Goal: Task Accomplishment & Management: Manage account settings

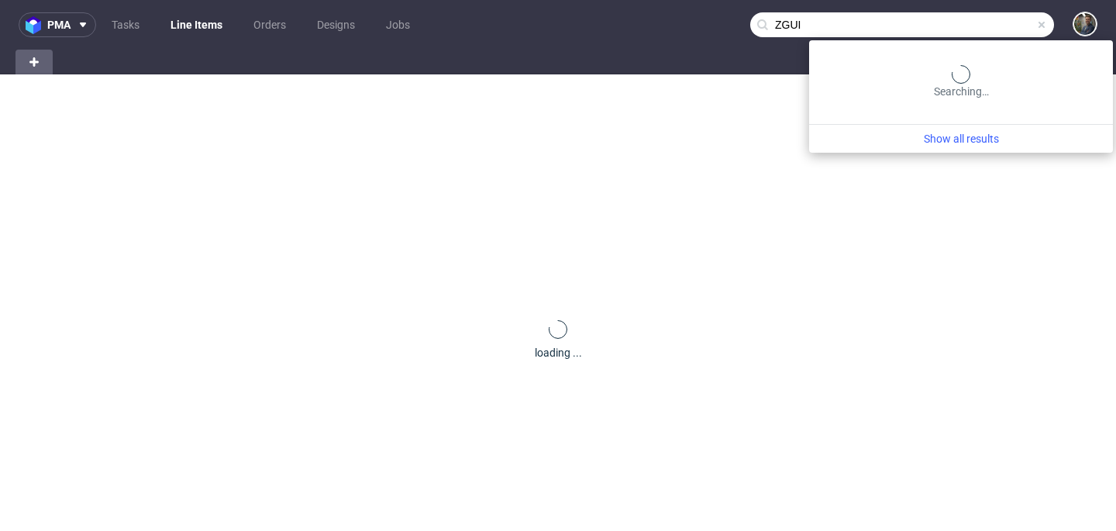
type input "ZGUI"
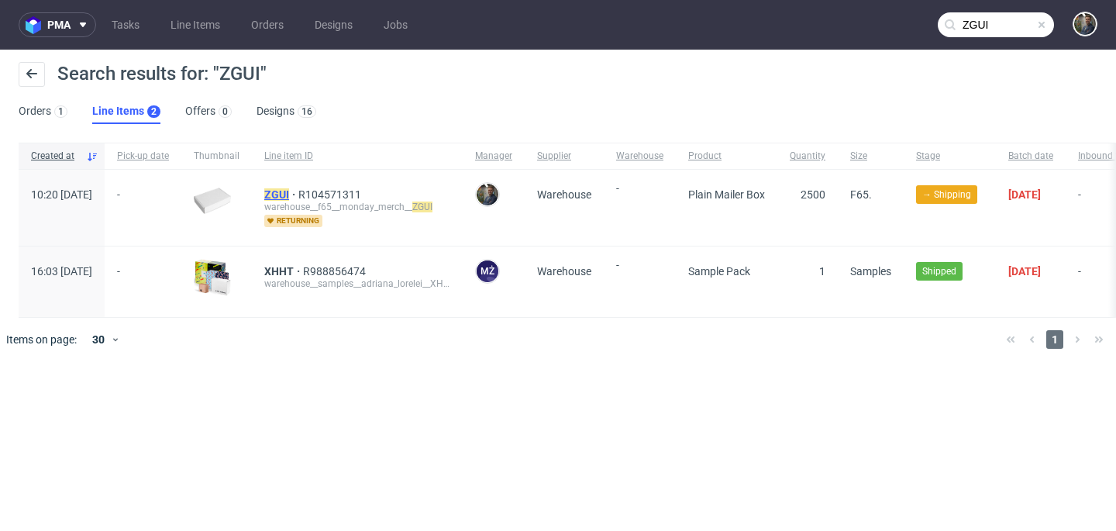
click at [298, 196] on span "ZGUI" at bounding box center [281, 194] width 34 height 12
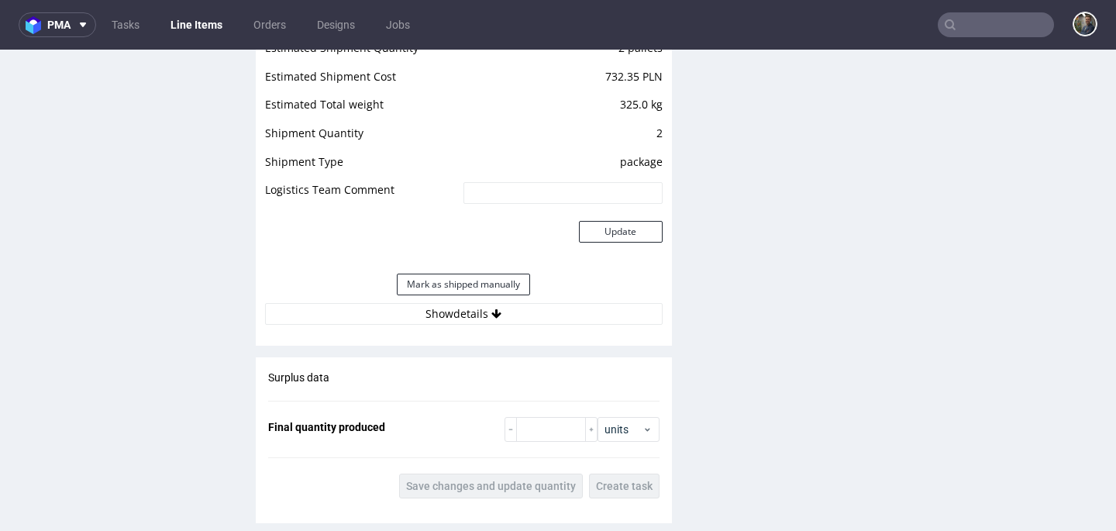
scroll to position [1498, 0]
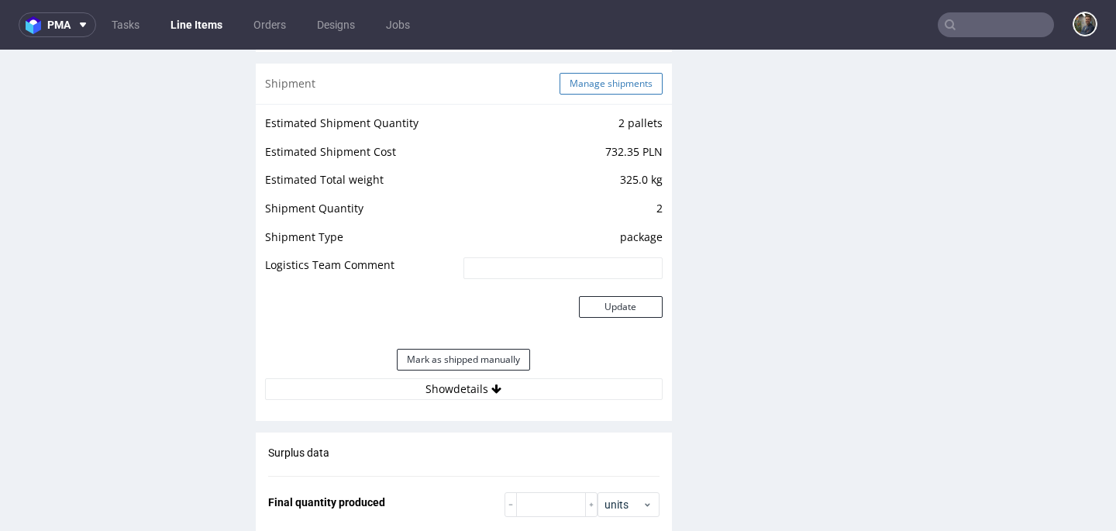
click at [594, 91] on button "Manage shipments" at bounding box center [610, 84] width 103 height 22
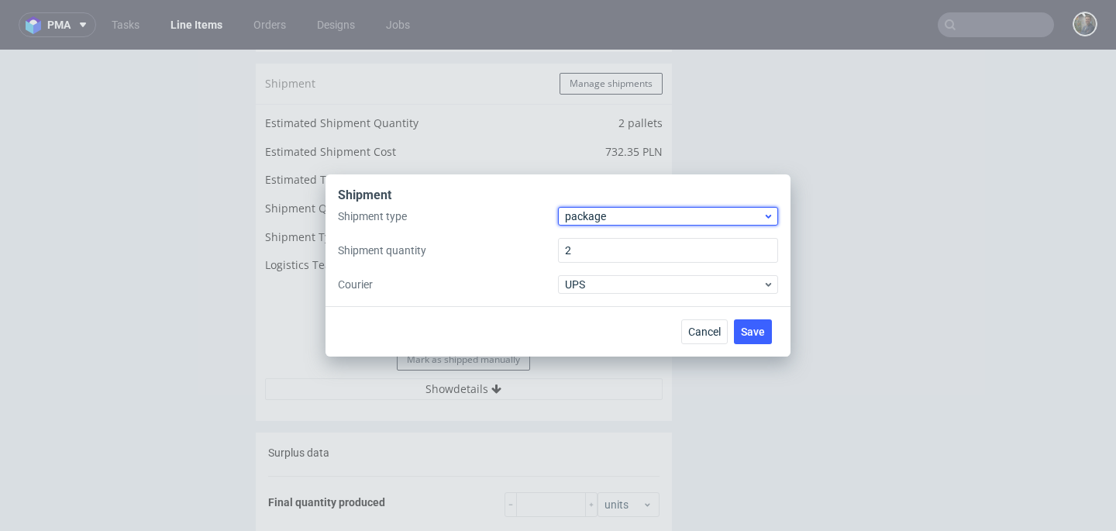
click at [591, 218] on span "package" at bounding box center [664, 215] width 198 height 15
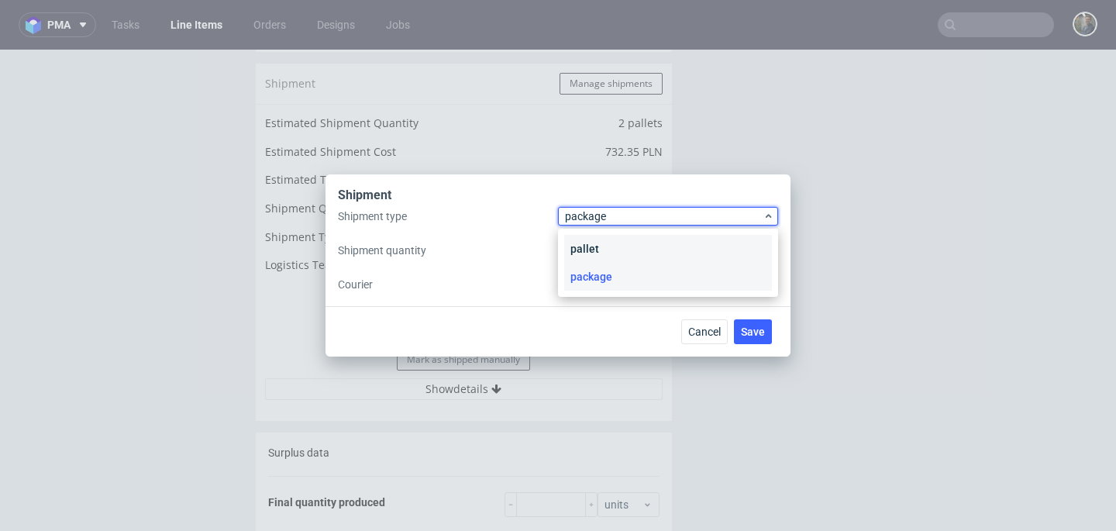
click at [592, 246] on div "pallet" at bounding box center [668, 249] width 208 height 28
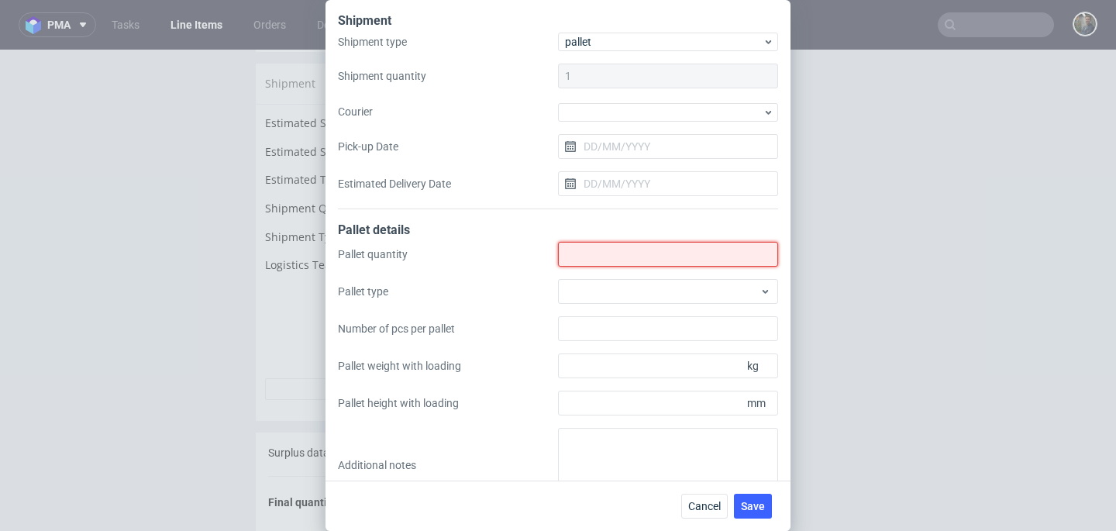
click at [592, 246] on input "Shipment type" at bounding box center [668, 254] width 220 height 25
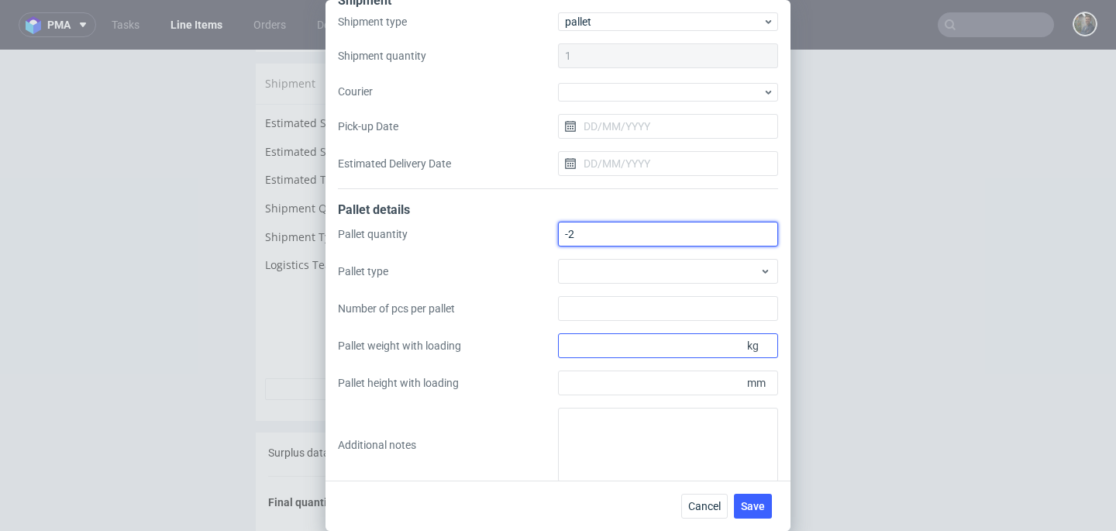
scroll to position [33, 0]
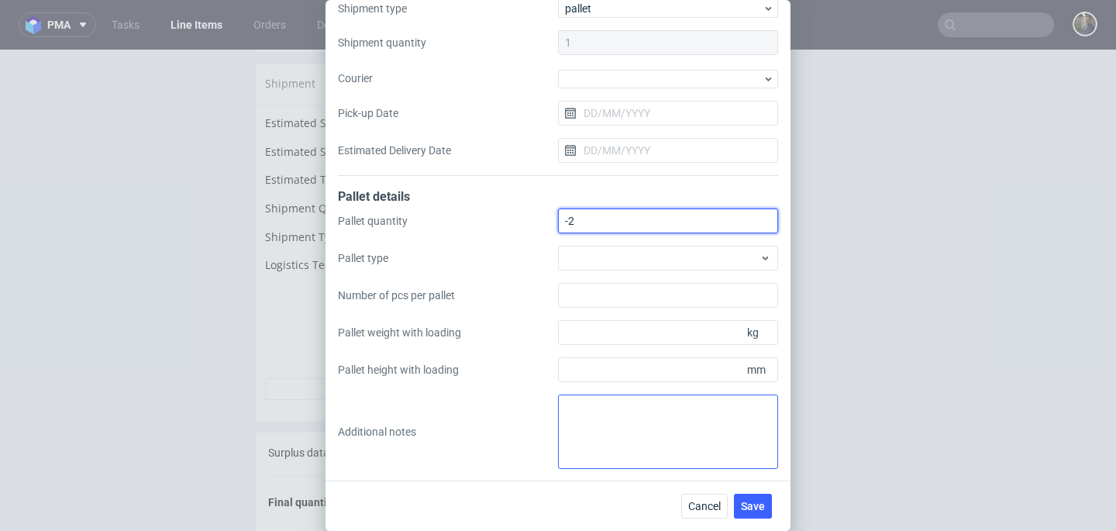
type input "-2"
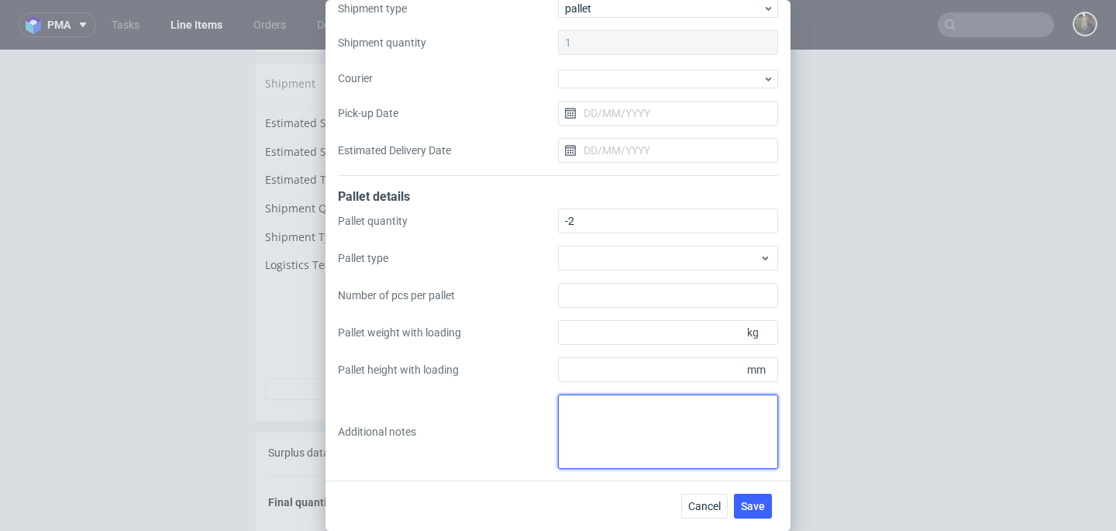
click at [616, 396] on textarea at bounding box center [668, 431] width 220 height 74
paste textarea "Wys x Szer x Dl - Kg R104571311_ZGUI 1Pal 56x80x120 - 82kg 1Pal 192x80x120 - 266"
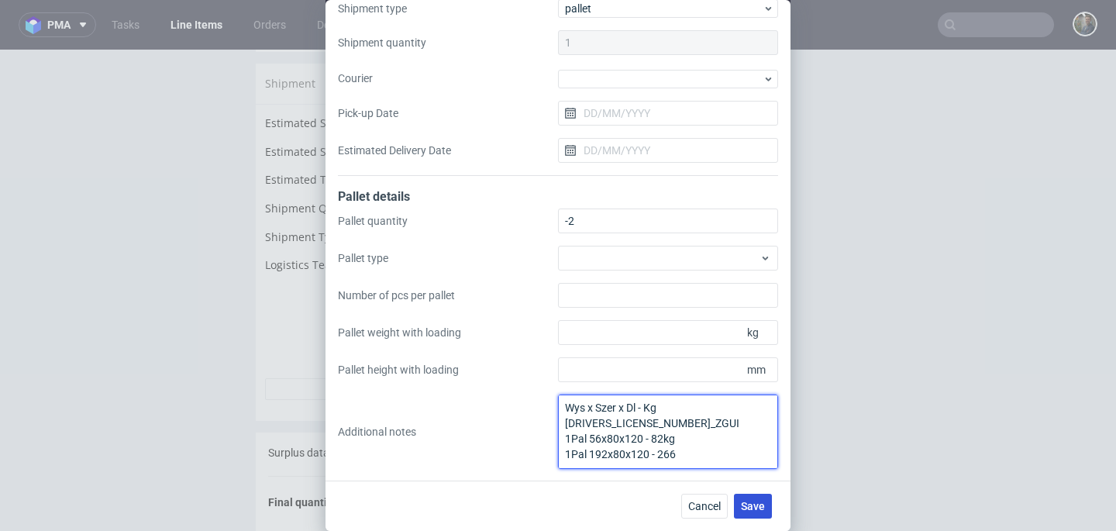
type textarea "Wys x Szer x Dl - Kg R104571311_ZGUI 1Pal 56x80x120 - 82kg 1Pal 192x80x120 - 266"
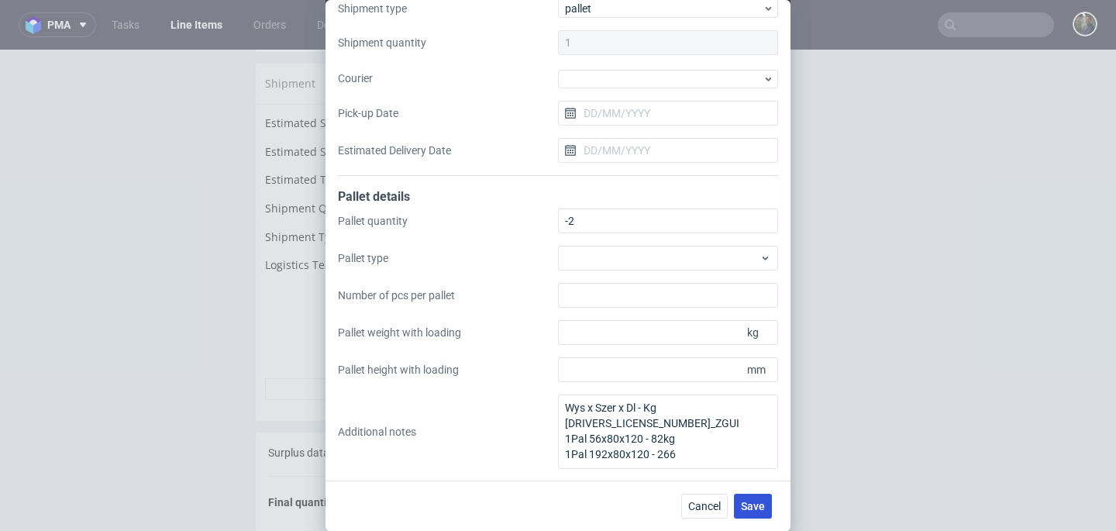
click at [748, 507] on span "Save" at bounding box center [753, 505] width 24 height 11
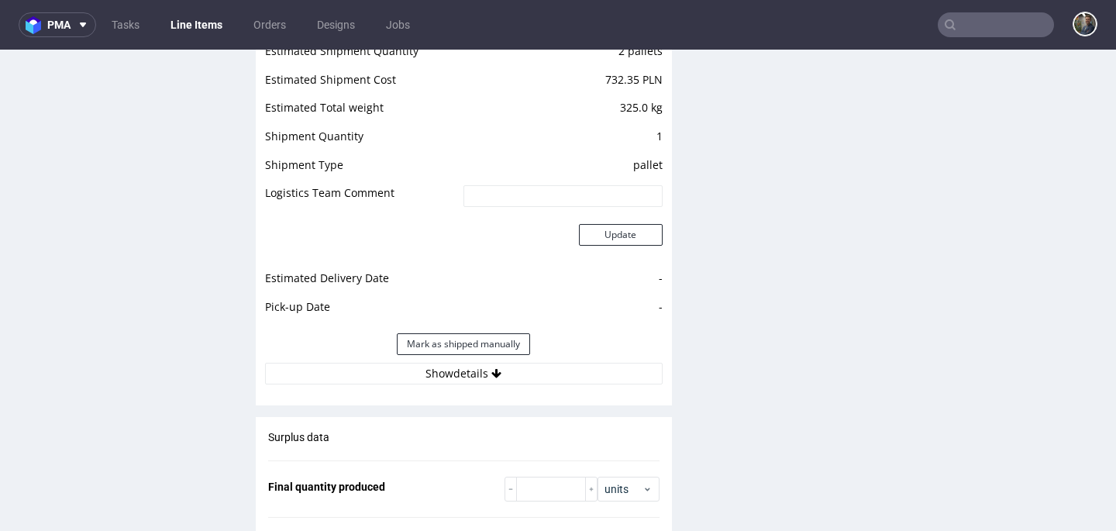
scroll to position [1443, 0]
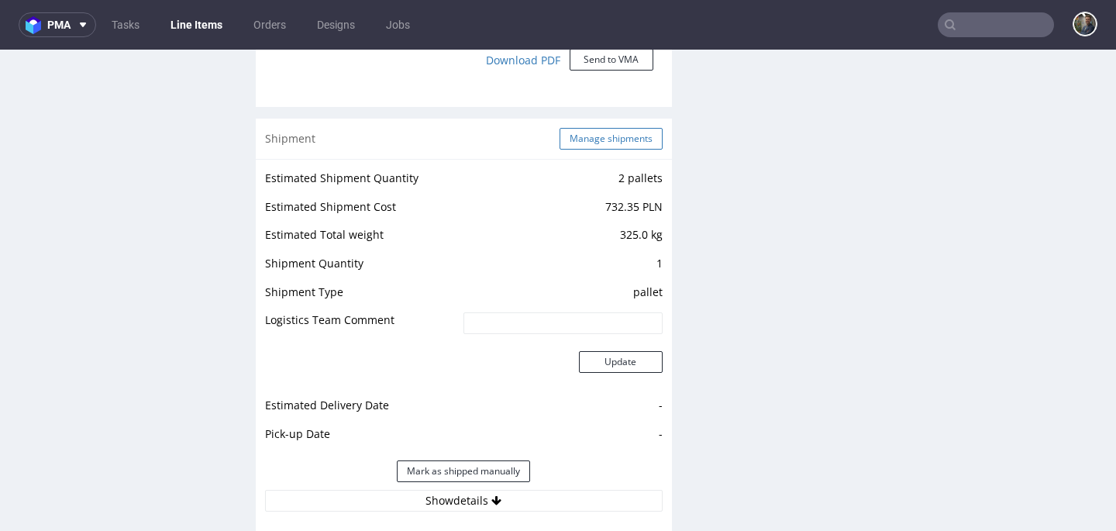
click at [596, 140] on button "Manage shipments" at bounding box center [610, 139] width 103 height 22
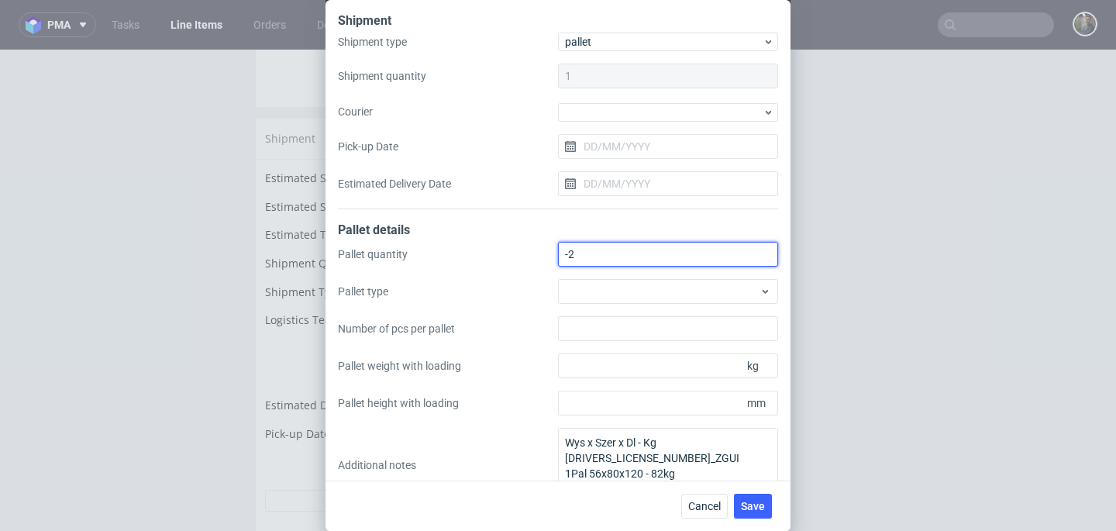
drag, startPoint x: 578, startPoint y: 256, endPoint x: 518, endPoint y: 251, distance: 59.9
click at [511, 251] on div "Pallet quantity -2 Pallet type Number of pcs per pallet Pallet weight with load…" at bounding box center [558, 372] width 440 height 260
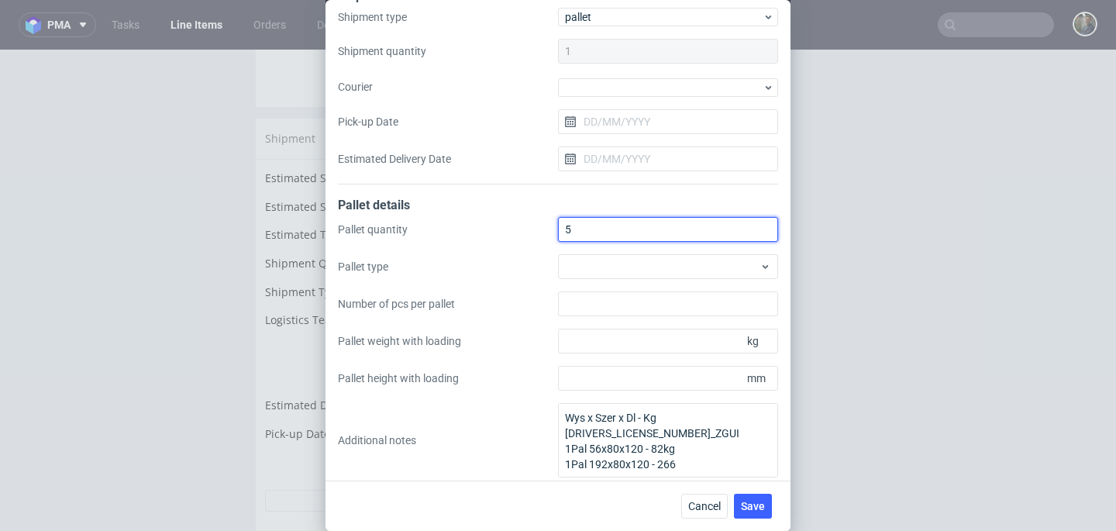
scroll to position [22, 0]
drag, startPoint x: 565, startPoint y: 232, endPoint x: 517, endPoint y: 234, distance: 48.1
click at [518, 234] on div "Pallet quantity 5 Pallet type Number of pcs per pallet Pallet weight with loadi…" at bounding box center [558, 349] width 440 height 260
type input "2"
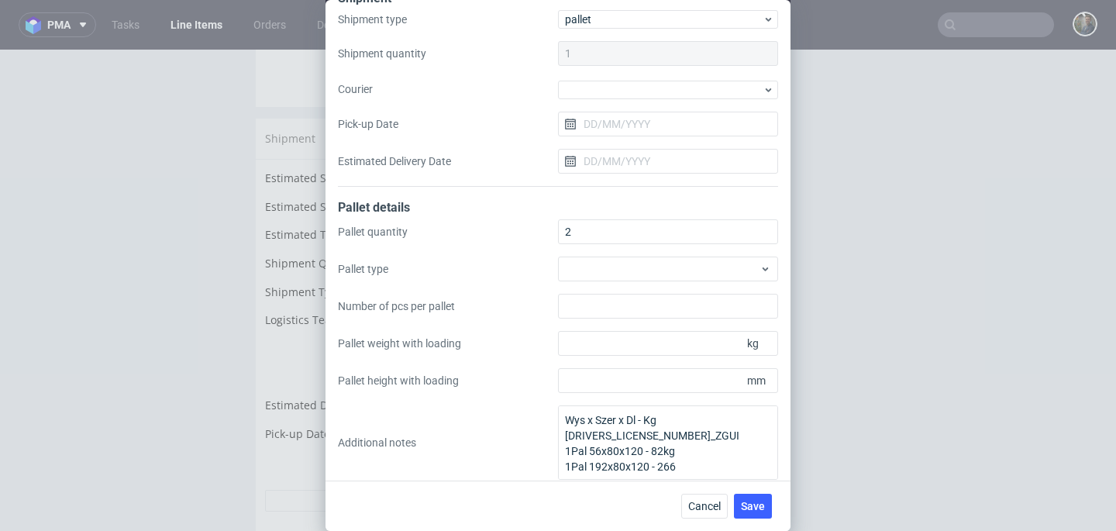
click at [508, 248] on div "Pallet quantity 2 Pallet type Number of pcs per pallet Pallet weight with loadi…" at bounding box center [558, 349] width 440 height 260
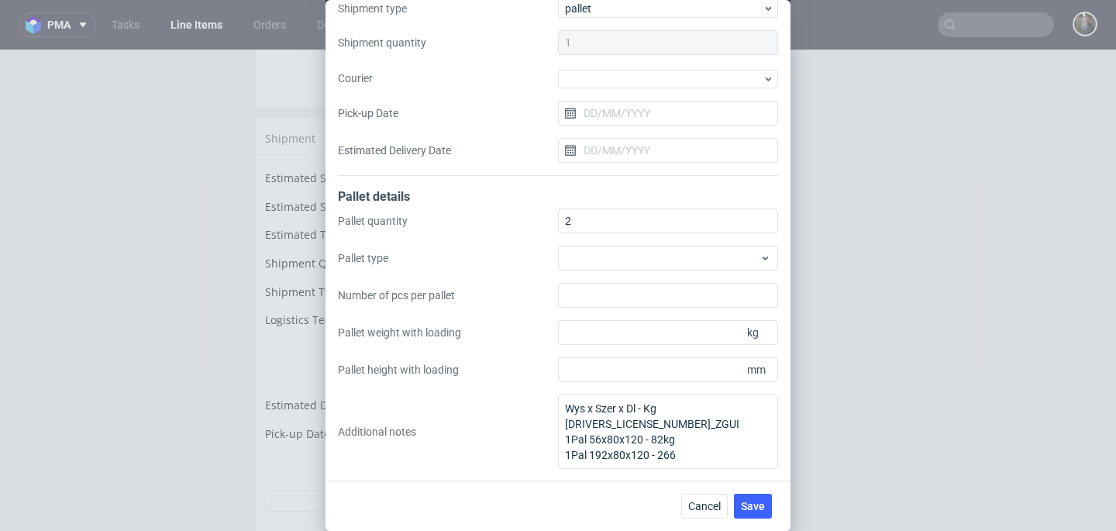
scroll to position [2, 0]
click at [736, 507] on button "Save" at bounding box center [753, 505] width 38 height 25
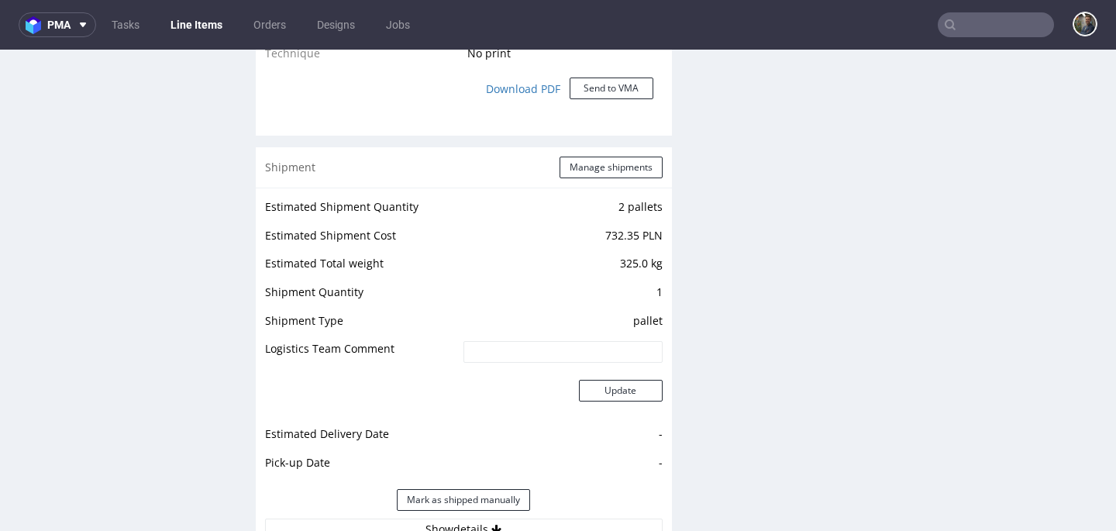
click at [580, 240] on td "732.35 PLN" at bounding box center [560, 240] width 203 height 29
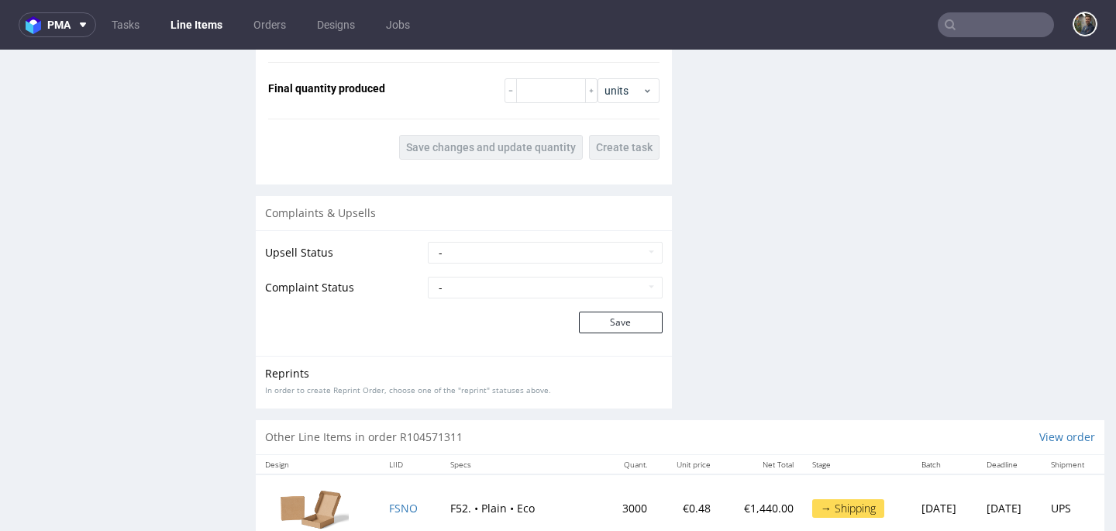
scroll to position [1683, 0]
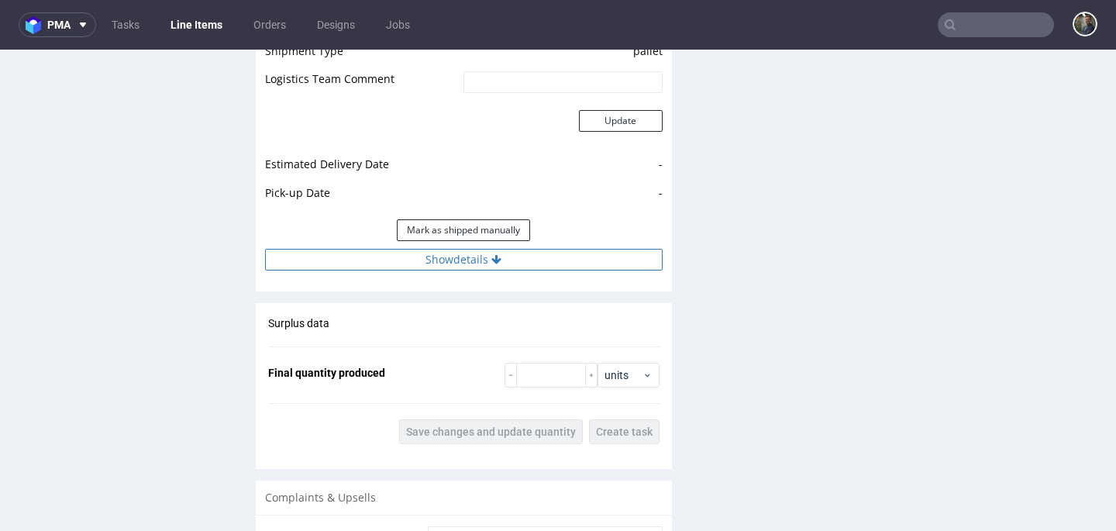
click at [459, 263] on button "Show details" at bounding box center [463, 260] width 397 height 22
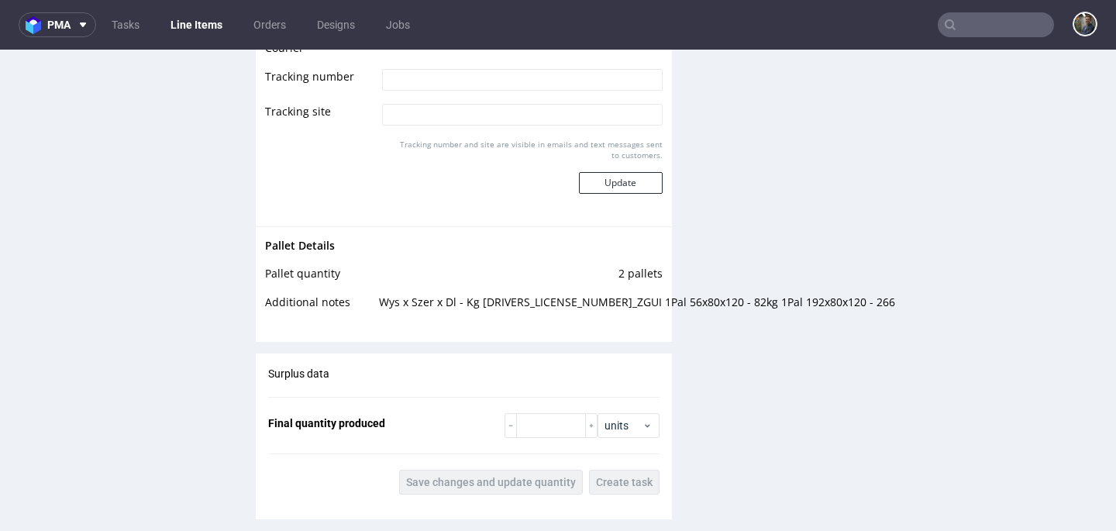
scroll to position [1965, 0]
click at [990, 32] on input "text" at bounding box center [995, 24] width 116 height 25
paste input "HVWO"
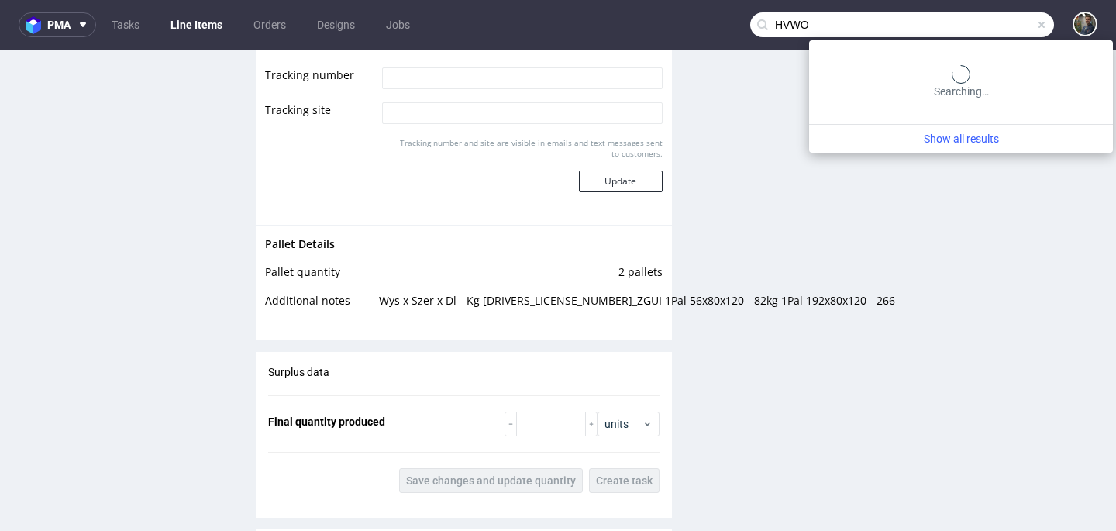
type input "HVWO"
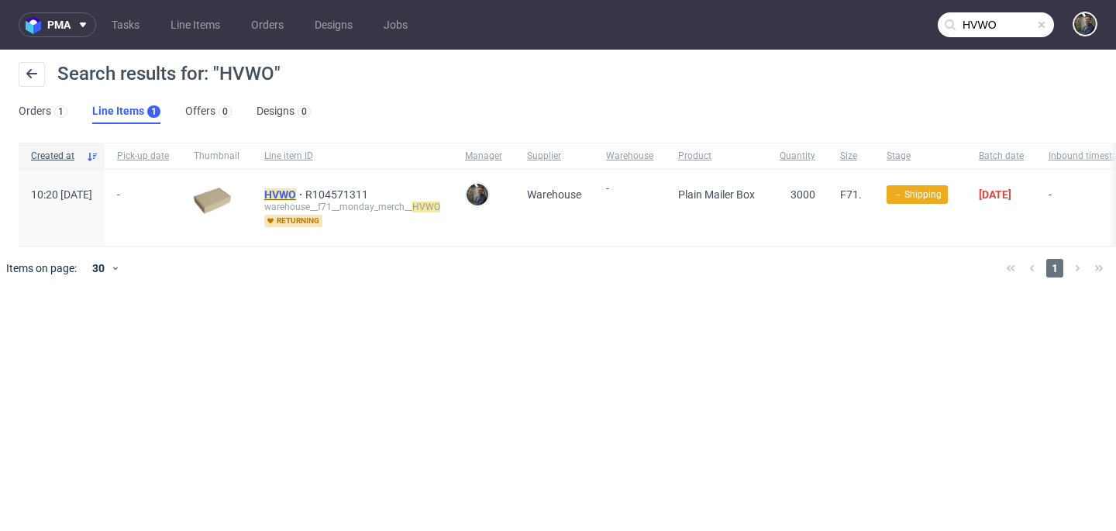
click at [296, 192] on mark "HVWO" at bounding box center [280, 194] width 32 height 12
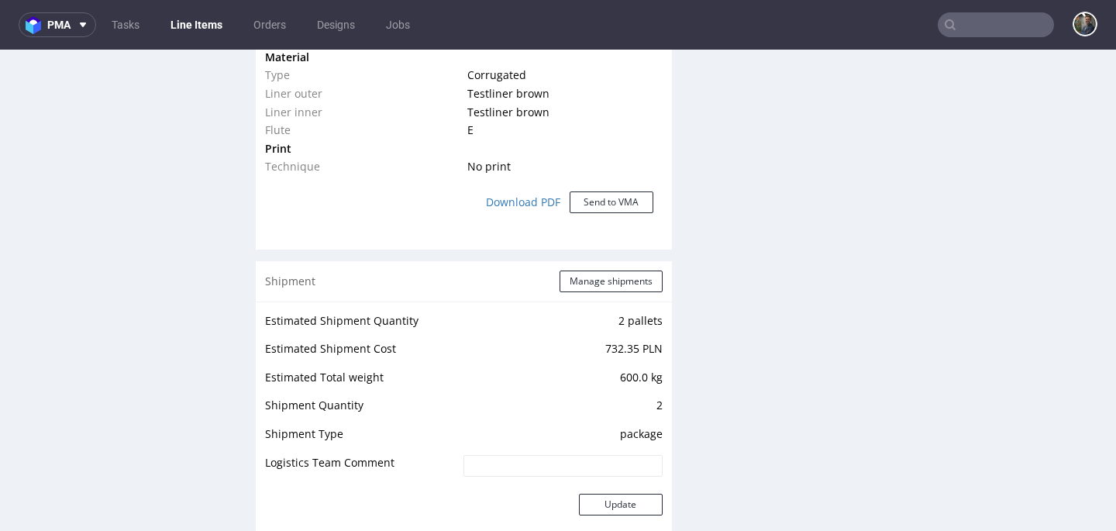
scroll to position [1385, 0]
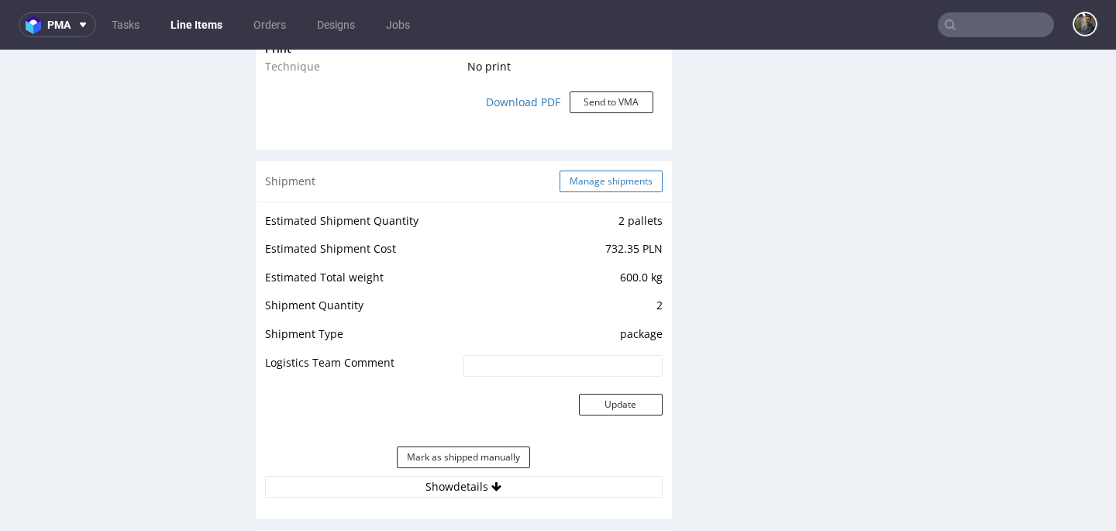
click at [583, 191] on button "Manage shipments" at bounding box center [610, 181] width 103 height 22
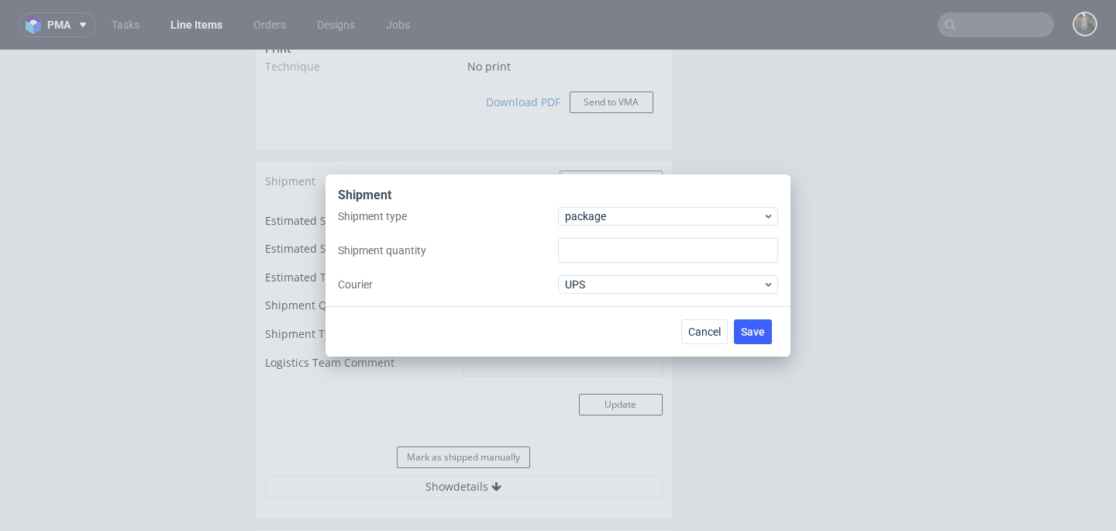
type input "2"
click at [593, 225] on div "Shipment type package Shipment quantity 2 Courier UPS" at bounding box center [558, 250] width 440 height 87
click at [590, 220] on span "package" at bounding box center [664, 215] width 198 height 15
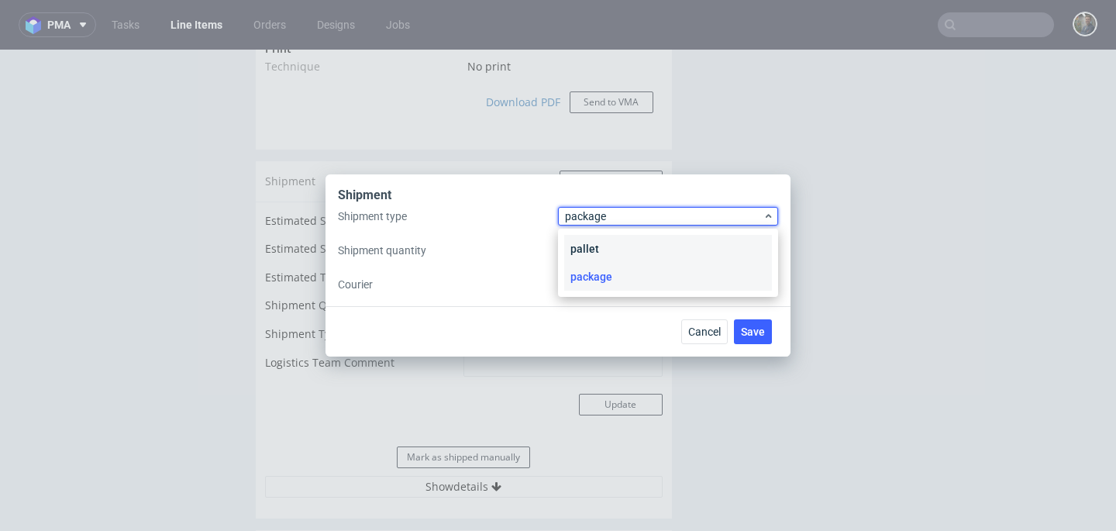
click at [594, 242] on div "pallet" at bounding box center [668, 249] width 208 height 28
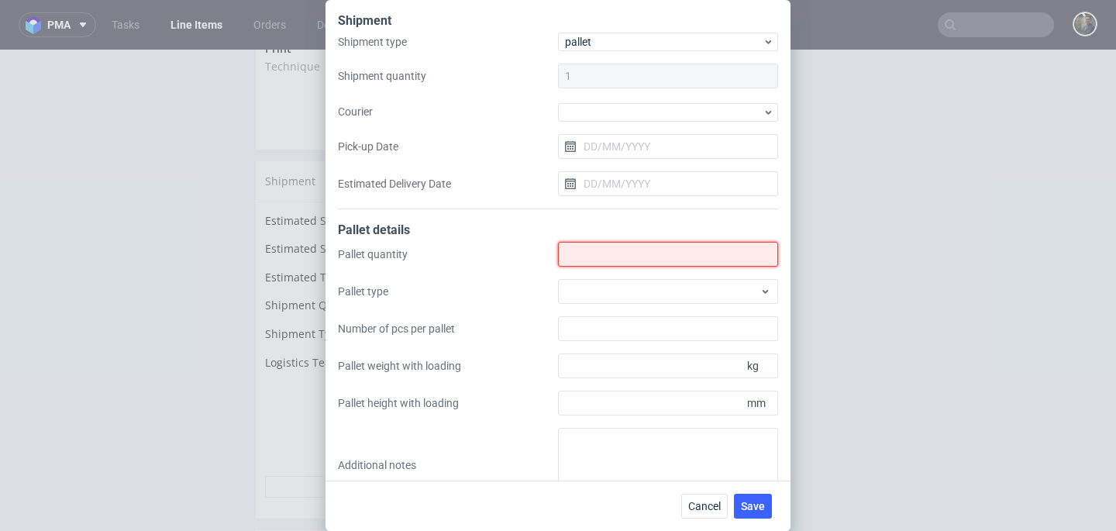
click at [594, 242] on input "Shipment type" at bounding box center [668, 254] width 220 height 25
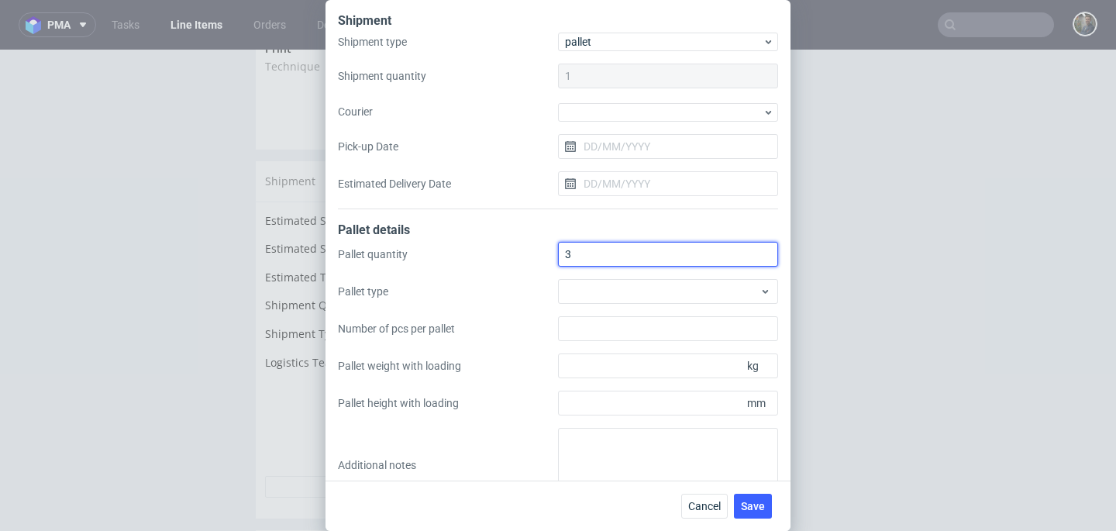
type input "3"
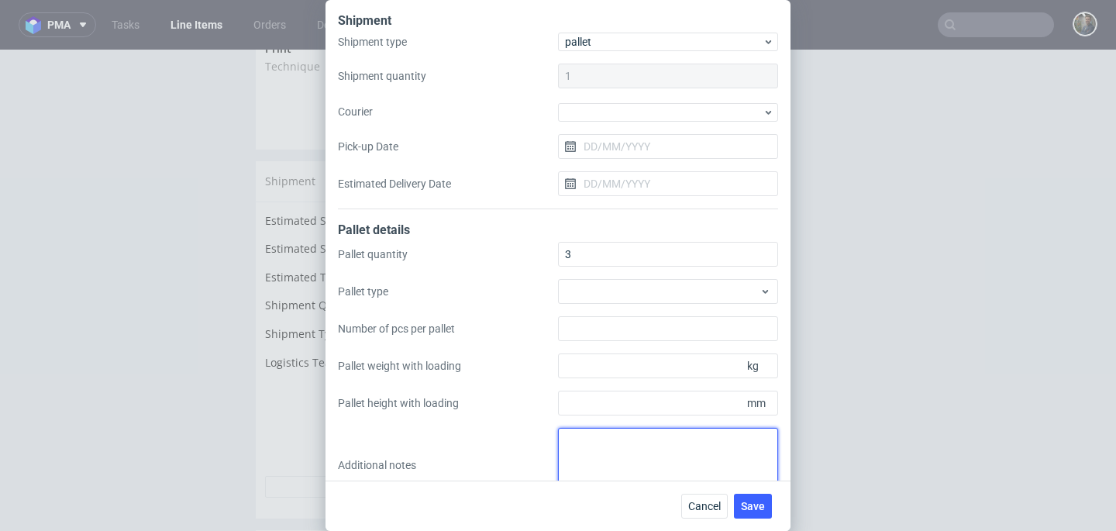
click at [581, 446] on textarea at bounding box center [668, 465] width 220 height 74
paste textarea "R104571311_HVWO 3Pal 200x80x120 - 223Kg"
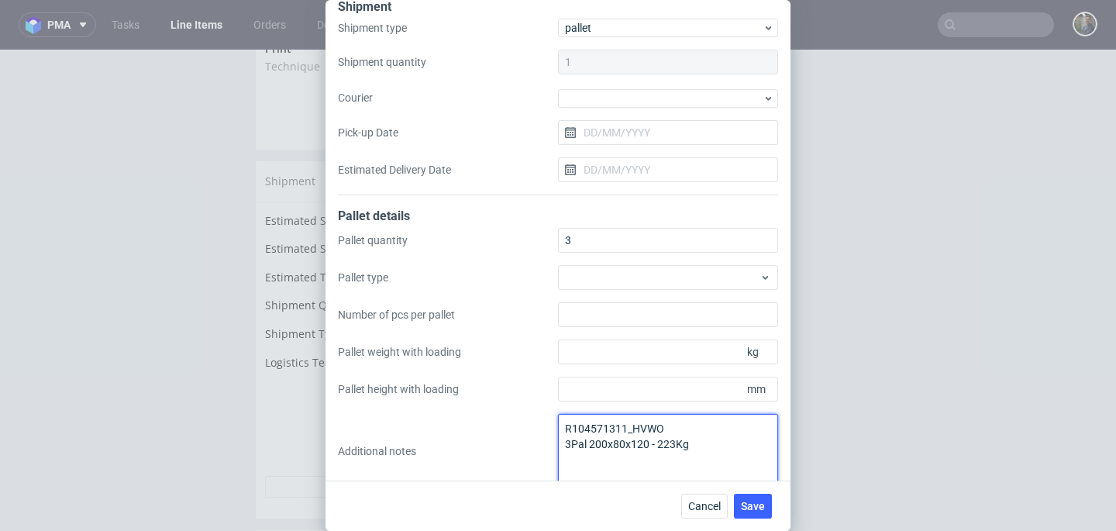
scroll to position [33, 0]
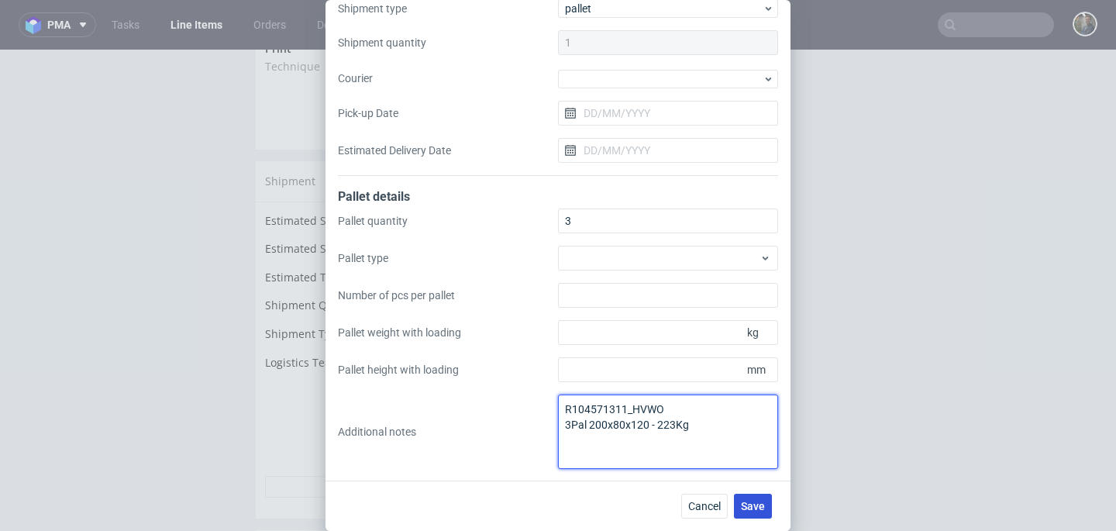
type textarea "R104571311_HVWO 3Pal 200x80x120 - 223Kg"
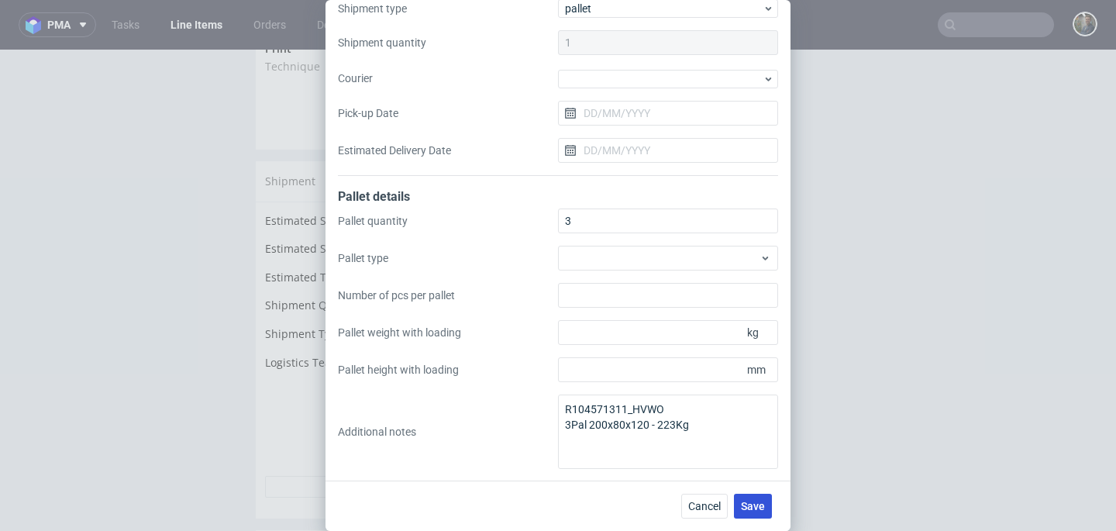
click at [763, 502] on span "Save" at bounding box center [753, 505] width 24 height 11
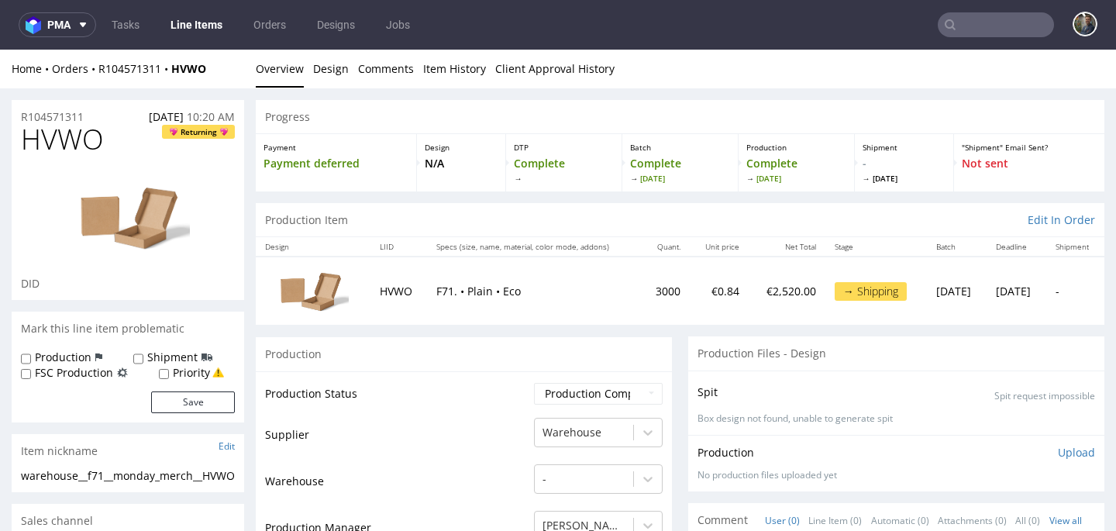
click at [973, 25] on input "text" at bounding box center [995, 24] width 116 height 25
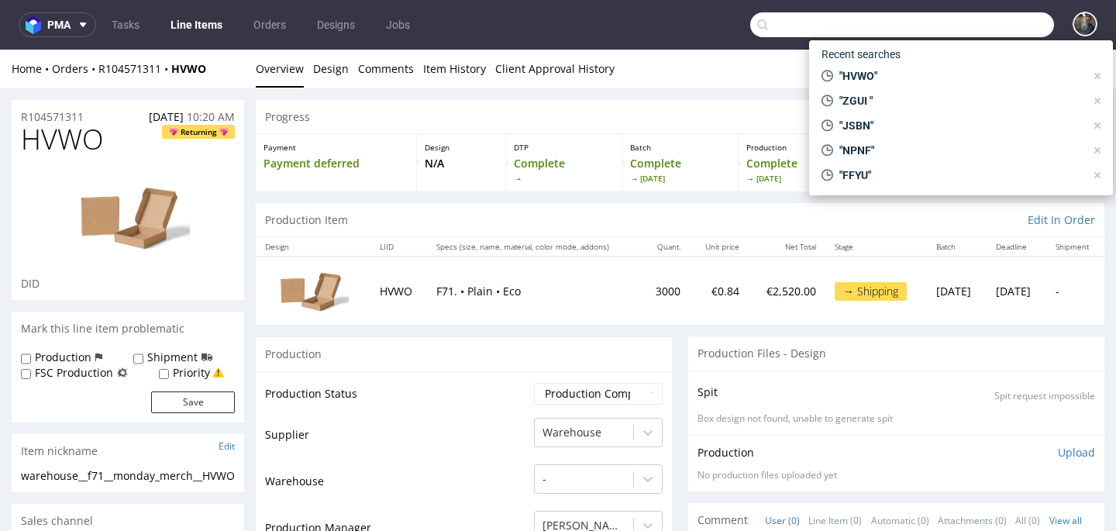
paste input "OKAV"
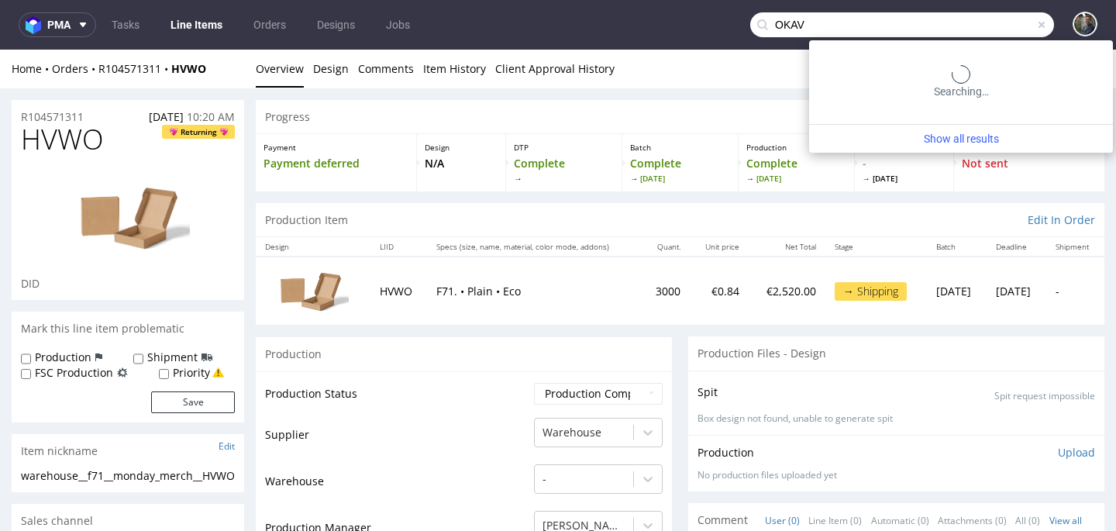
type input "OKAV"
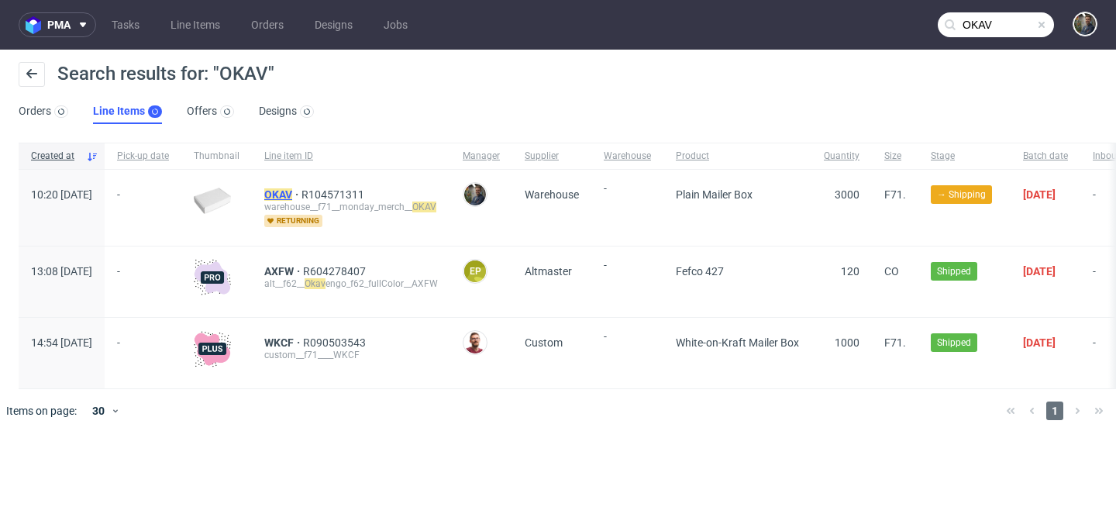
click at [292, 194] on mark "OKAV" at bounding box center [278, 194] width 28 height 12
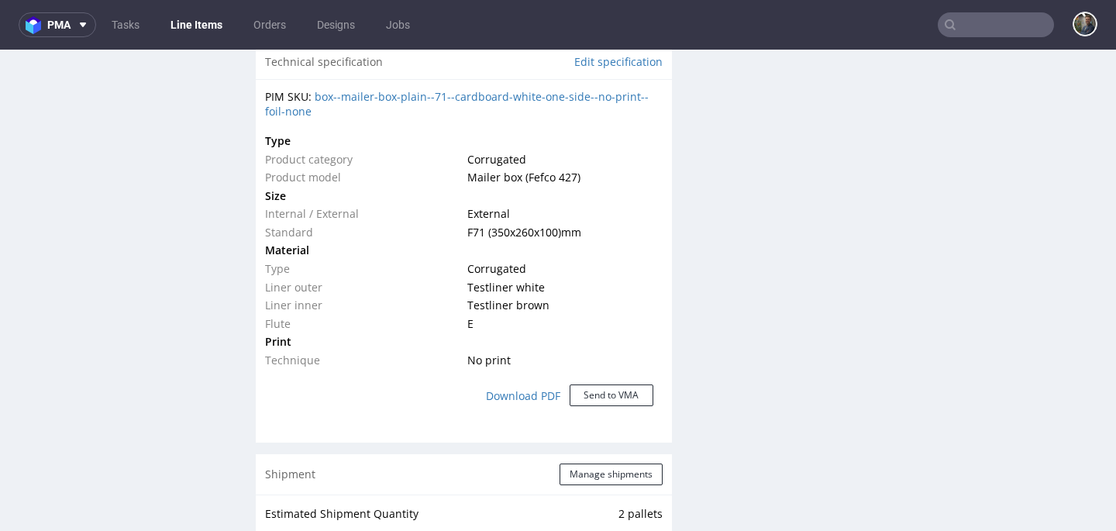
scroll to position [1439, 0]
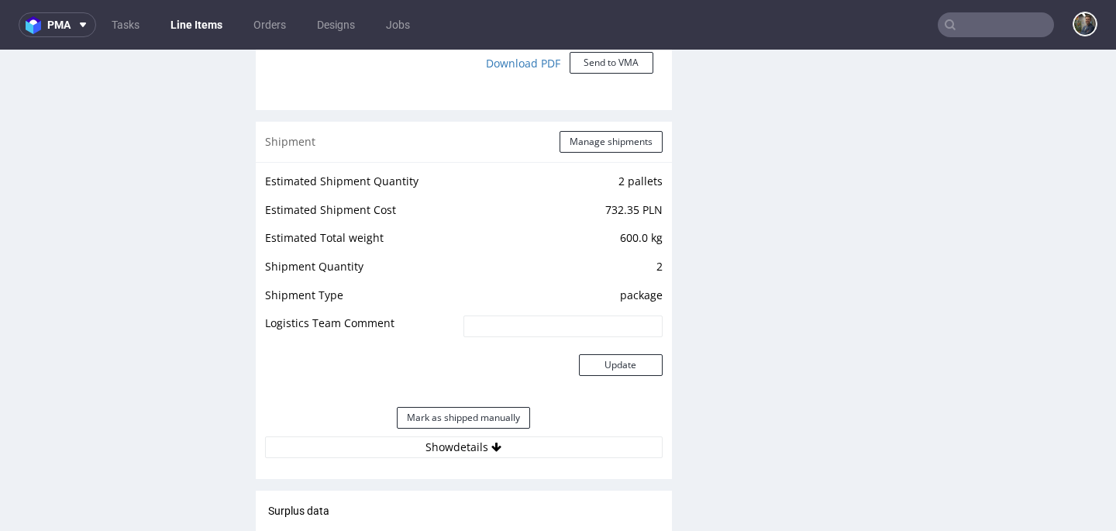
click at [599, 140] on button "Manage shipments" at bounding box center [610, 142] width 103 height 22
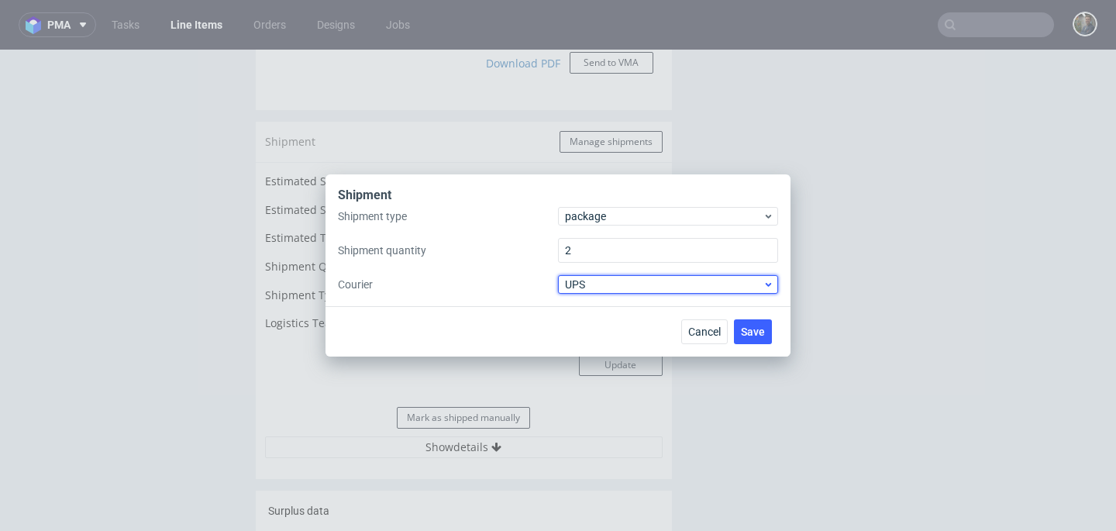
click at [594, 288] on span "UPS" at bounding box center [664, 284] width 198 height 15
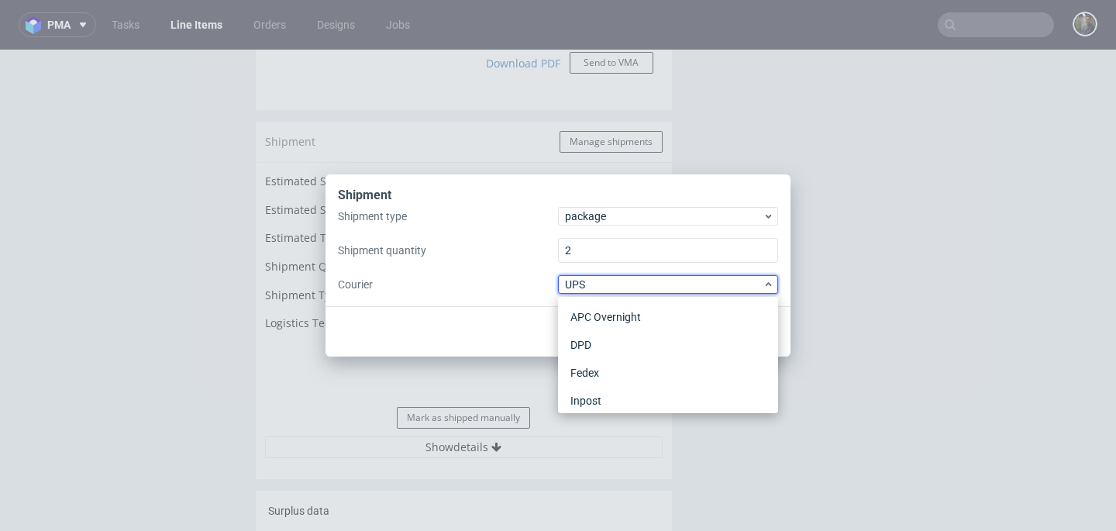
scroll to position [147, 0]
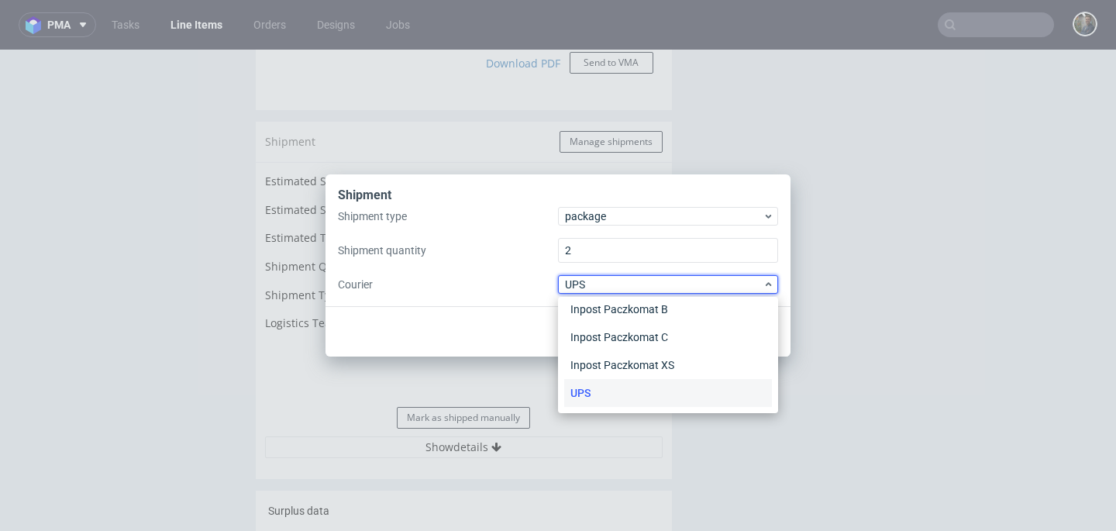
click at [597, 229] on div "Shipment type package Shipment quantity 2 Courier UPS" at bounding box center [558, 250] width 440 height 87
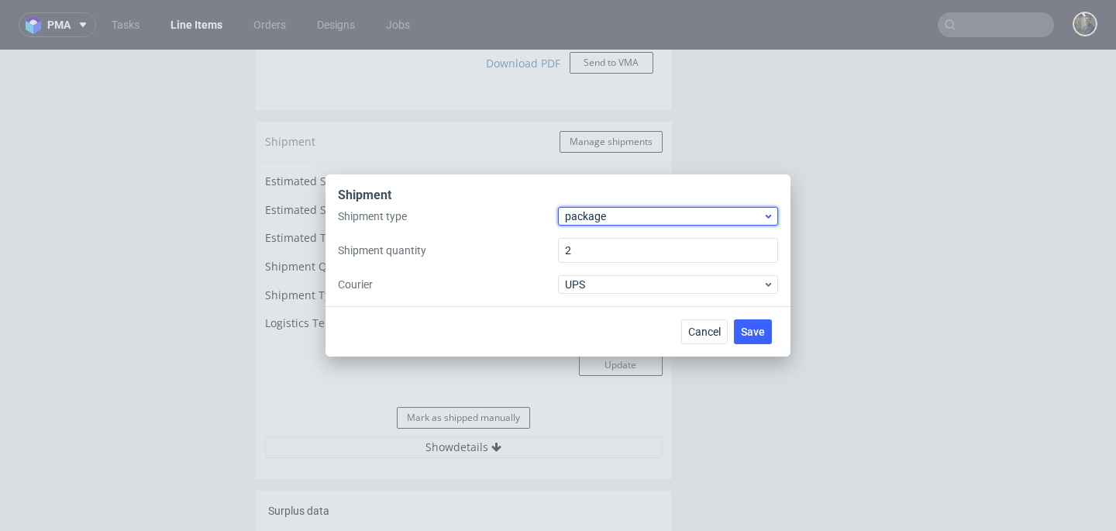
click at [597, 216] on span "package" at bounding box center [664, 215] width 198 height 15
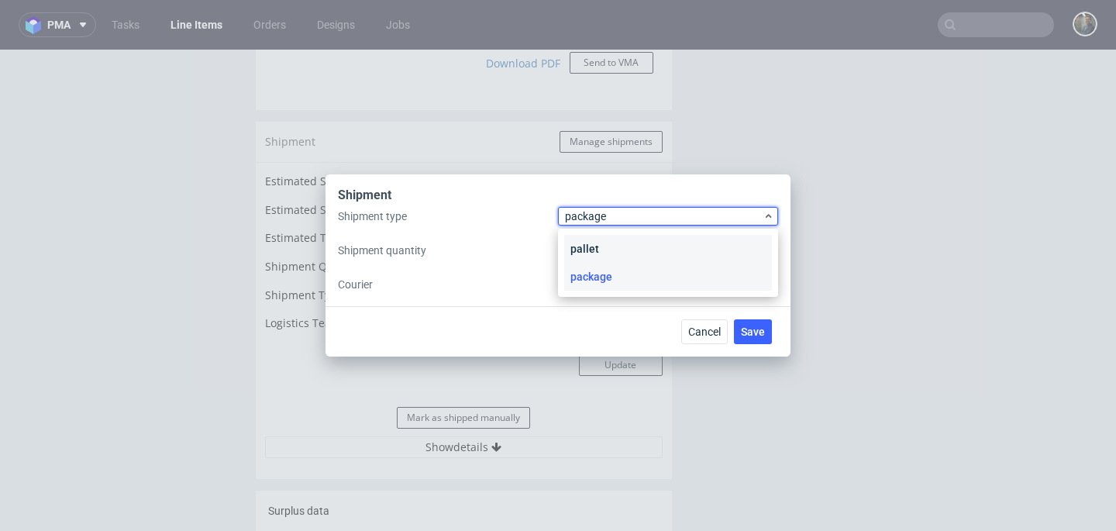
click at [600, 247] on div "pallet" at bounding box center [668, 249] width 208 height 28
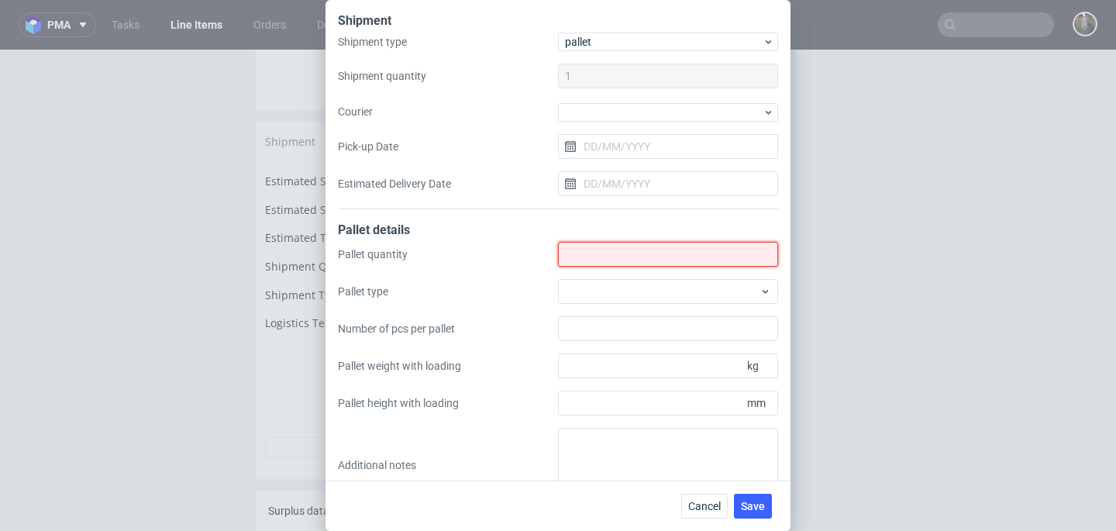
click at [600, 246] on input "Shipment type" at bounding box center [668, 254] width 220 height 25
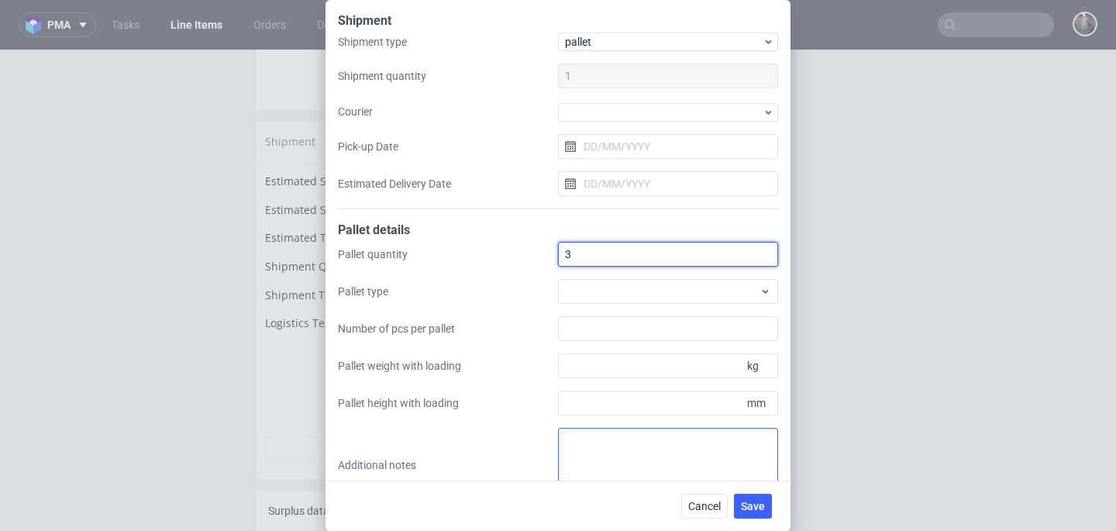
type input "3"
click at [602, 435] on textarea at bounding box center [668, 465] width 220 height 74
paste textarea "R104571311_OKAV 3Pal 195x80x120 - 200Kg"
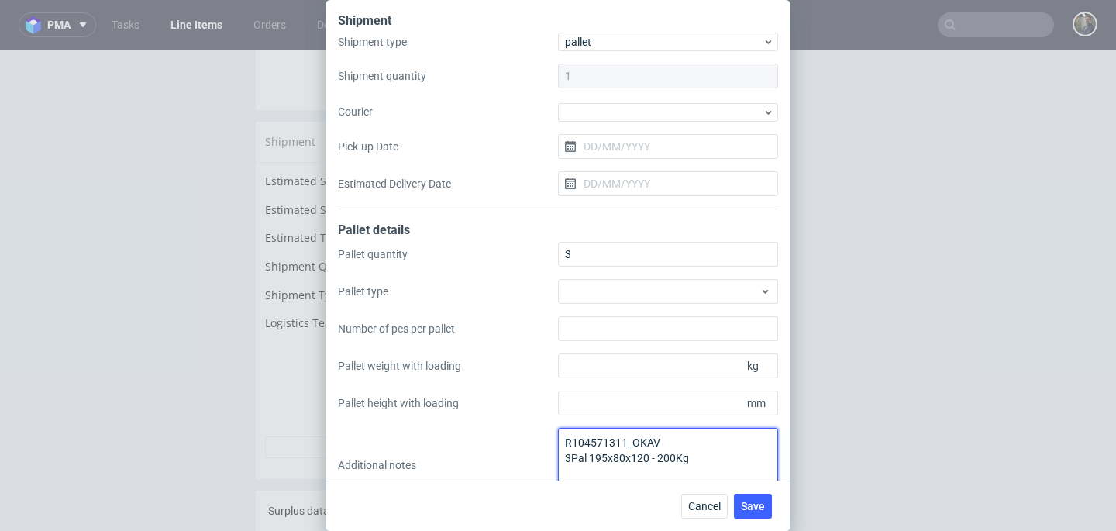
type textarea "R104571311_OKAV 3Pal 195x80x120 - 200Kg"
click at [500, 277] on div "Pallet quantity 3 Pallet type Number of pcs per pallet Pallet weight with loadi…" at bounding box center [558, 372] width 440 height 260
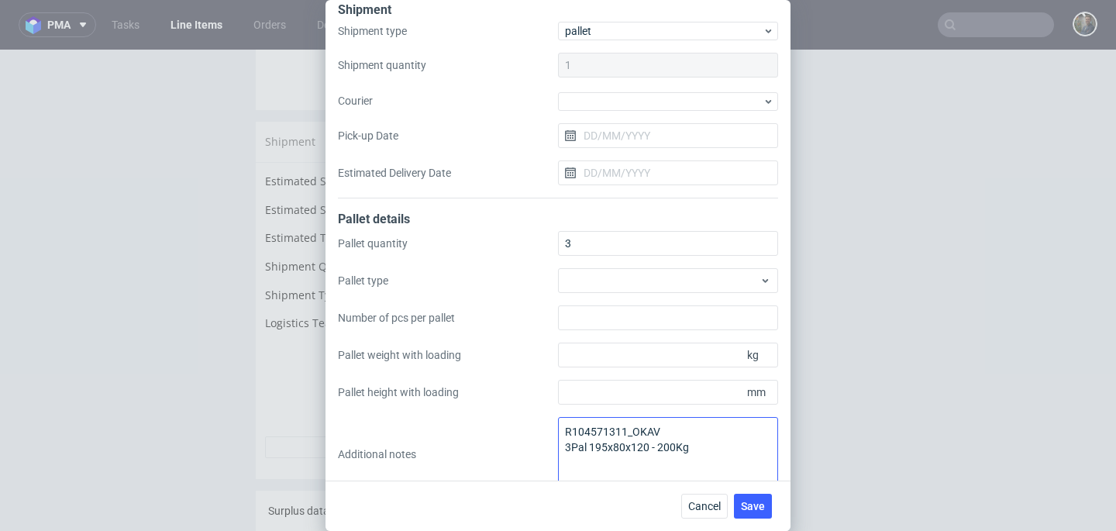
scroll to position [33, 0]
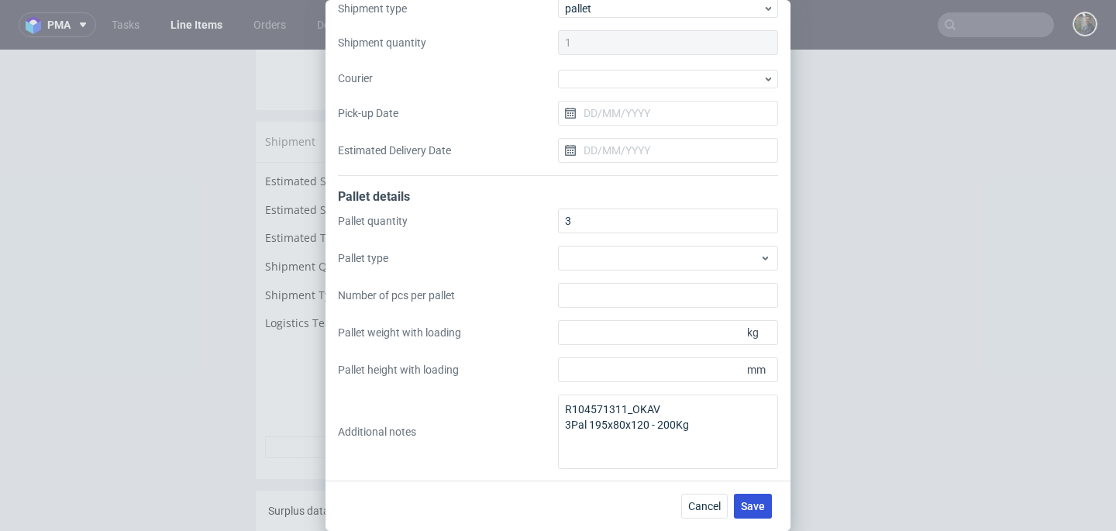
click at [757, 511] on span "Save" at bounding box center [753, 505] width 24 height 11
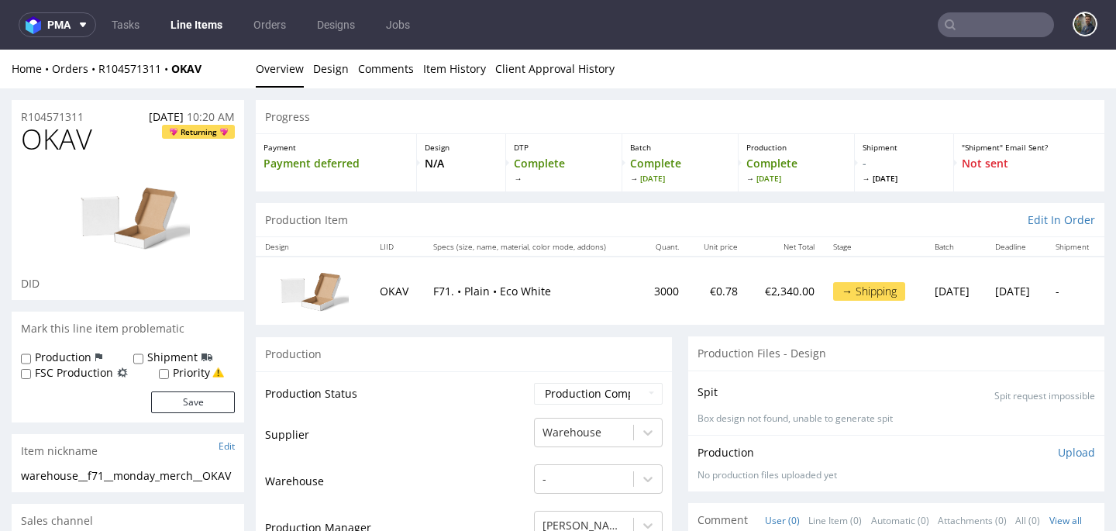
click at [982, 29] on input "text" at bounding box center [995, 24] width 116 height 25
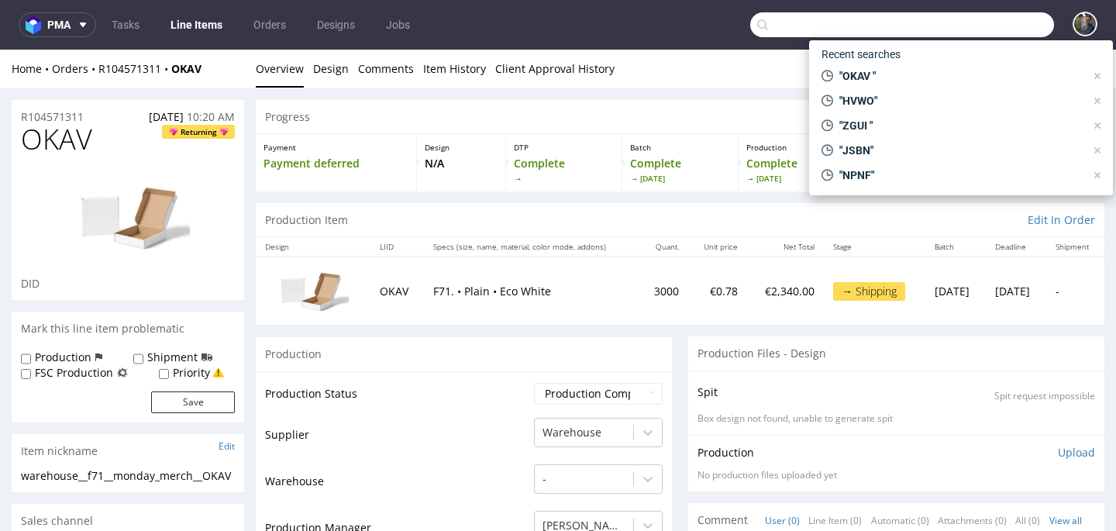
paste input "BERW"
type input "BERW"
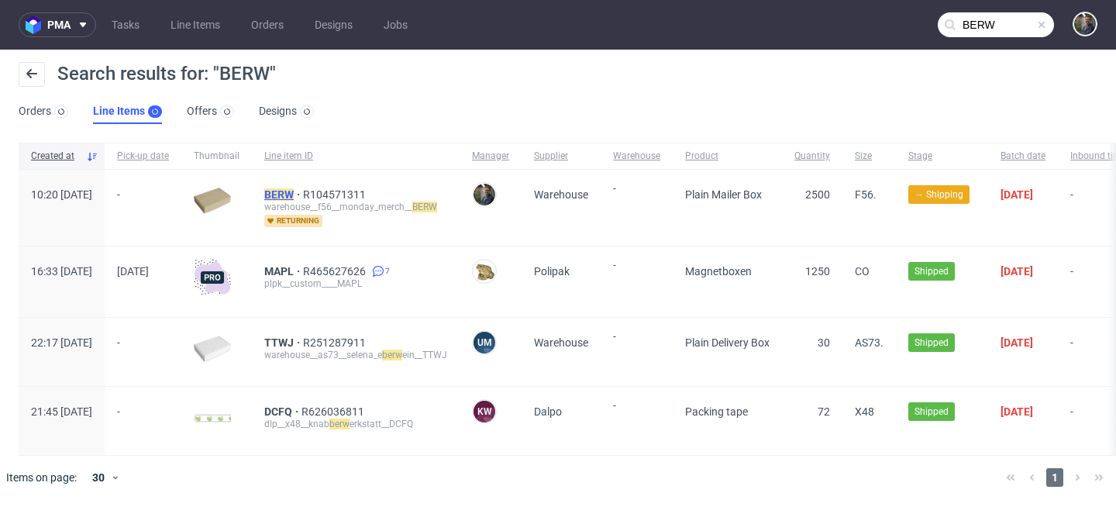
click at [294, 188] on mark "BERW" at bounding box center [278, 194] width 29 height 12
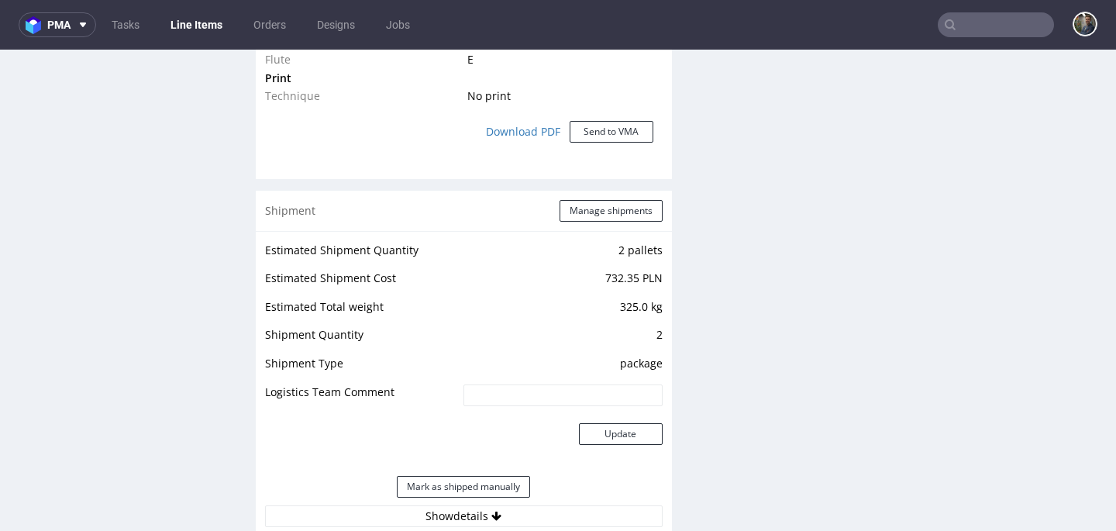
scroll to position [1394, 0]
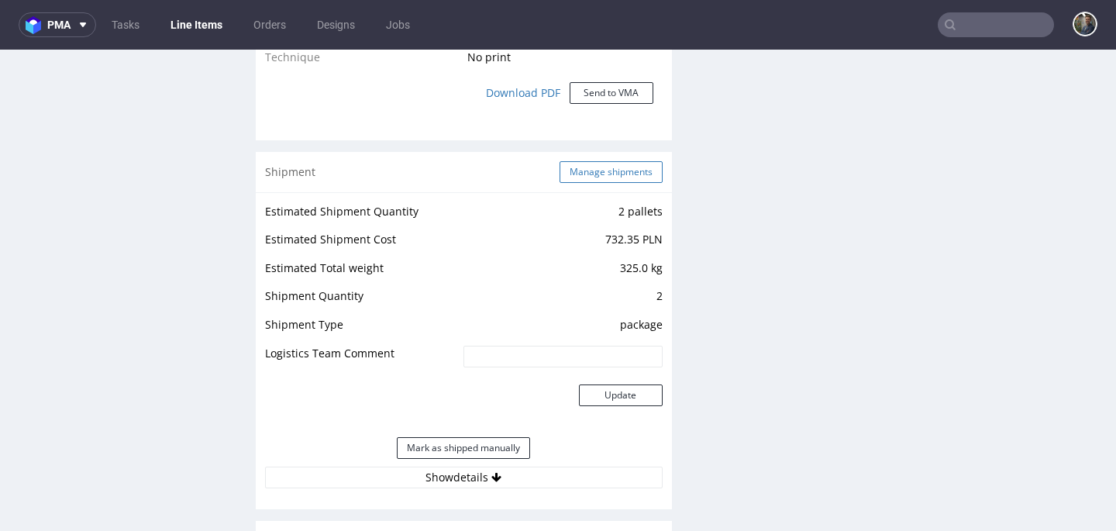
click at [600, 181] on button "Manage shipments" at bounding box center [610, 172] width 103 height 22
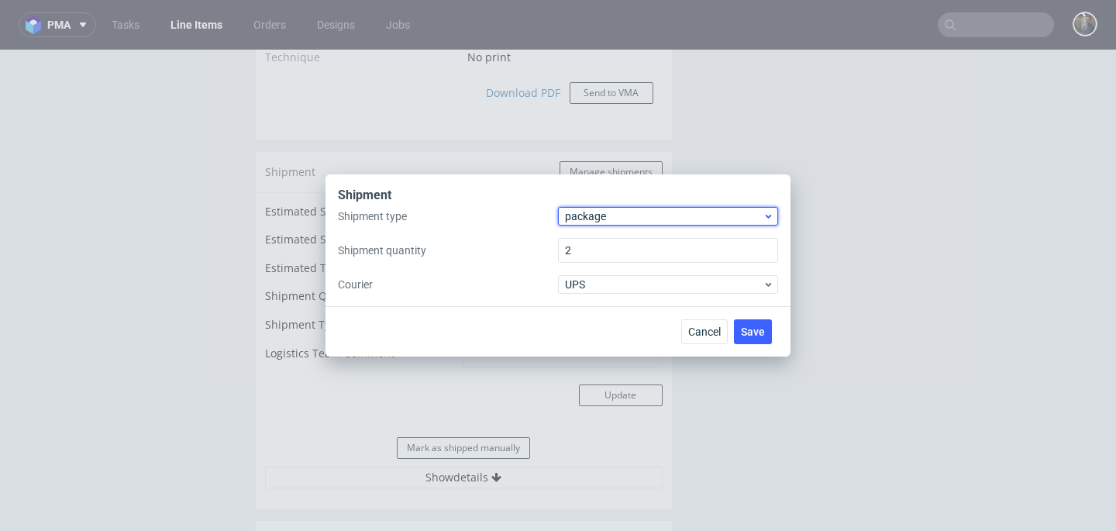
click at [609, 215] on span "package" at bounding box center [664, 215] width 198 height 15
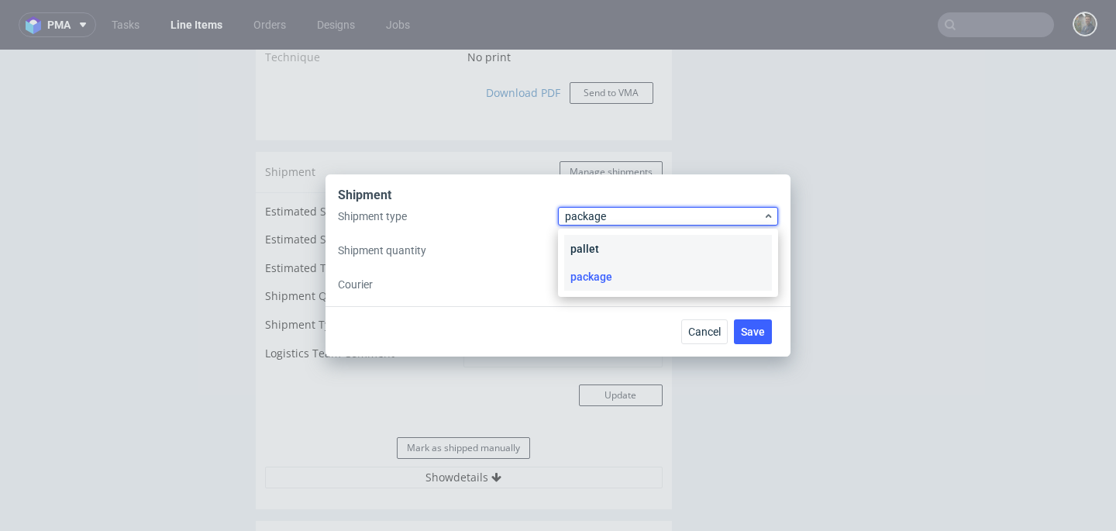
click at [597, 246] on div "pallet" at bounding box center [668, 249] width 208 height 28
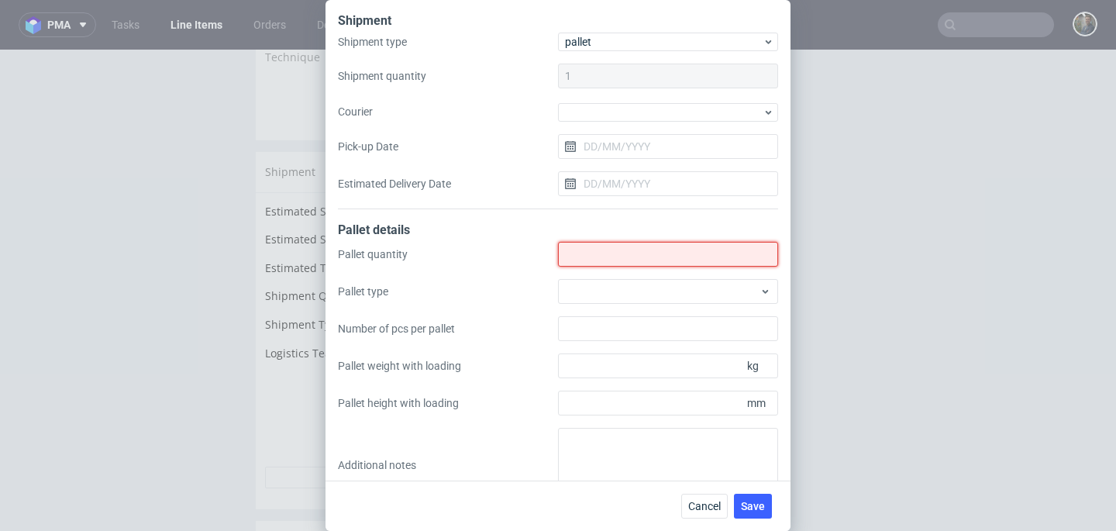
click at [597, 246] on input "Shipment type" at bounding box center [668, 254] width 220 height 25
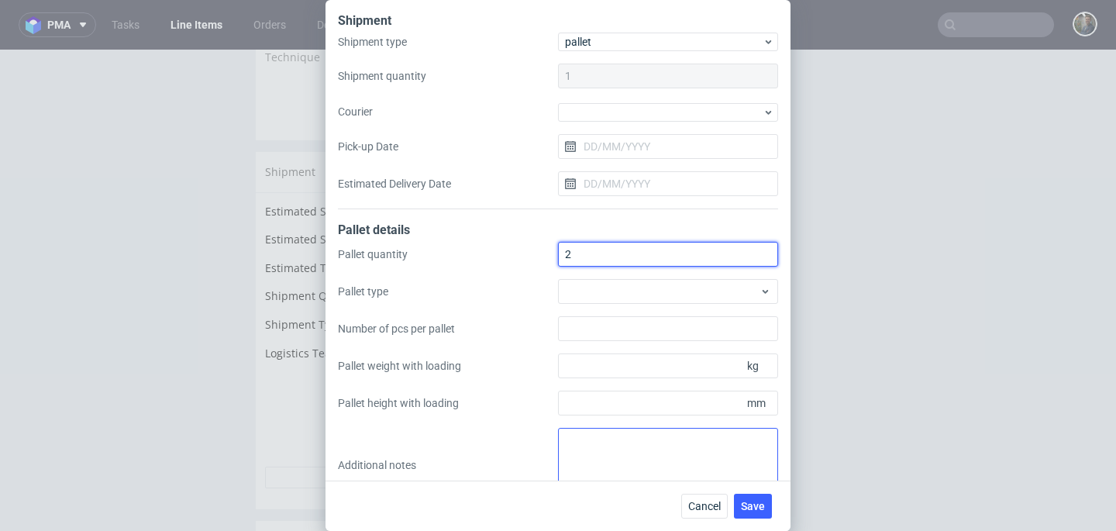
type input "2"
click at [602, 438] on textarea at bounding box center [668, 465] width 220 height 74
paste textarea "R104571311_BERW 1Pal 164x80x120 - 285Kg 1Pal 110x80x120 - 104Kg"
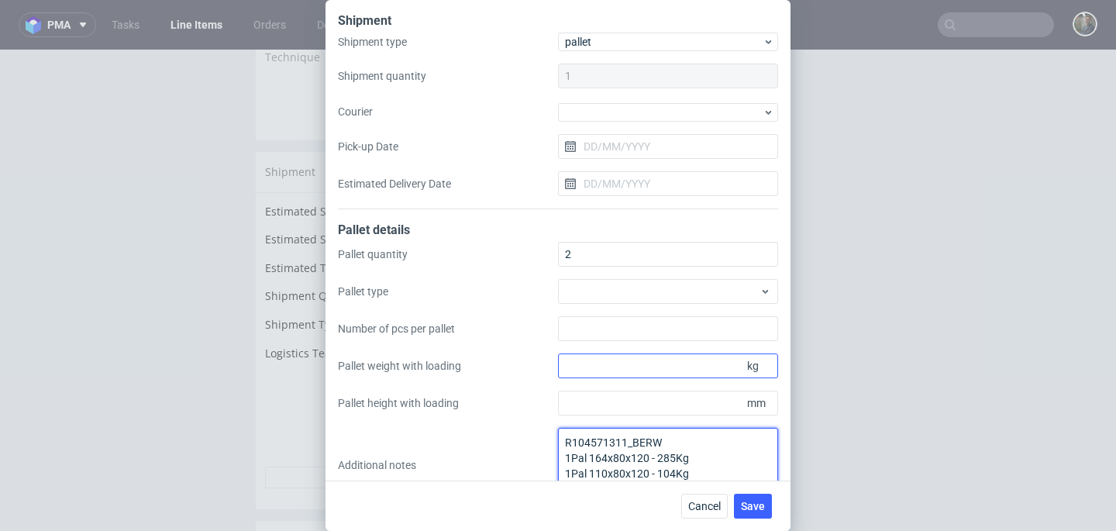
scroll to position [33, 0]
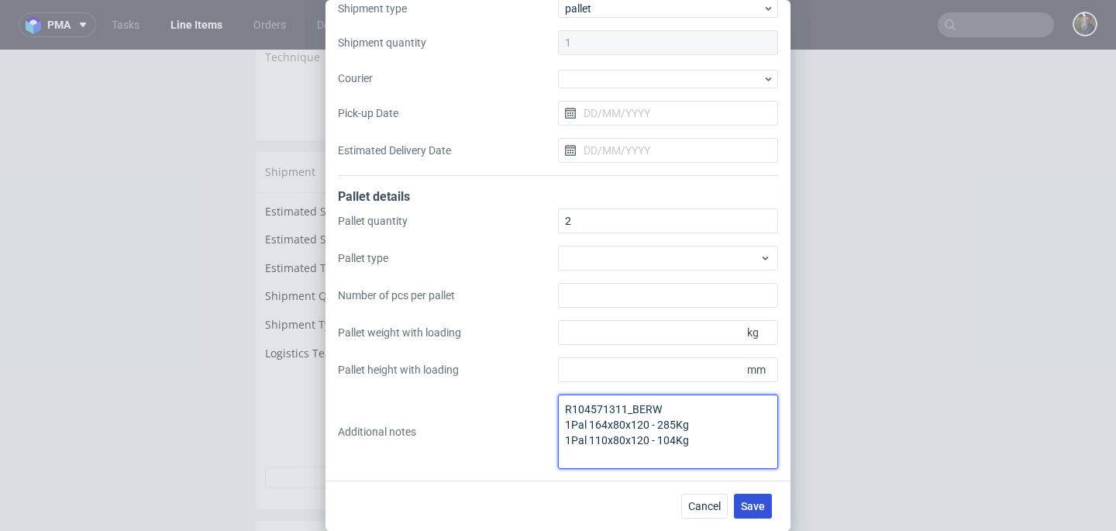
type textarea "R104571311_BERW 1Pal 164x80x120 - 285Kg 1Pal 110x80x120 - 104Kg"
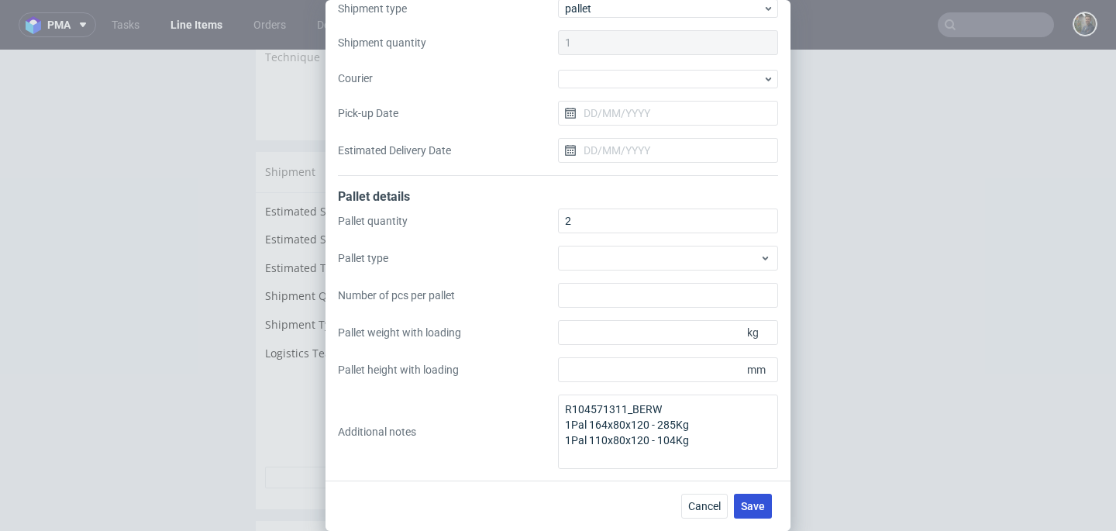
click at [750, 510] on span "Save" at bounding box center [753, 505] width 24 height 11
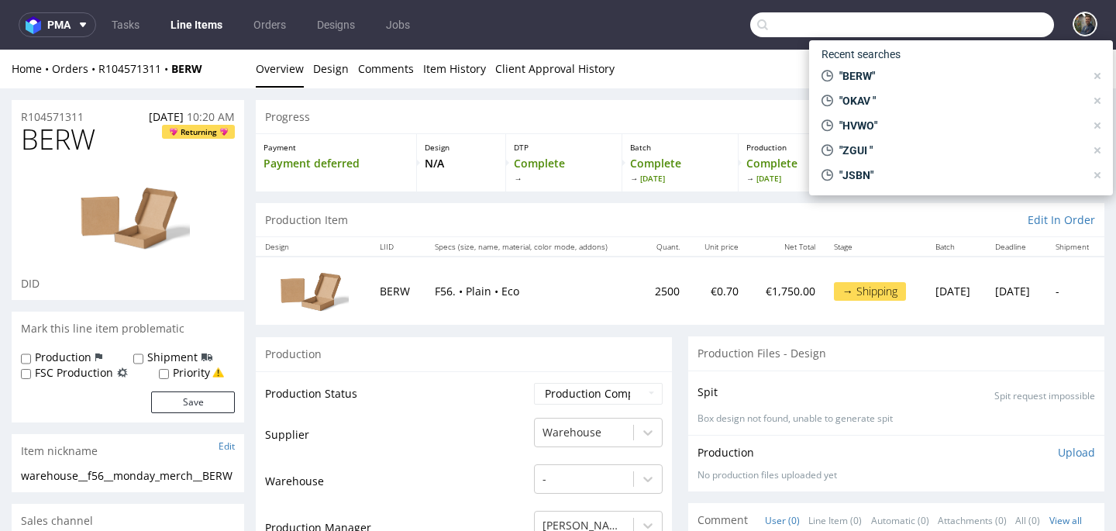
click at [963, 24] on input "text" at bounding box center [902, 24] width 304 height 25
paste input "FSNO"
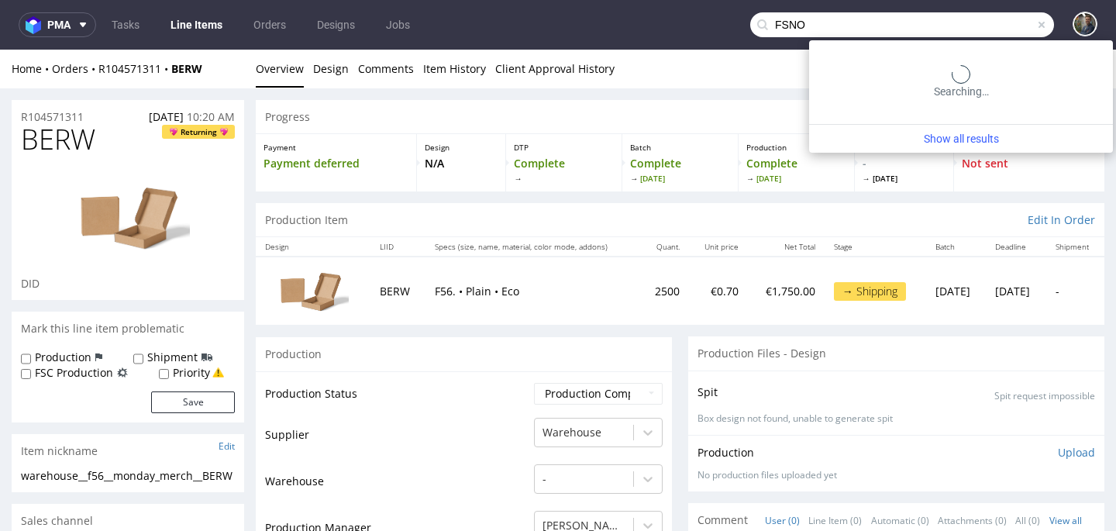
type input "FSNO"
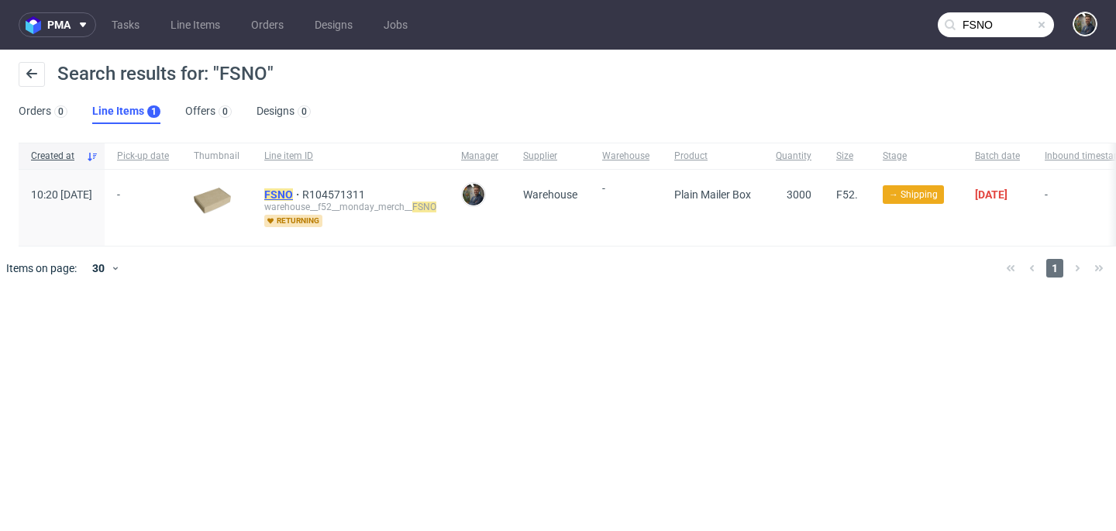
click at [324, 187] on div "FSNO R104571311 warehouse__f52__monday_merch__ FSNO returning" at bounding box center [350, 208] width 197 height 76
click at [293, 190] on mark "FSNO" at bounding box center [278, 194] width 29 height 12
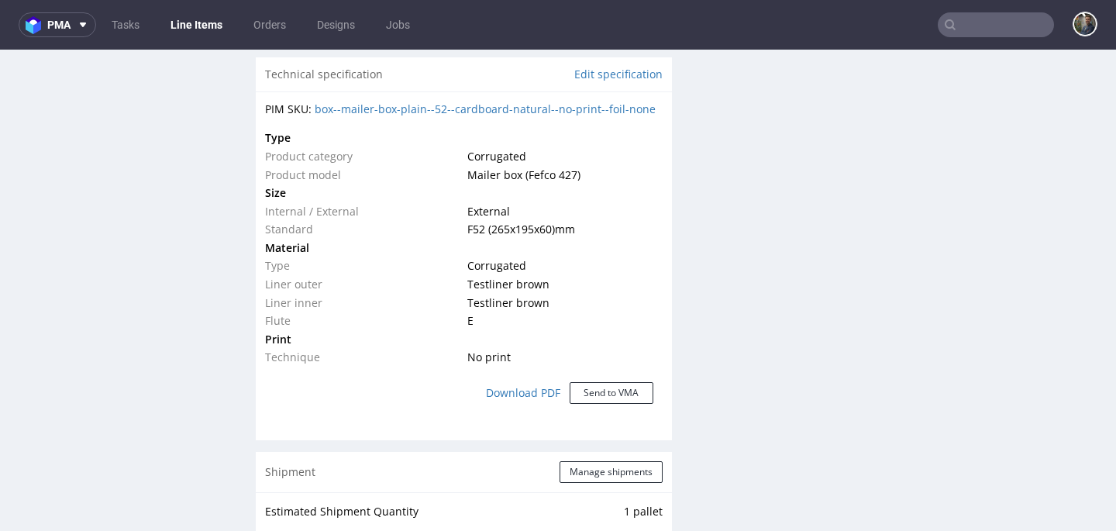
scroll to position [1457, 0]
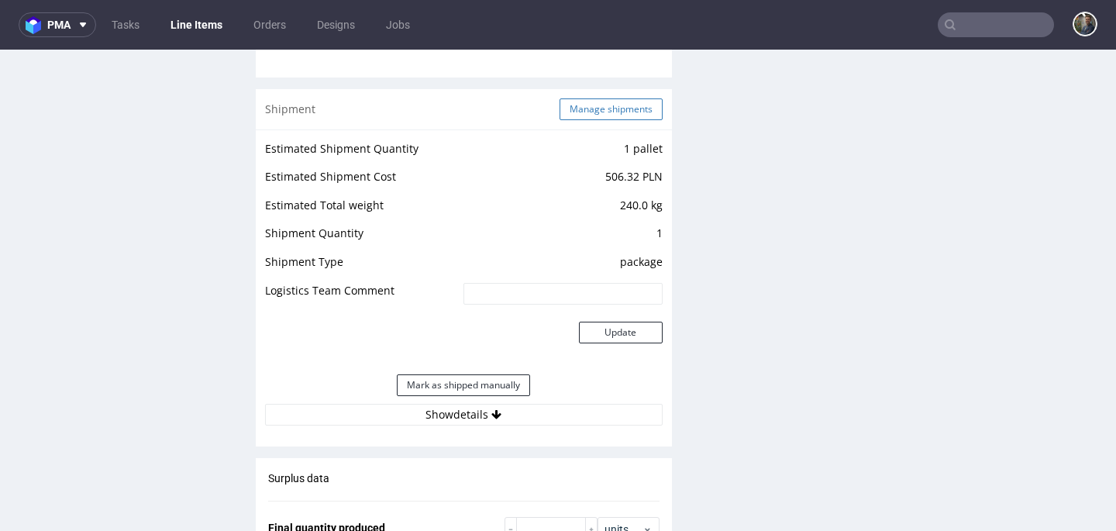
click at [606, 120] on button "Manage shipments" at bounding box center [610, 109] width 103 height 22
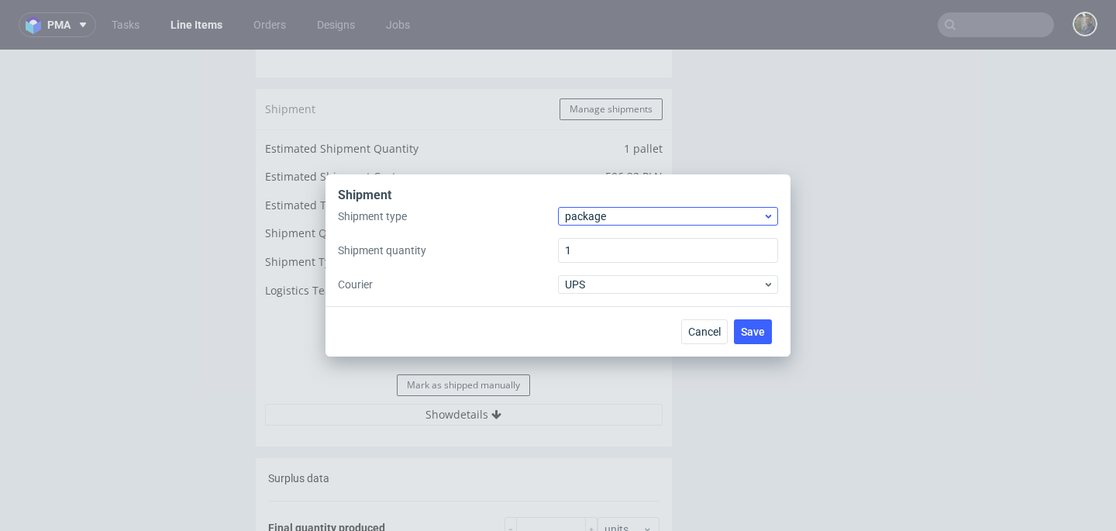
drag, startPoint x: 605, startPoint y: 205, endPoint x: 604, endPoint y: 215, distance: 10.1
click at [605, 205] on div "Shipment" at bounding box center [558, 197] width 440 height 20
click at [604, 217] on span "package" at bounding box center [664, 215] width 198 height 15
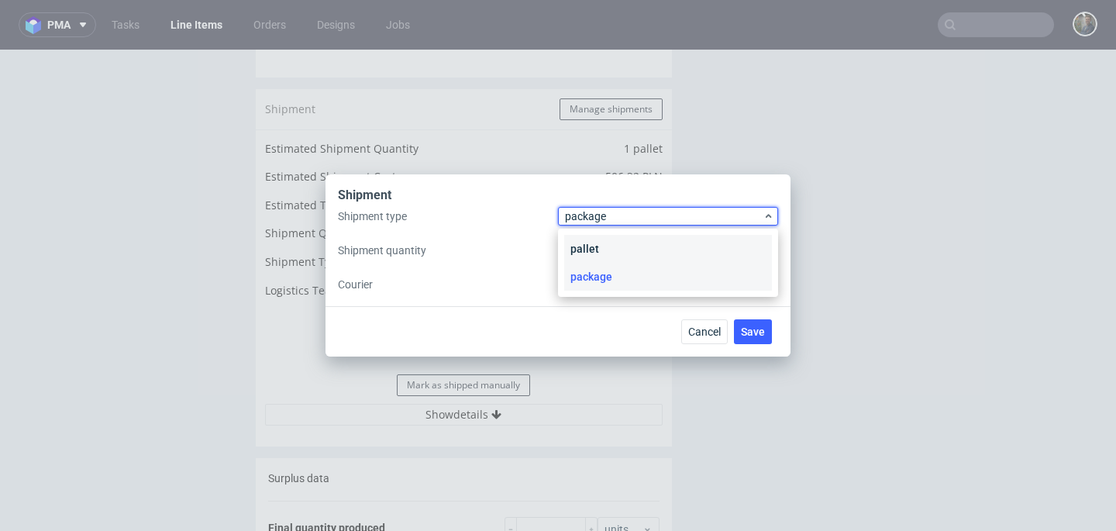
click at [604, 239] on div "pallet" at bounding box center [668, 249] width 208 height 28
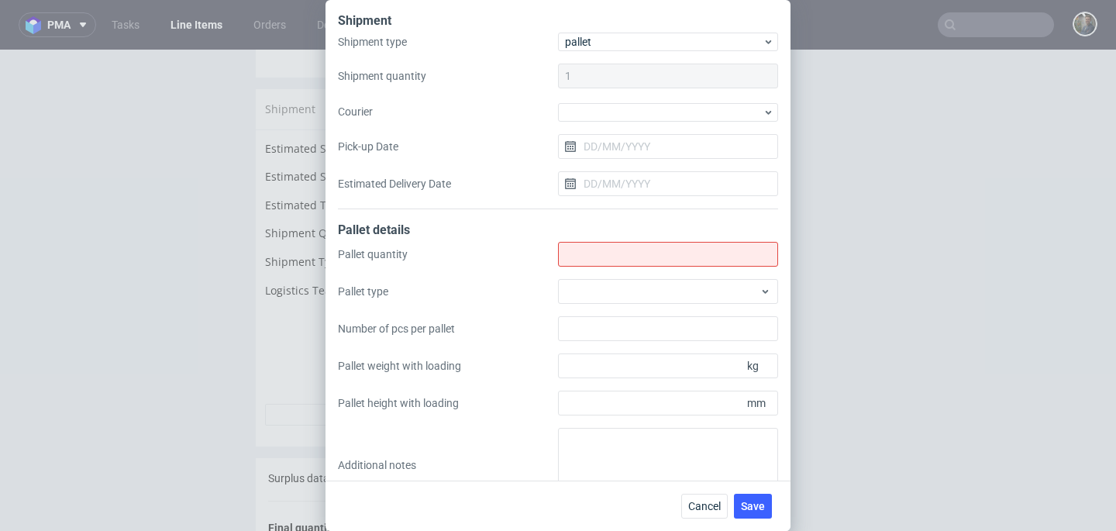
click at [604, 239] on div "Pallet details" at bounding box center [558, 232] width 440 height 20
click at [604, 247] on input "Shipment type" at bounding box center [668, 254] width 220 height 25
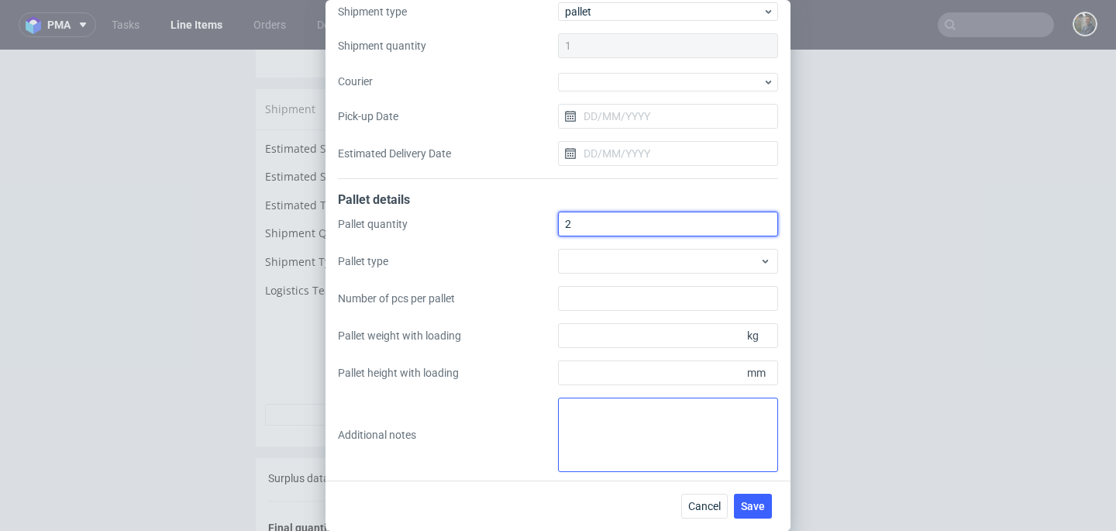
scroll to position [33, 0]
type input "2"
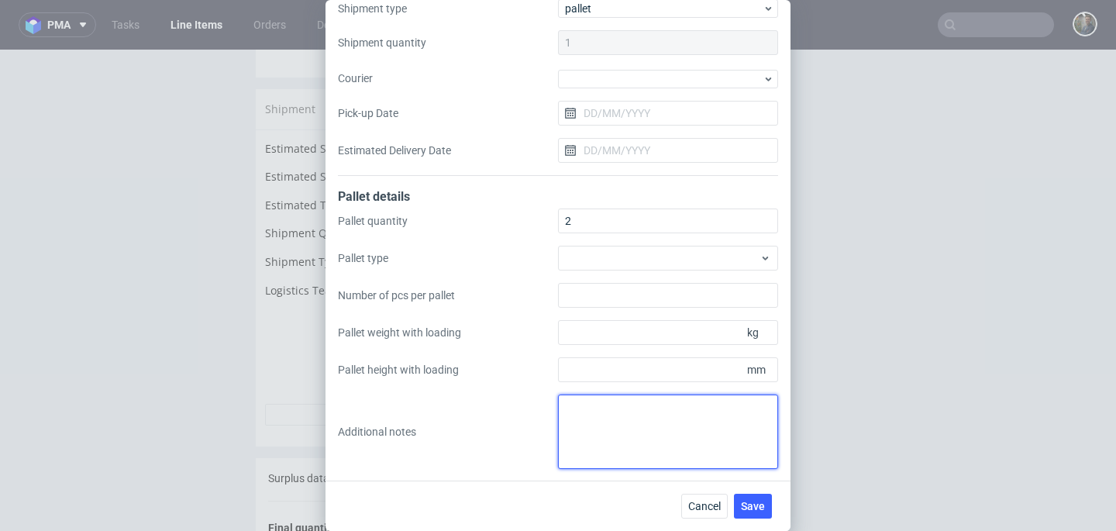
click at [591, 429] on textarea at bounding box center [668, 431] width 220 height 74
paste textarea "R104571311_FSNO 1Pal 80x80x120 - 93Kg 1Pal 185x80x120 - 220Kg"
type textarea "R104571311_FSNO 1Pal 80x80x120 - 93Kg 1Pal 185x80x120 - 220Kg"
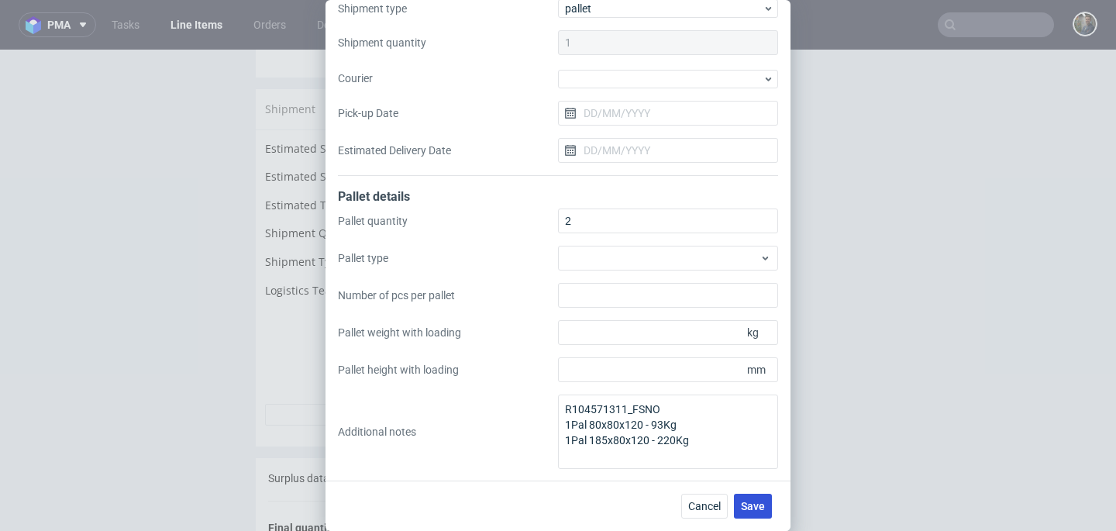
click at [759, 502] on span "Save" at bounding box center [753, 505] width 24 height 11
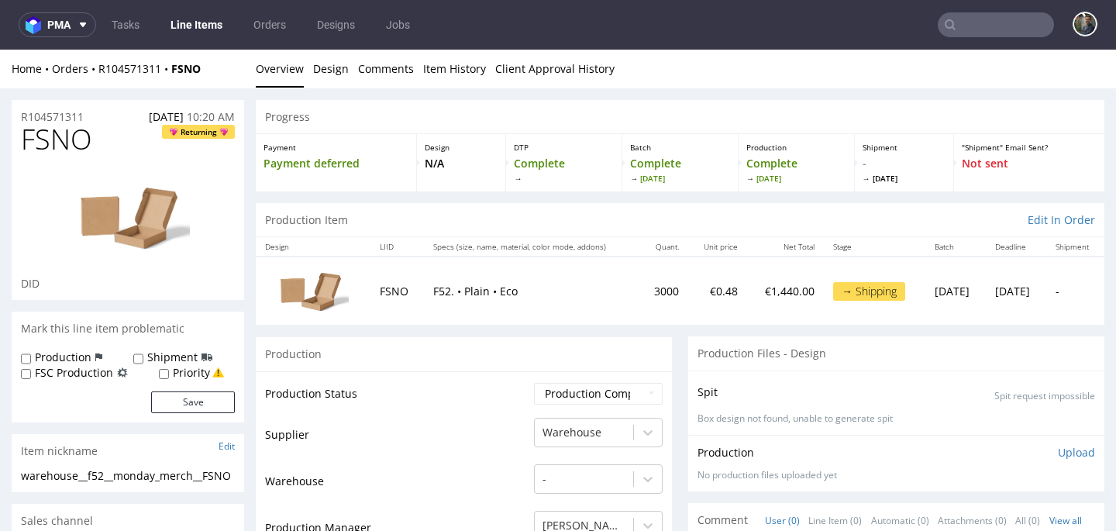
click at [981, 36] on input "text" at bounding box center [995, 24] width 116 height 25
paste input "EGUU"
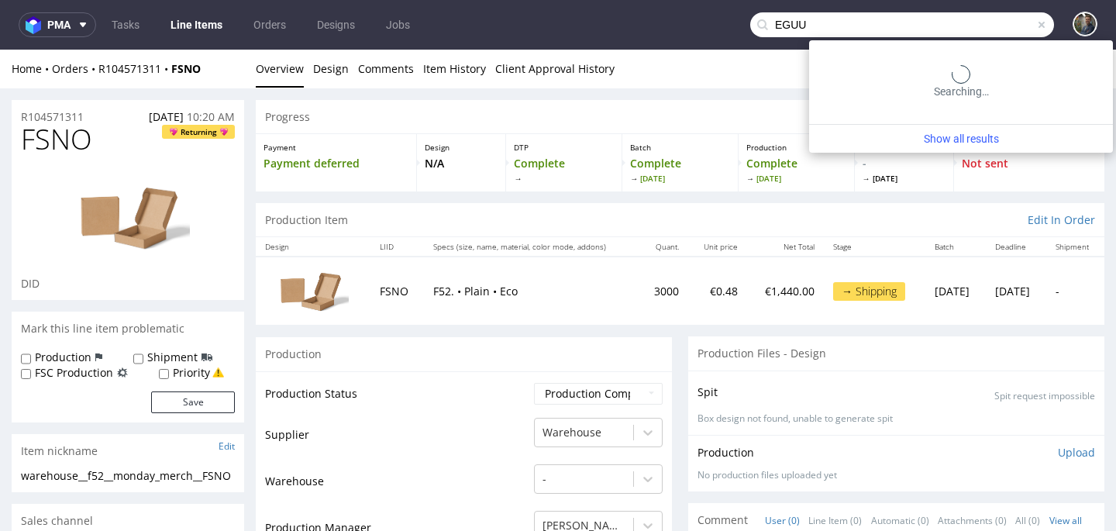
type input "EGUU"
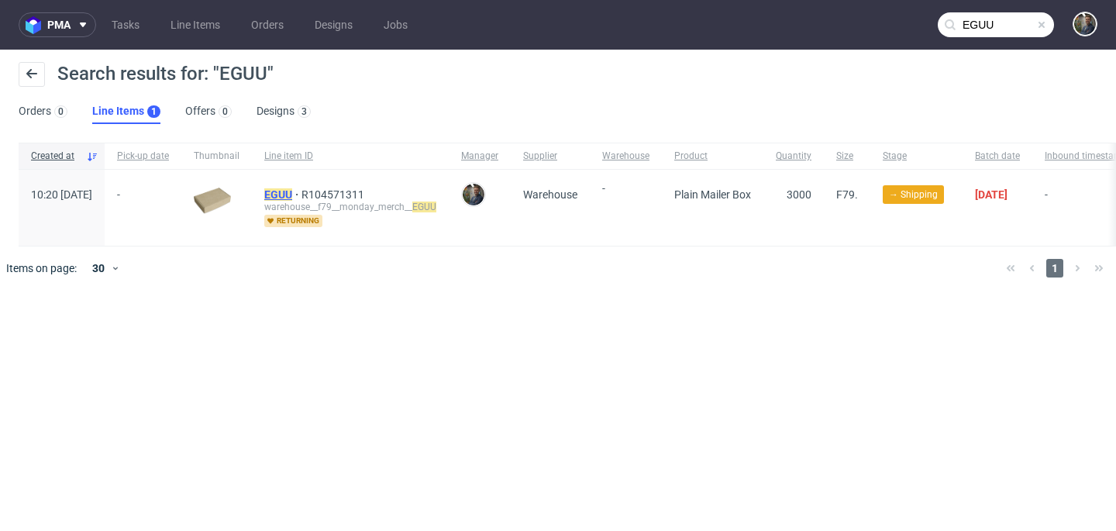
click at [292, 193] on mark "EGUU" at bounding box center [278, 194] width 28 height 12
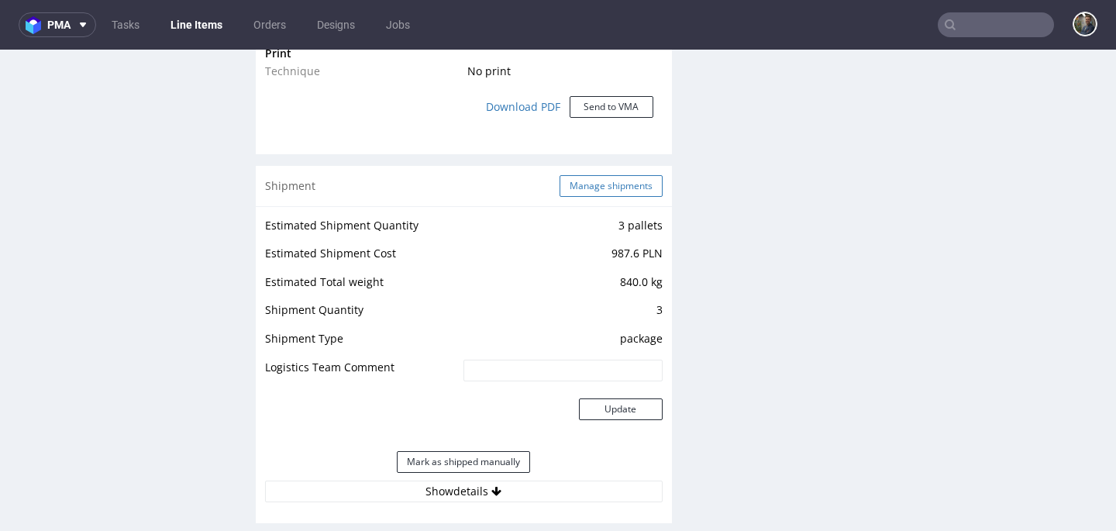
scroll to position [1382, 0]
click at [607, 194] on button "Manage shipments" at bounding box center [610, 185] width 103 height 22
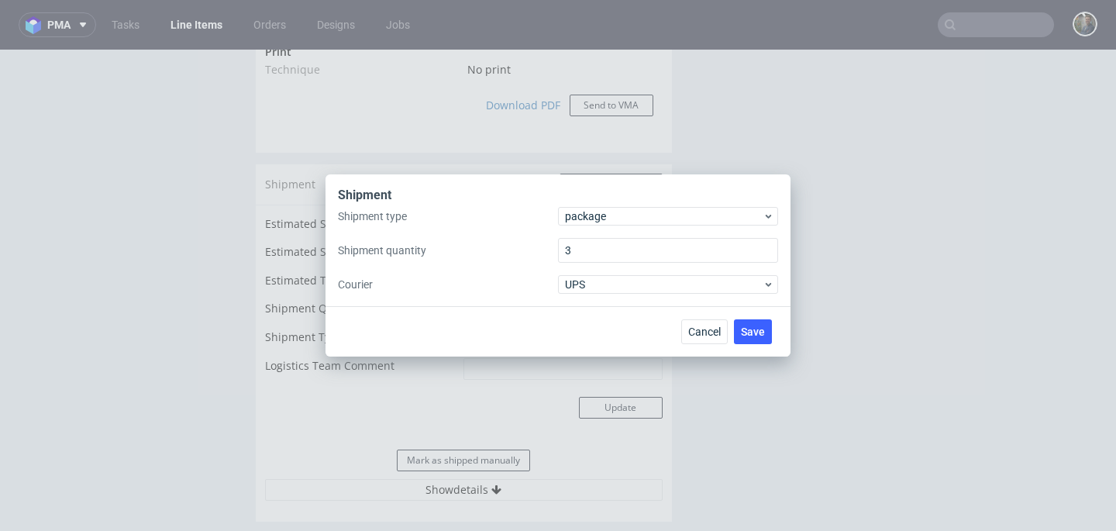
click at [597, 229] on div "Shipment type package Shipment quantity 3 Courier UPS" at bounding box center [558, 250] width 440 height 87
click at [597, 215] on span "package" at bounding box center [664, 215] width 198 height 15
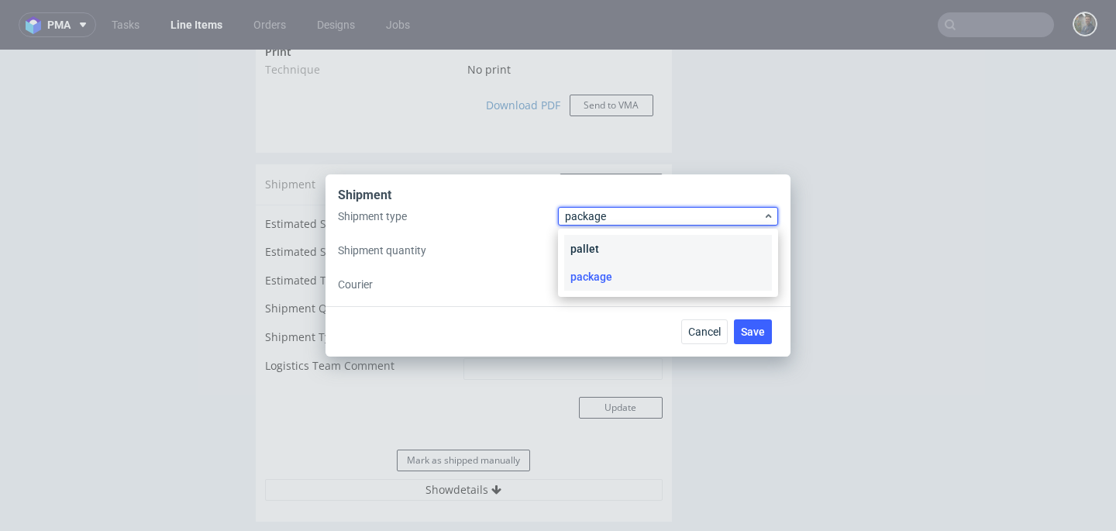
click at [594, 239] on div "pallet" at bounding box center [668, 249] width 208 height 28
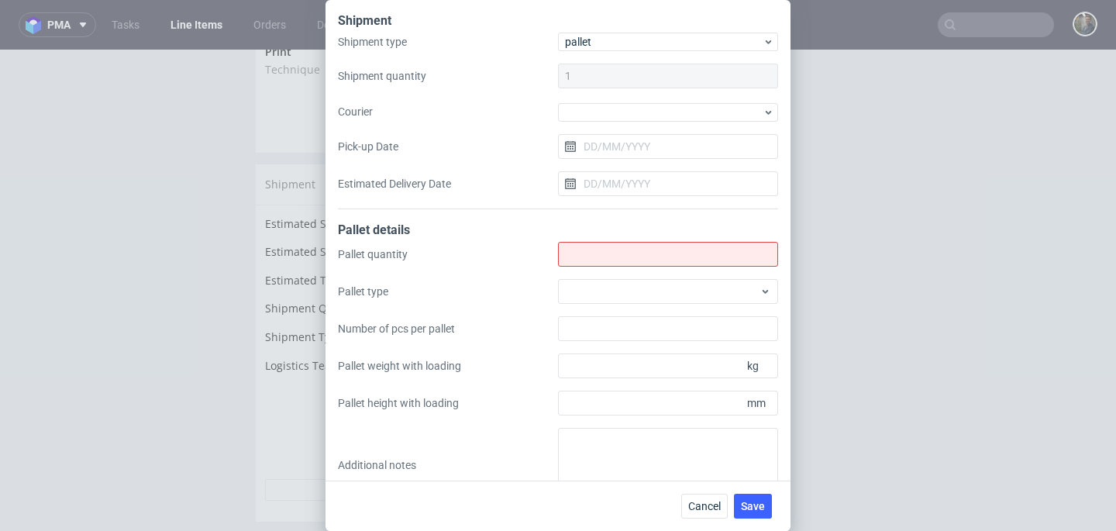
click at [594, 239] on div "Pallet details" at bounding box center [558, 232] width 440 height 20
click at [595, 246] on input "Shipment type" at bounding box center [668, 254] width 220 height 25
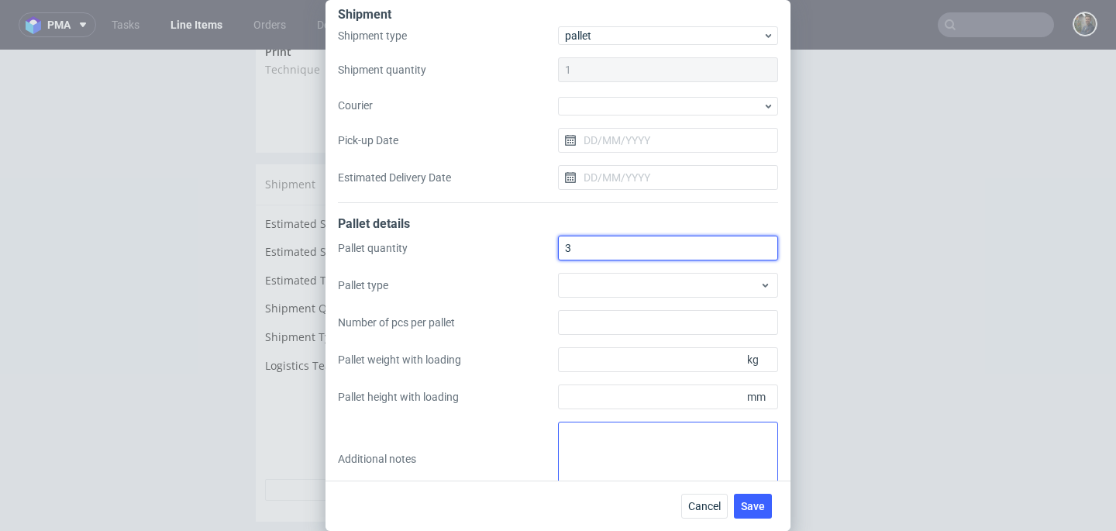
scroll to position [17, 0]
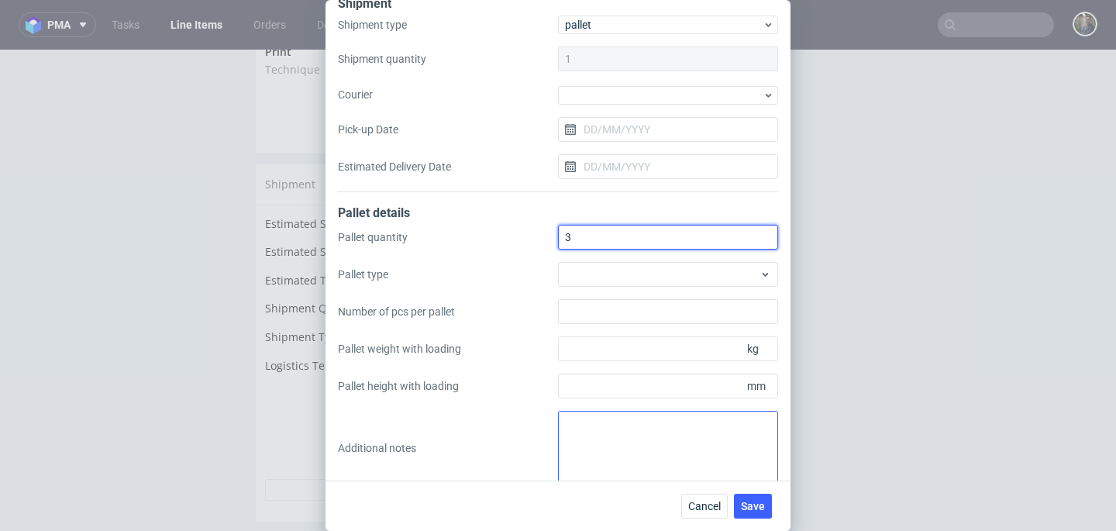
type input "3"
click at [582, 449] on textarea at bounding box center [668, 448] width 220 height 74
paste textarea "R104571311_EGUU 3Pal 200x90x120 - 280Kg"
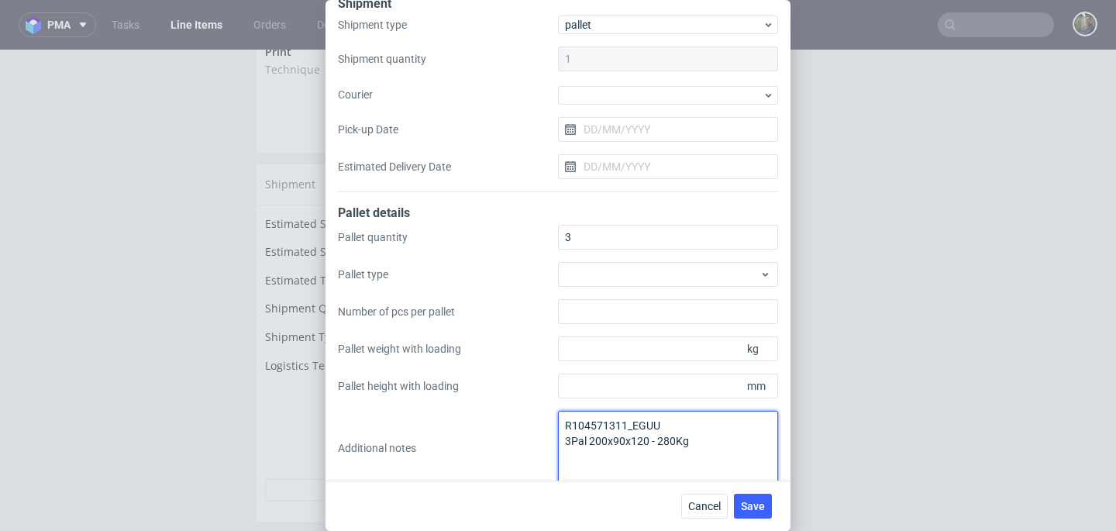
type textarea "R104571311_EGUU 3Pal 200x90x120 - 280Kg"
click at [480, 326] on div "Pallet quantity 3 Pallet type Number of pcs per pallet Pallet weight with loadi…" at bounding box center [558, 355] width 440 height 260
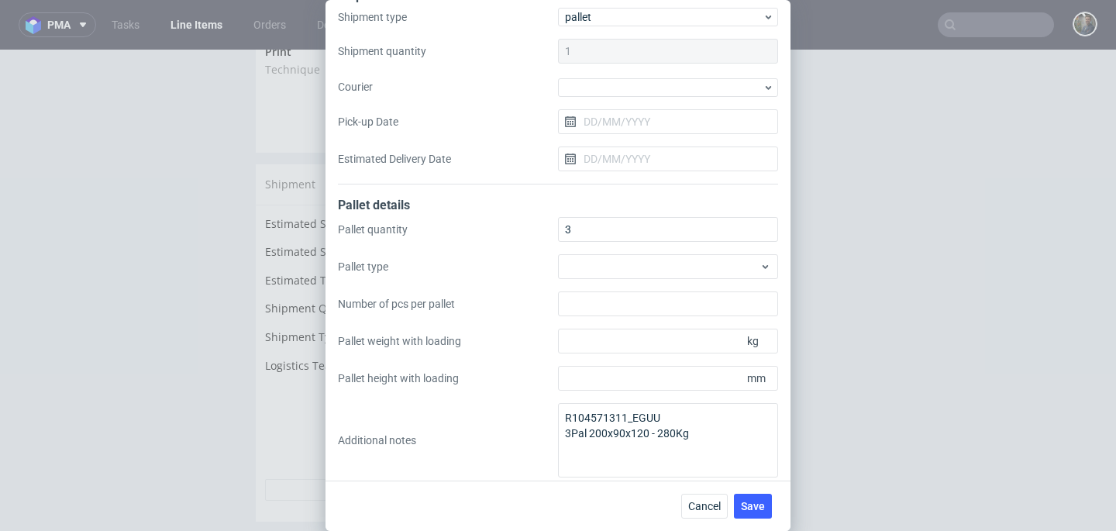
scroll to position [33, 0]
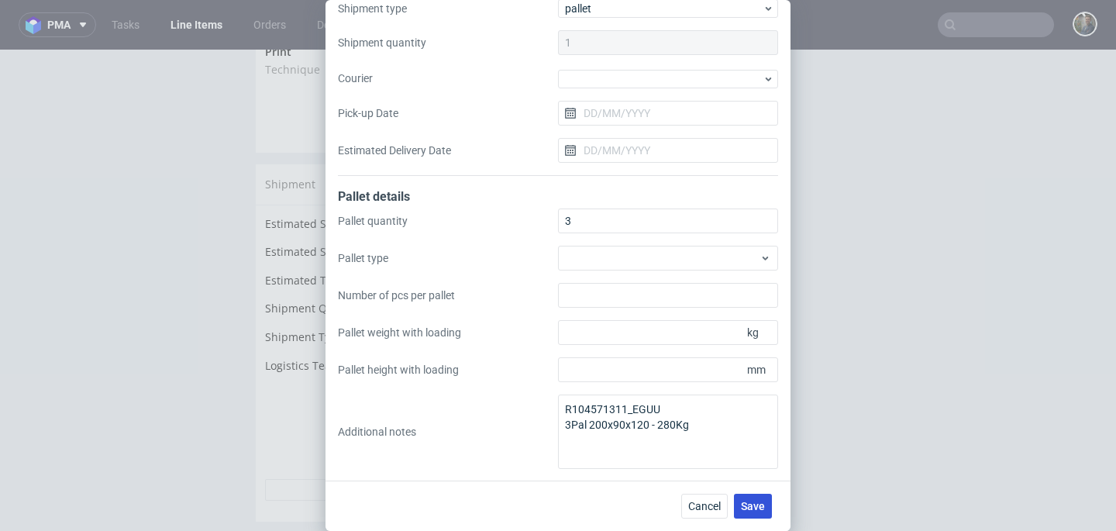
click at [739, 508] on button "Save" at bounding box center [753, 505] width 38 height 25
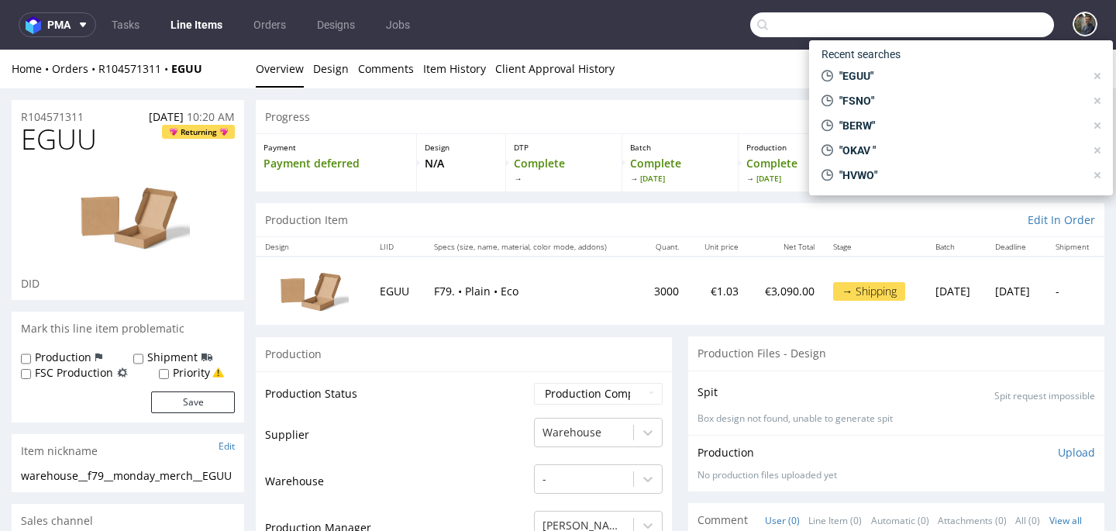
click at [993, 28] on input "text" at bounding box center [902, 24] width 304 height 25
paste input "FDSK"
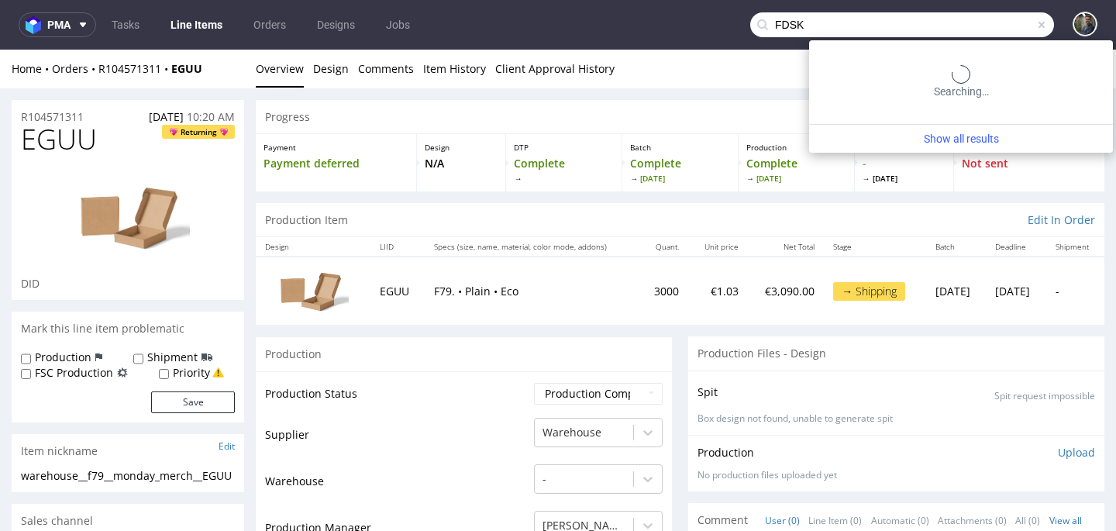
type input "FDSK"
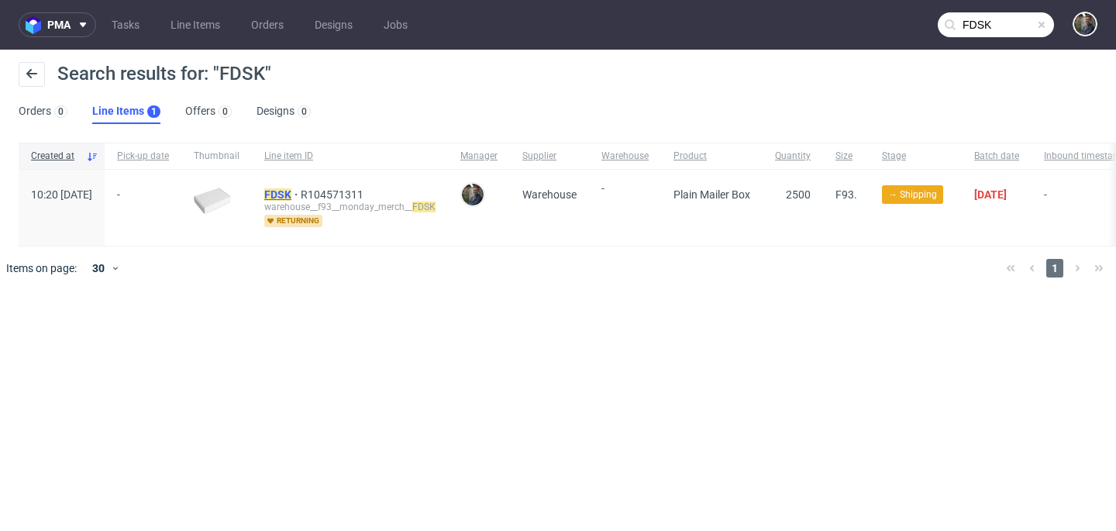
click at [291, 190] on mark "FDSK" at bounding box center [277, 194] width 27 height 12
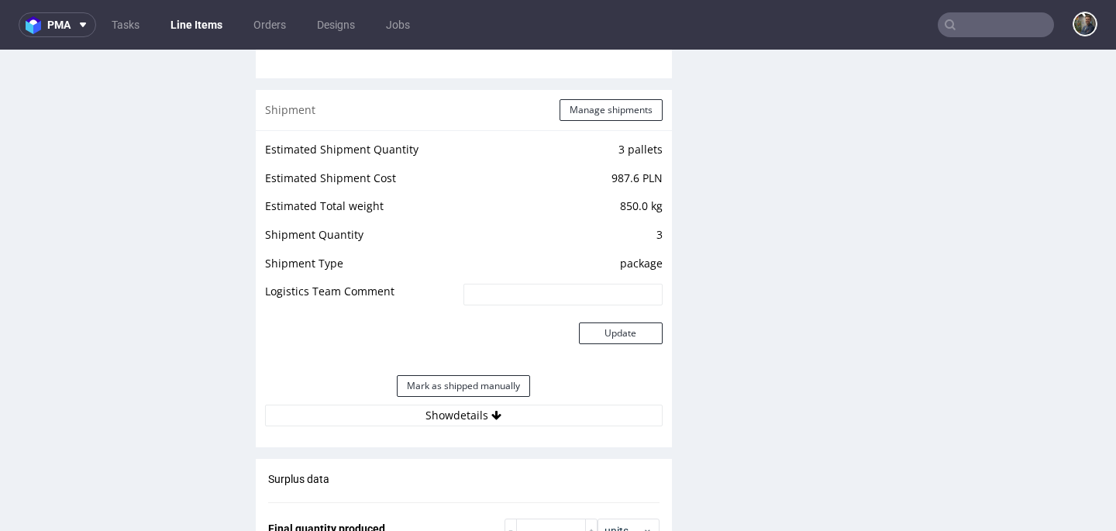
scroll to position [1496, 0]
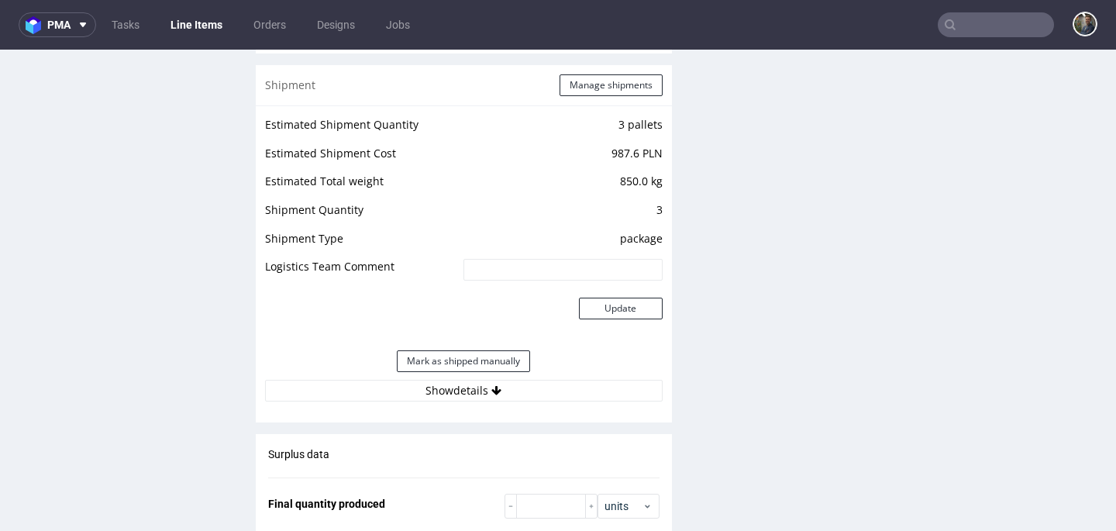
click at [590, 87] on button "Manage shipments" at bounding box center [610, 85] width 103 height 22
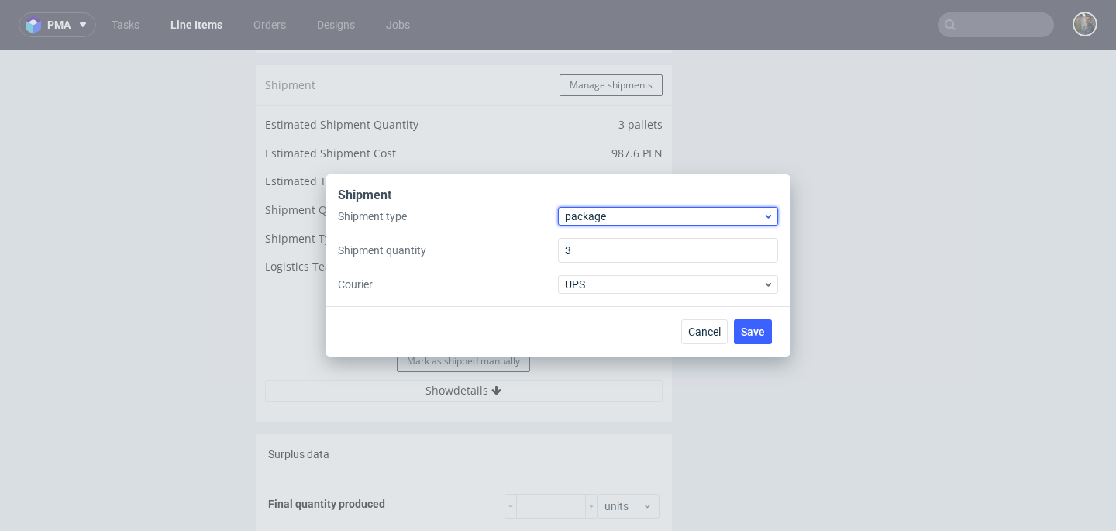
click at [590, 215] on span "package" at bounding box center [664, 215] width 198 height 15
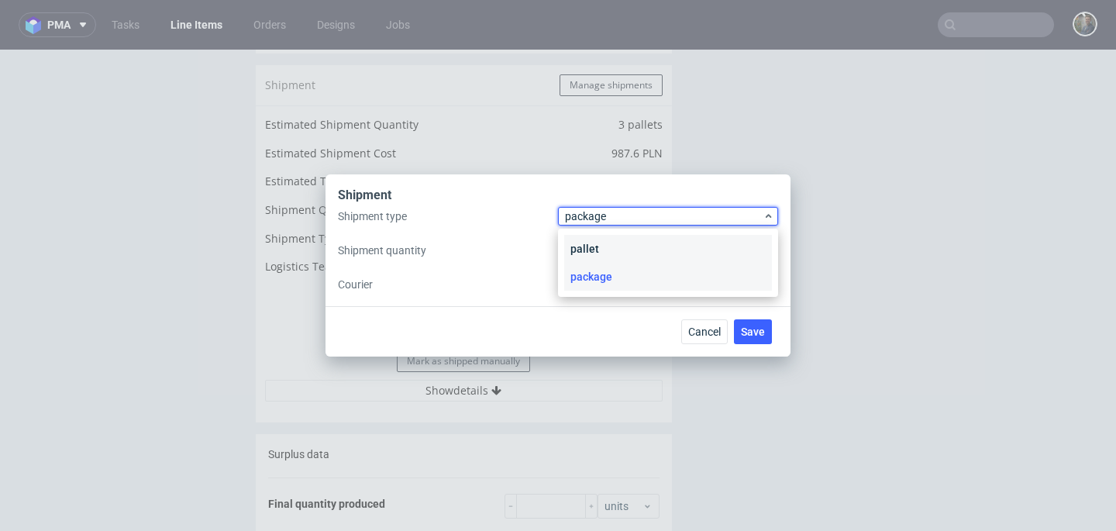
click at [593, 248] on div "pallet" at bounding box center [668, 249] width 208 height 28
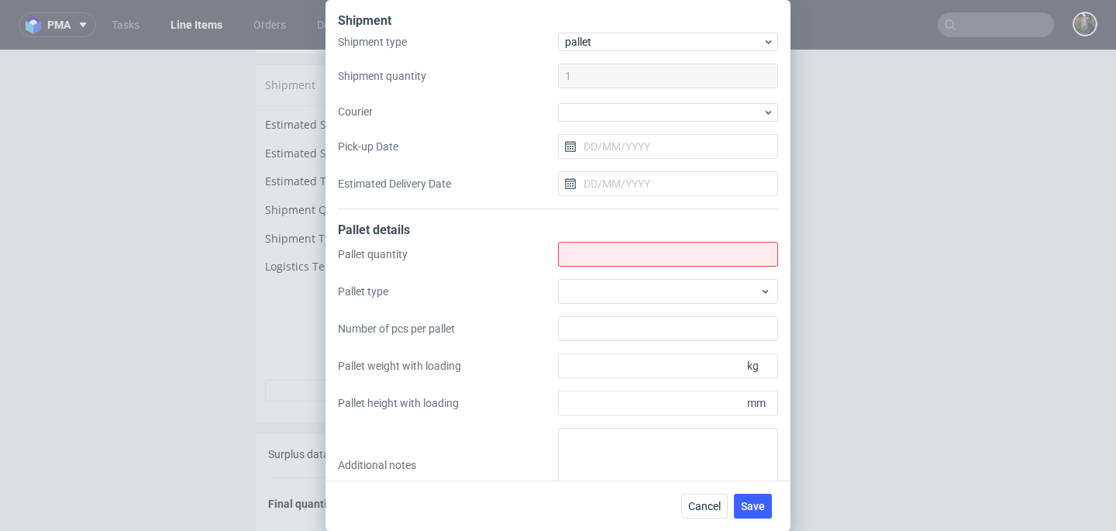
click at [594, 237] on div "Pallet details" at bounding box center [558, 232] width 440 height 20
click at [598, 260] on input "Shipment type" at bounding box center [668, 254] width 220 height 25
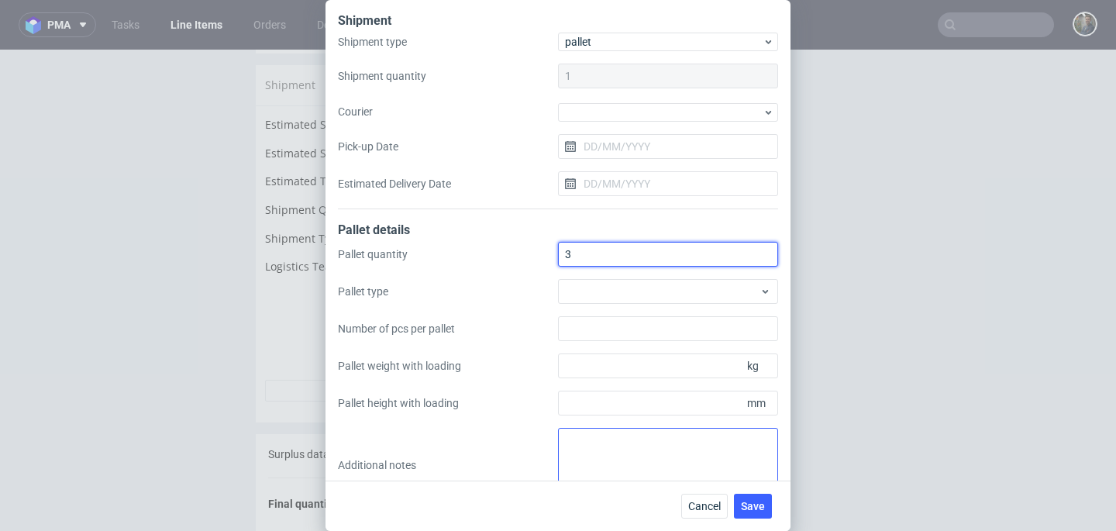
type input "3"
click at [583, 454] on textarea at bounding box center [668, 465] width 220 height 74
paste textarea "R104571311_FDSK 2Pal 175x105x120 - 390Kg 1Pal 60x113x120 - 120Kg"
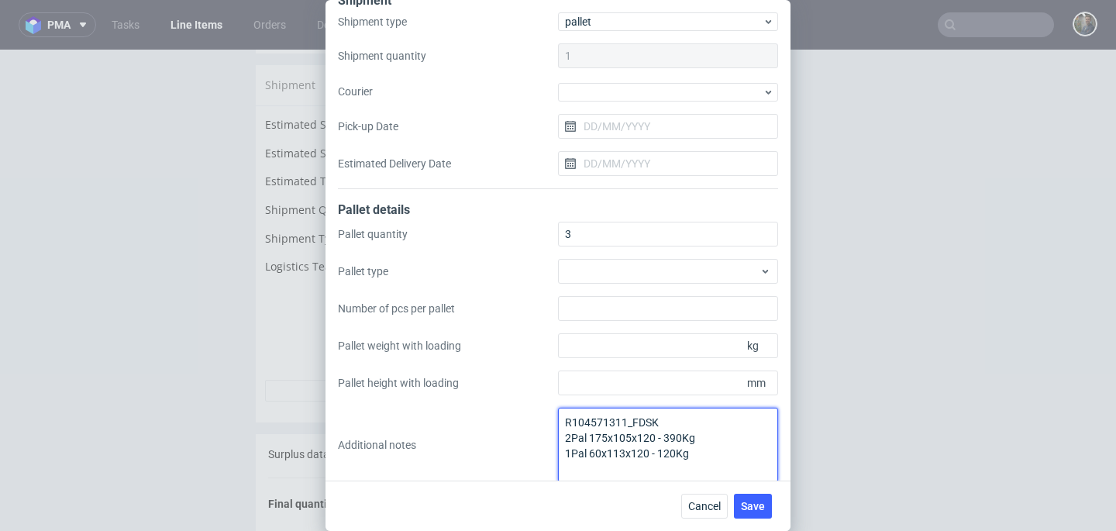
scroll to position [33, 0]
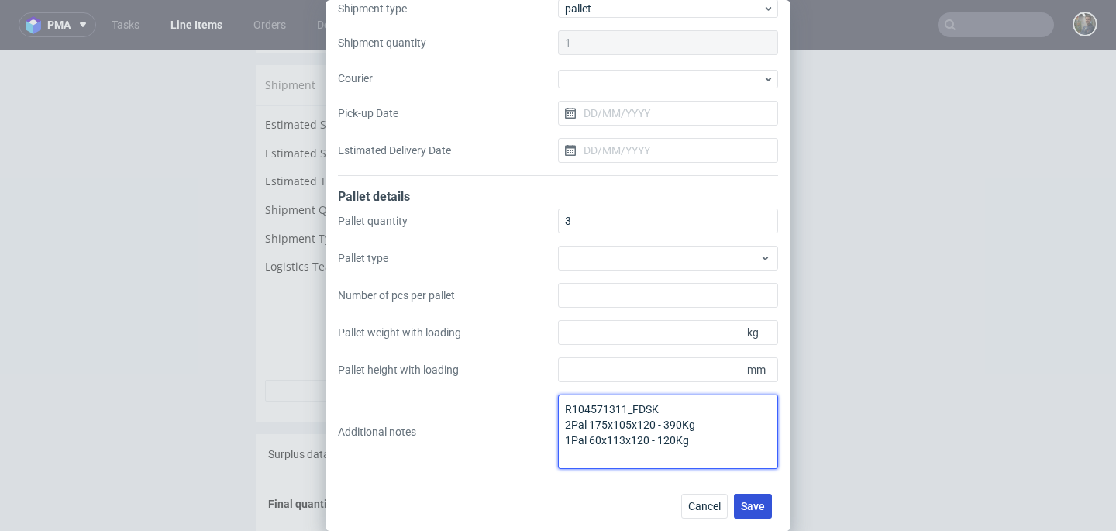
type textarea "R104571311_FDSK 2Pal 175x105x120 - 390Kg 1Pal 60x113x120 - 120Kg"
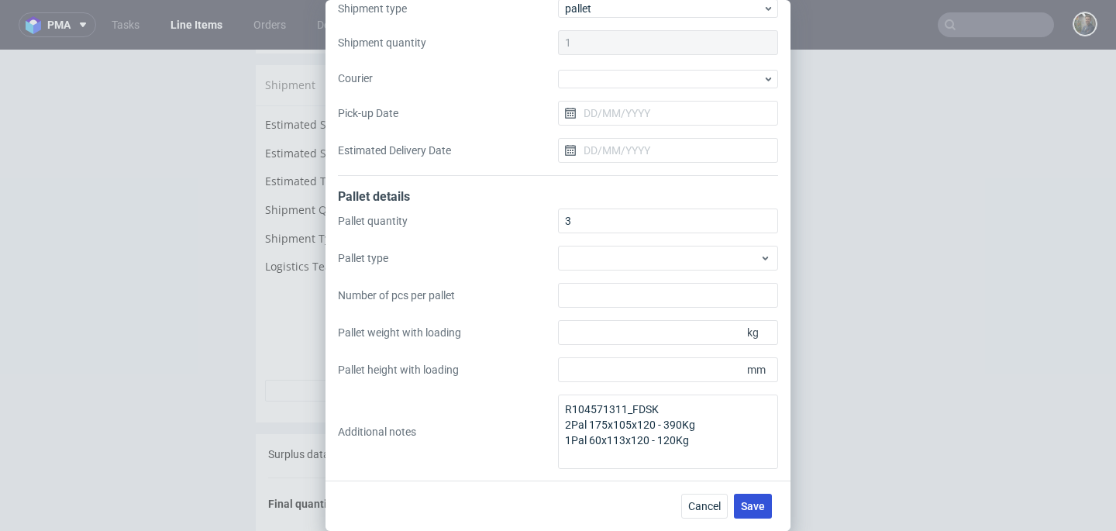
click at [751, 500] on span "Save" at bounding box center [753, 505] width 24 height 11
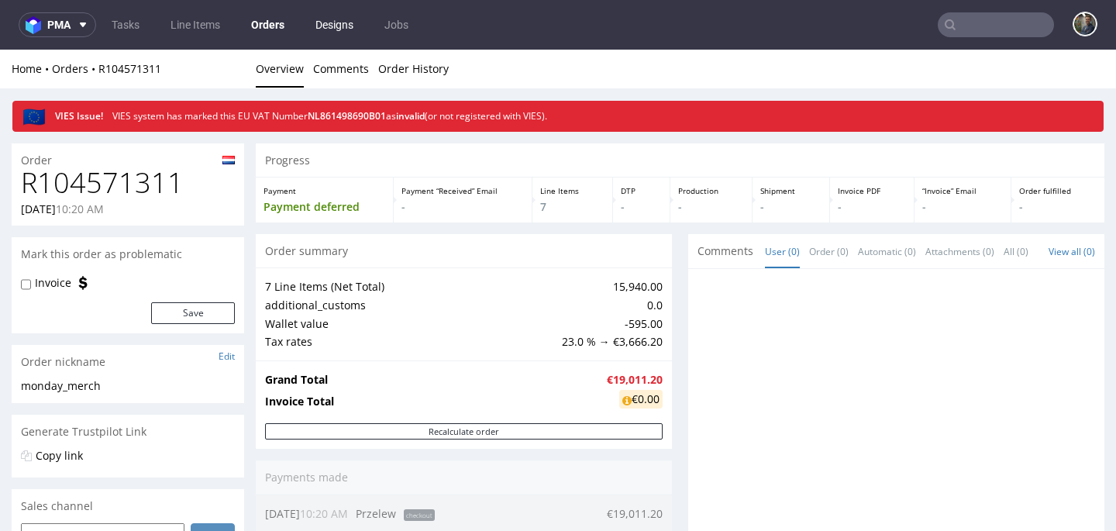
click at [347, 24] on link "Designs" at bounding box center [334, 24] width 57 height 25
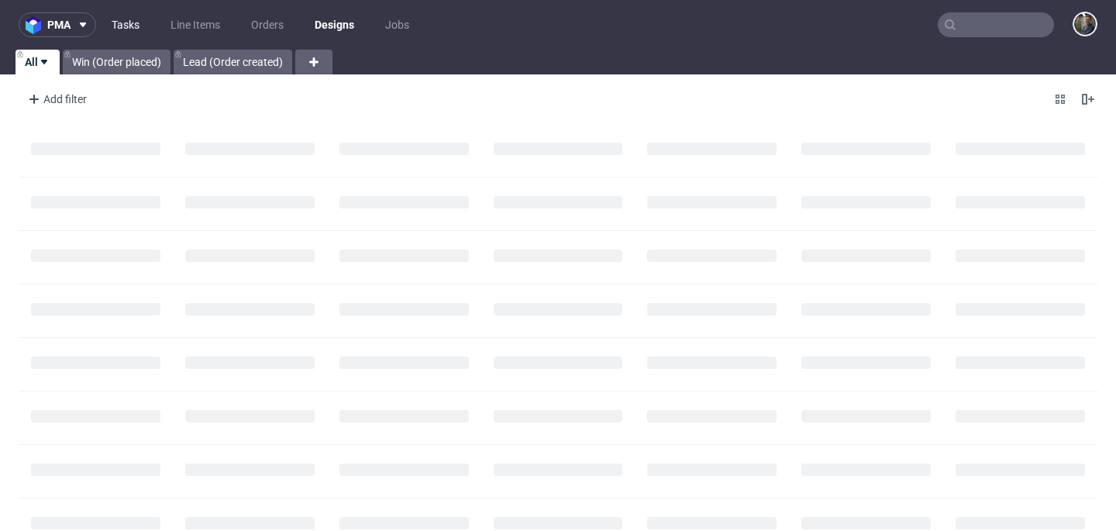
click at [134, 31] on link "Tasks" at bounding box center [125, 24] width 46 height 25
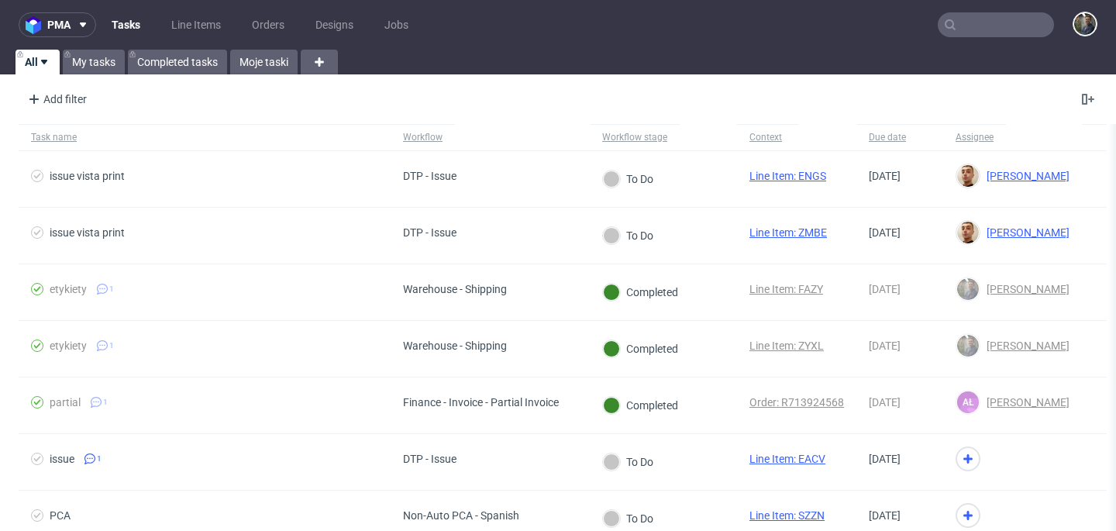
click at [157, 23] on ul "Tasks Line Items Orders Designs Jobs" at bounding box center [260, 24] width 328 height 25
click at [185, 26] on link "Line Items" at bounding box center [196, 24] width 68 height 25
click at [972, 31] on input "text" at bounding box center [995, 24] width 116 height 25
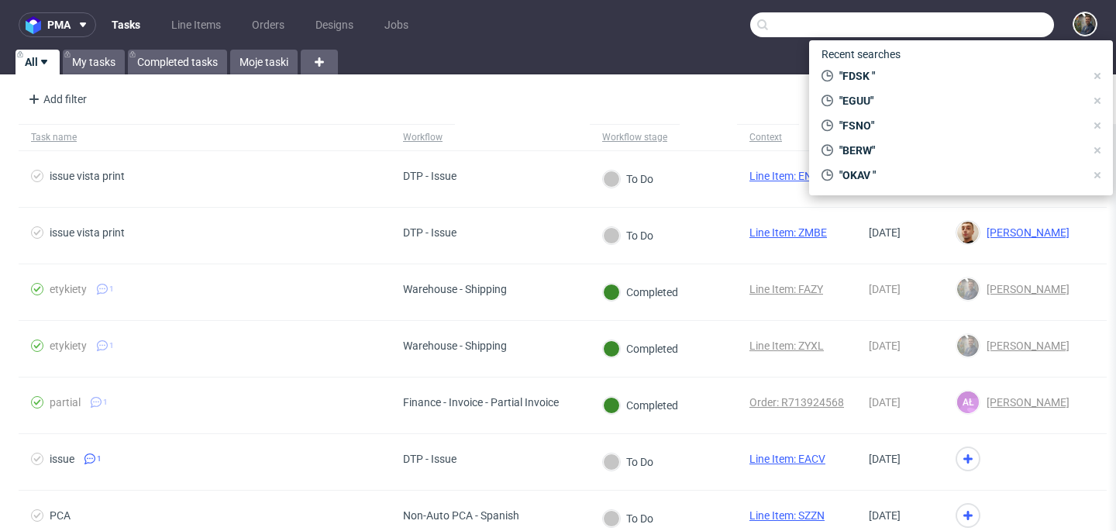
paste input "R104571311"
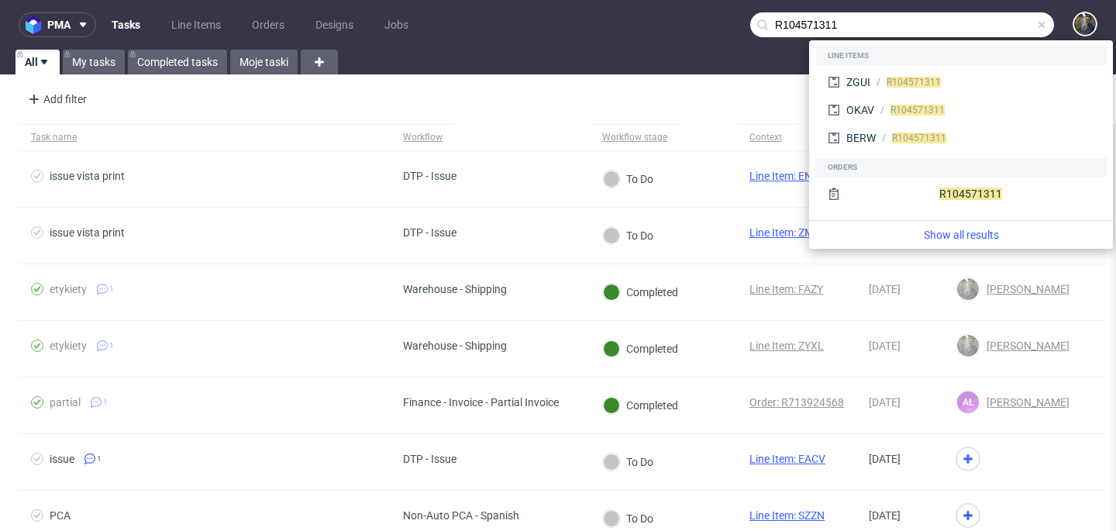
type input "R104571311"
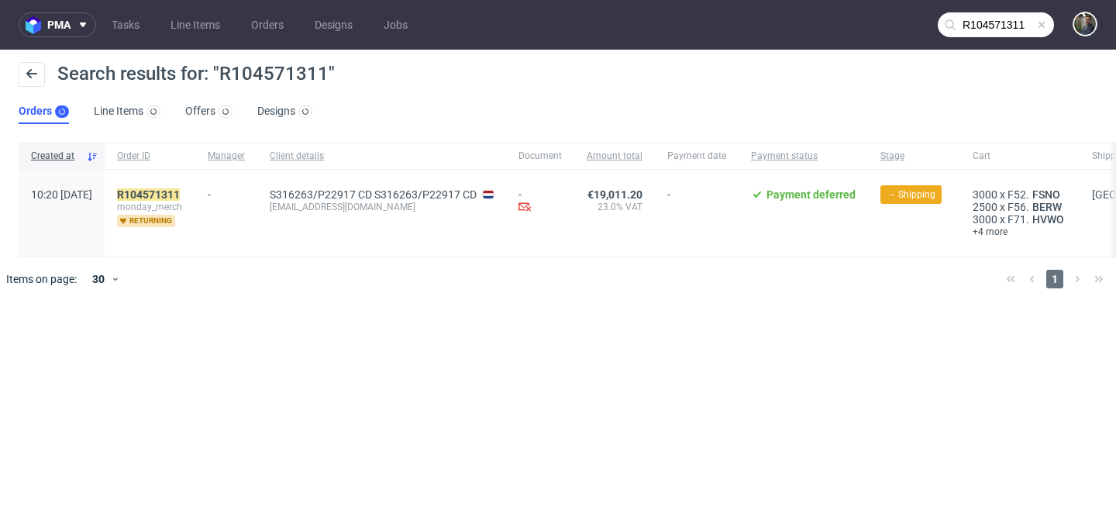
click at [183, 206] on span "monday_merch" at bounding box center [150, 207] width 66 height 12
click at [180, 191] on mark "R104571311" at bounding box center [148, 194] width 63 height 12
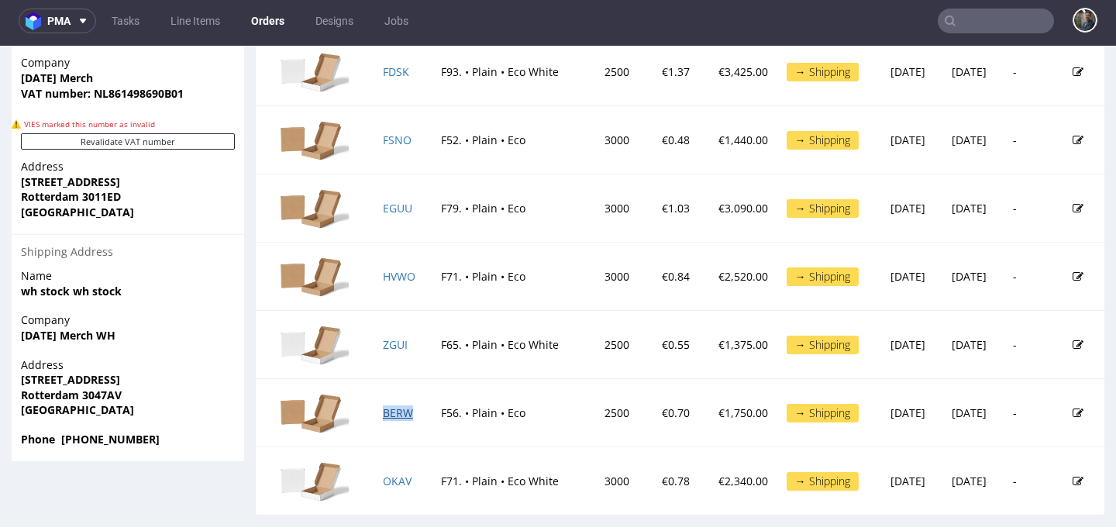
scroll to position [875, 0]
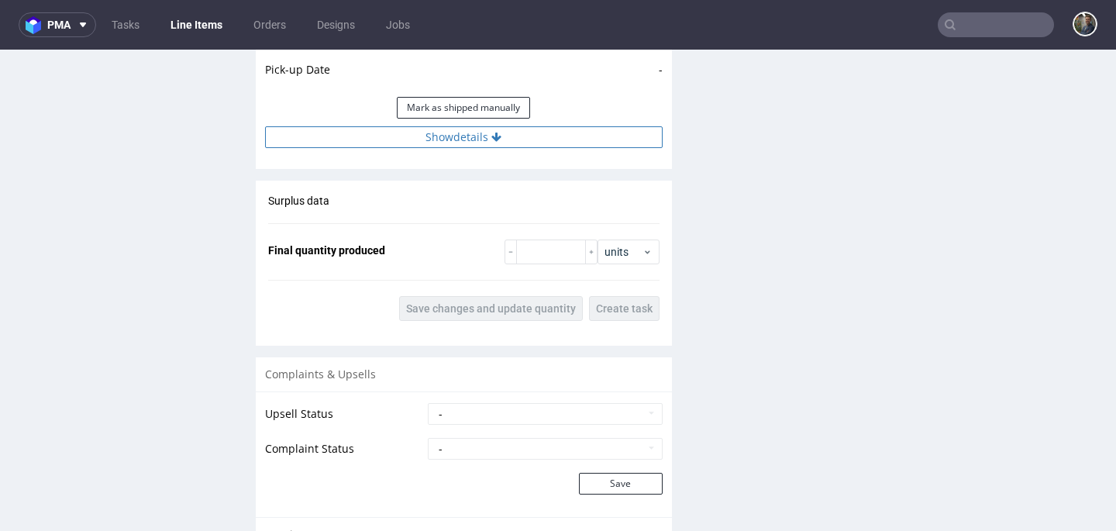
click at [456, 148] on button "Show details" at bounding box center [463, 137] width 397 height 22
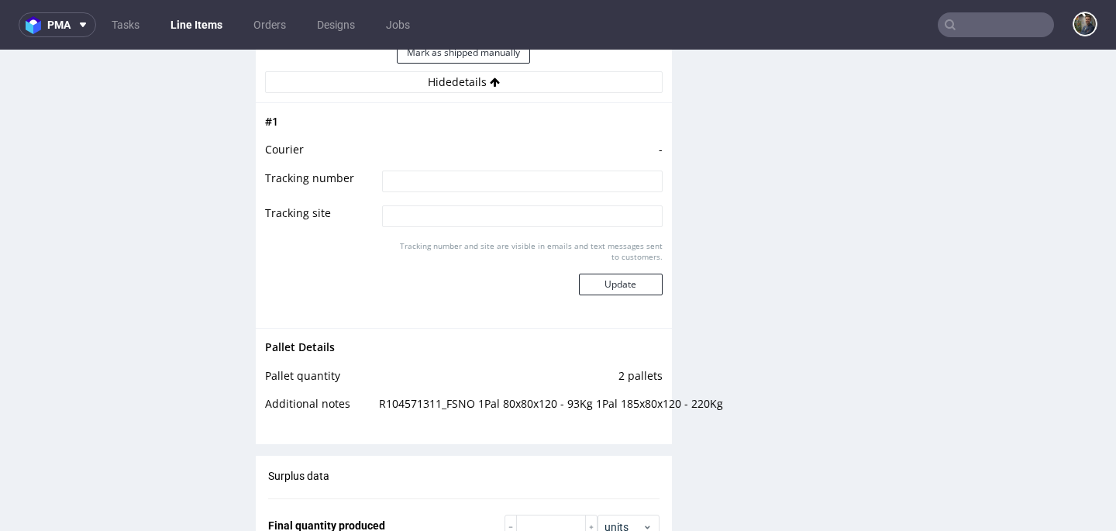
scroll to position [1908, 0]
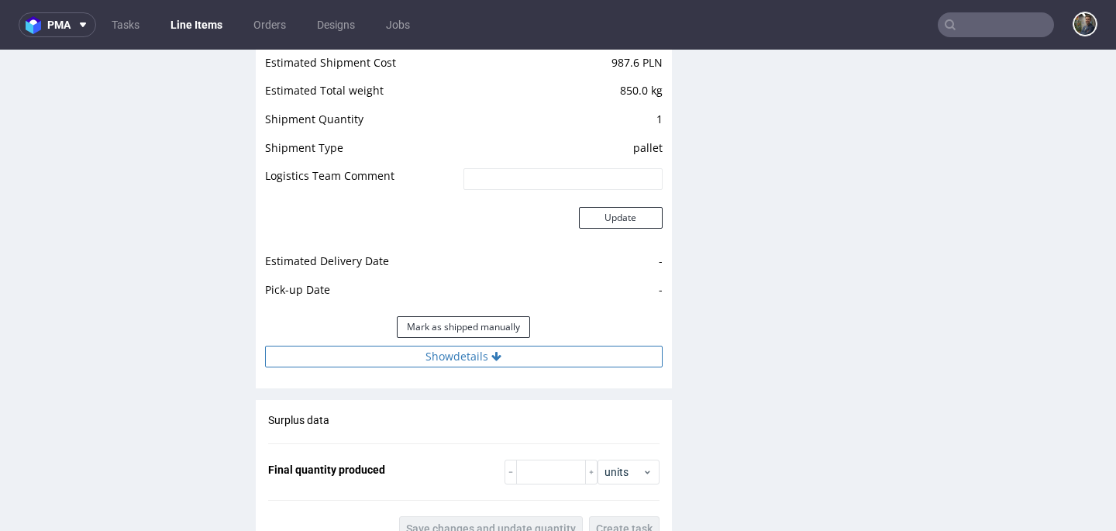
click at [456, 354] on button "Show details" at bounding box center [463, 357] width 397 height 22
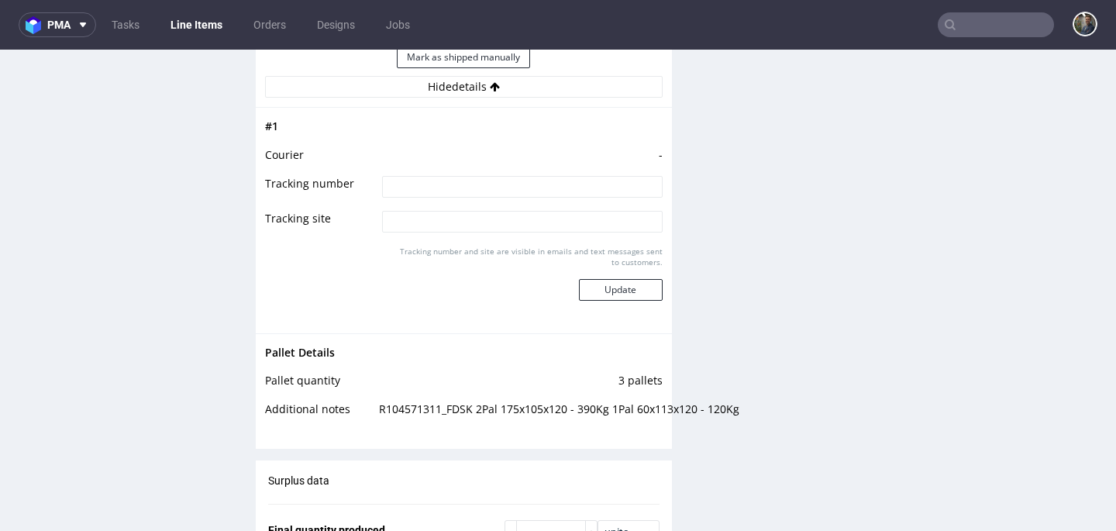
scroll to position [1874, 0]
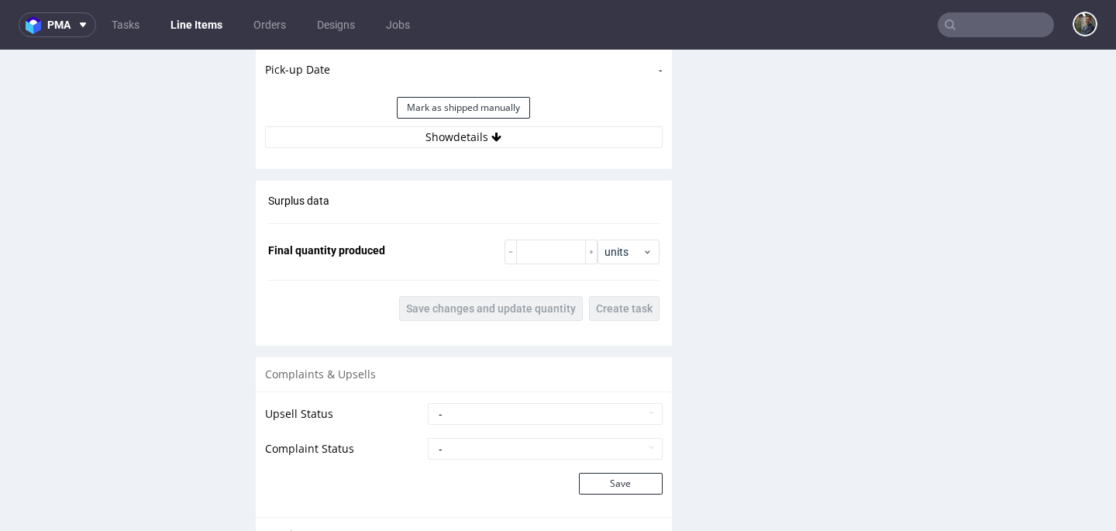
scroll to position [1864, 0]
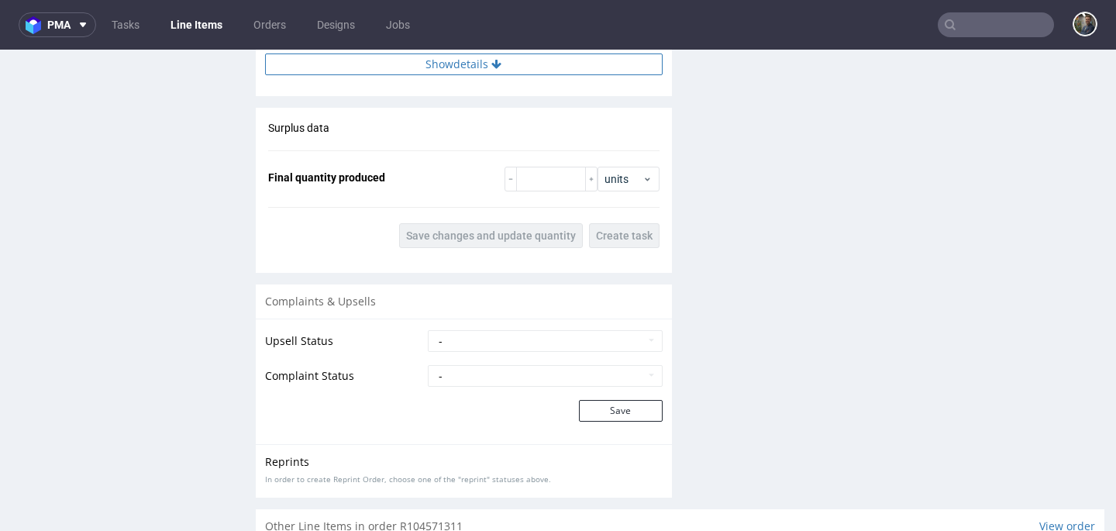
click at [456, 75] on button "Show details" at bounding box center [463, 64] width 397 height 22
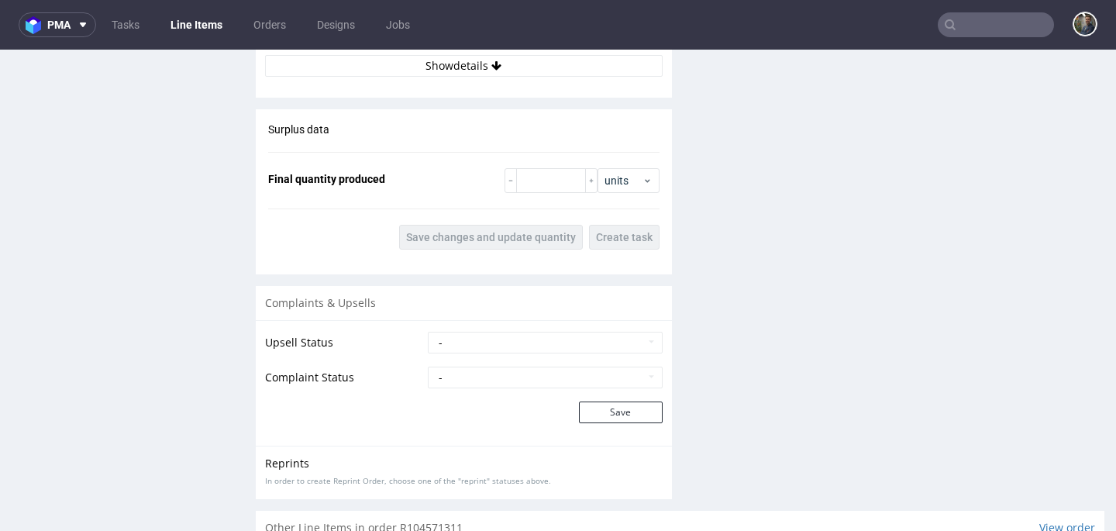
scroll to position [1804, 0]
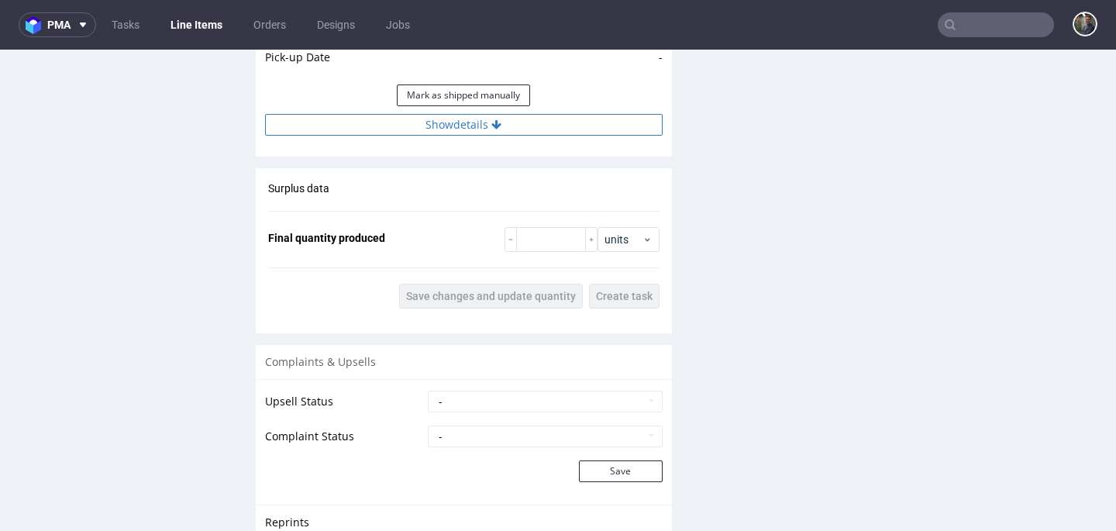
click at [472, 136] on button "Show details" at bounding box center [463, 125] width 397 height 22
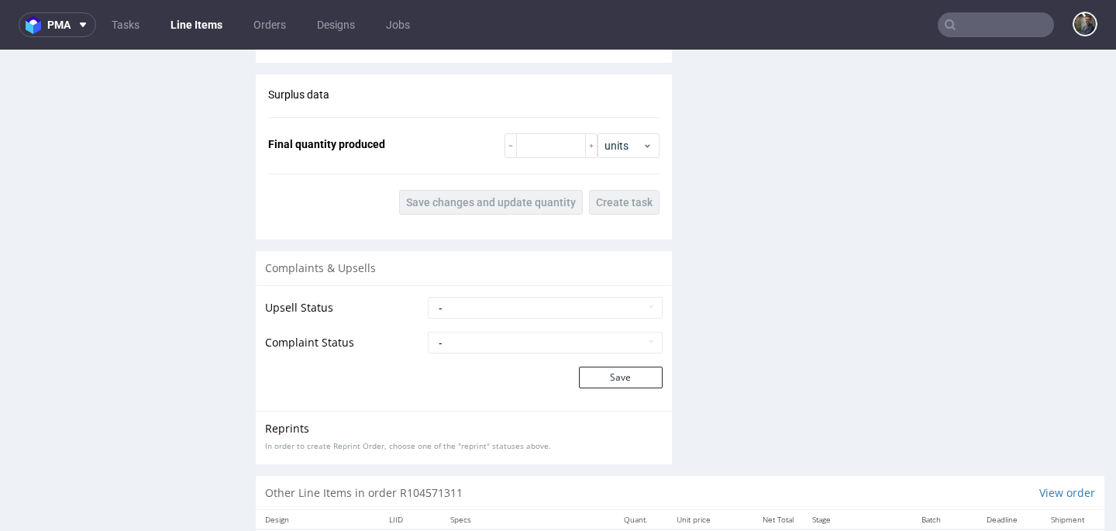
scroll to position [1860, 0]
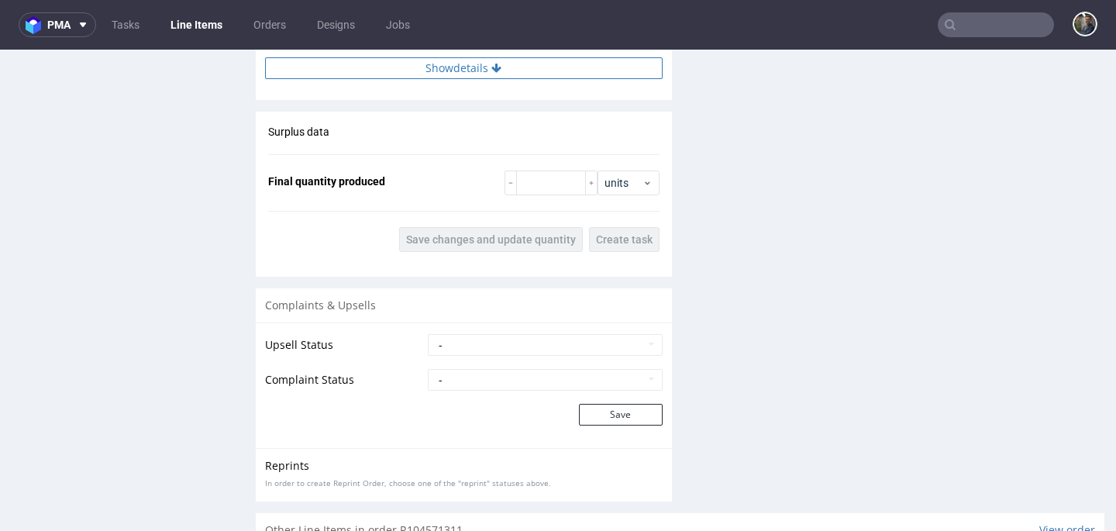
click at [456, 79] on button "Show details" at bounding box center [463, 68] width 397 height 22
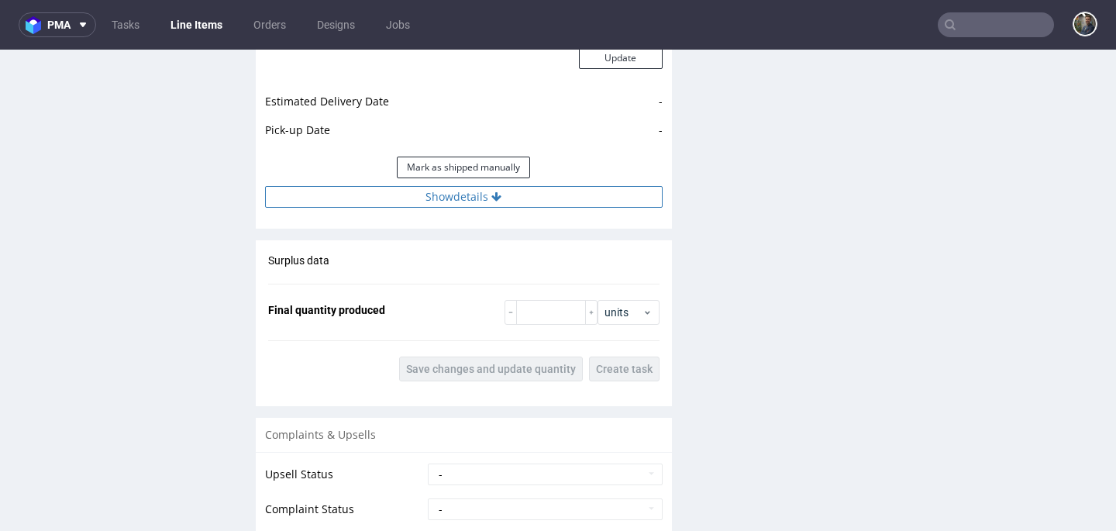
click at [459, 192] on button "Show details" at bounding box center [463, 197] width 397 height 22
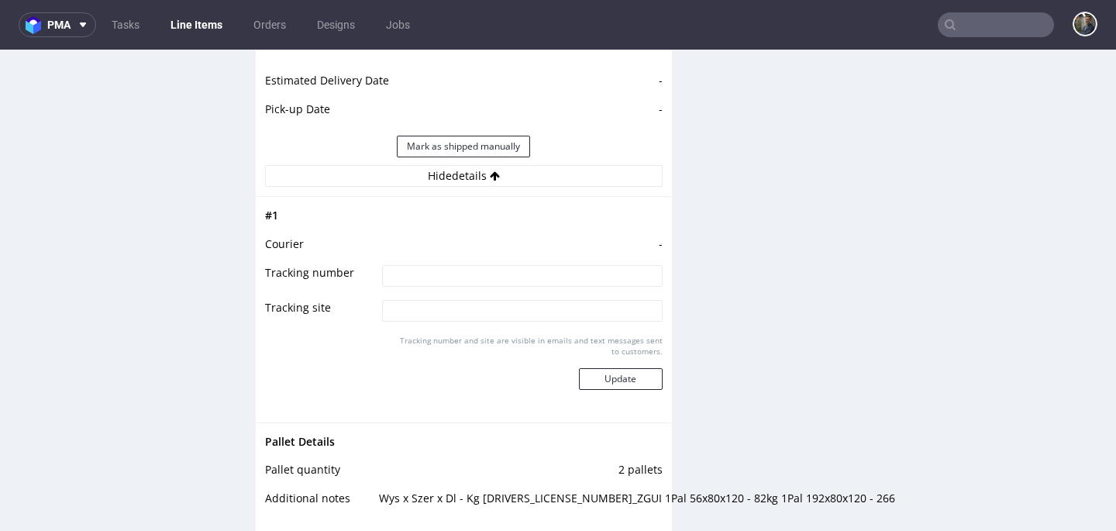
scroll to position [1768, 0]
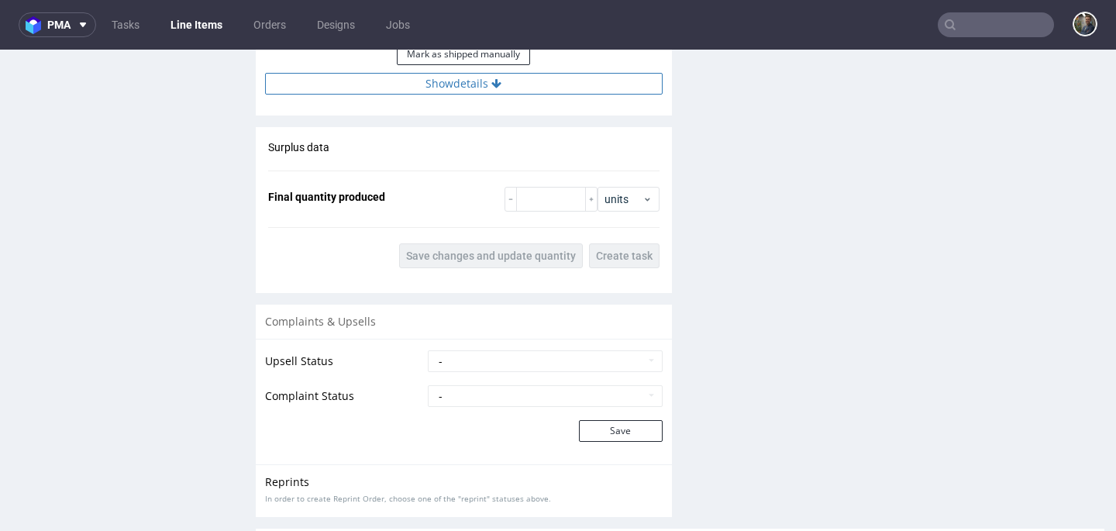
click at [473, 88] on button "Show details" at bounding box center [463, 84] width 397 height 22
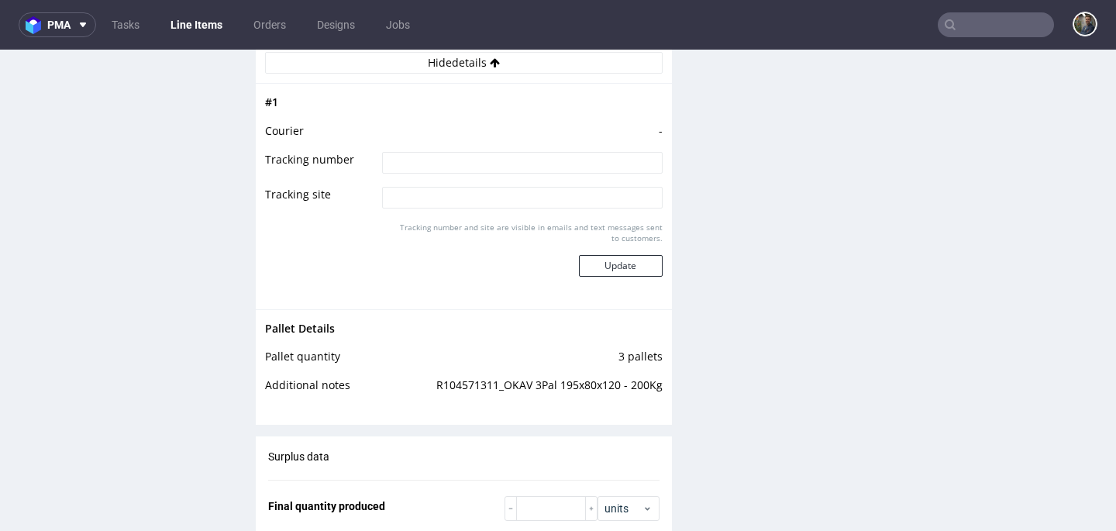
scroll to position [1891, 0]
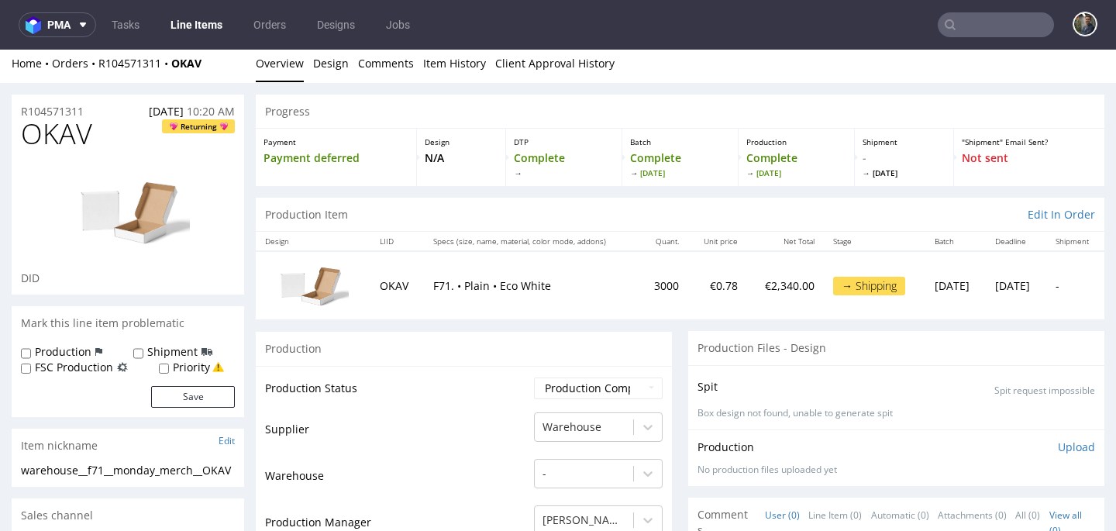
scroll to position [0, 0]
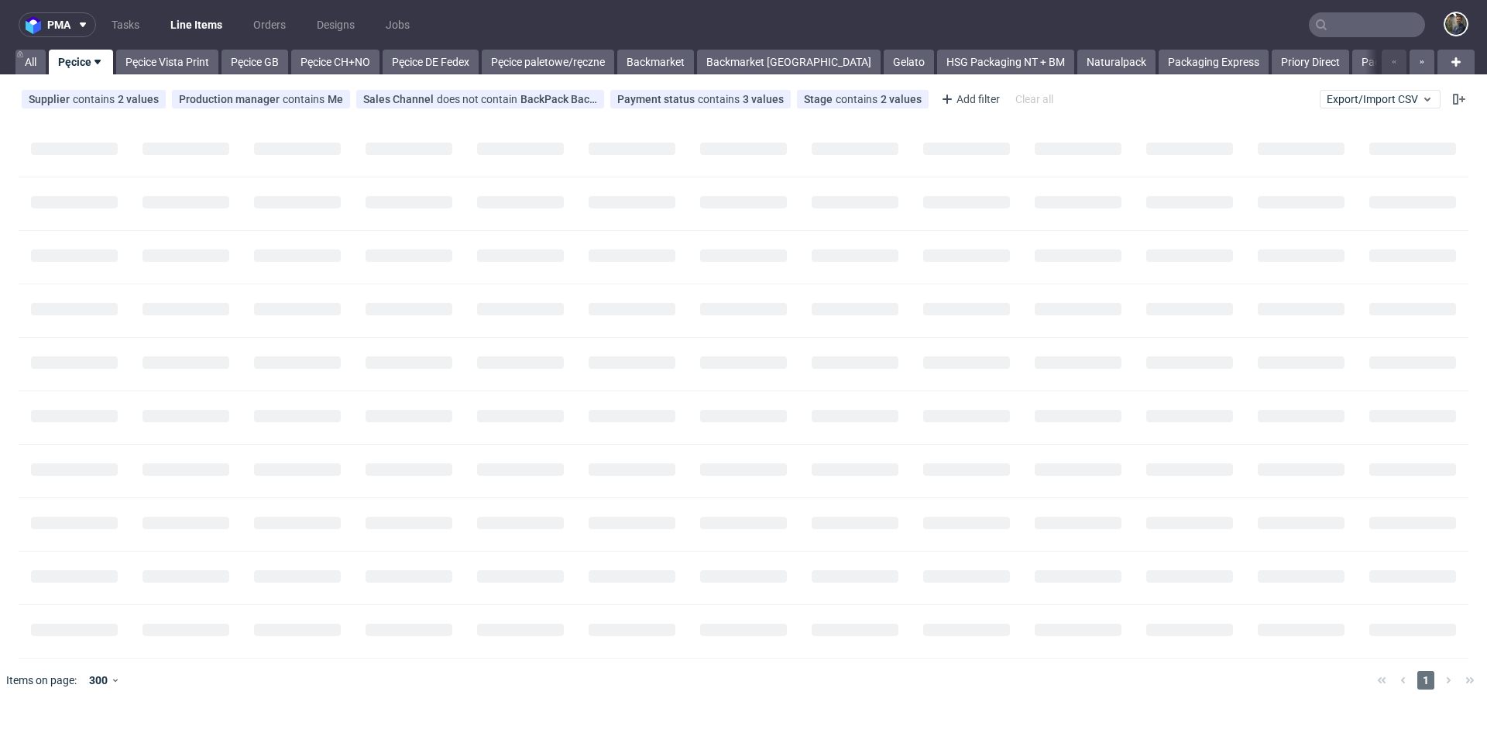
click at [1368, 25] on input "text" at bounding box center [1367, 24] width 116 height 25
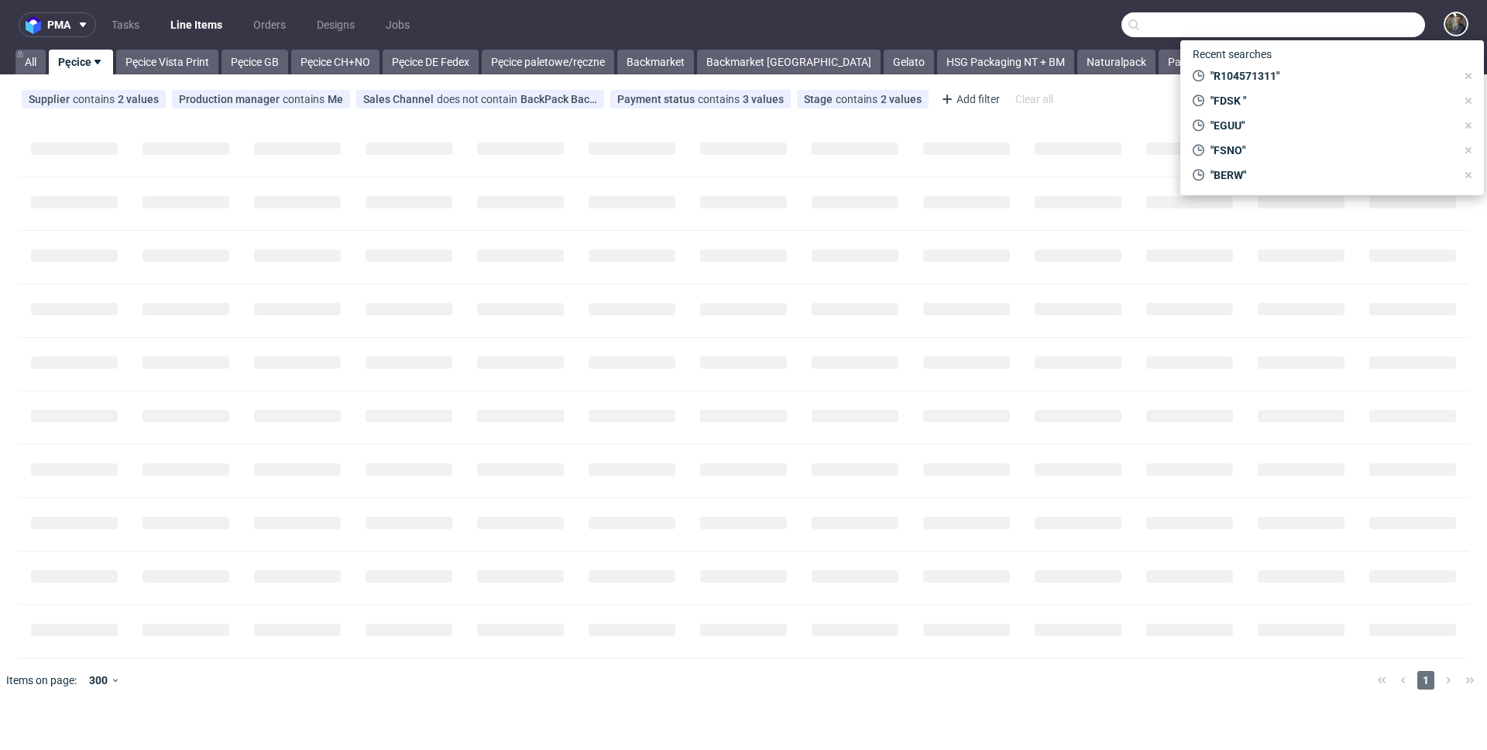
paste input "CALH"
type input "CALH"
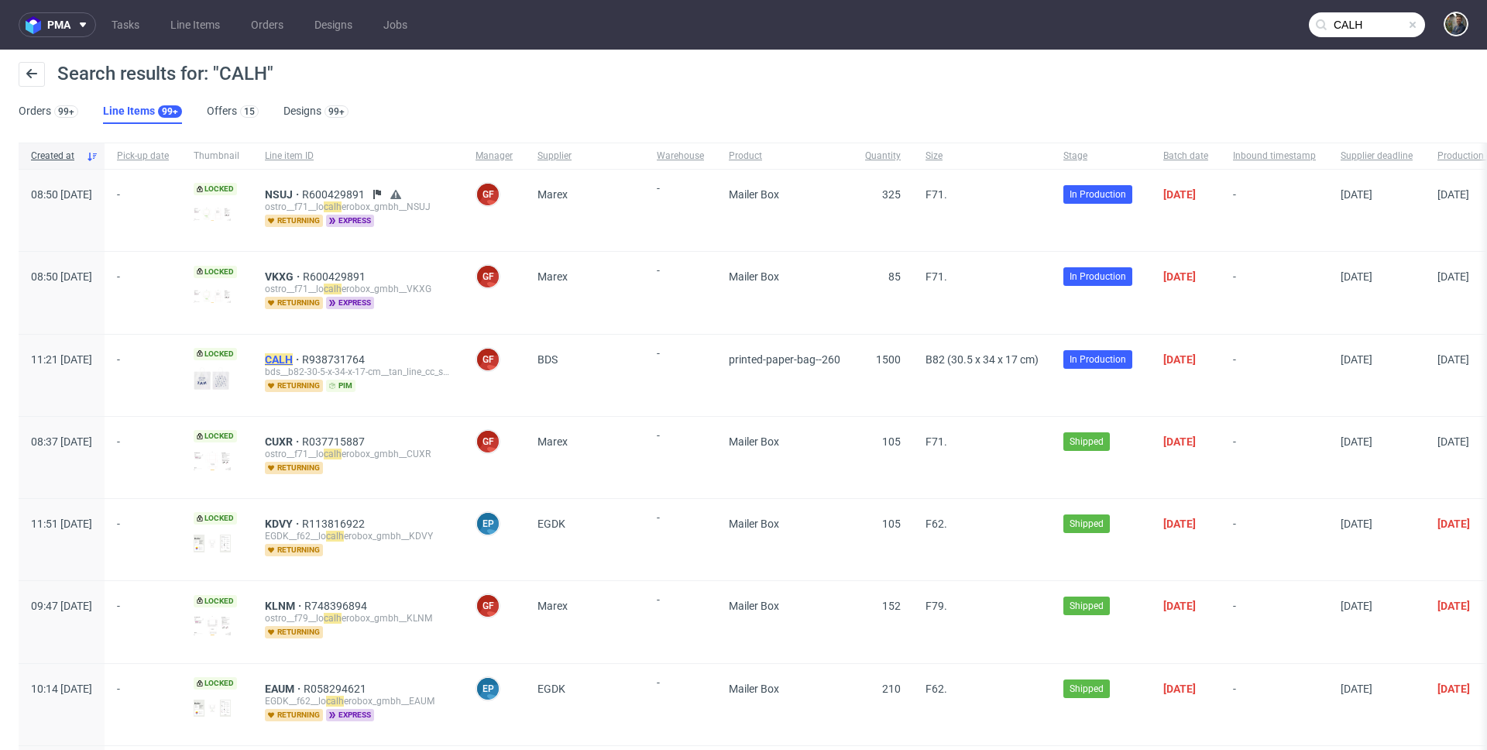
click at [293, 354] on mark "CALH" at bounding box center [279, 359] width 28 height 12
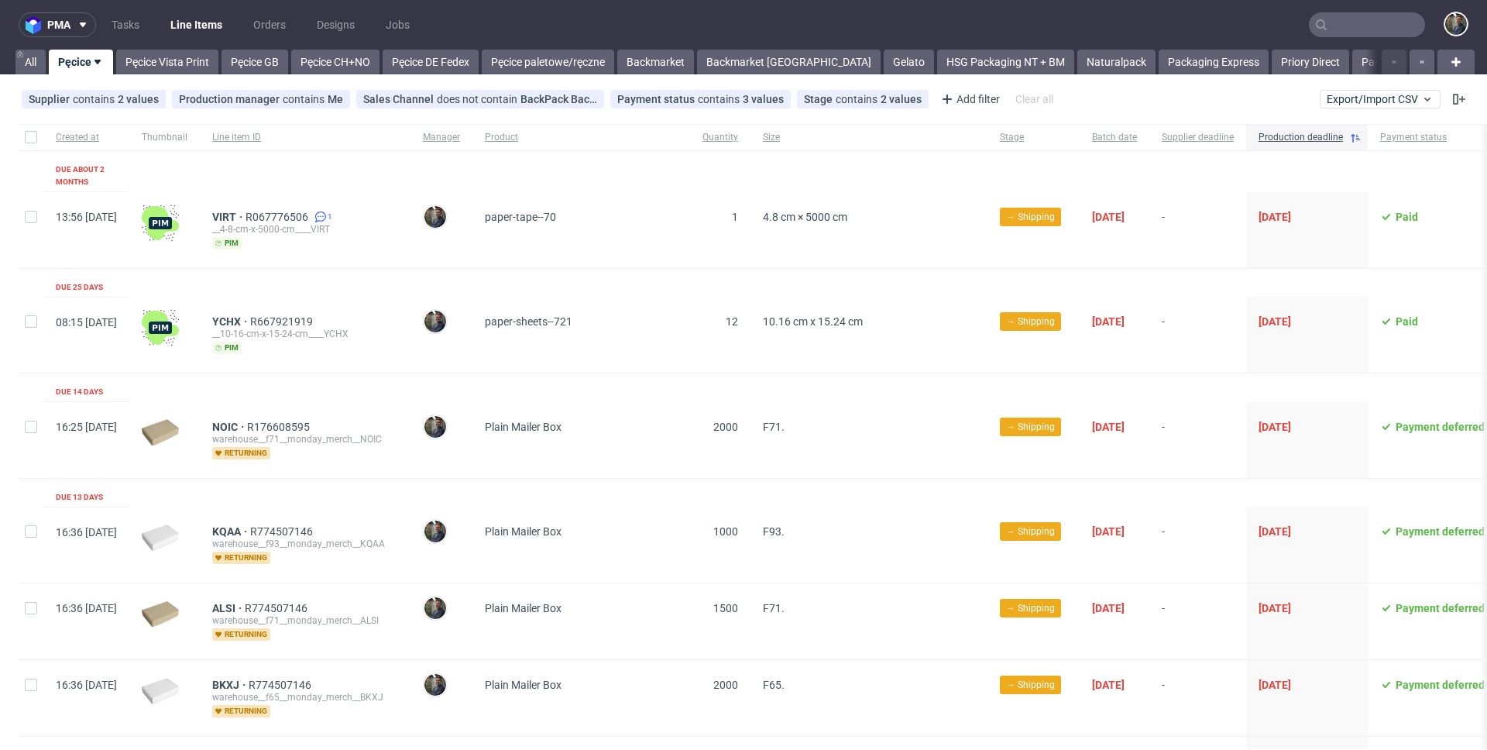
click at [37, 139] on div at bounding box center [31, 137] width 25 height 26
checkbox input "true"
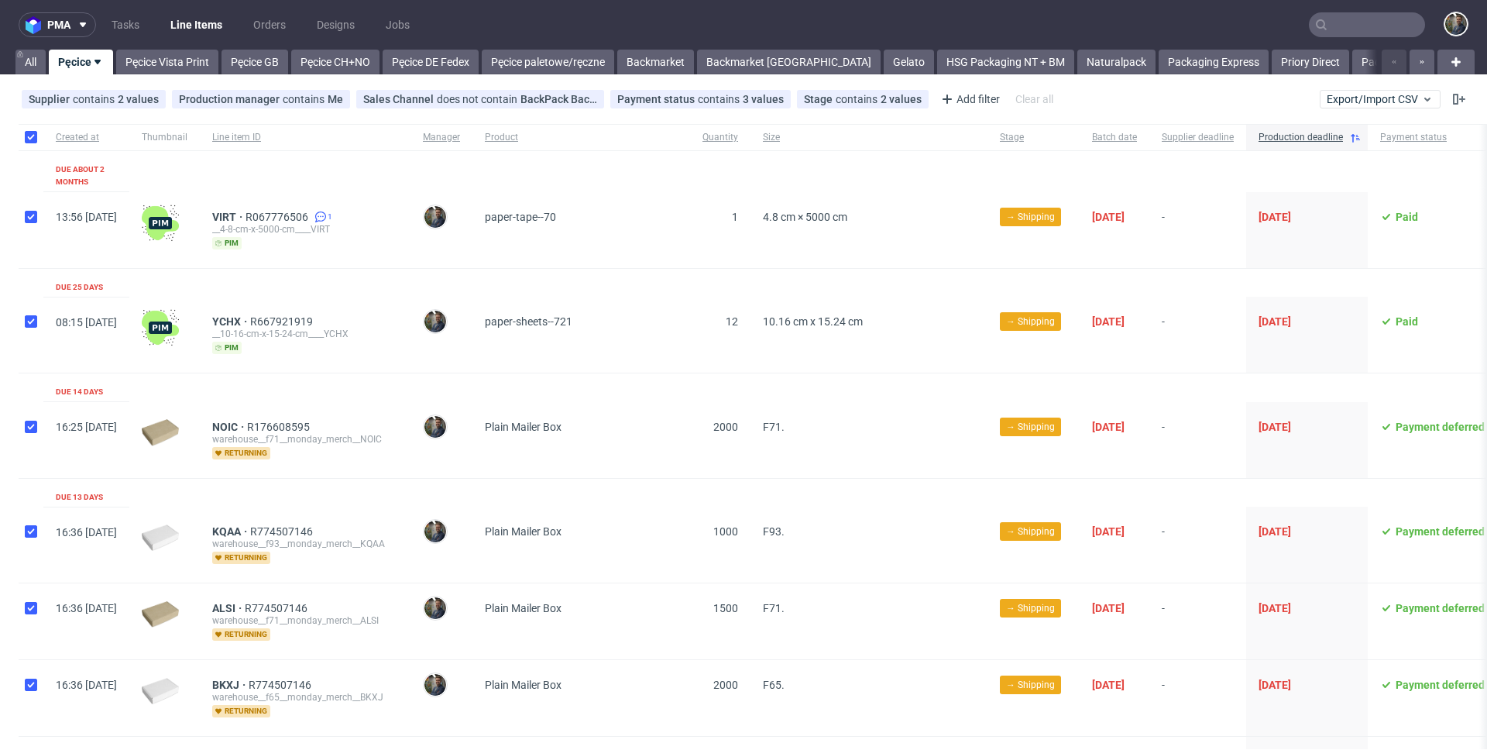
checkbox input "true"
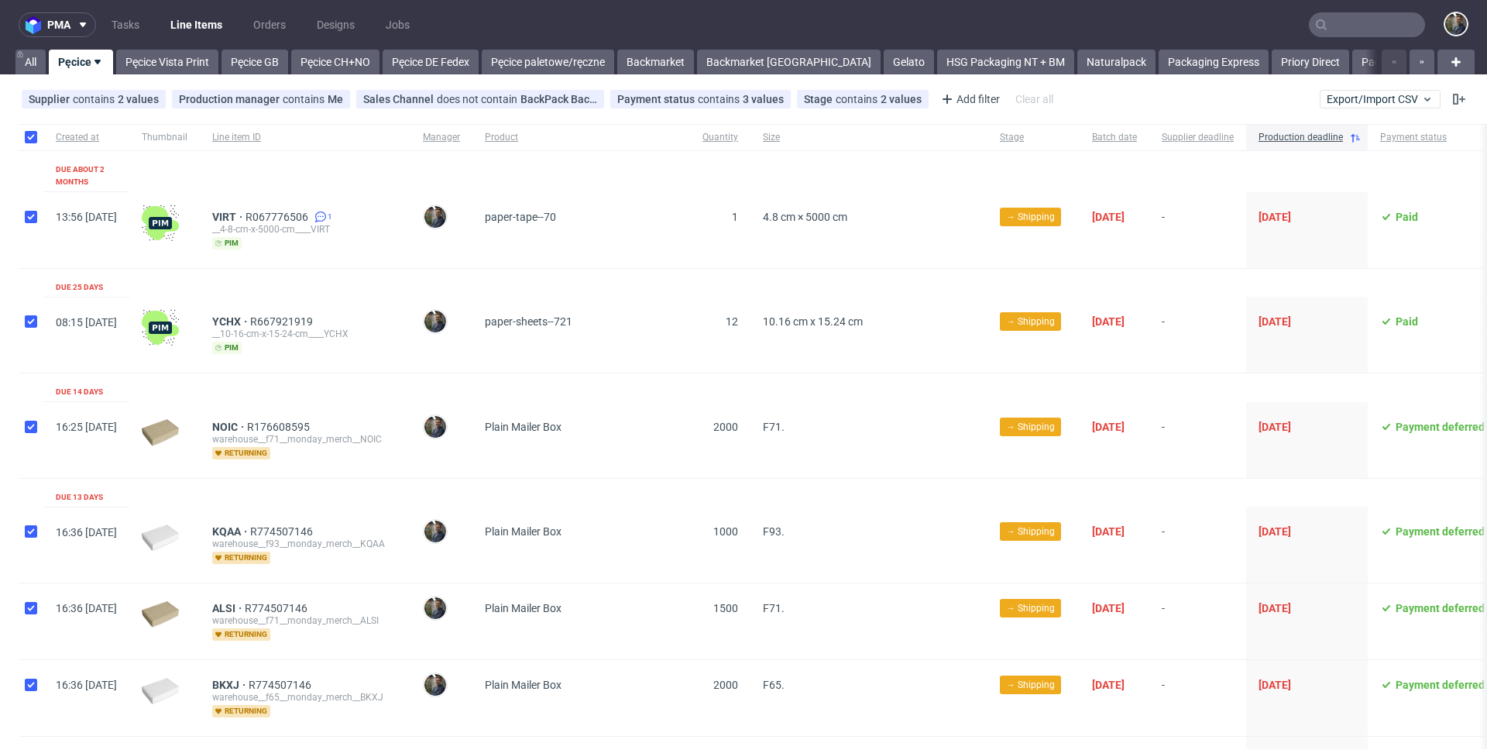
checkbox input "true"
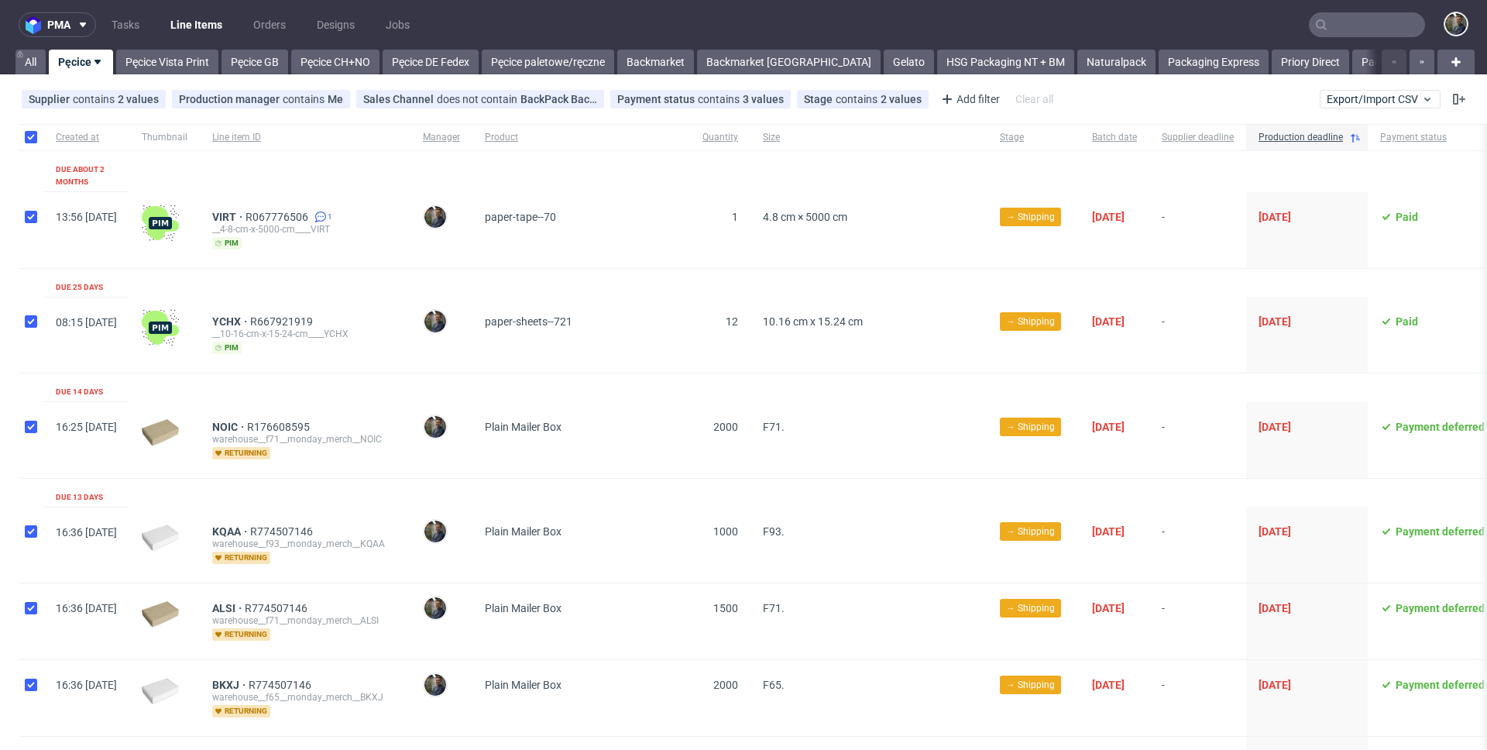
checkbox input "true"
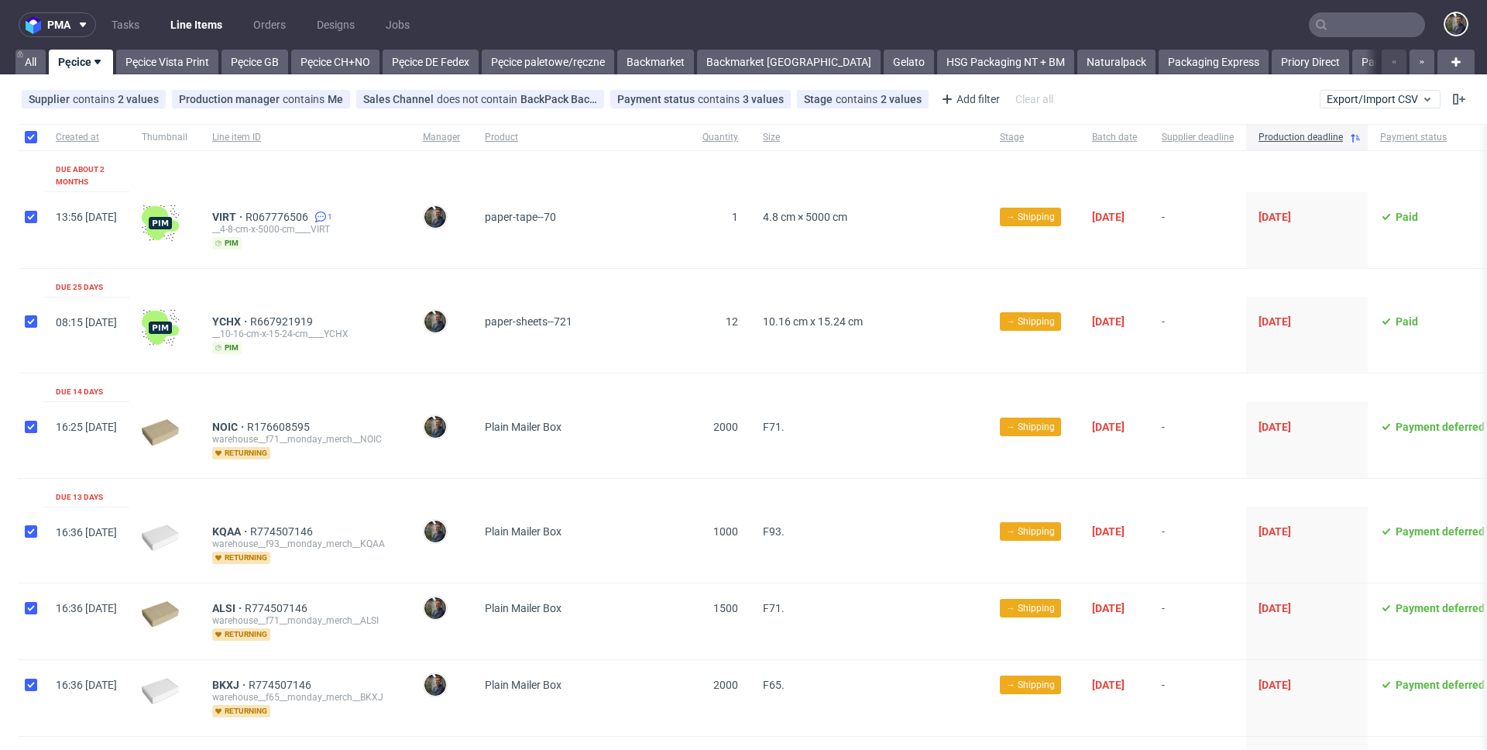
checkbox input "true"
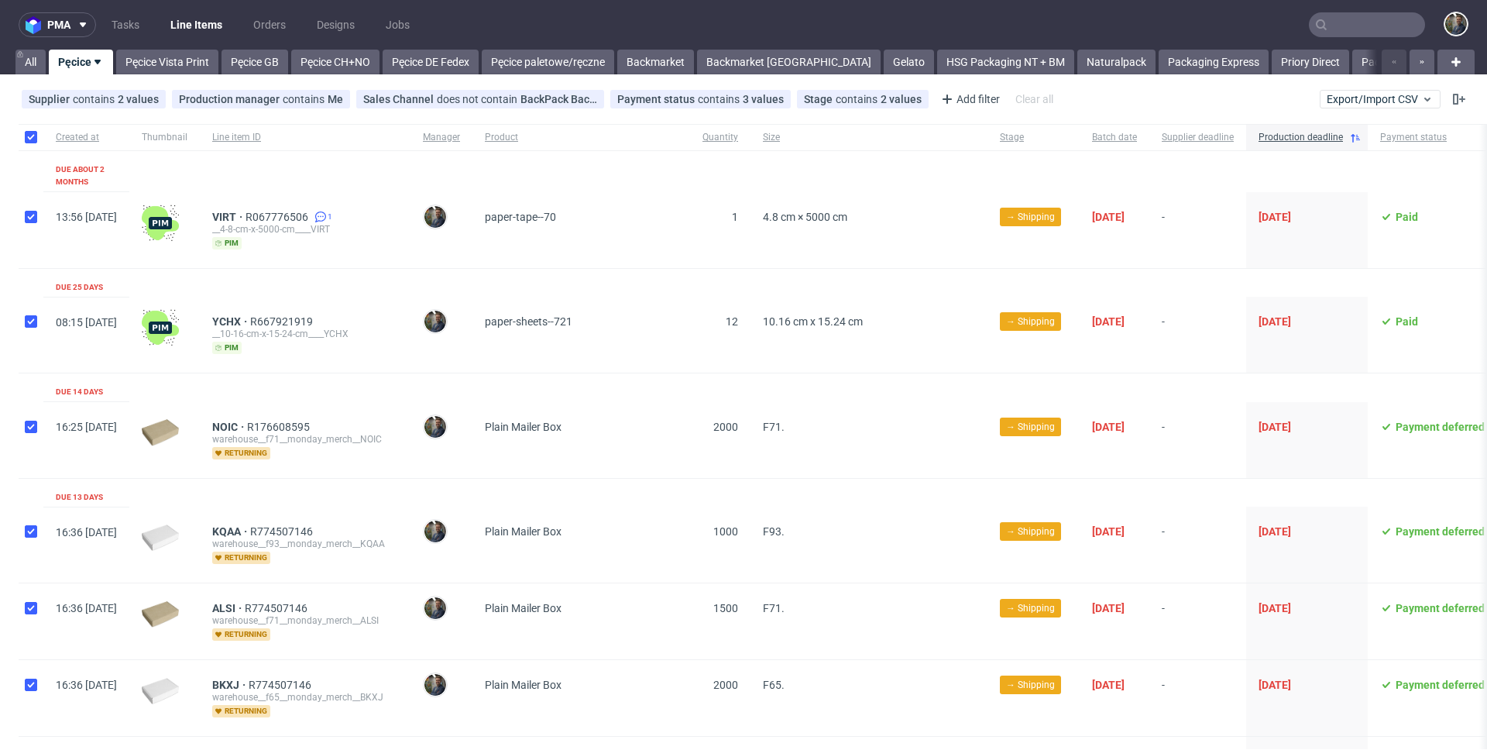
checkbox input "true"
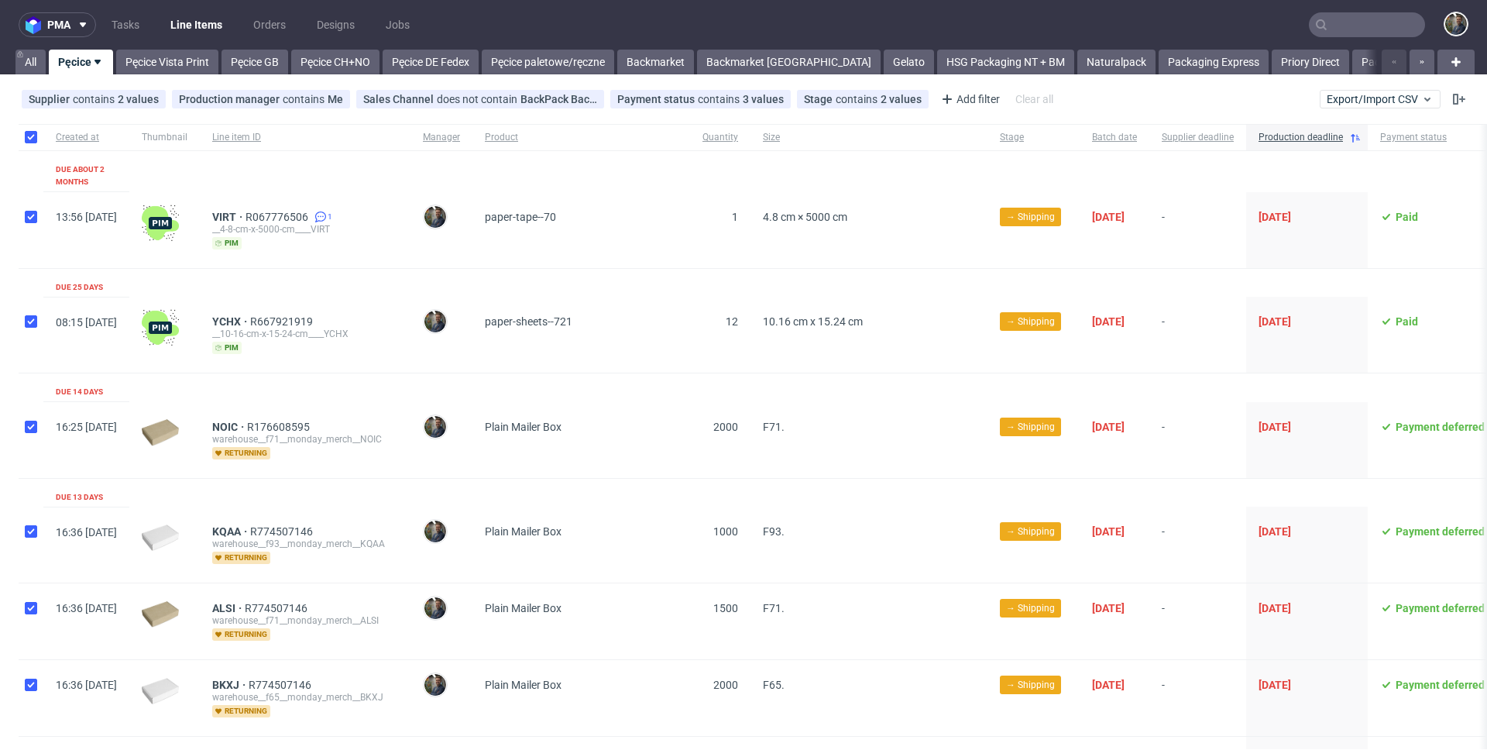
checkbox input "true"
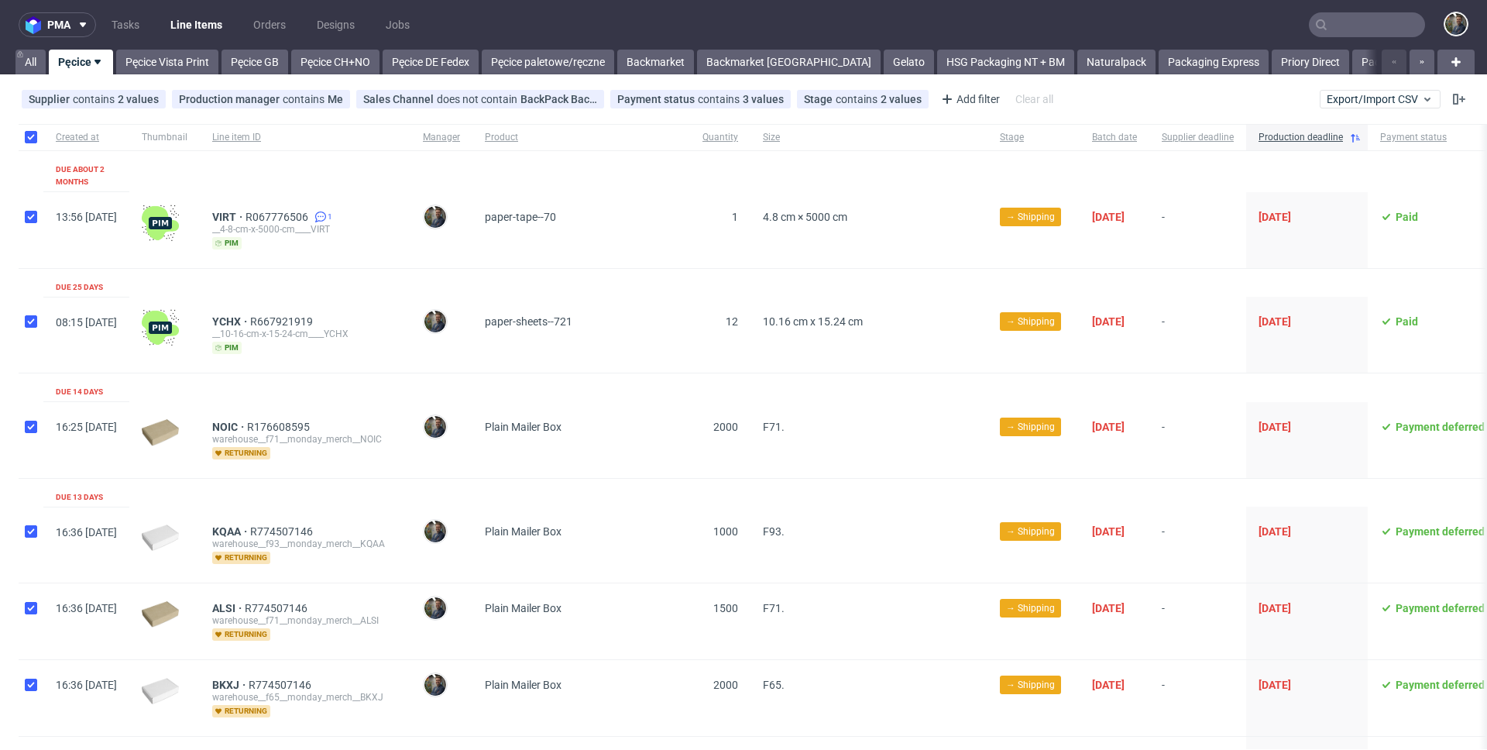
checkbox input "true"
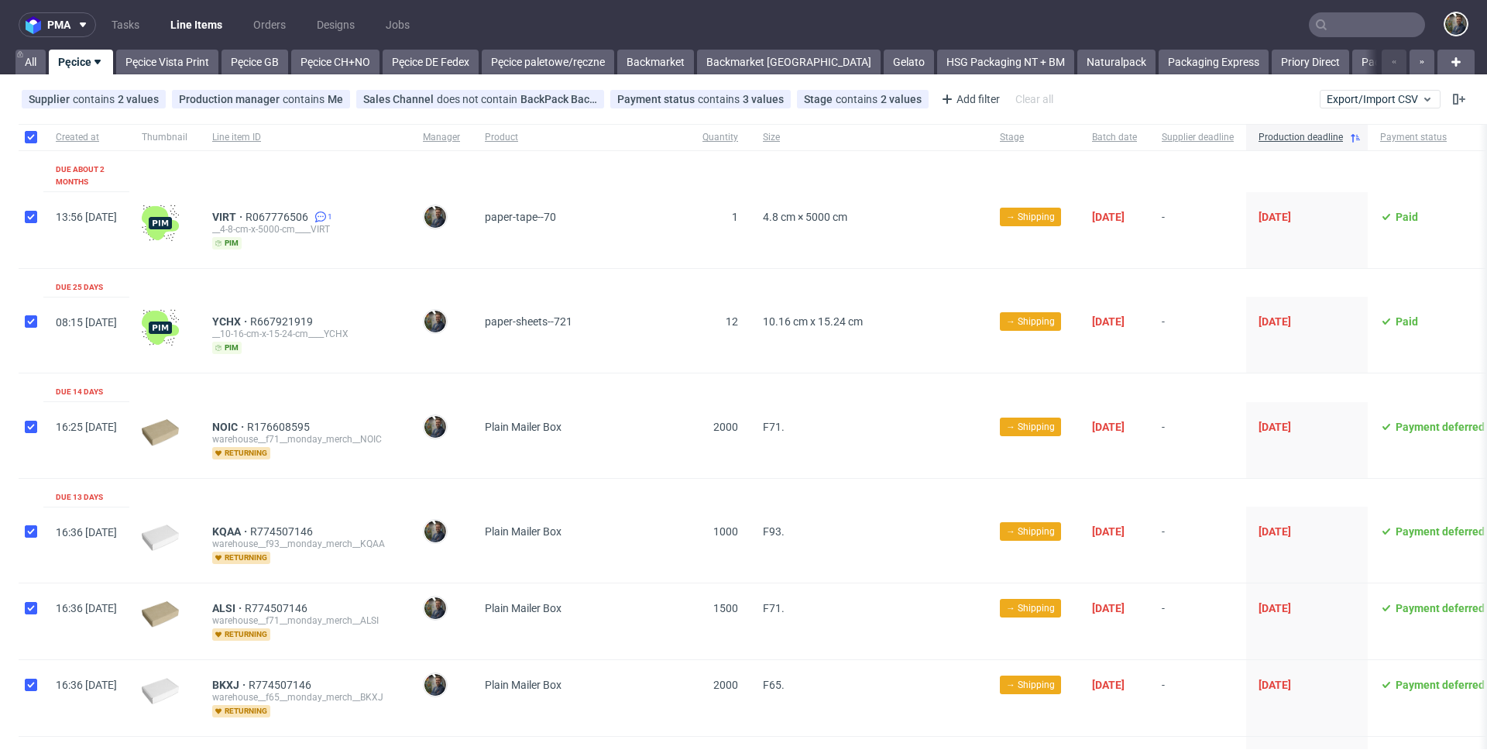
checkbox input "true"
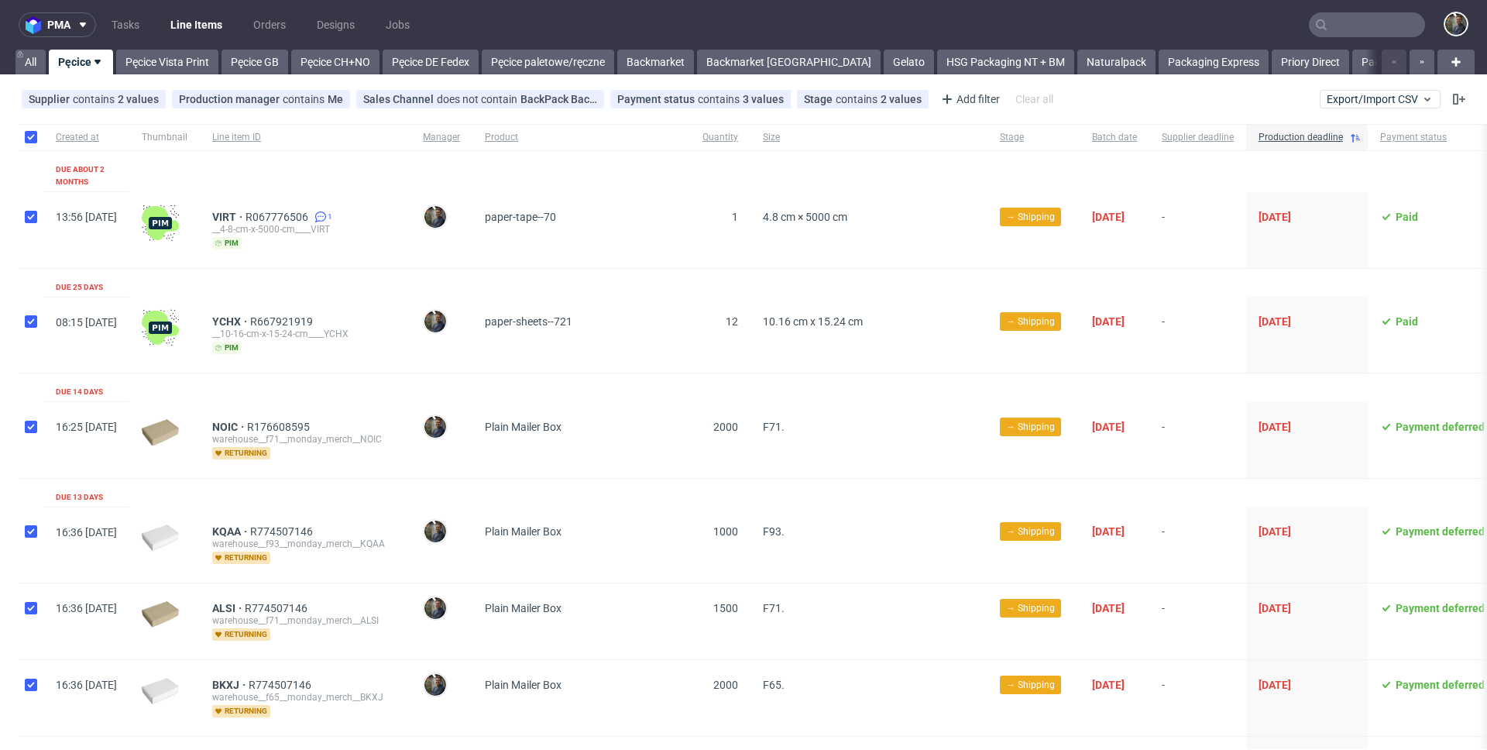
checkbox input "true"
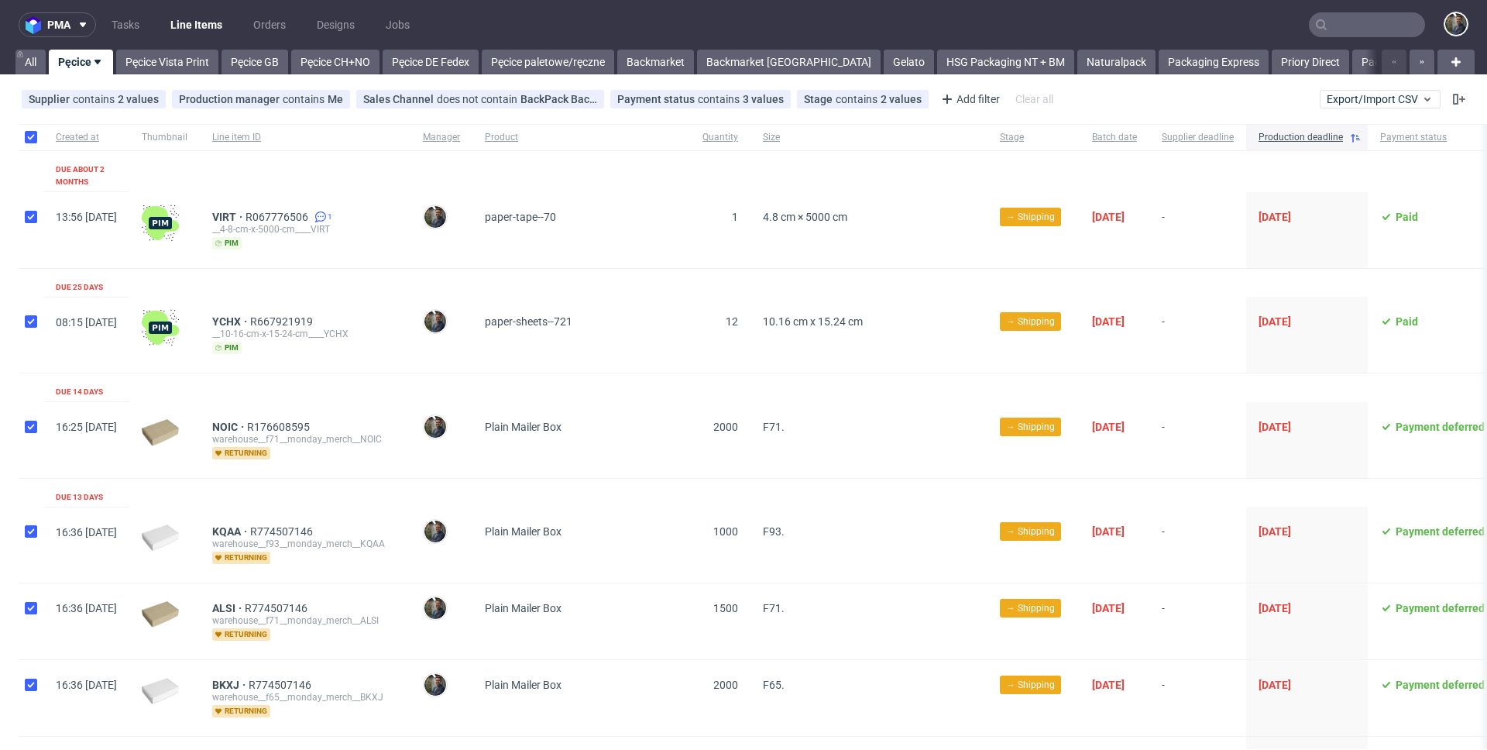
checkbox input "true"
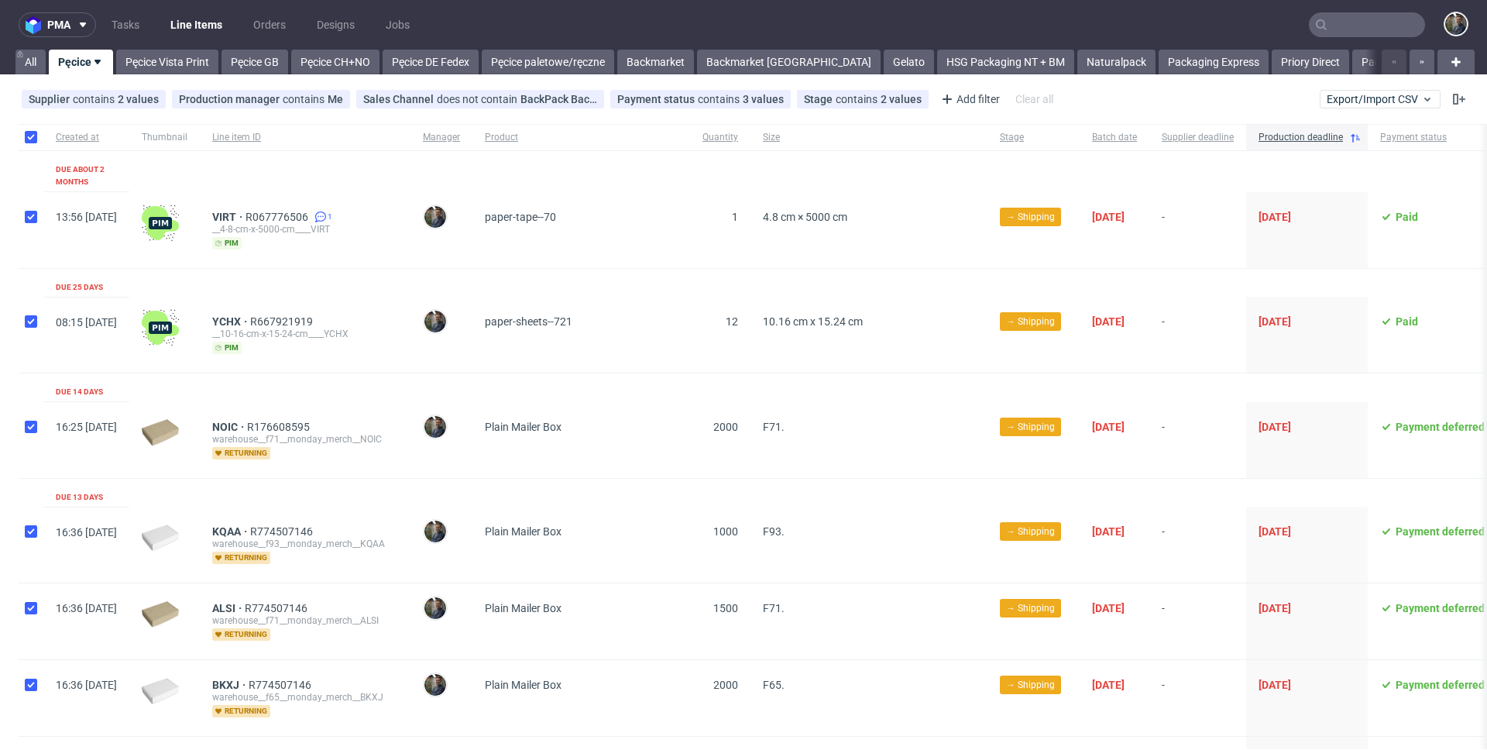
checkbox input "true"
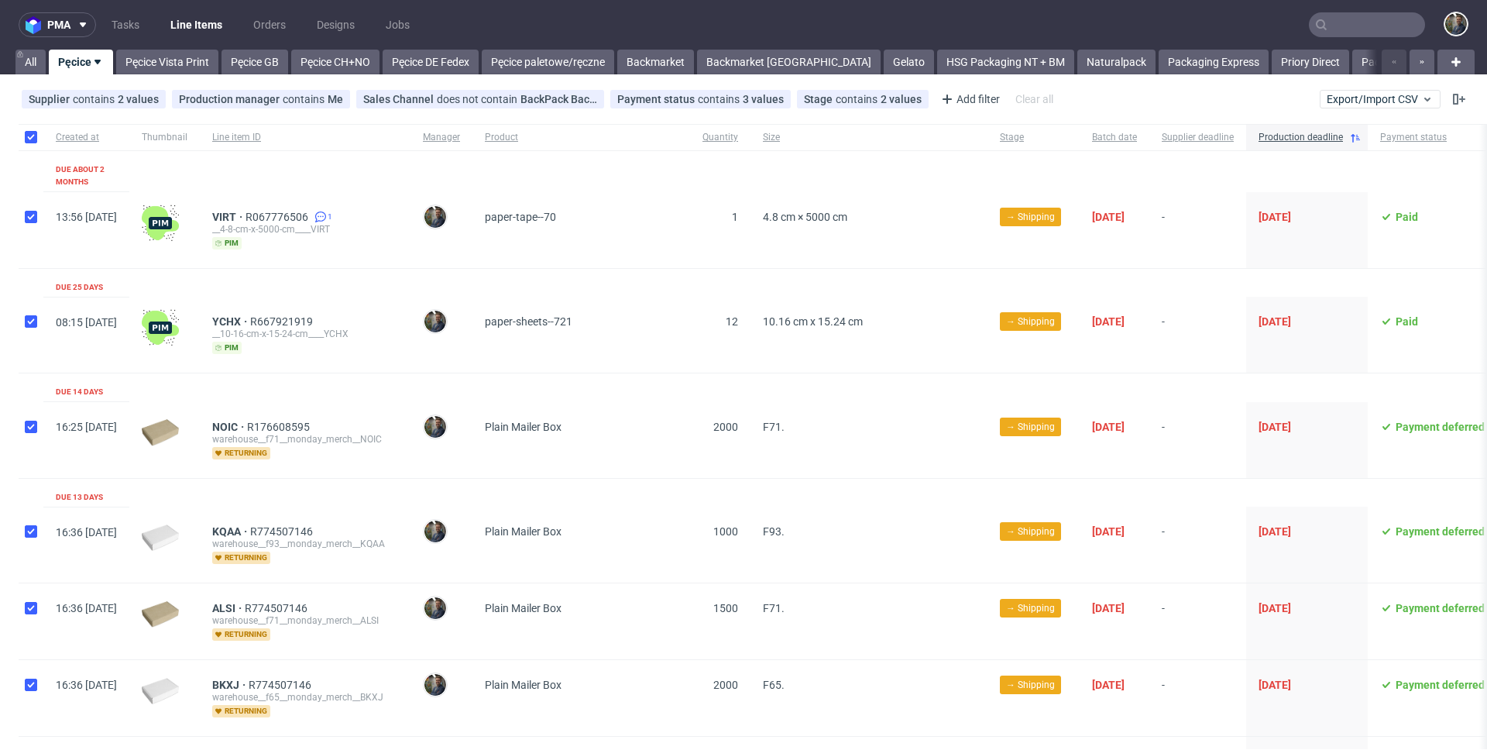
checkbox input "true"
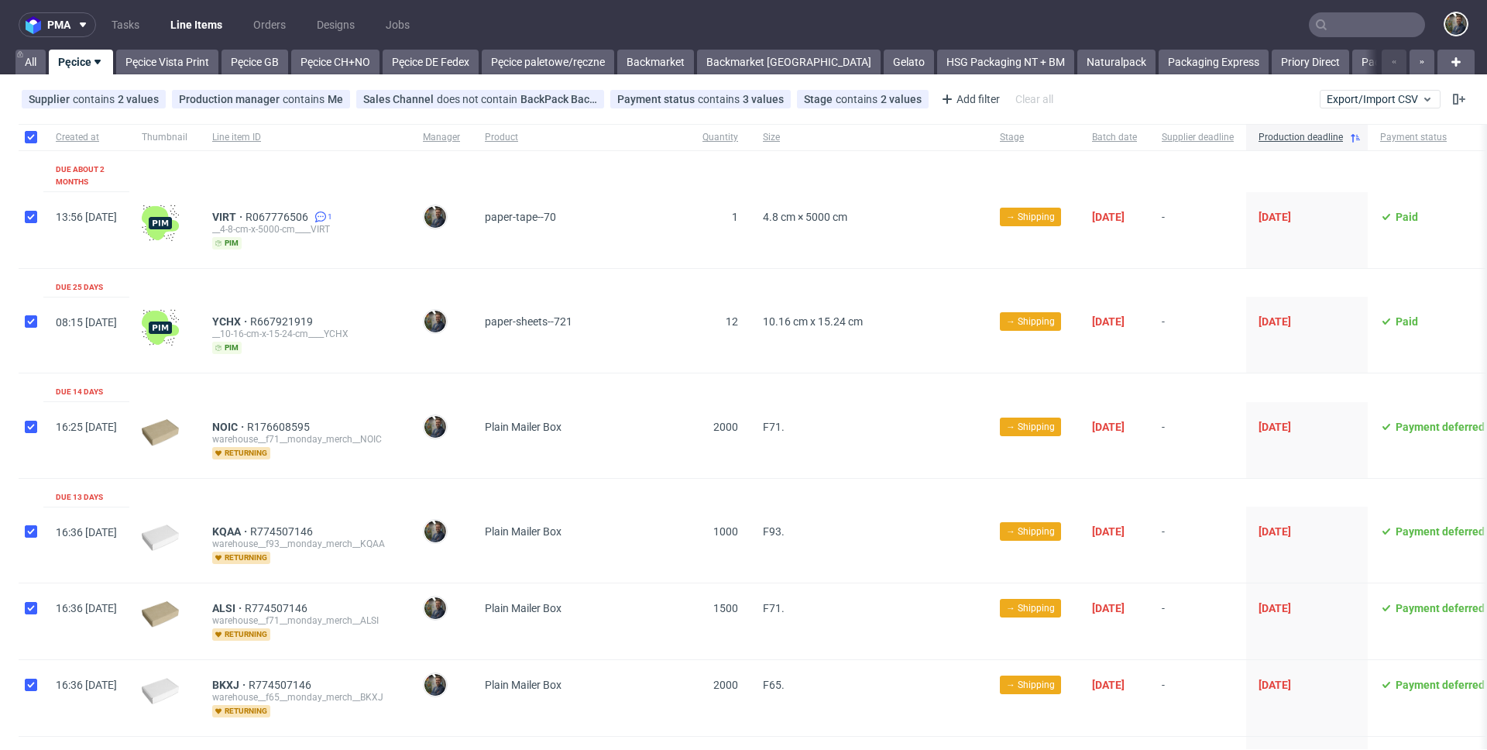
checkbox input "true"
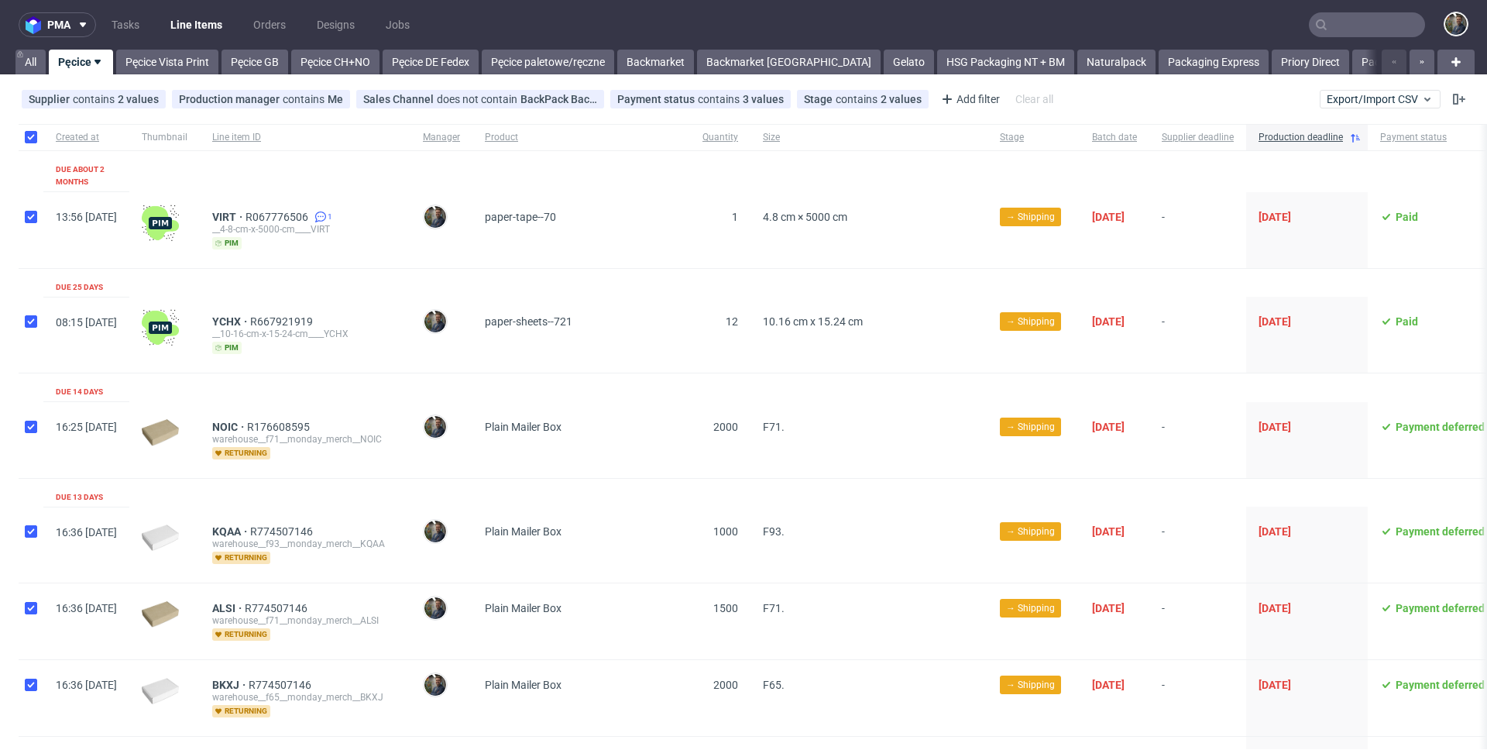
checkbox input "true"
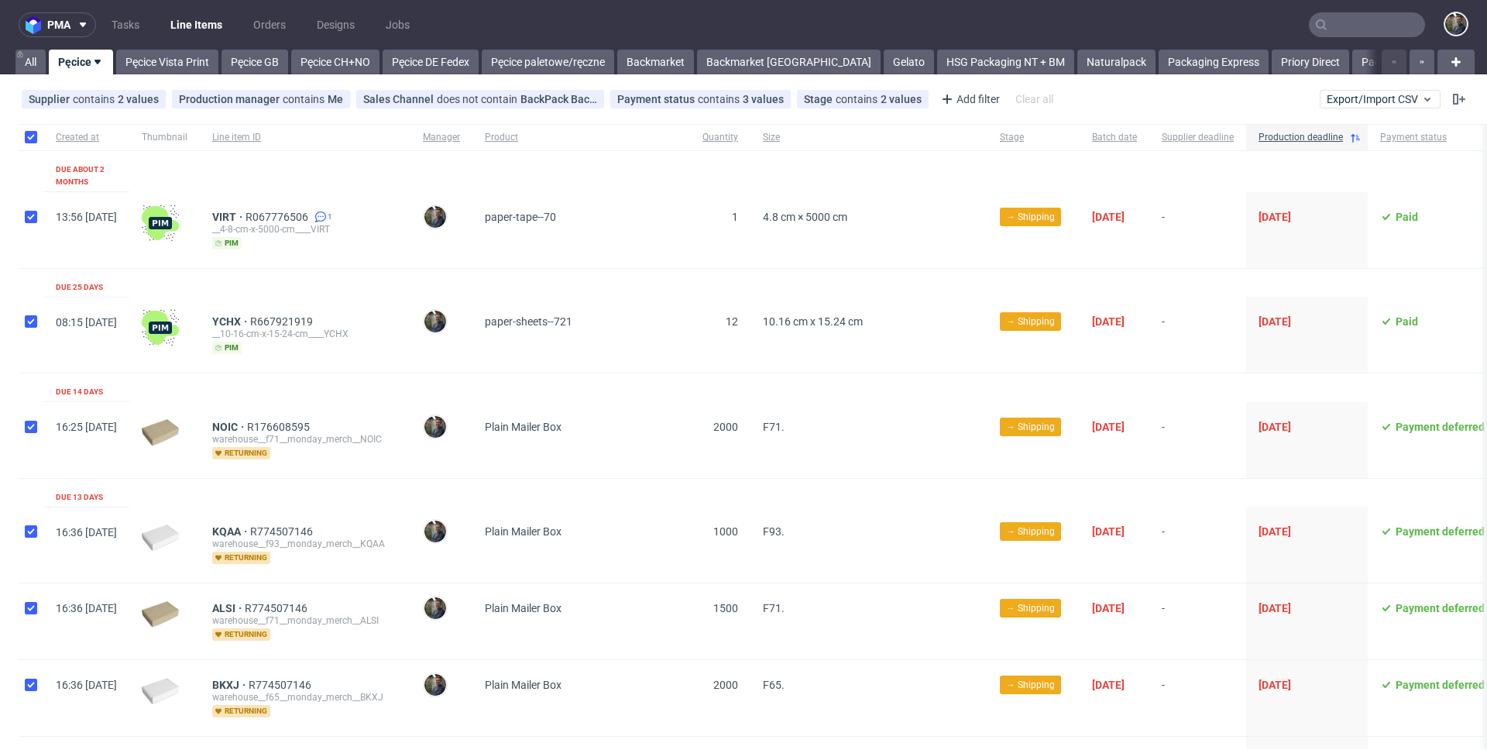
checkbox input "true"
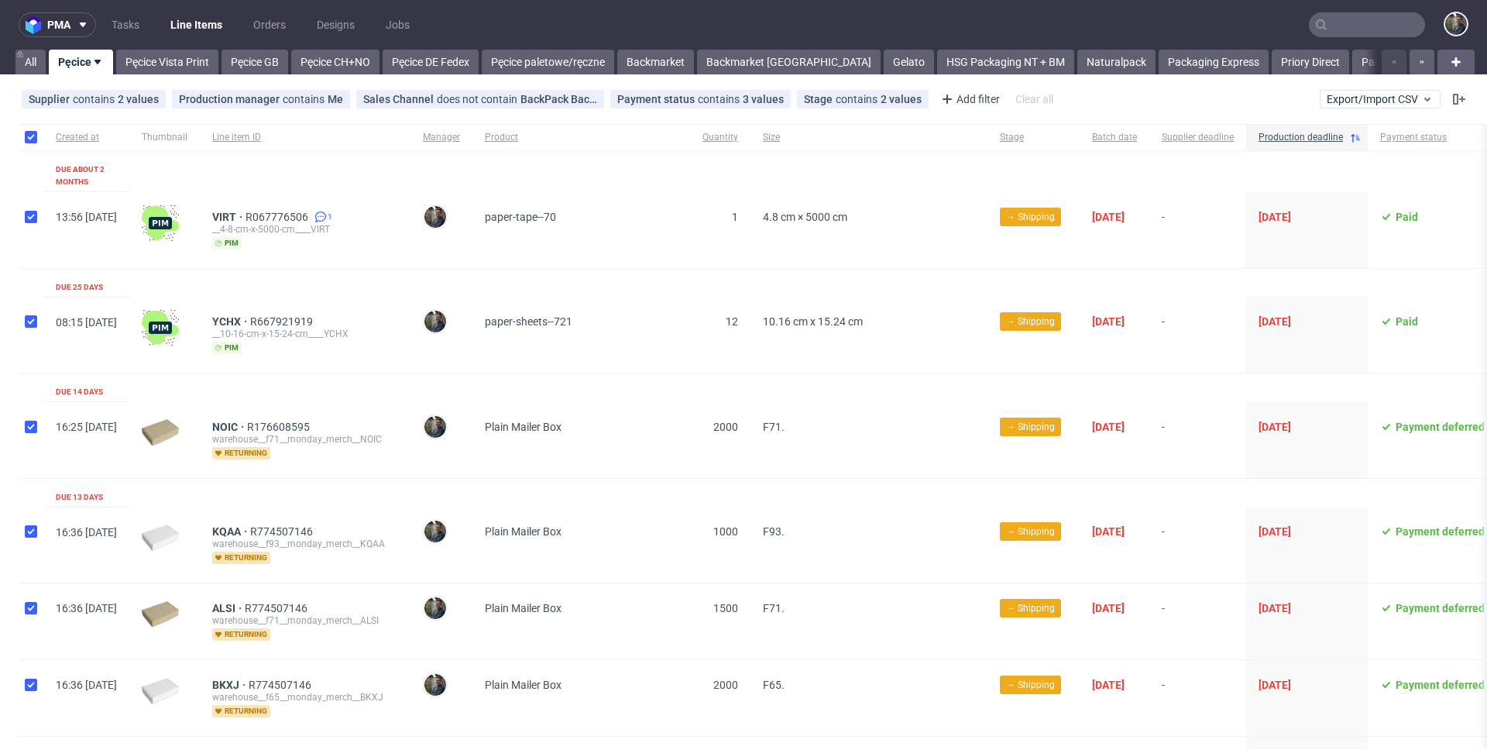
checkbox input "true"
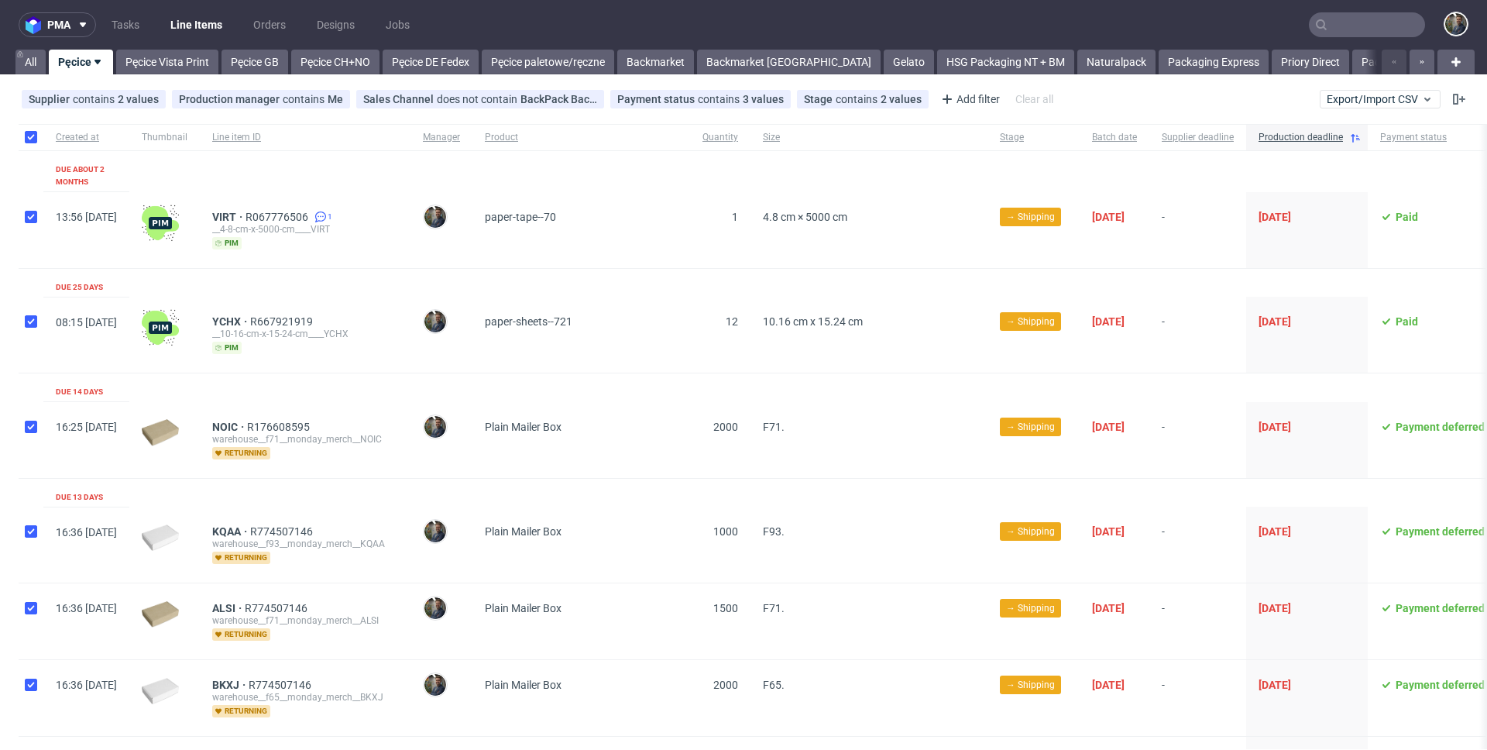
checkbox input "true"
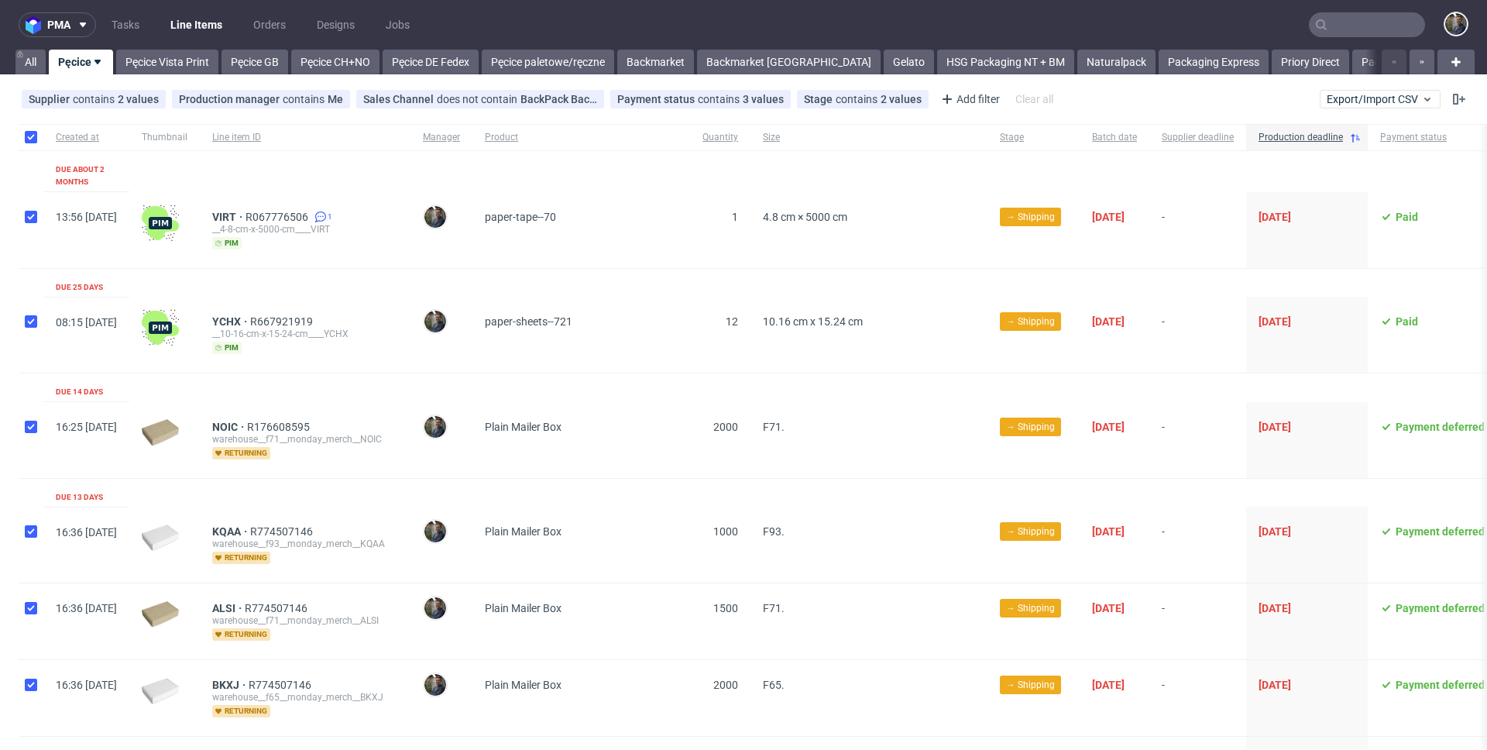
checkbox input "true"
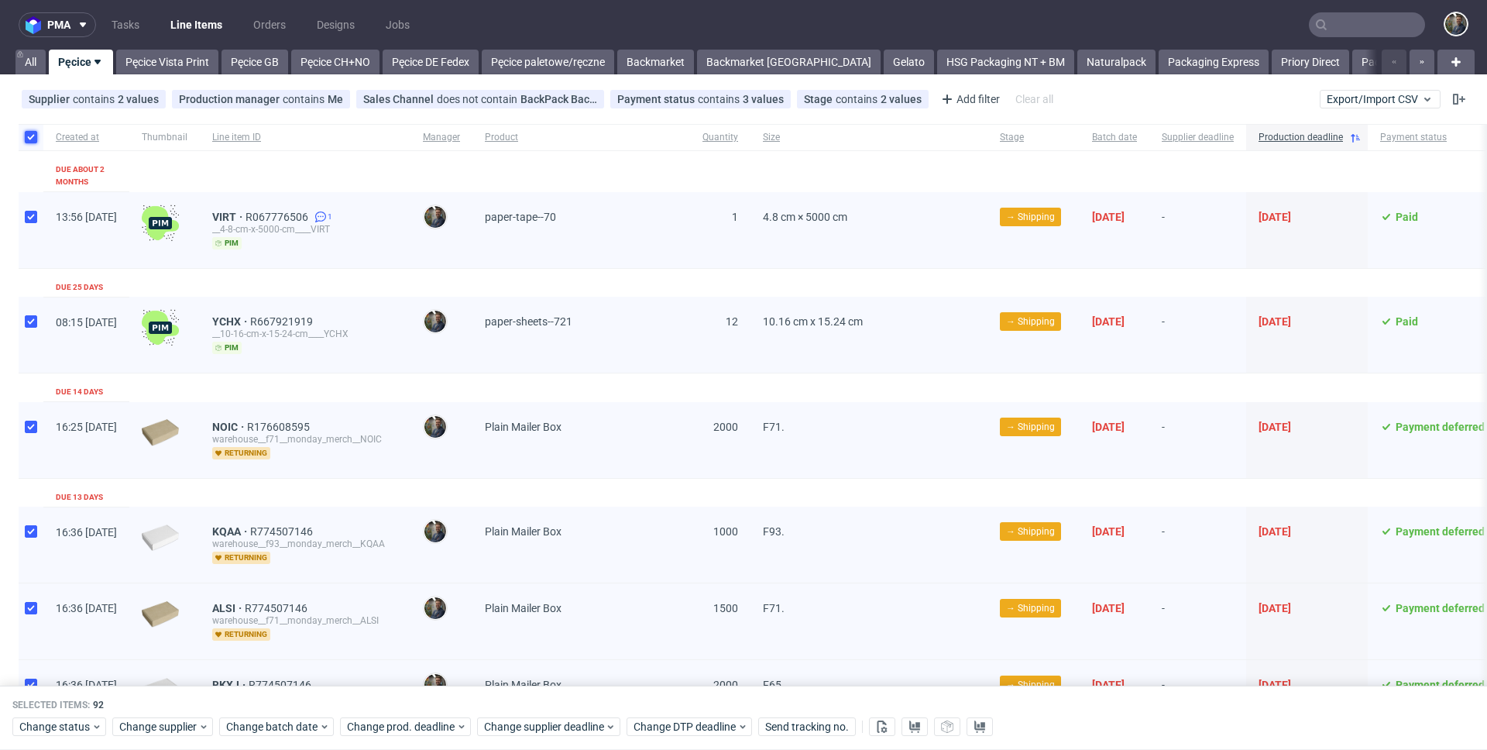
click at [36, 138] on input "checkbox" at bounding box center [31, 137] width 12 height 12
checkbox input "false"
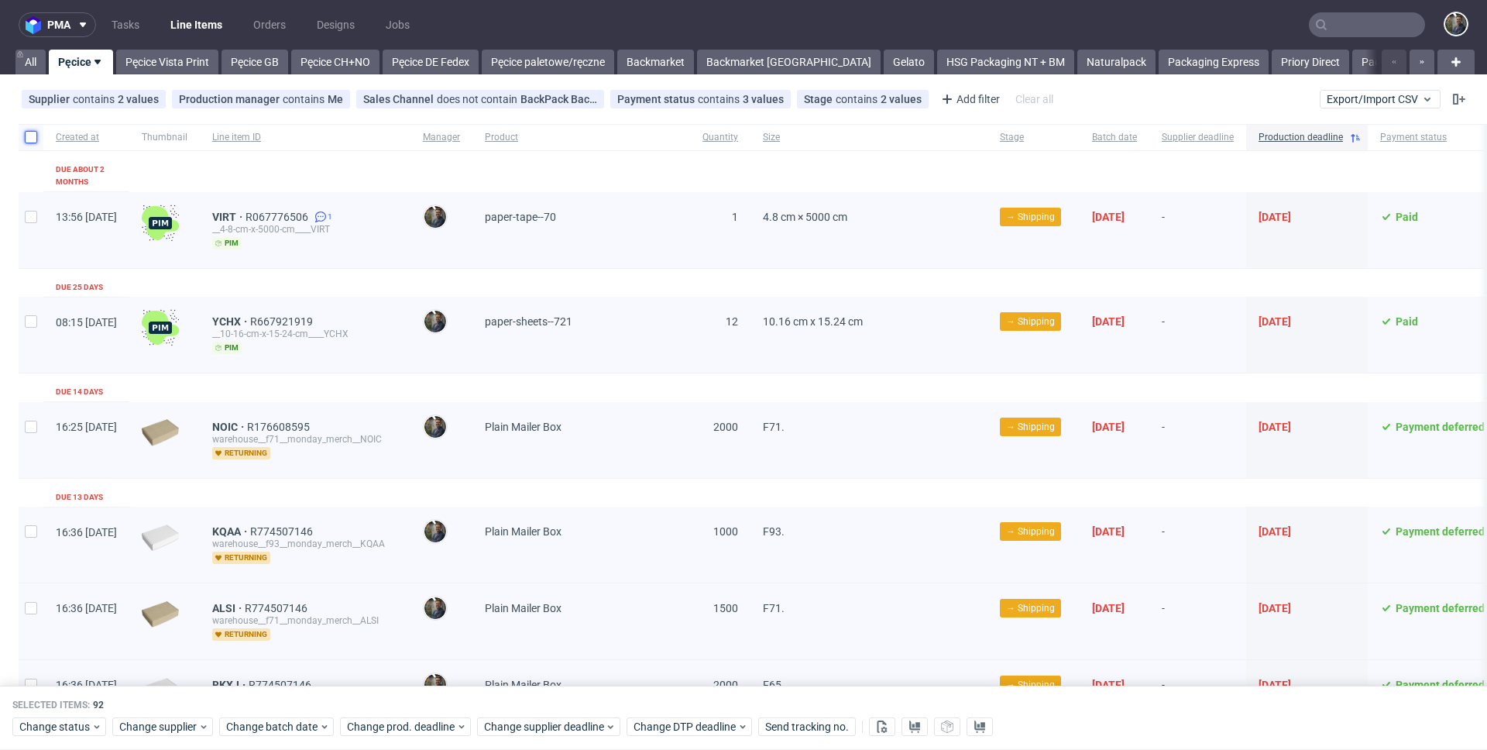
checkbox input "false"
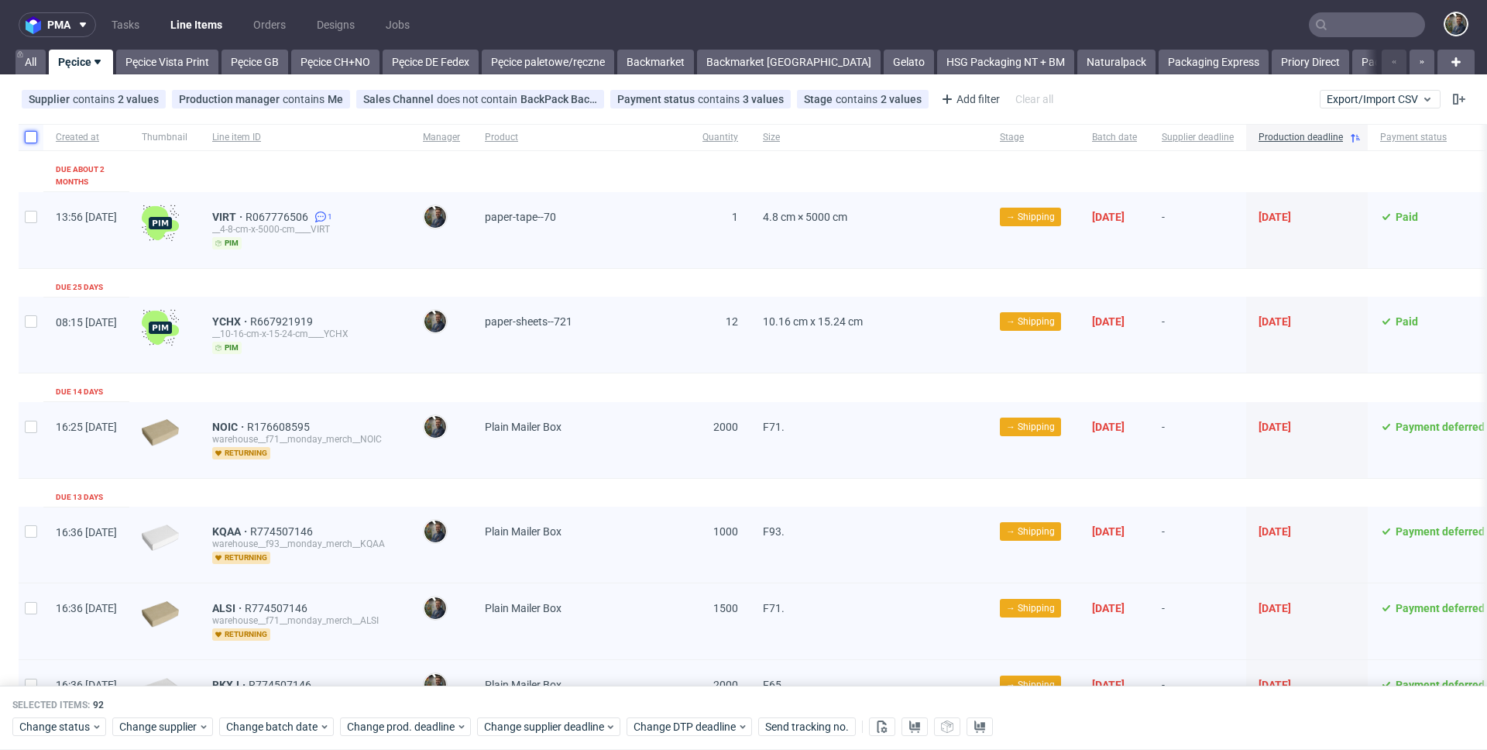
checkbox input "false"
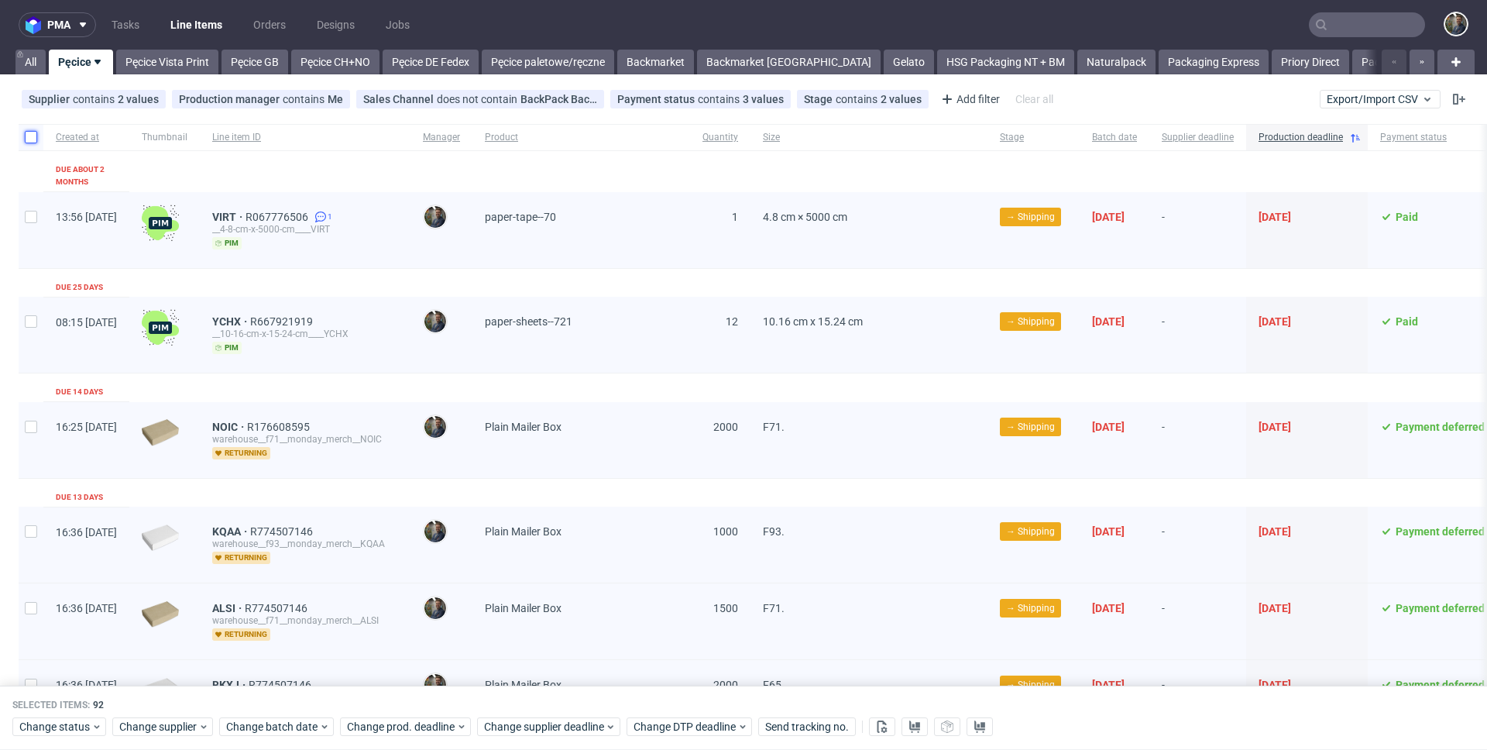
checkbox input "false"
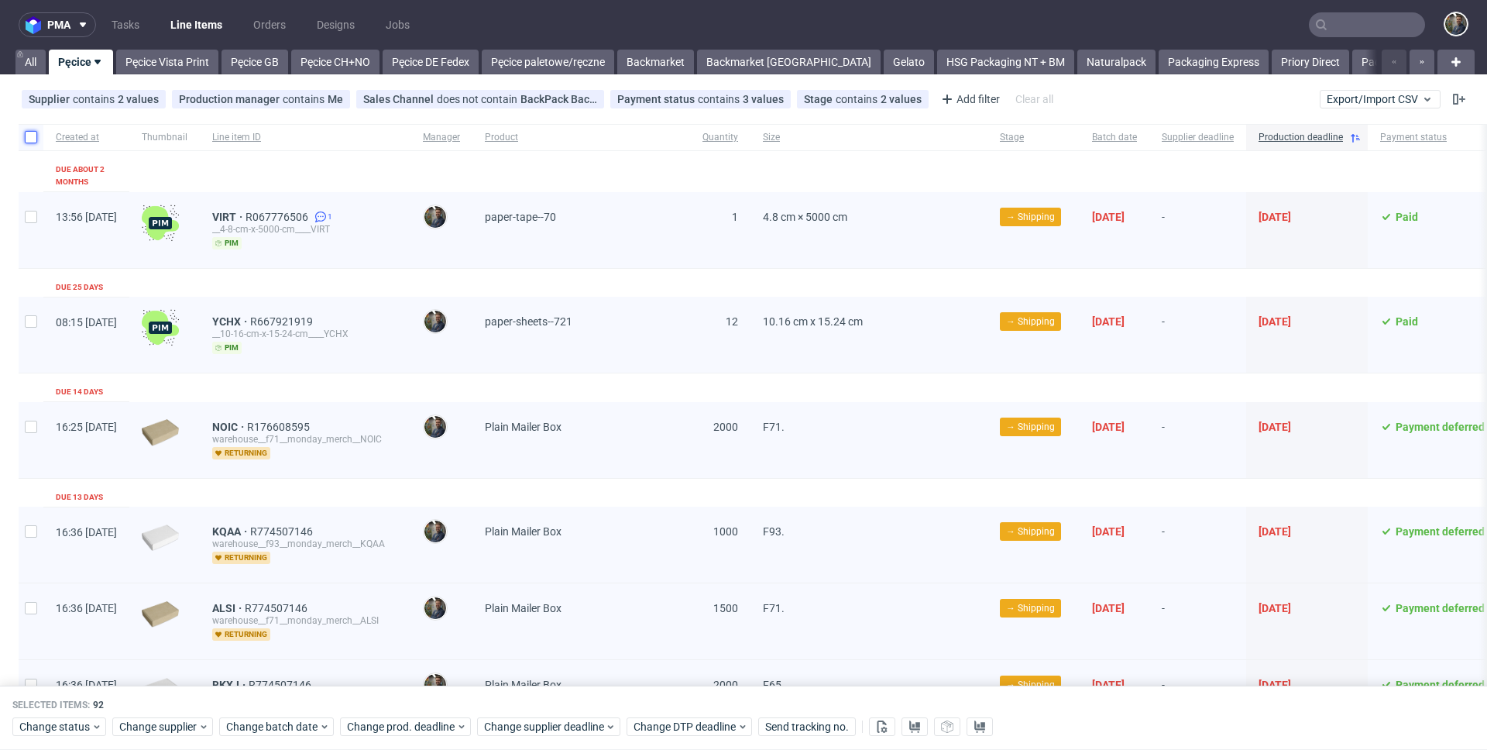
checkbox input "false"
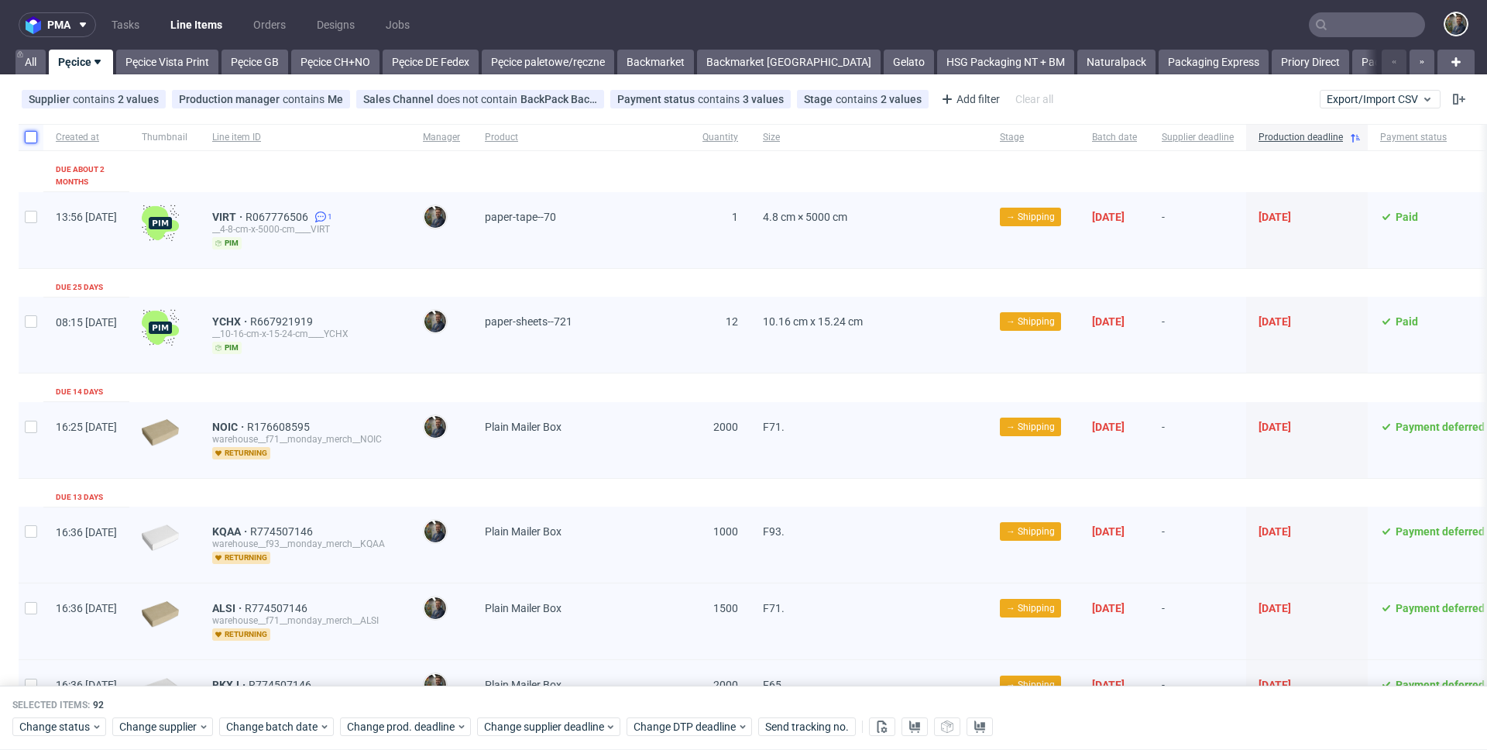
checkbox input "false"
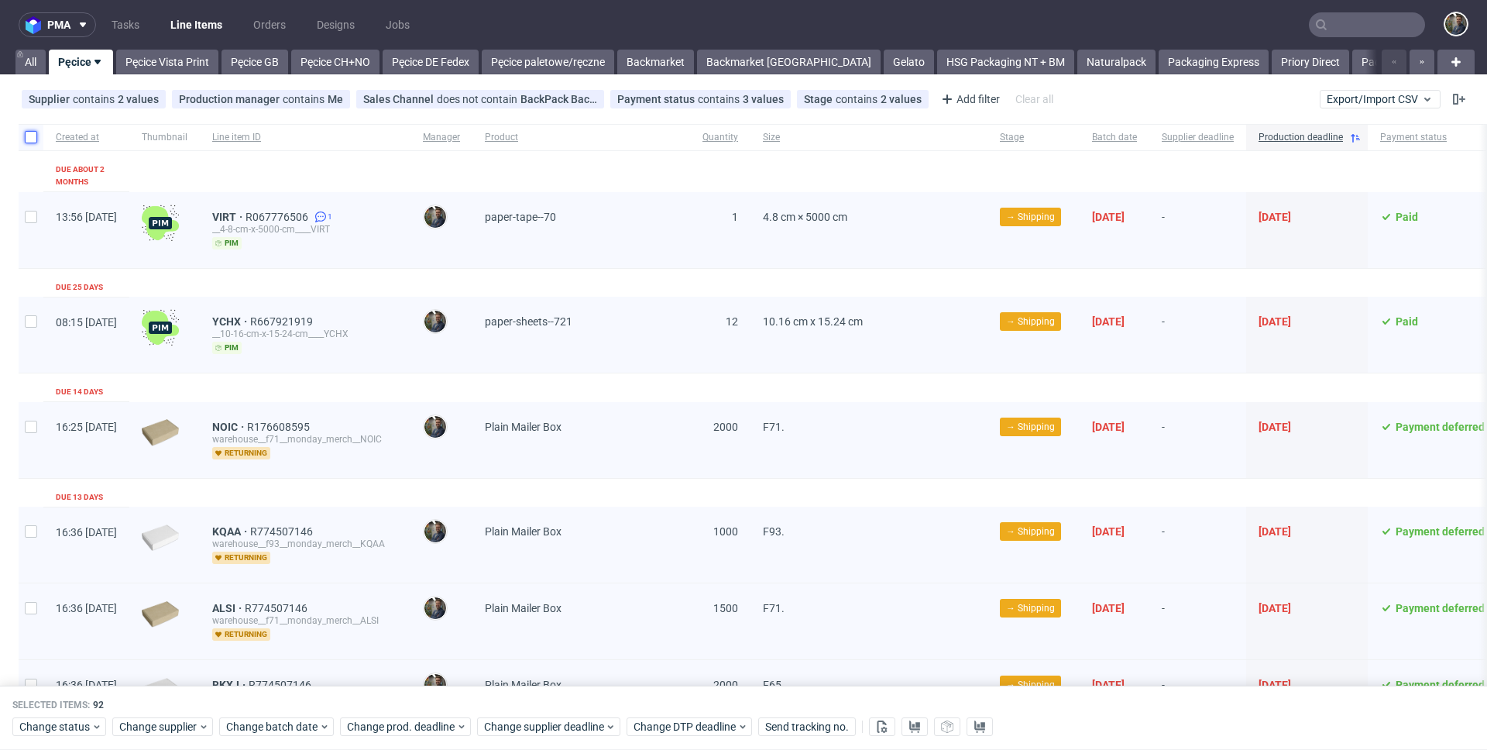
checkbox input "false"
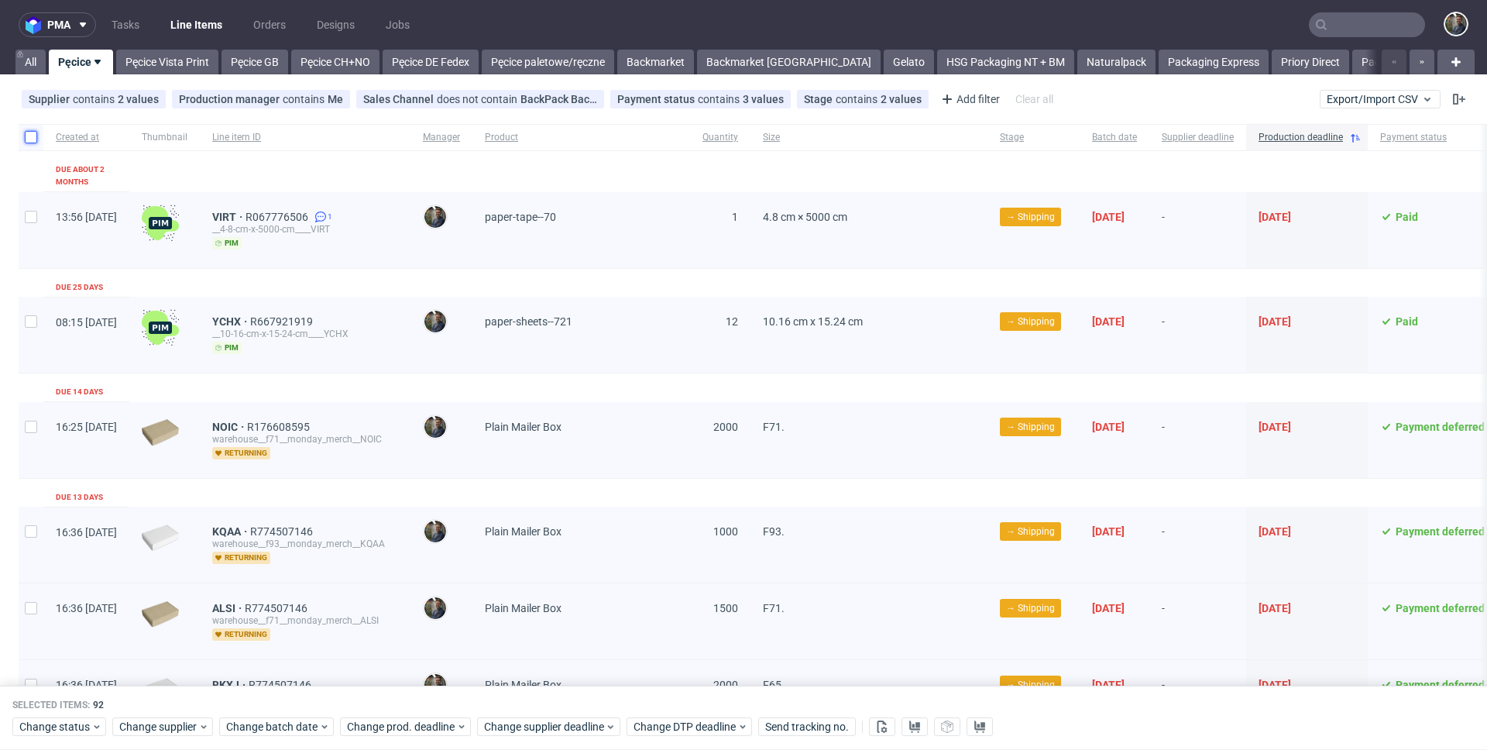
checkbox input "false"
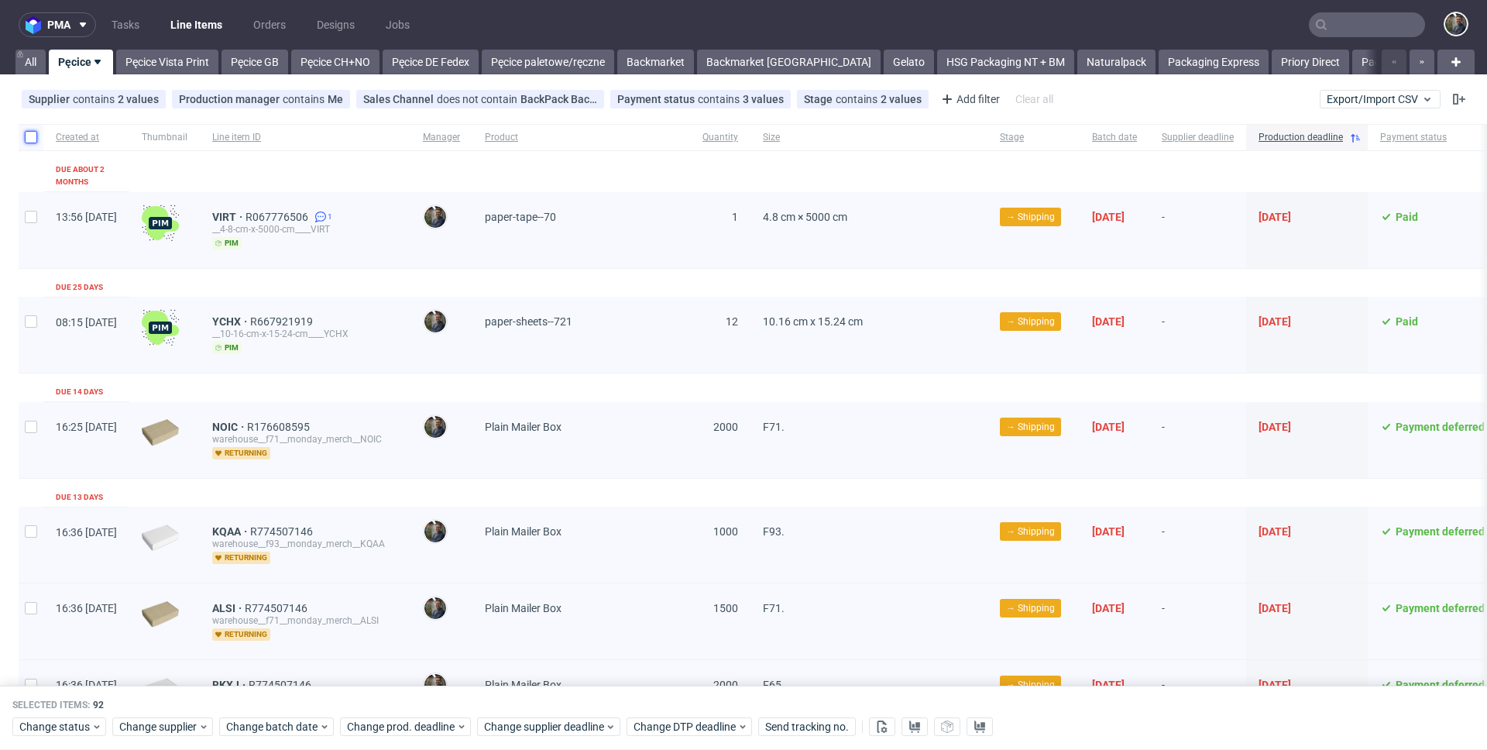
checkbox input "false"
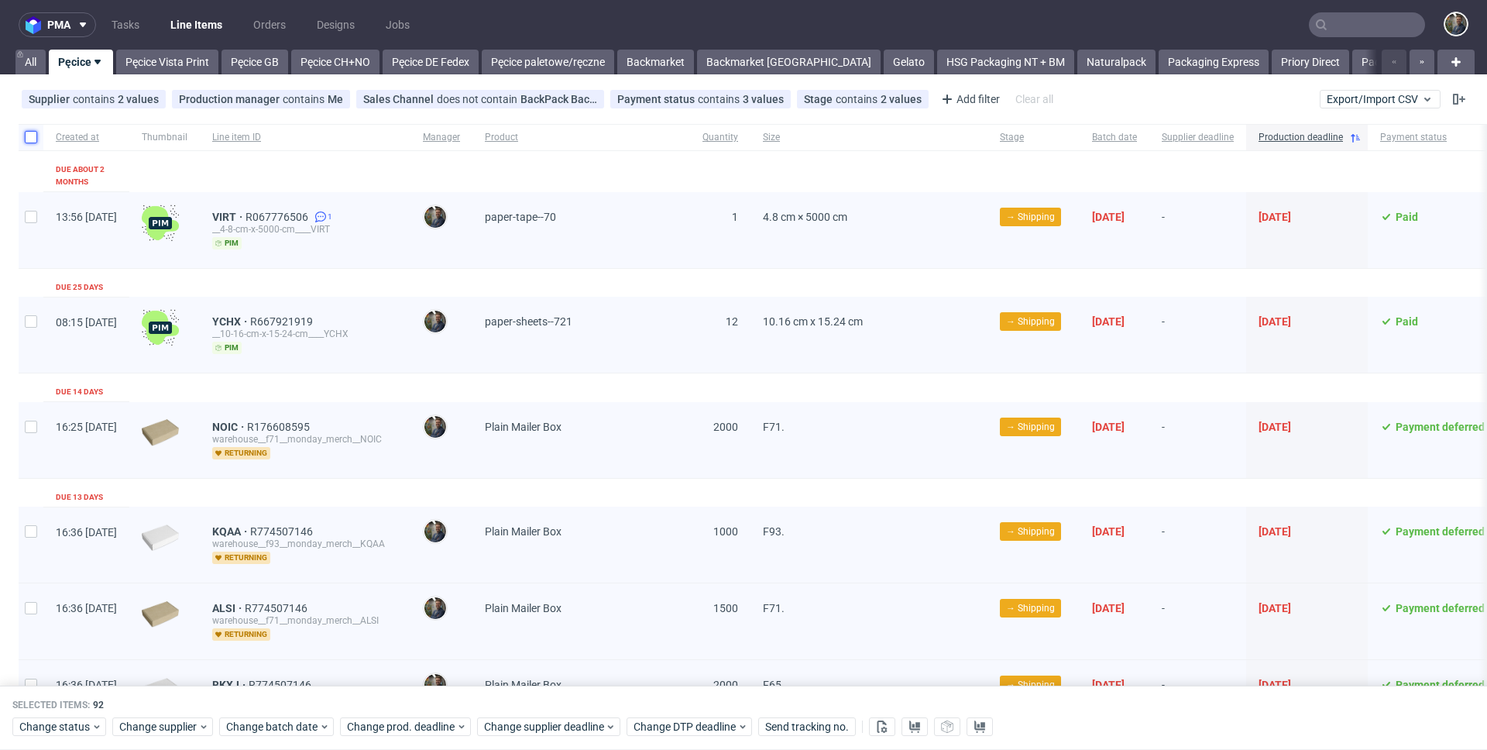
checkbox input "false"
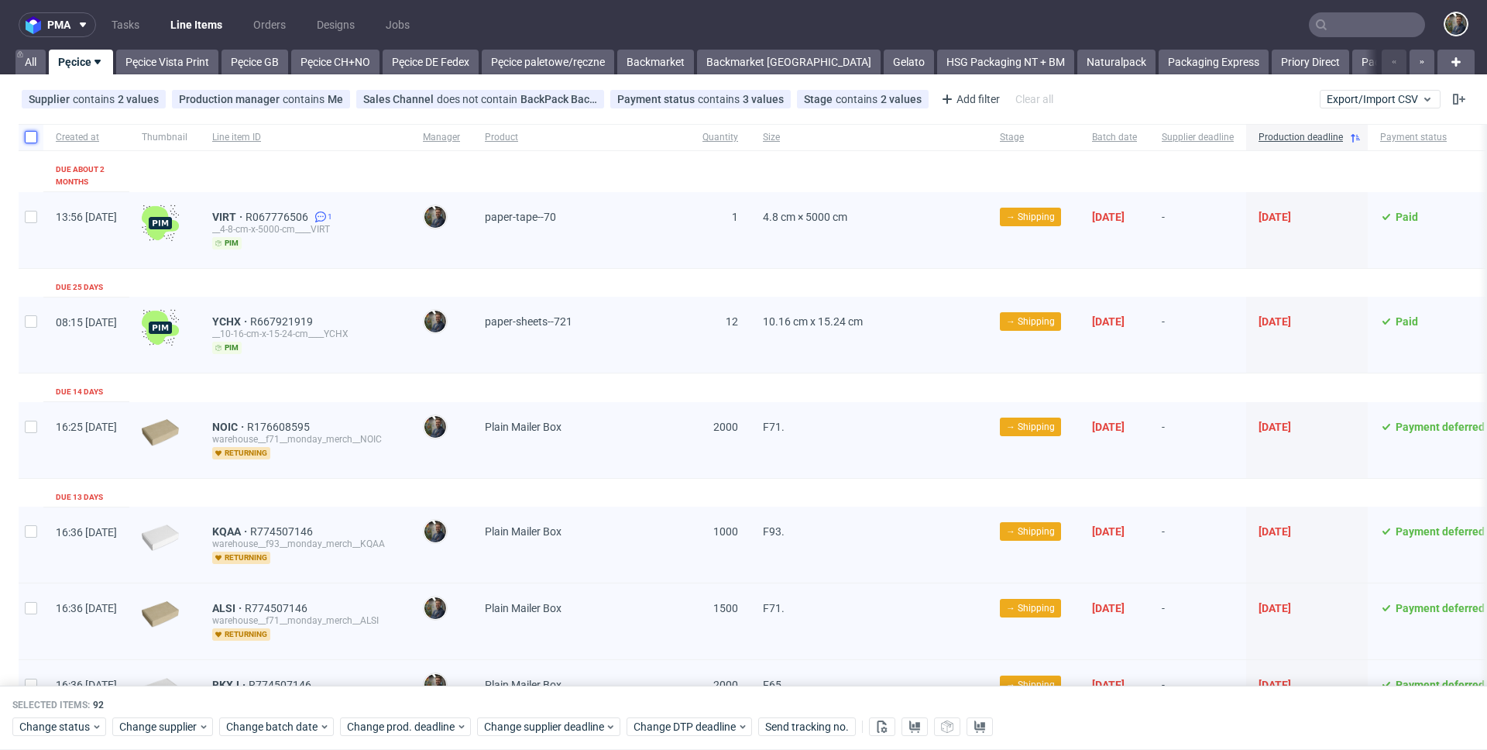
checkbox input "false"
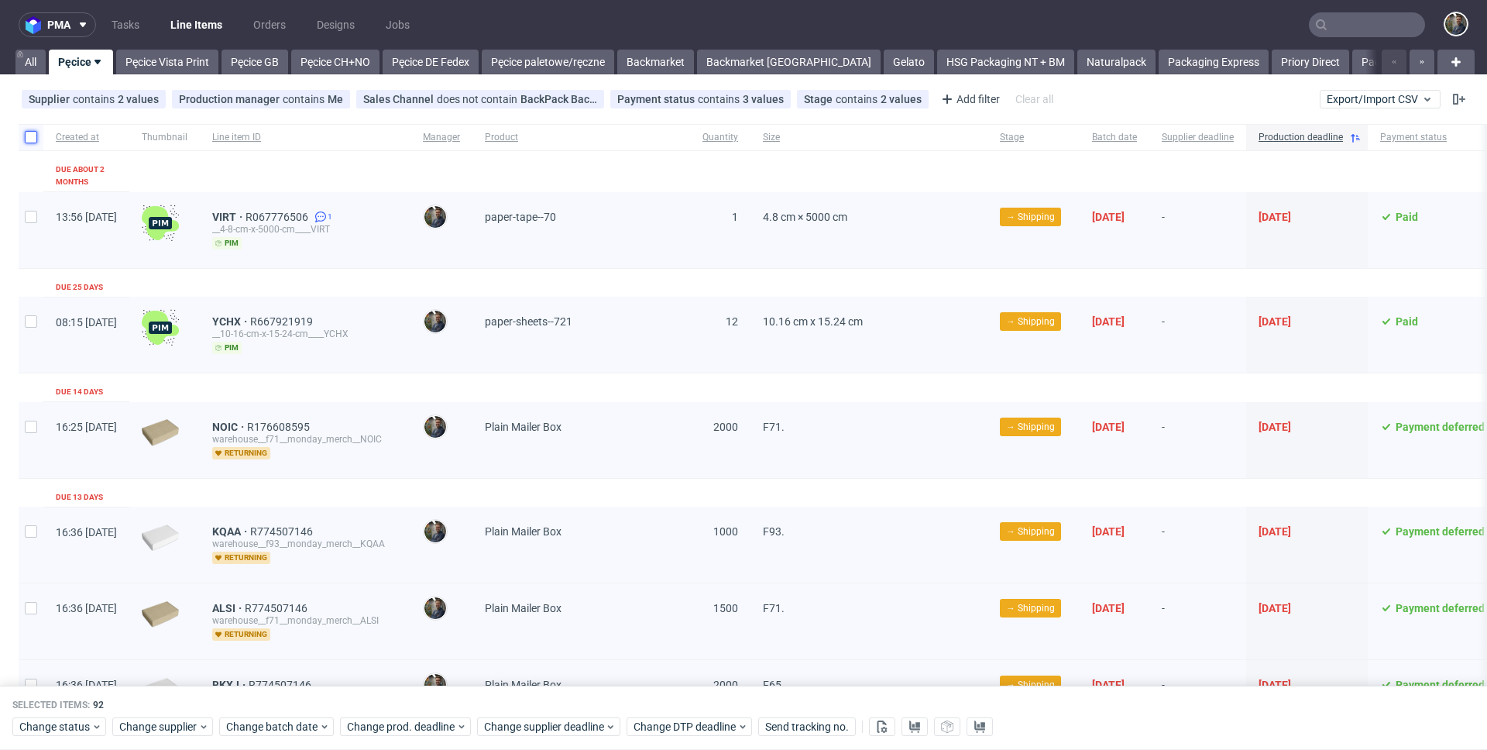
checkbox input "false"
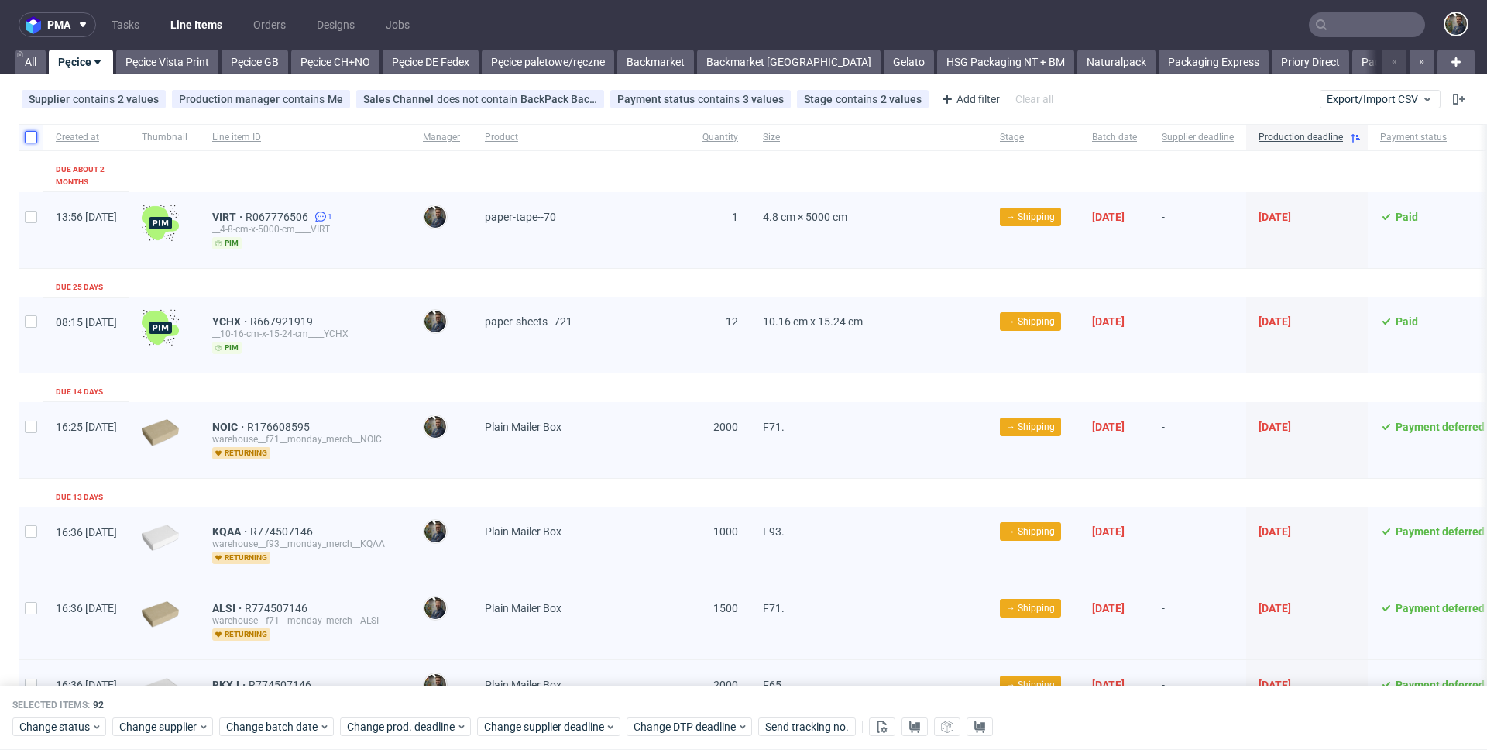
checkbox input "false"
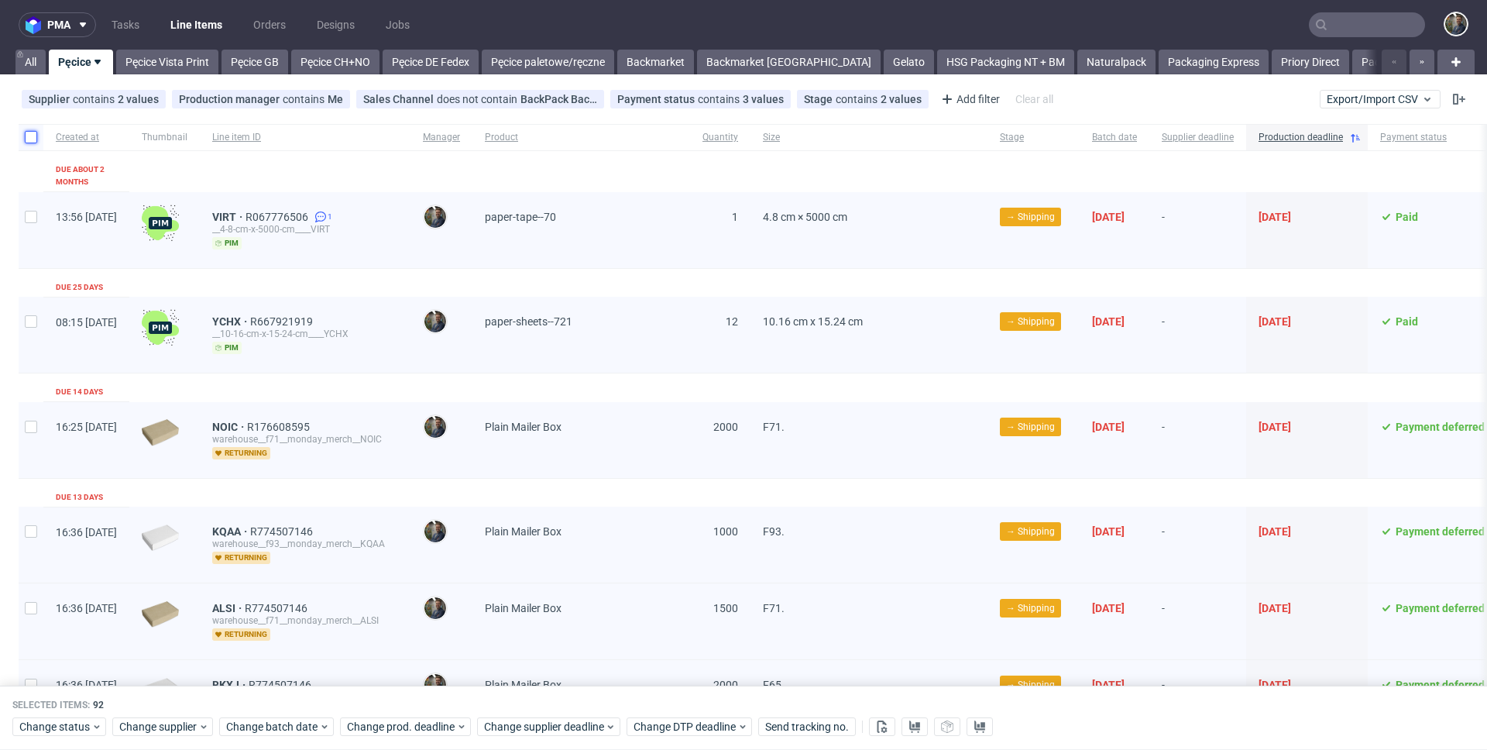
checkbox input "false"
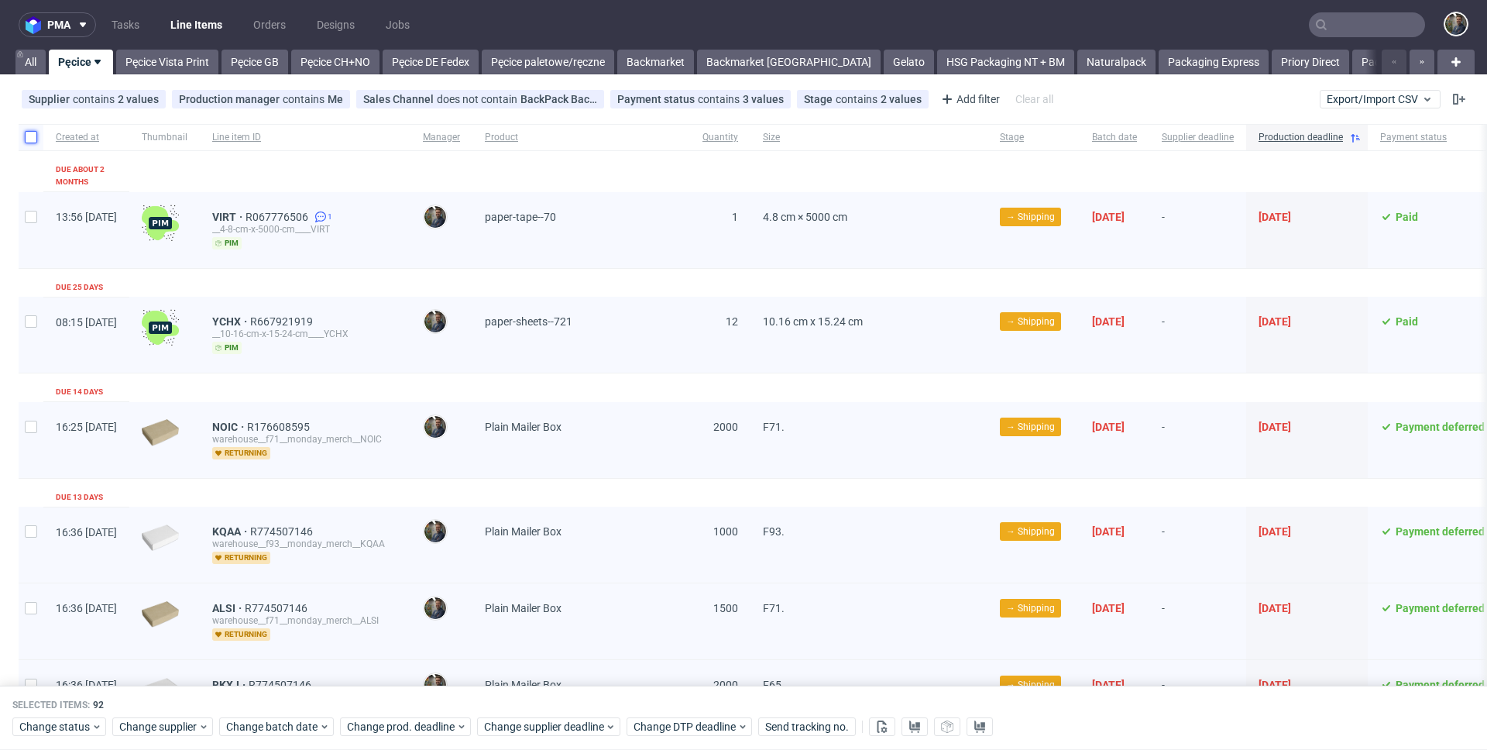
checkbox input "false"
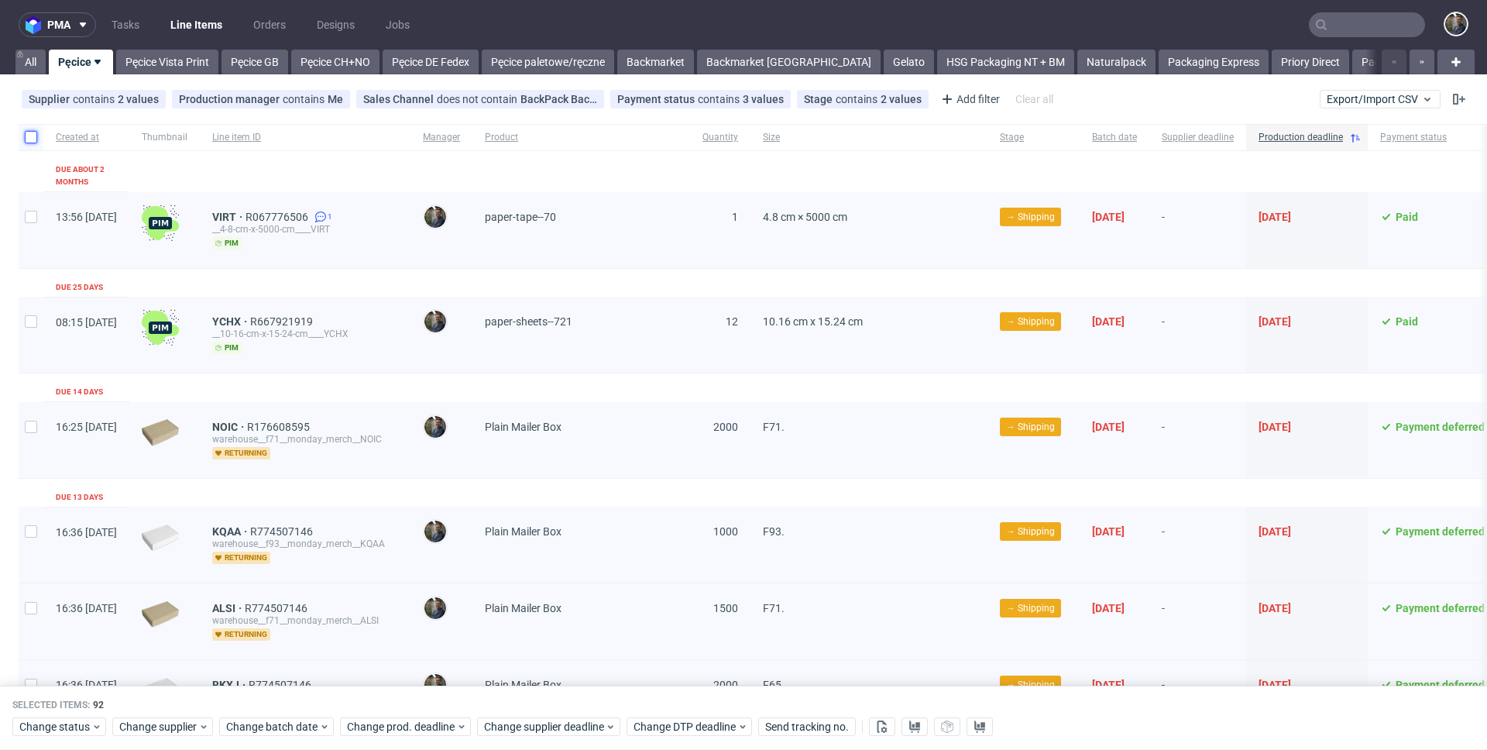
checkbox input "false"
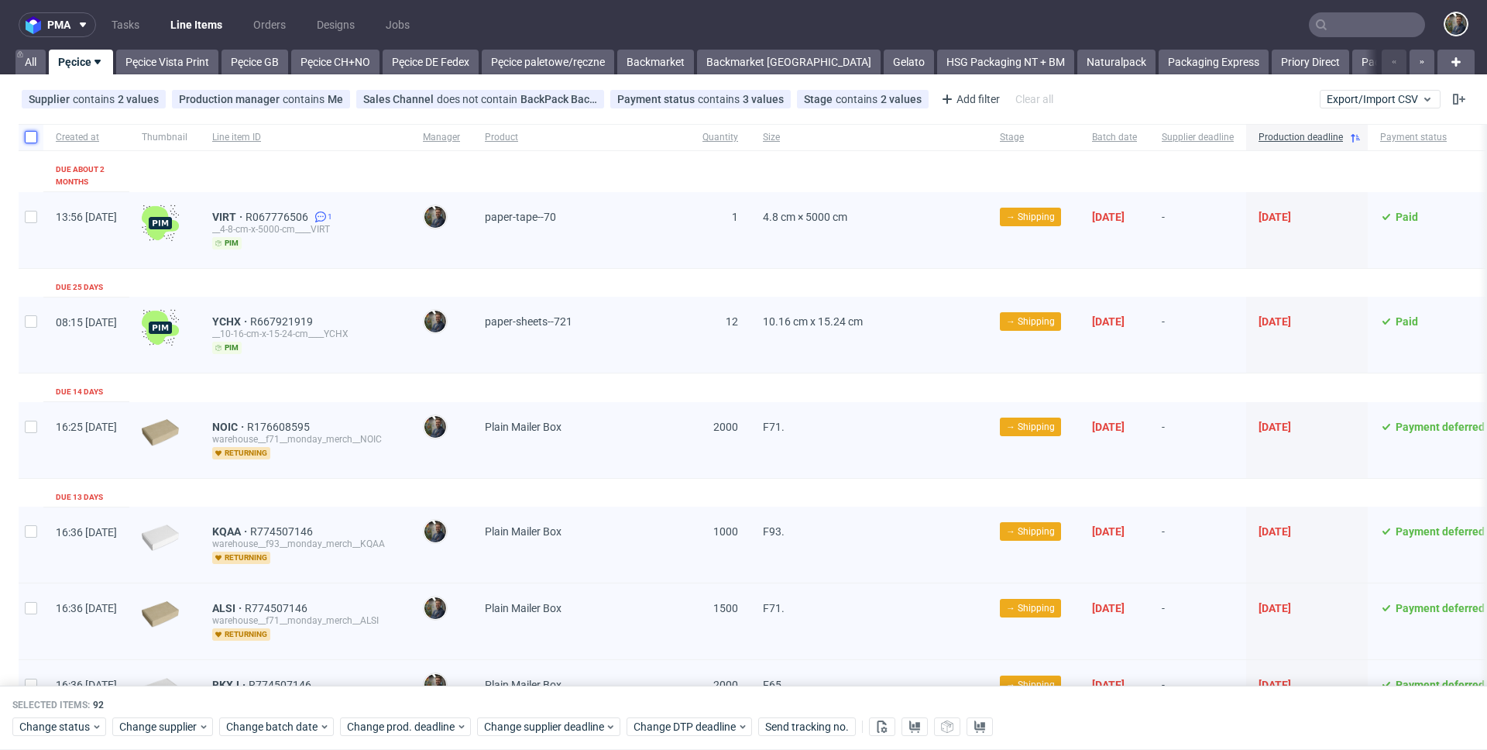
checkbox input "false"
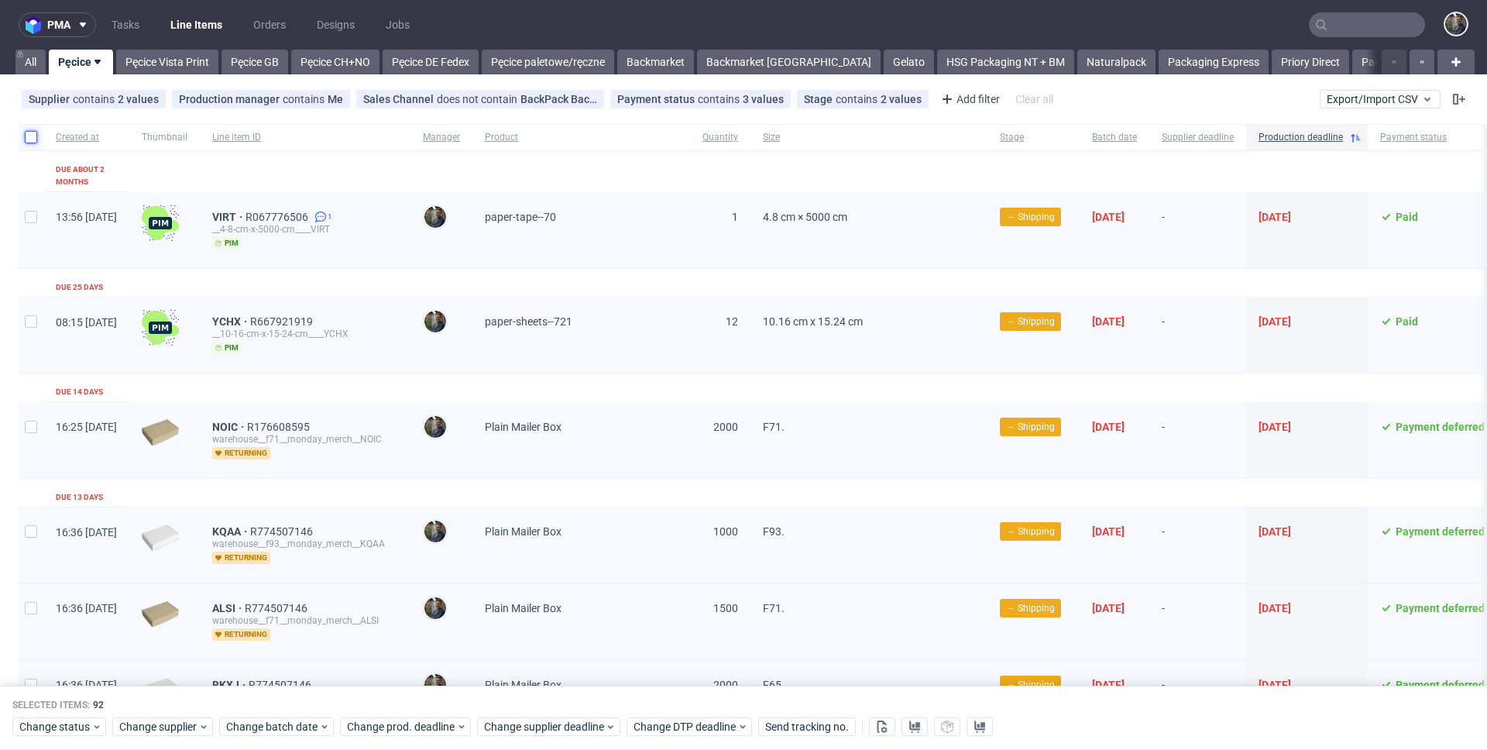
checkbox input "false"
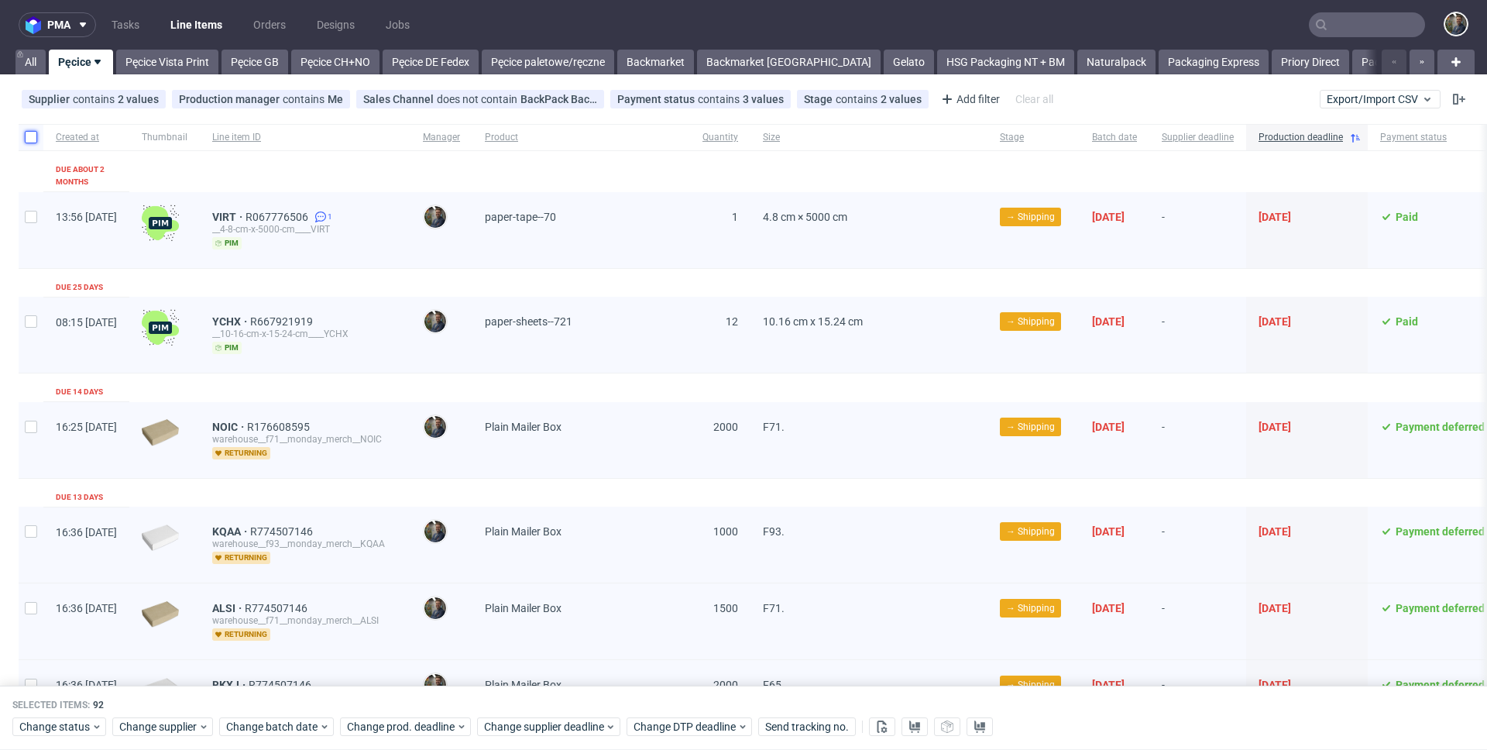
checkbox input "false"
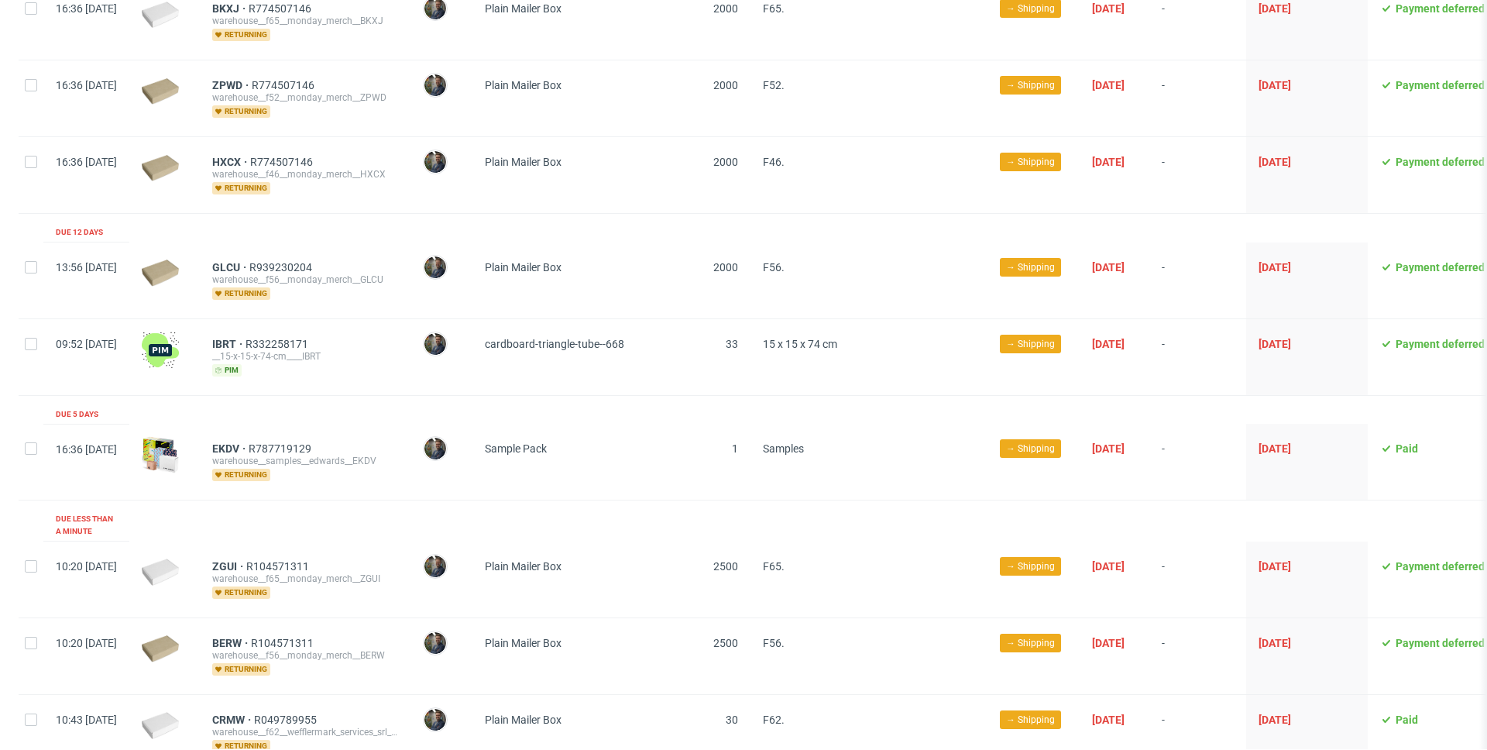
scroll to position [741, 0]
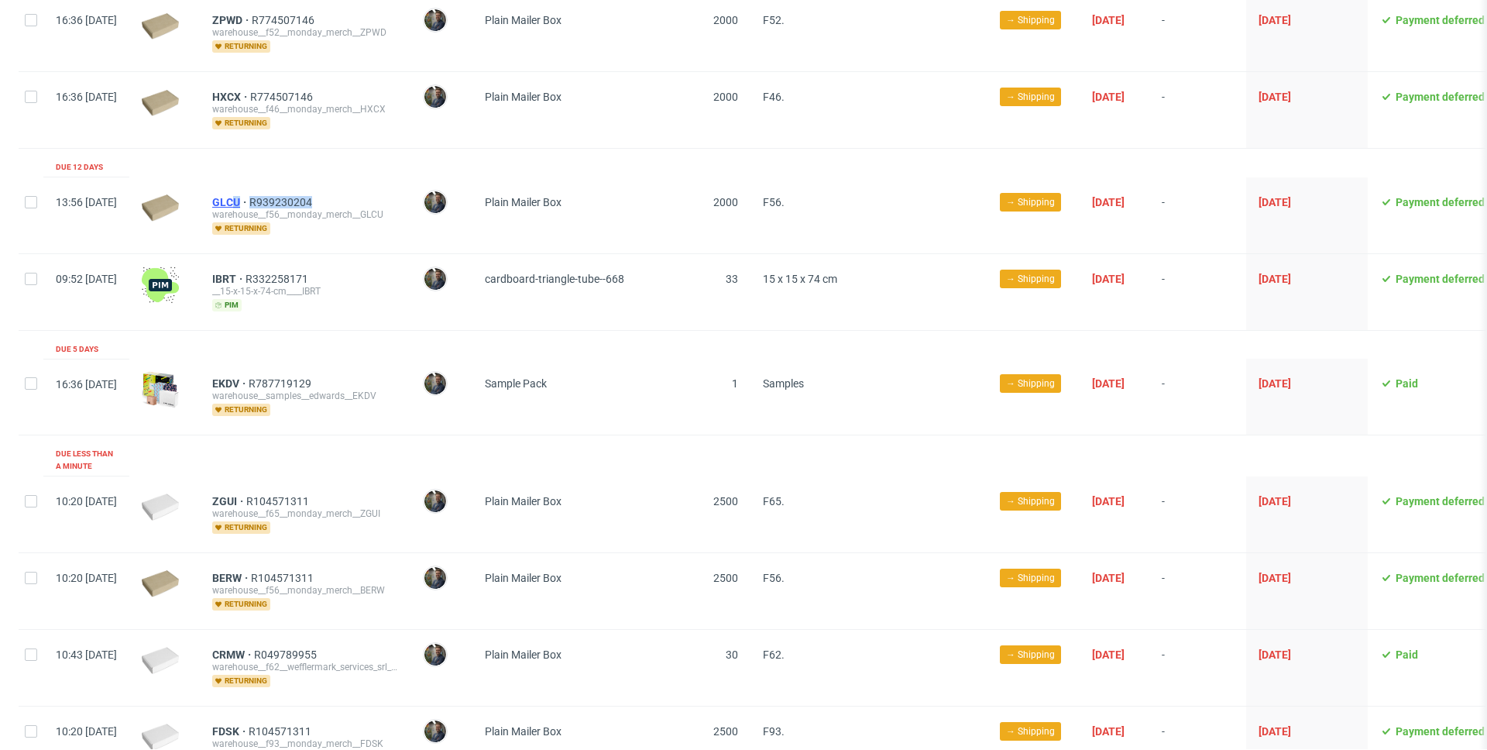
drag, startPoint x: 364, startPoint y: 191, endPoint x: 280, endPoint y: 191, distance: 84.4
click at [280, 196] on div "GLCU R939230204" at bounding box center [305, 202] width 186 height 12
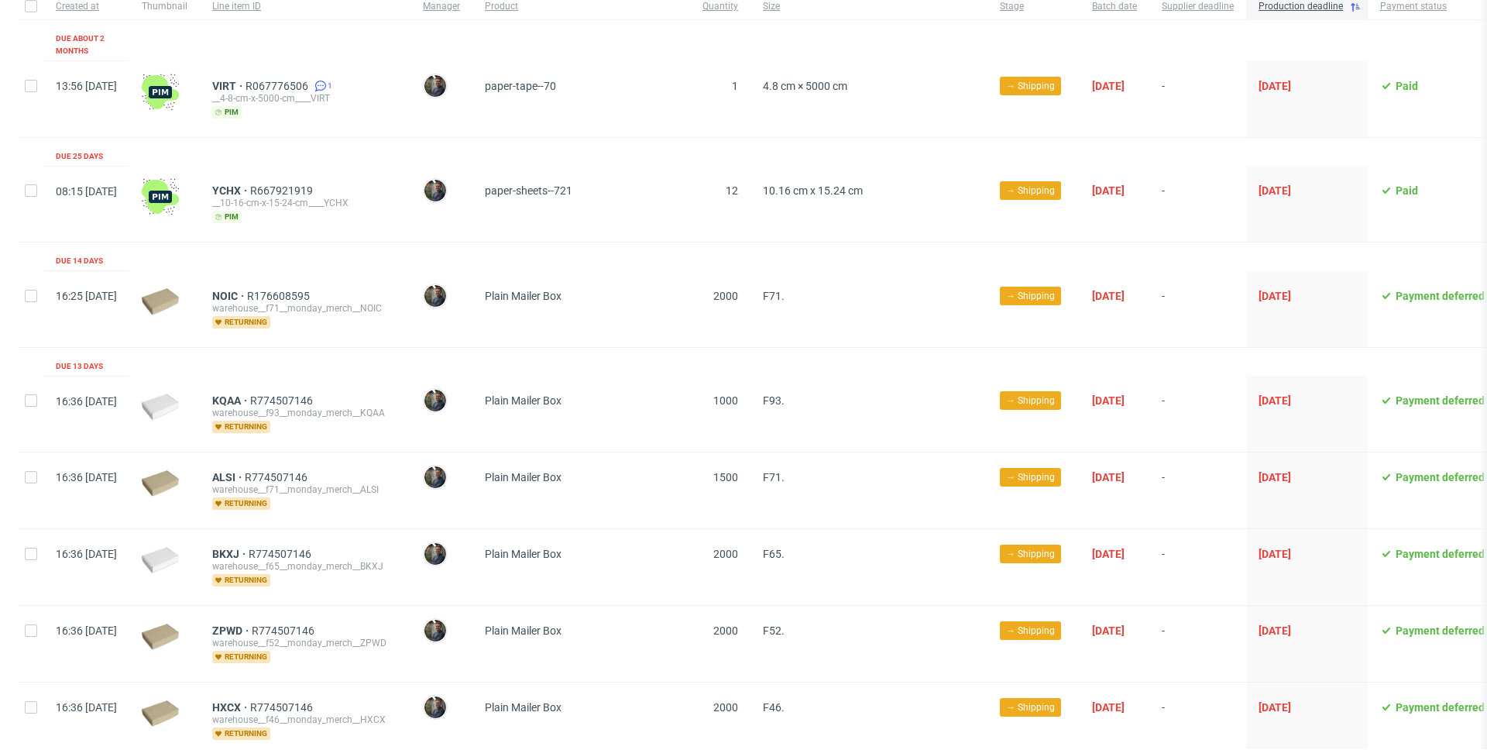
scroll to position [0, 0]
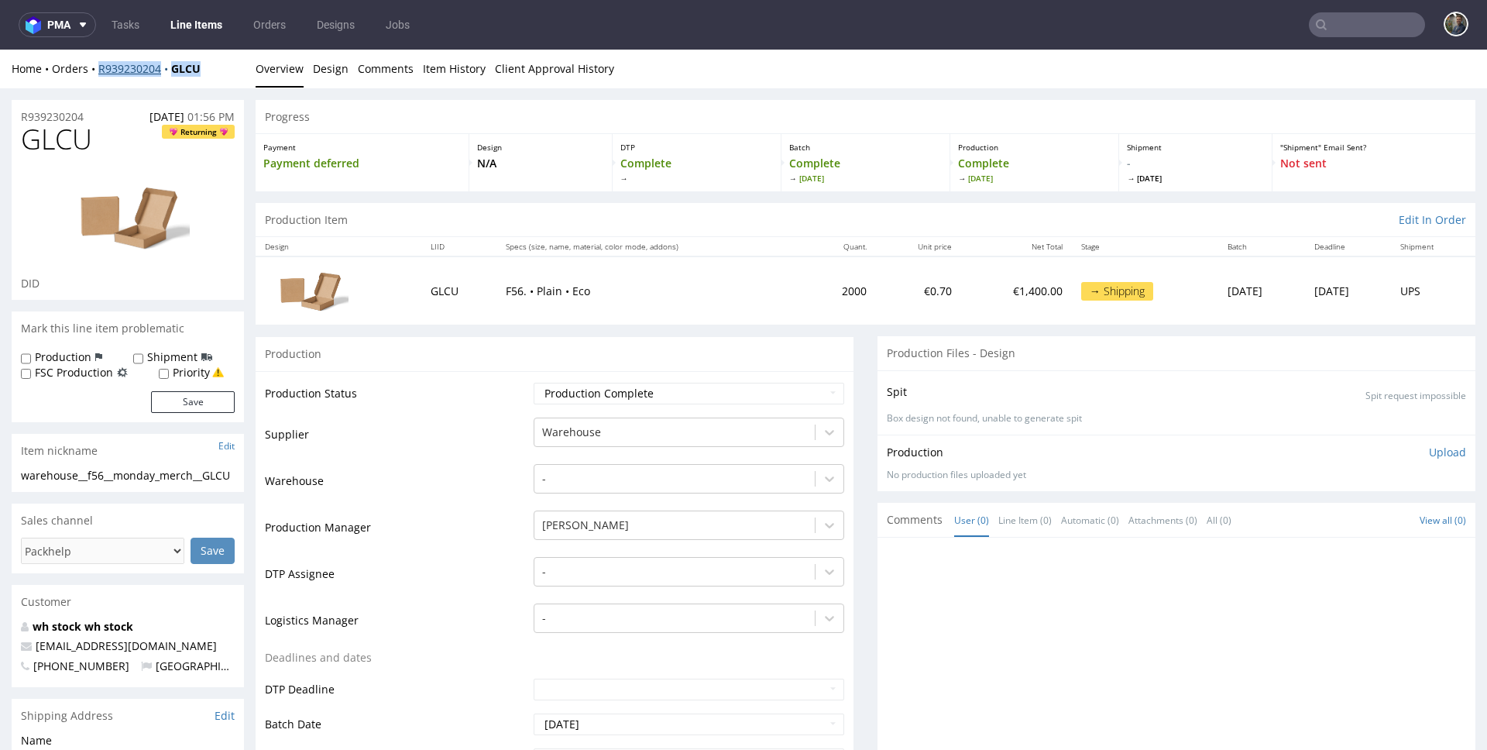
drag, startPoint x: 176, startPoint y: 74, endPoint x: 99, endPoint y: 73, distance: 76.7
click at [99, 73] on div "Home Orders R939230204 GLCU" at bounding box center [128, 68] width 232 height 15
copy div "R939230204 GLCU"
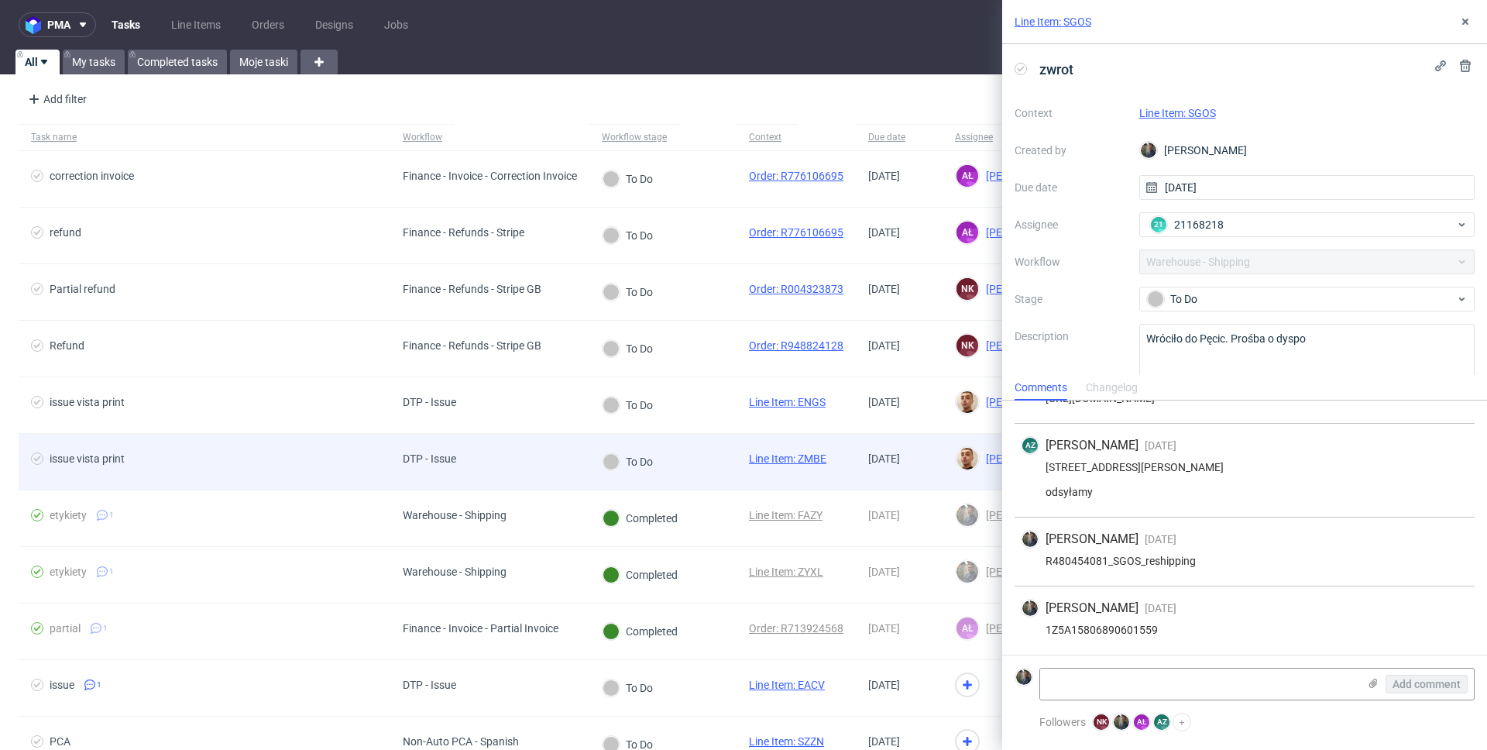
scroll to position [58, 0]
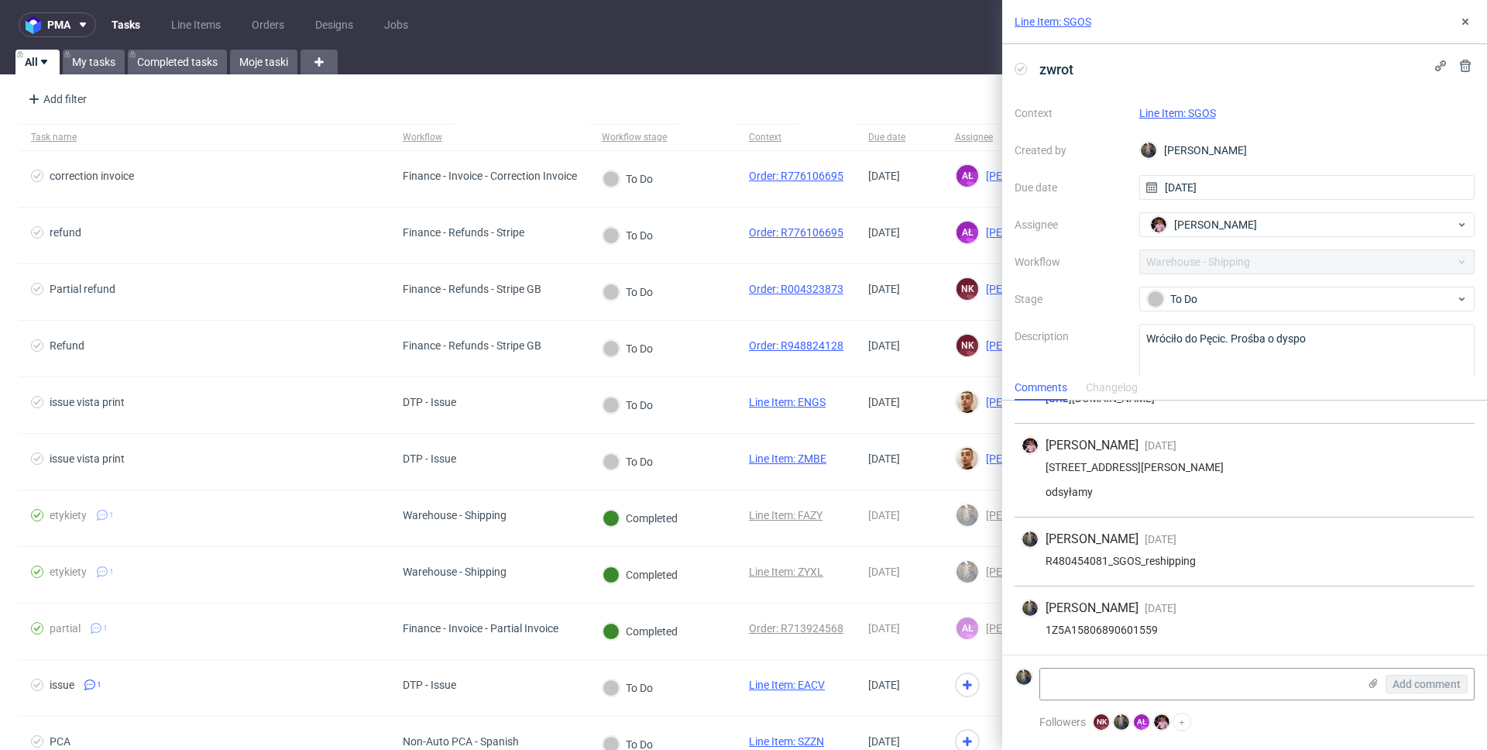
click at [1221, 565] on div "R480454081_SGOS_reshipping" at bounding box center [1245, 561] width 448 height 12
click at [1463, 19] on use at bounding box center [1466, 22] width 6 height 6
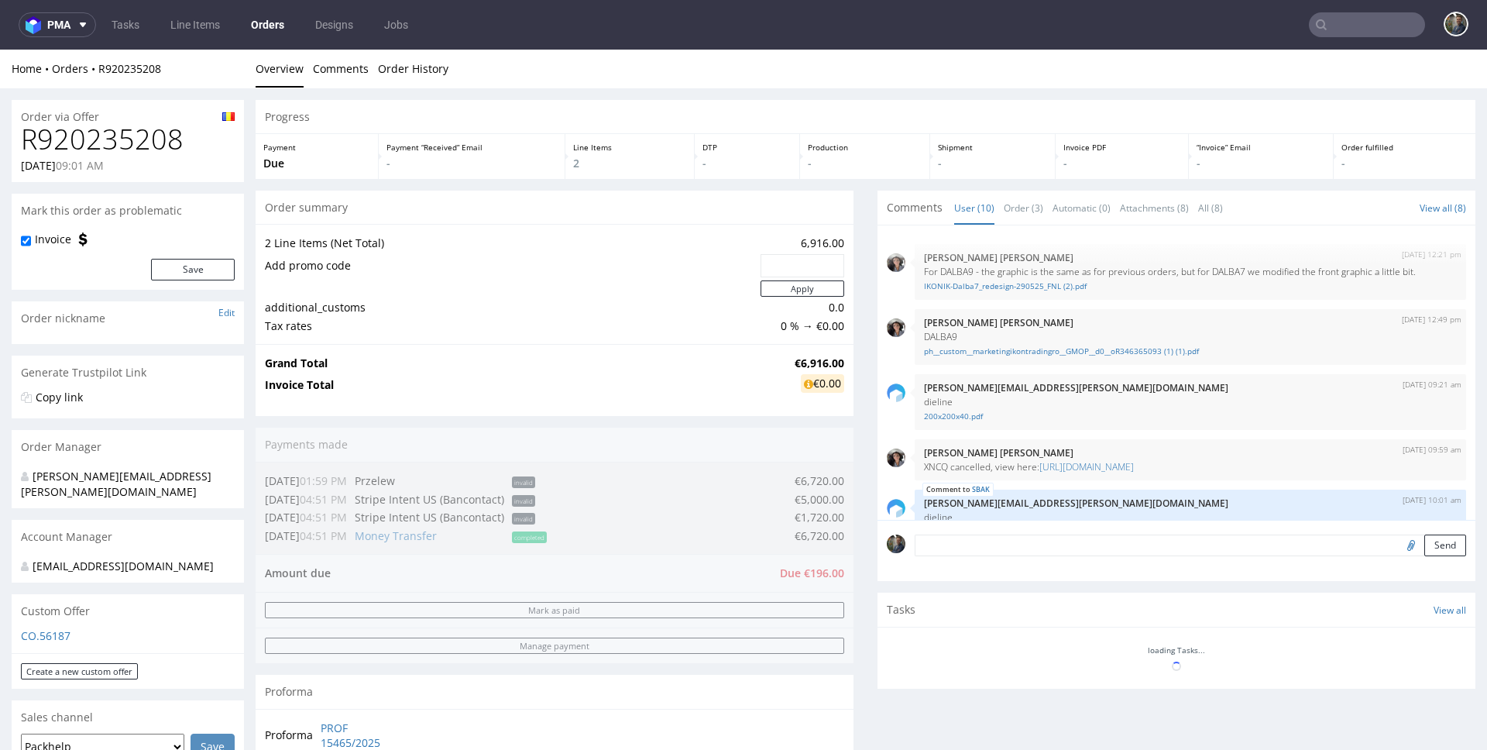
scroll to position [368, 0]
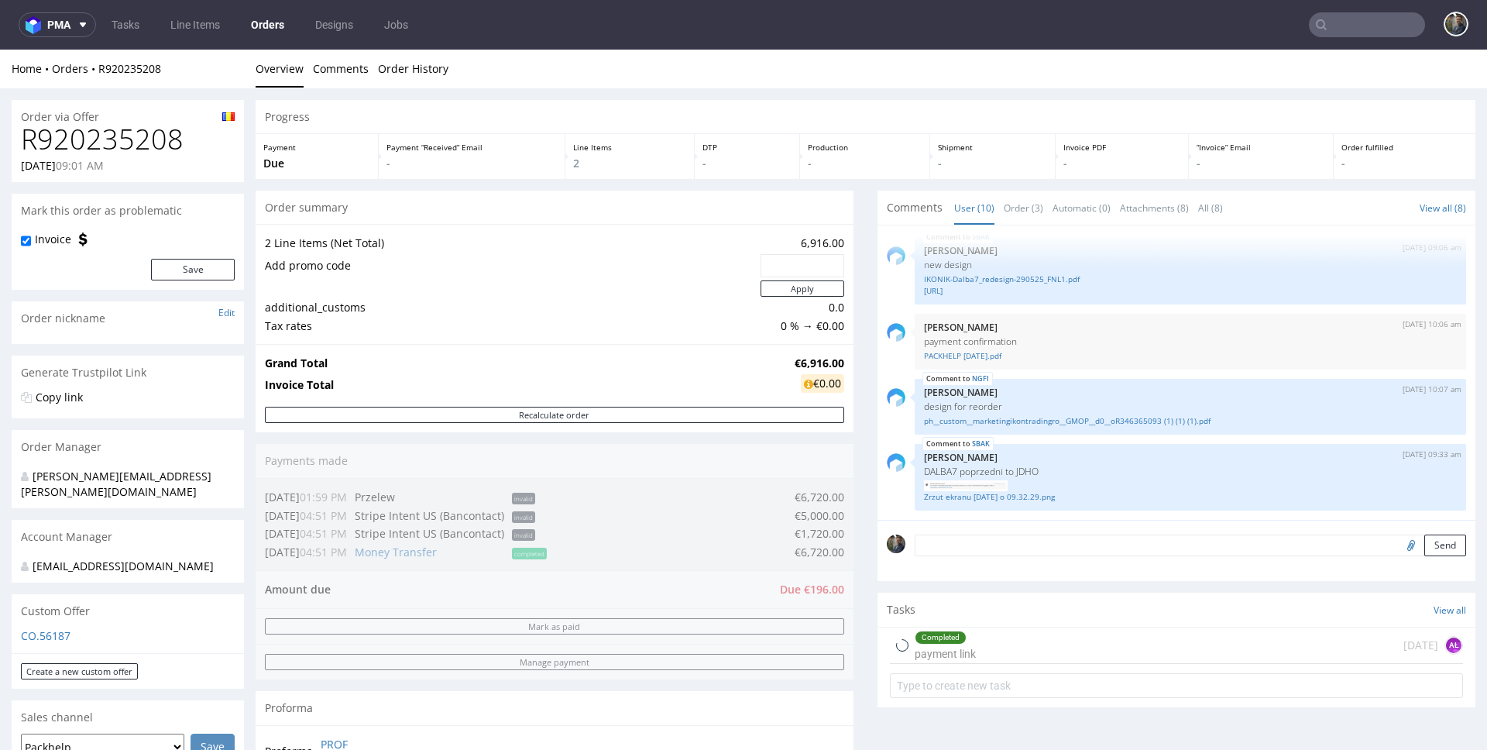
click at [103, 143] on h1 "R920235208" at bounding box center [128, 139] width 214 height 31
copy h1 "R920235208"
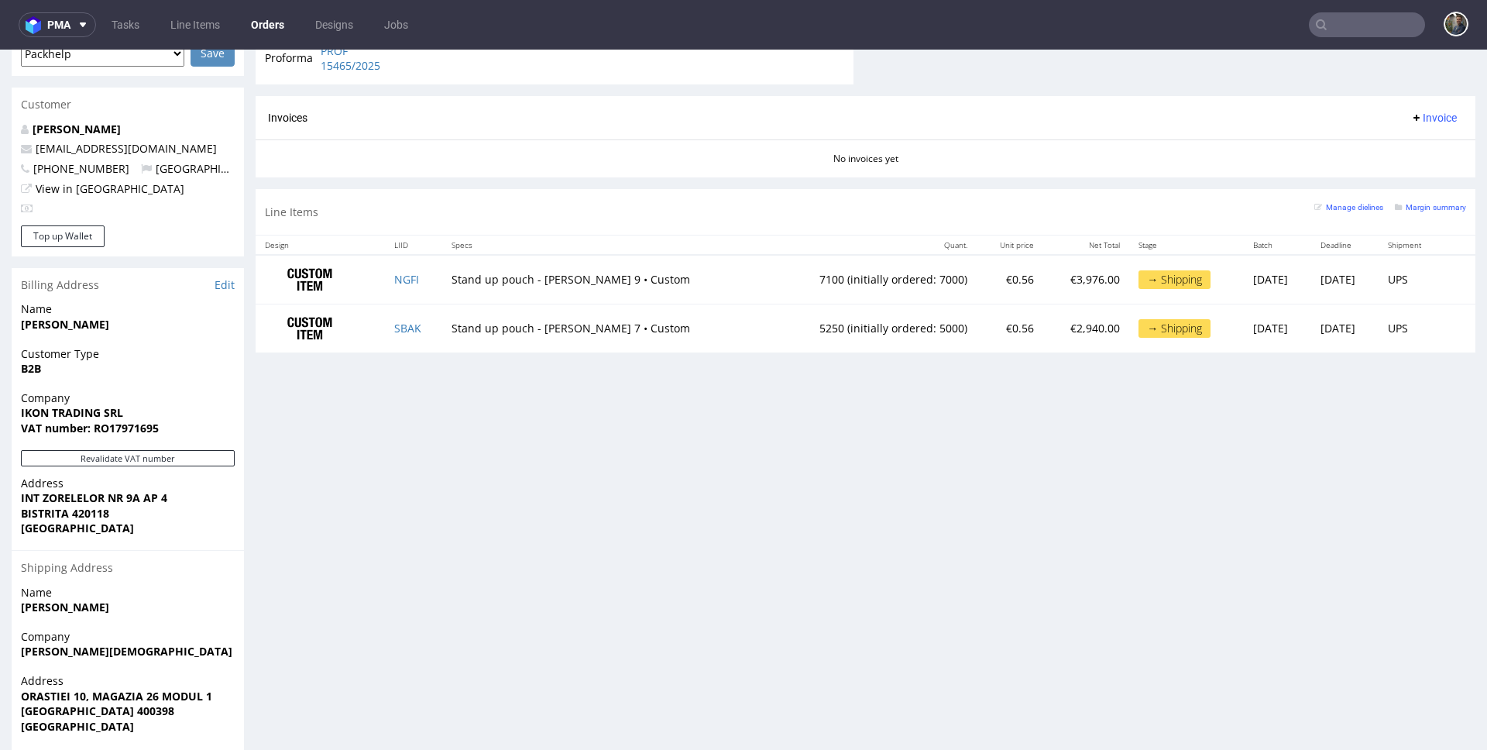
scroll to position [740, 0]
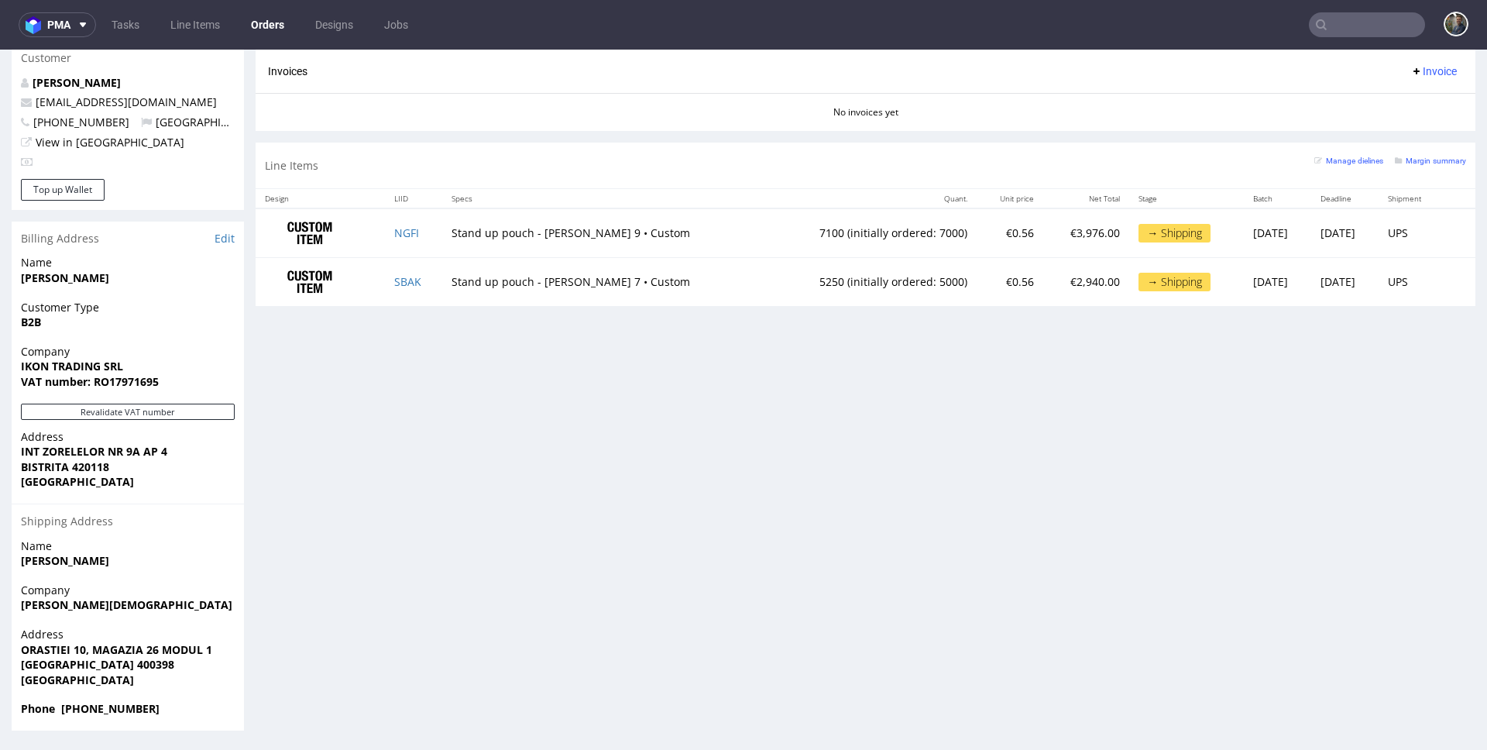
click at [535, 390] on div "Progress Payment Due Payment “Received” Email - Line Items 2 DTP - Production -…" at bounding box center [866, 45] width 1220 height 1370
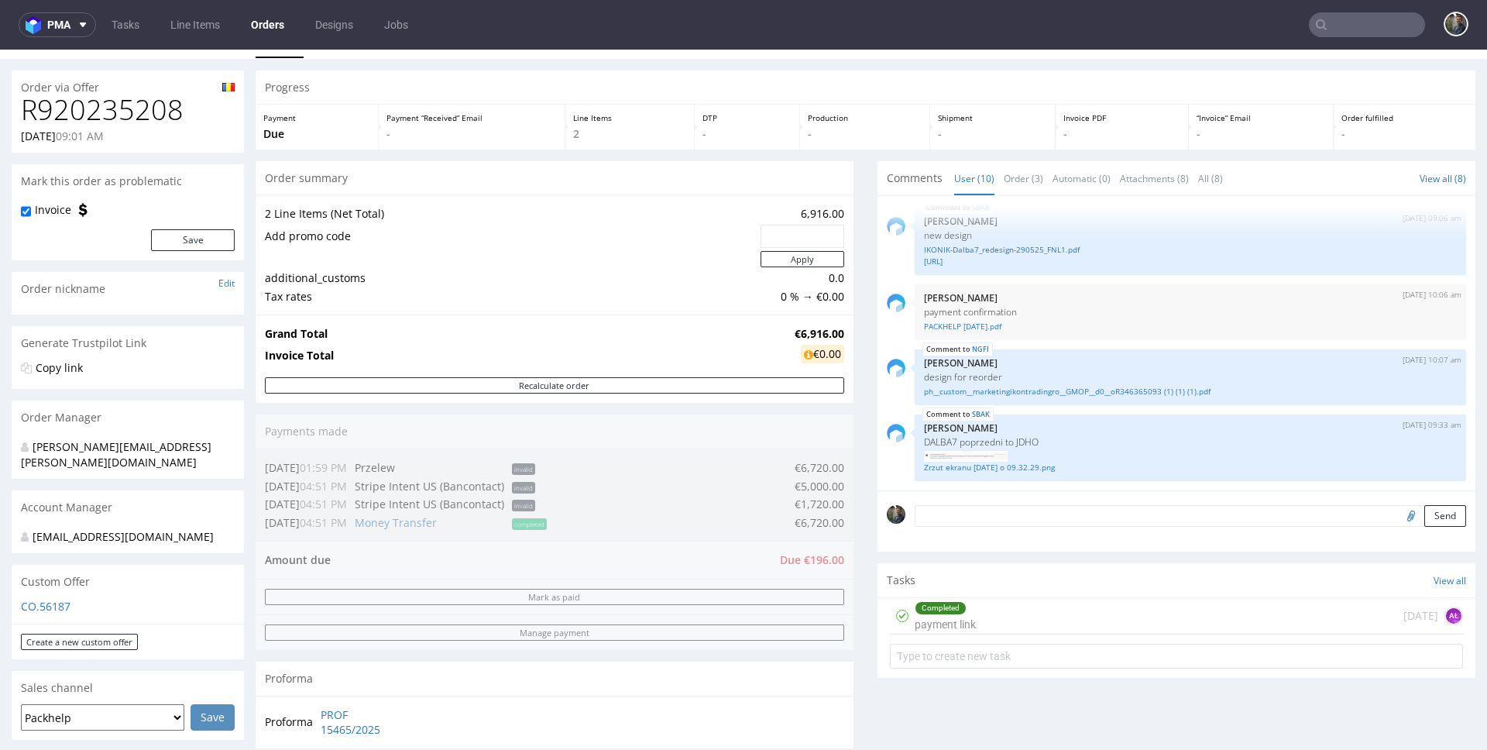
scroll to position [0, 0]
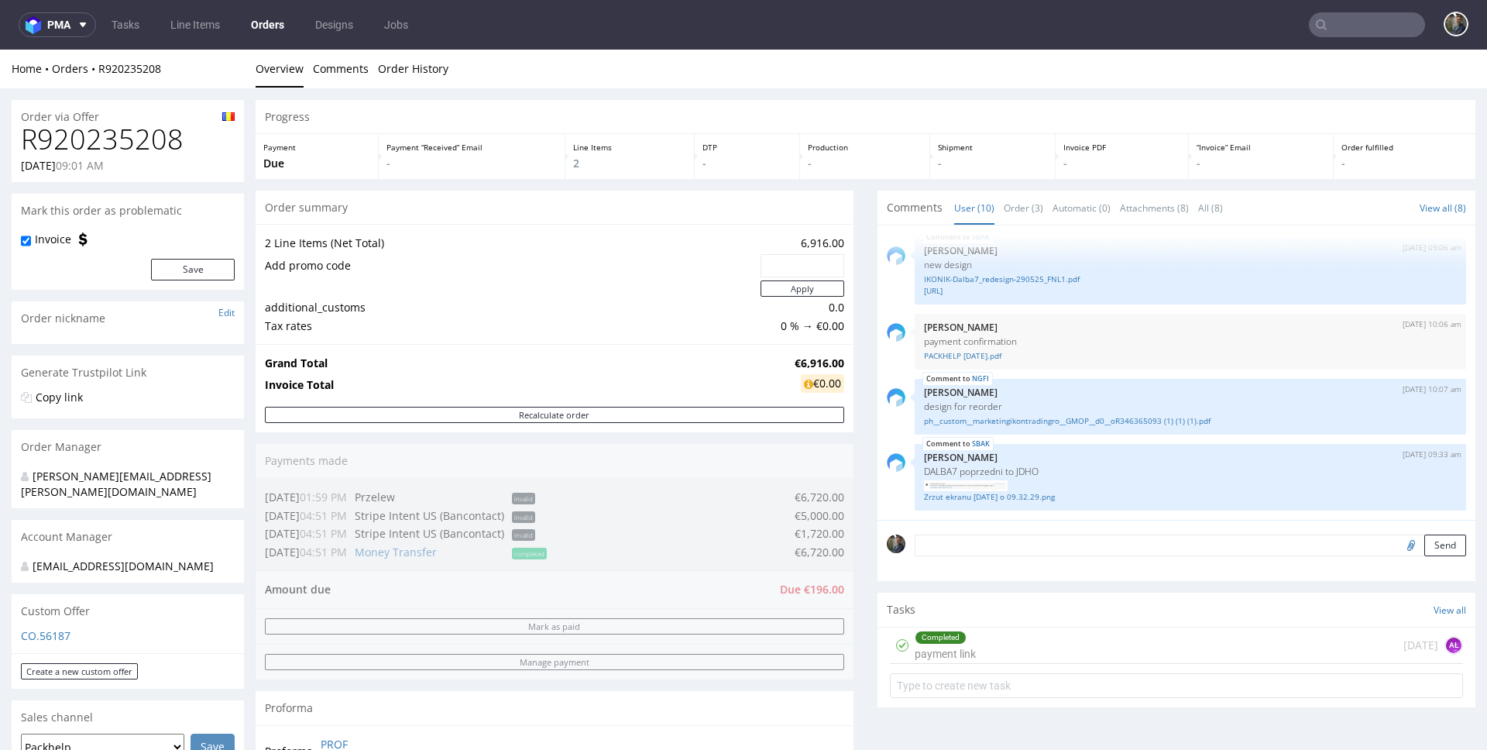
click at [100, 138] on h1 "R920235208" at bounding box center [128, 139] width 214 height 31
copy h1 "R920235208"
click at [143, 128] on h1 "R920235208" at bounding box center [128, 139] width 214 height 31
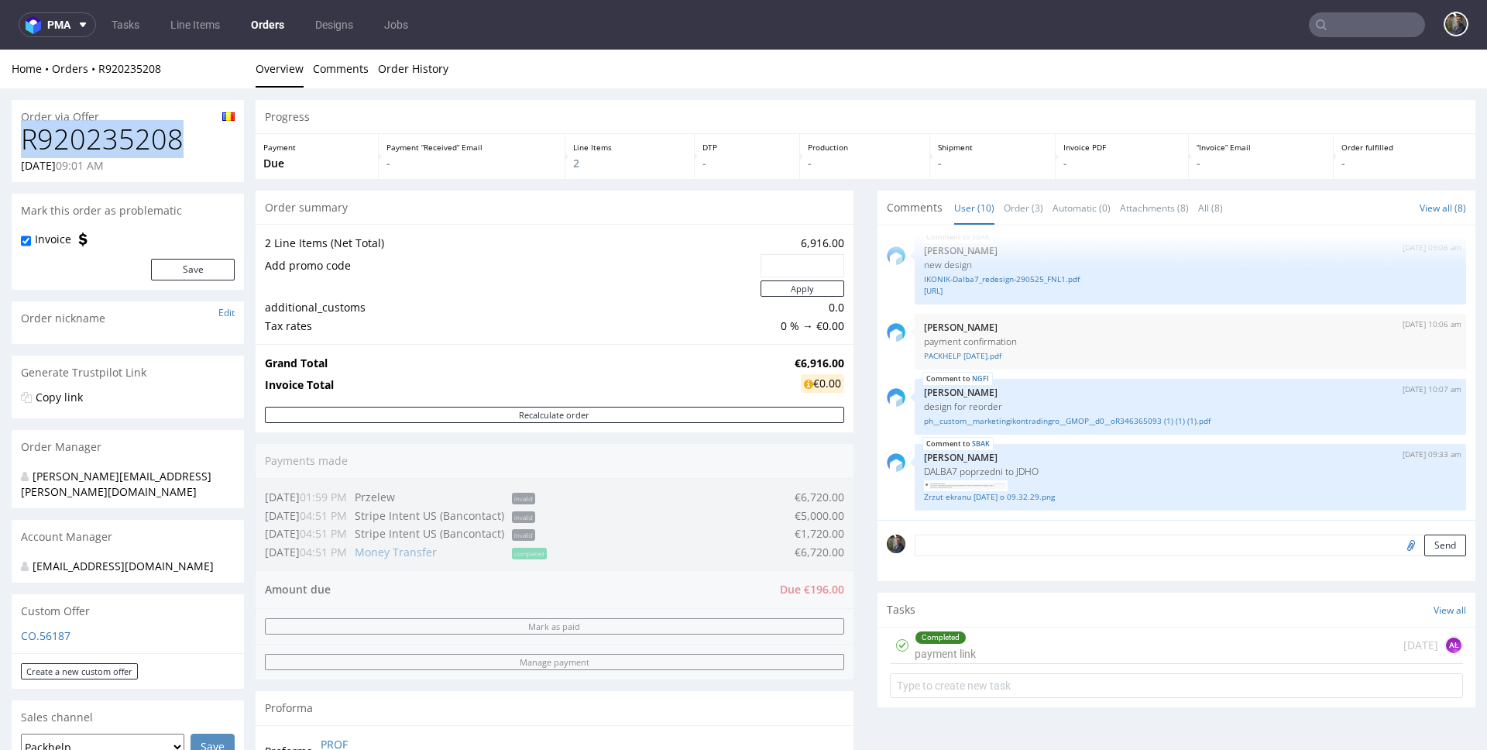
click at [102, 139] on h1 "R920235208" at bounding box center [128, 139] width 214 height 31
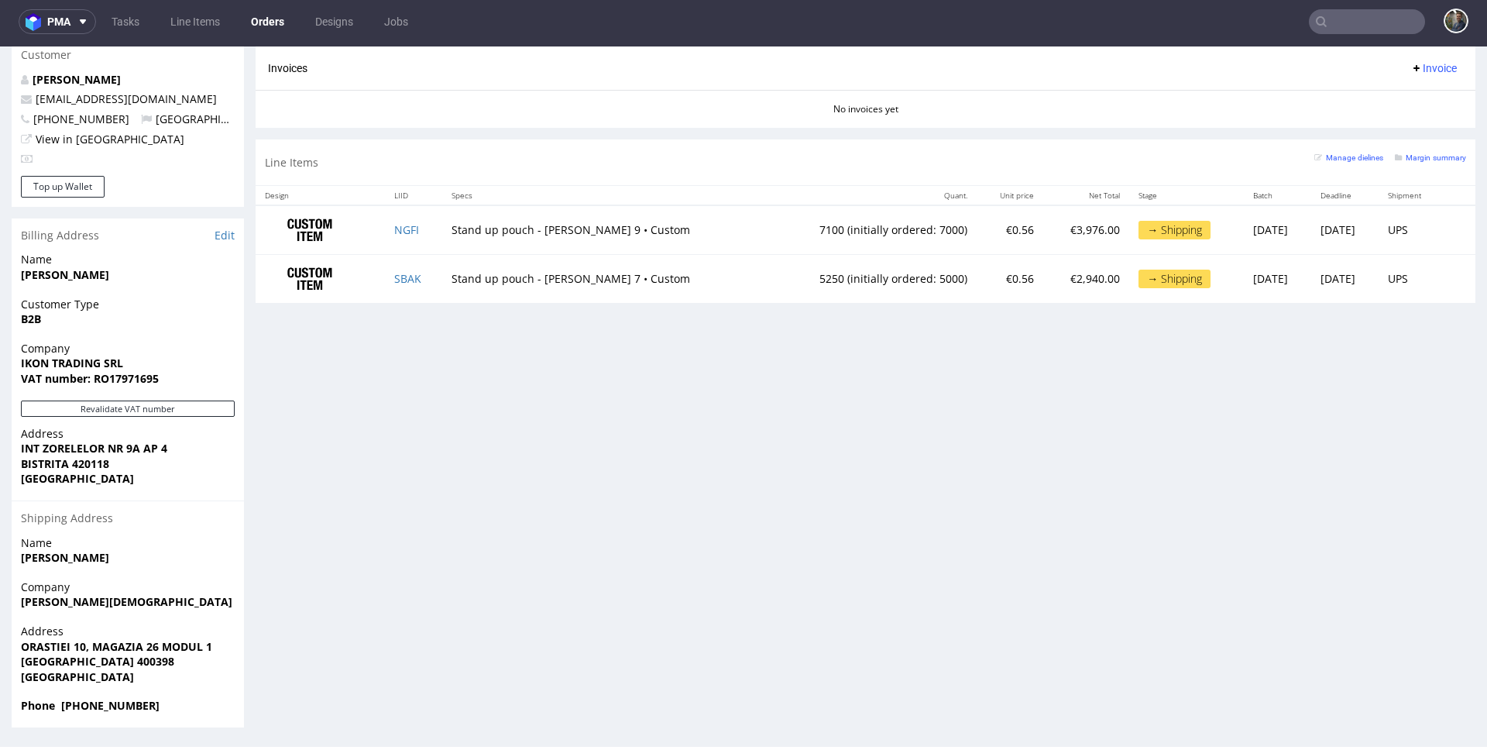
scroll to position [4, 0]
click at [57, 559] on strong "Duca Anca" at bounding box center [65, 556] width 88 height 15
copy strong "Duca Anca"
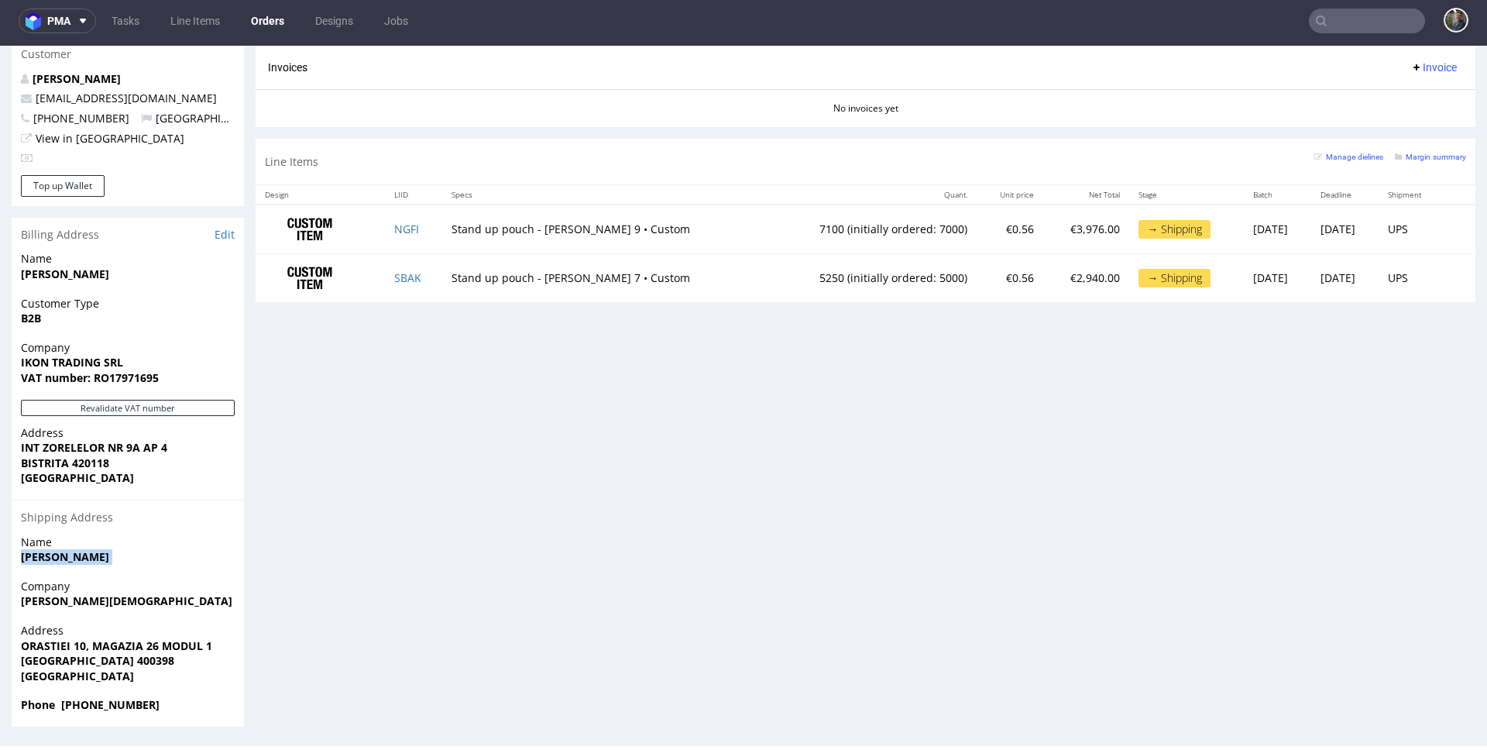
click at [82, 604] on strong "RETEGAN CRISTIAN" at bounding box center [126, 600] width 211 height 15
copy strong "RETEGAN CRISTIAN"
click at [120, 641] on strong "ORASTIEI 10, MAGAZIA 26 MODUL 1" at bounding box center [116, 645] width 191 height 15
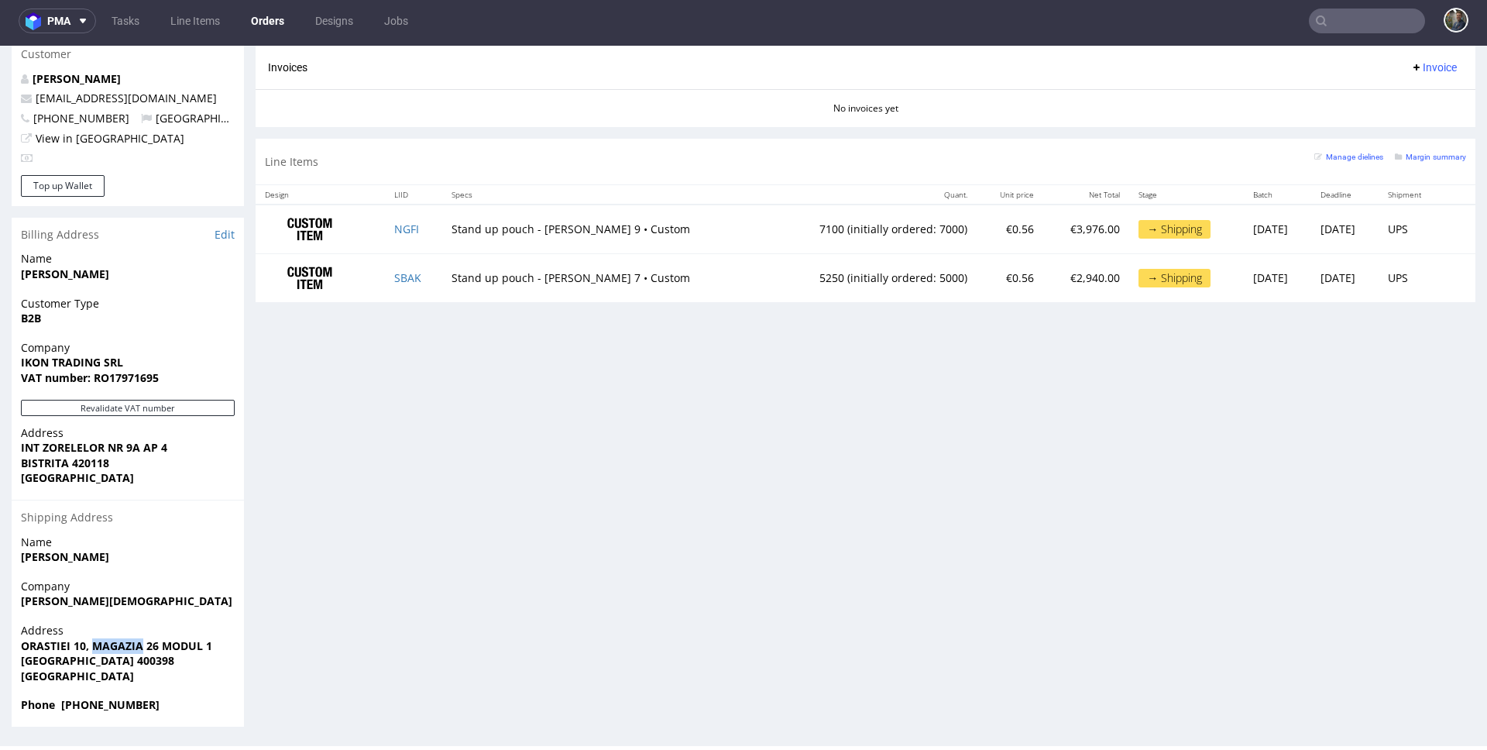
click at [120, 641] on strong "ORASTIEI 10, MAGAZIA 26 MODUL 1" at bounding box center [116, 645] width 191 height 15
copy strong "ORASTIEI 10, MAGAZIA 26 MODUL 1"
drag, startPoint x: 97, startPoint y: 662, endPoint x: 21, endPoint y: 663, distance: 75.9
click at [21, 663] on strong "CLUJ NAPOCA 400398" at bounding box center [97, 660] width 153 height 15
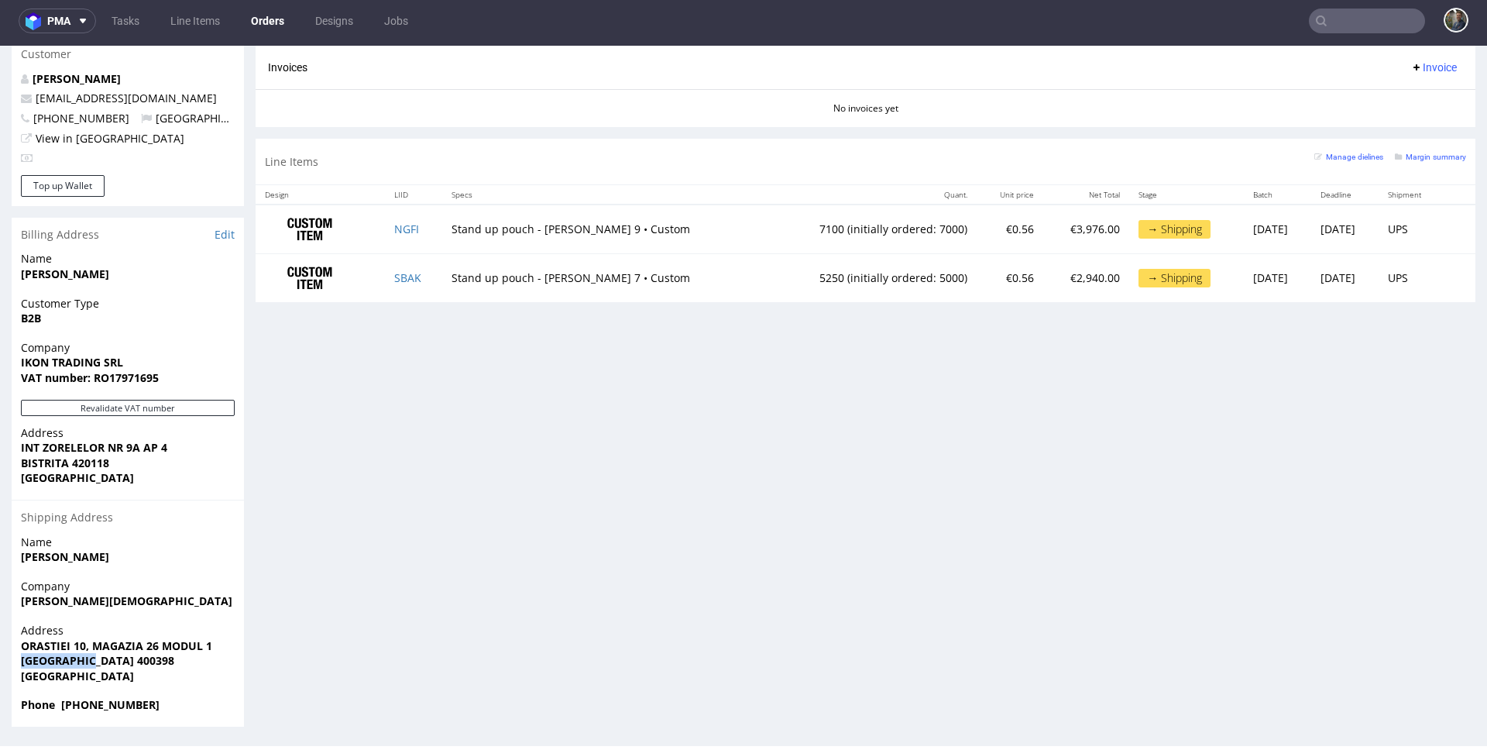
copy strong "CLUJ NAPOCA"
click at [126, 663] on strong "CLUJ NAPOCA 400398" at bounding box center [97, 660] width 153 height 15
copy strong "400398"
click at [107, 703] on strong "Phone +40741109204" at bounding box center [90, 704] width 139 height 15
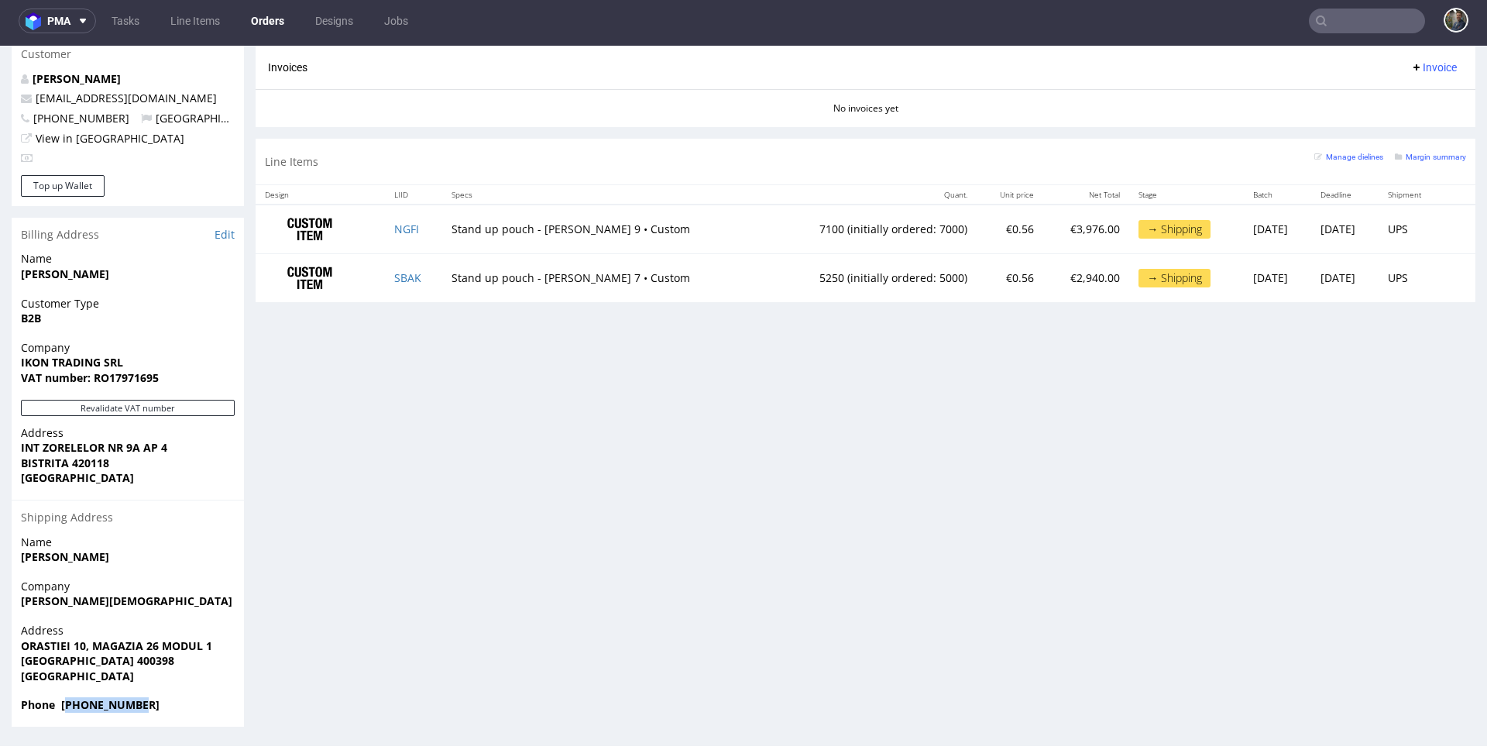
click at [107, 703] on strong "Phone +40741109204" at bounding box center [90, 704] width 139 height 15
copy strong "40741109204"
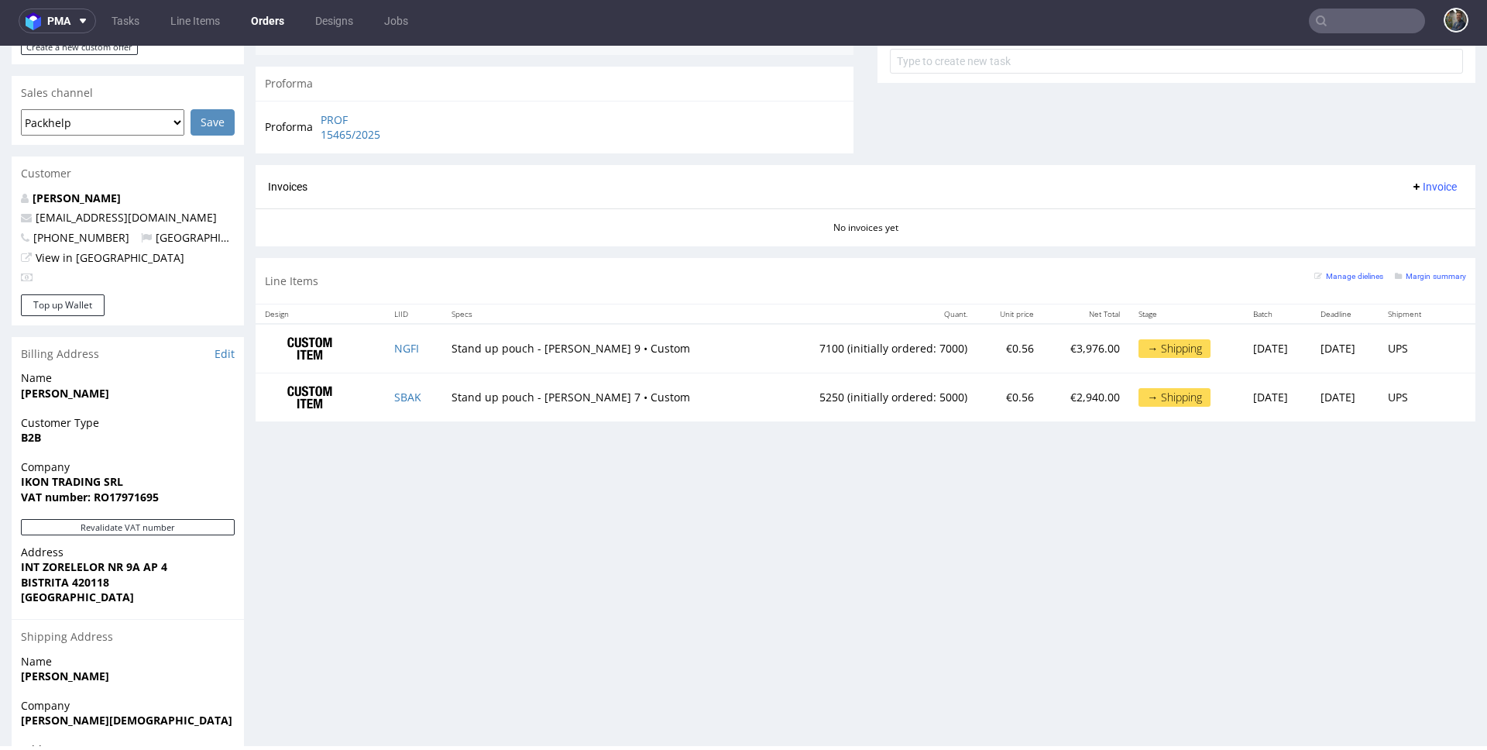
scroll to position [620, 0]
copy link "marketing@ikontrading.ro"
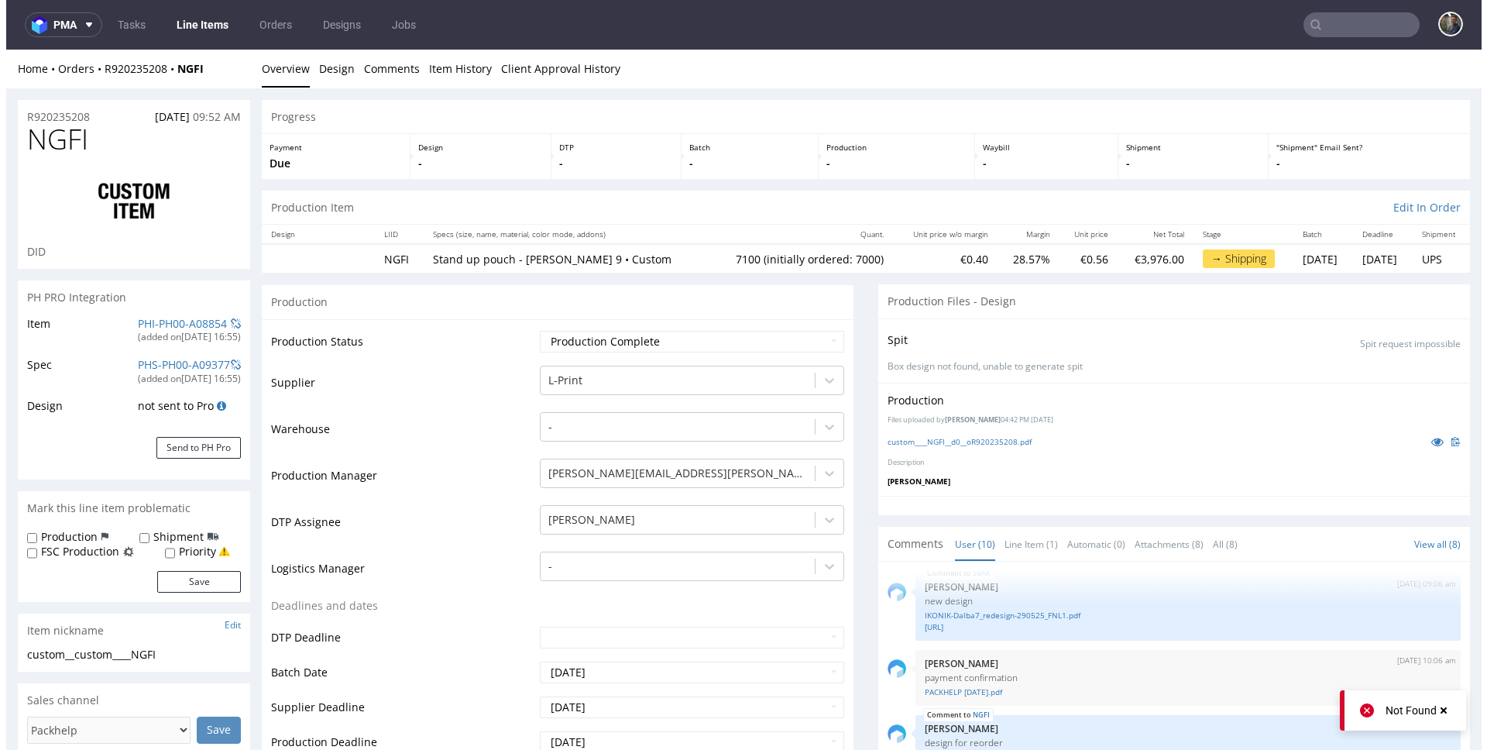
scroll to position [368, 0]
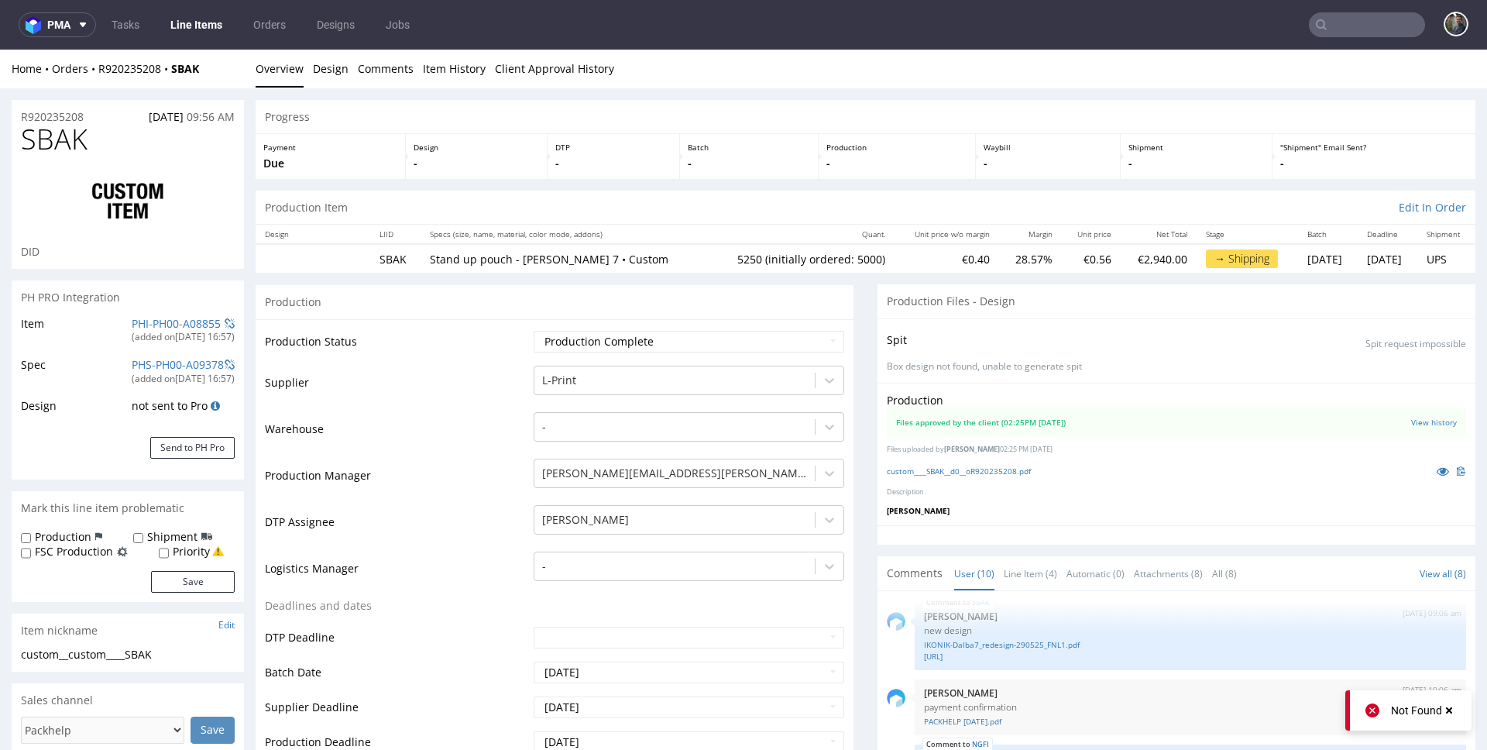
scroll to position [359, 0]
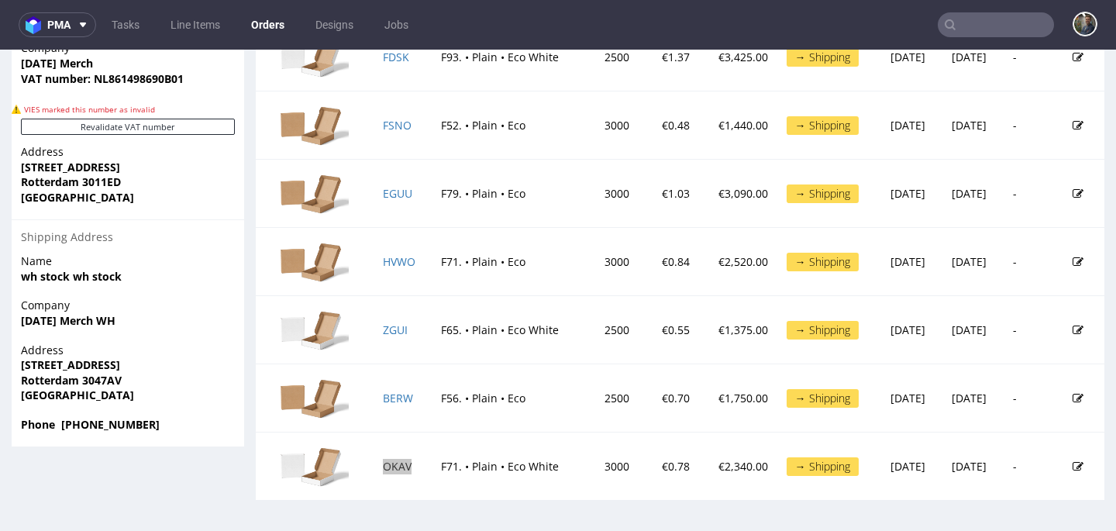
scroll to position [4, 0]
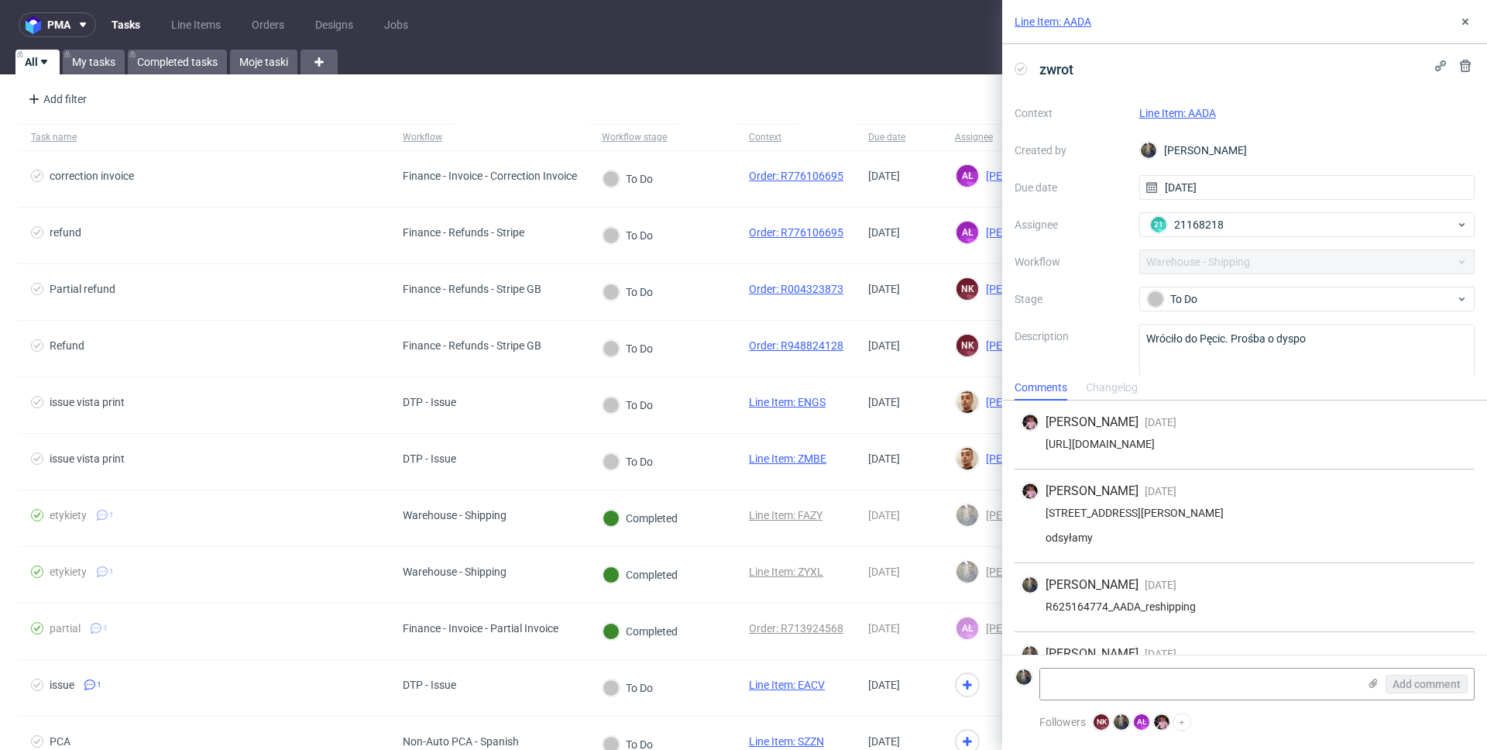
scroll to position [58, 0]
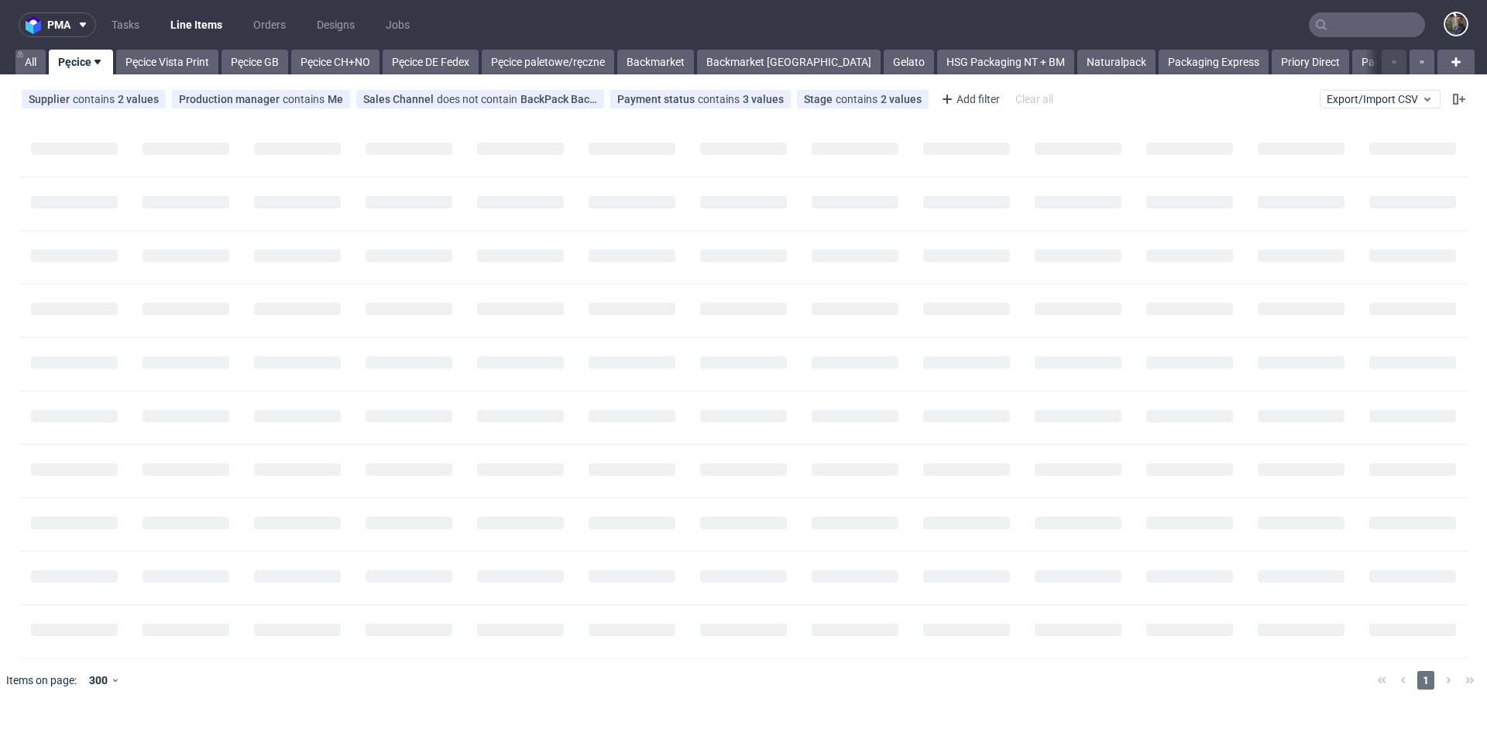
click at [1354, 19] on input "text" at bounding box center [1367, 24] width 116 height 25
paste input "R227966729"
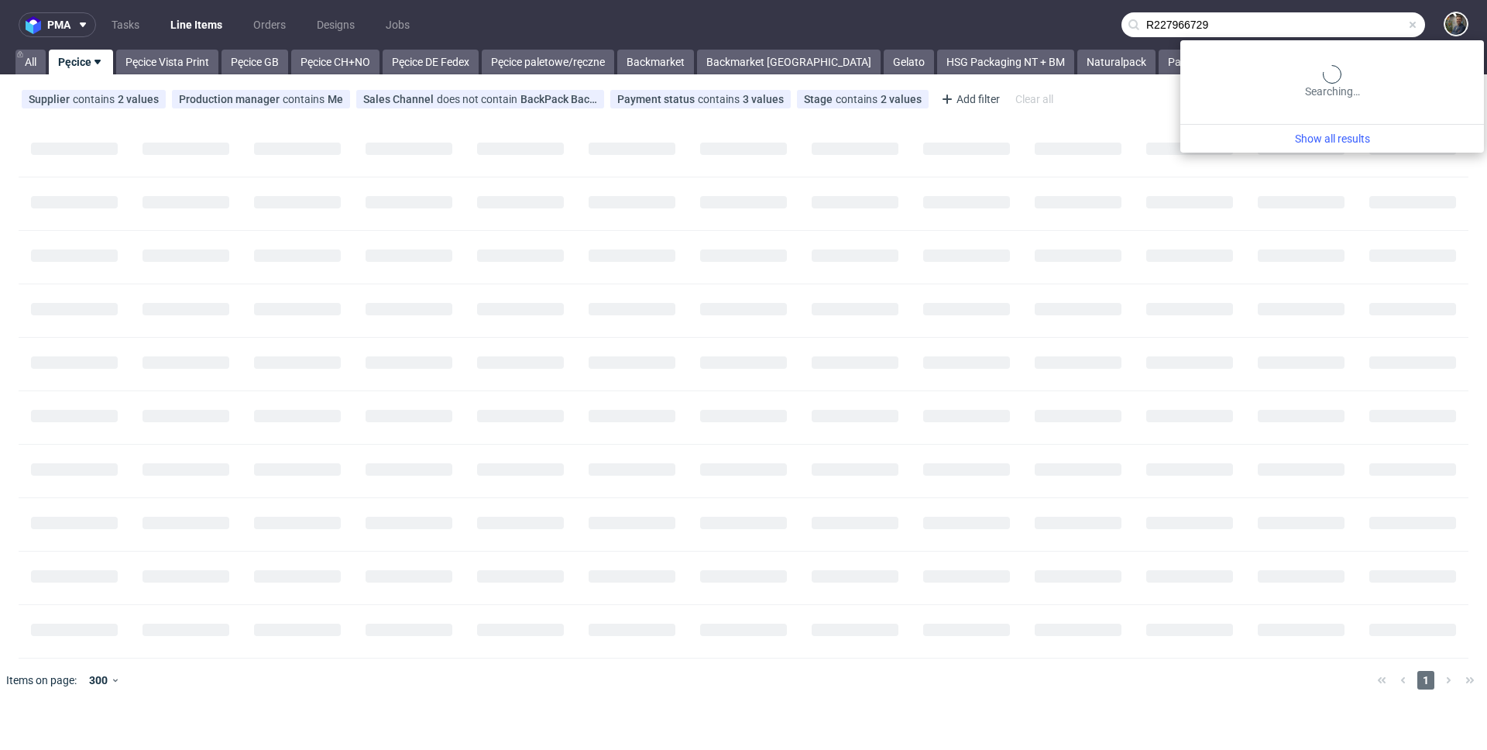
type input "R227966729"
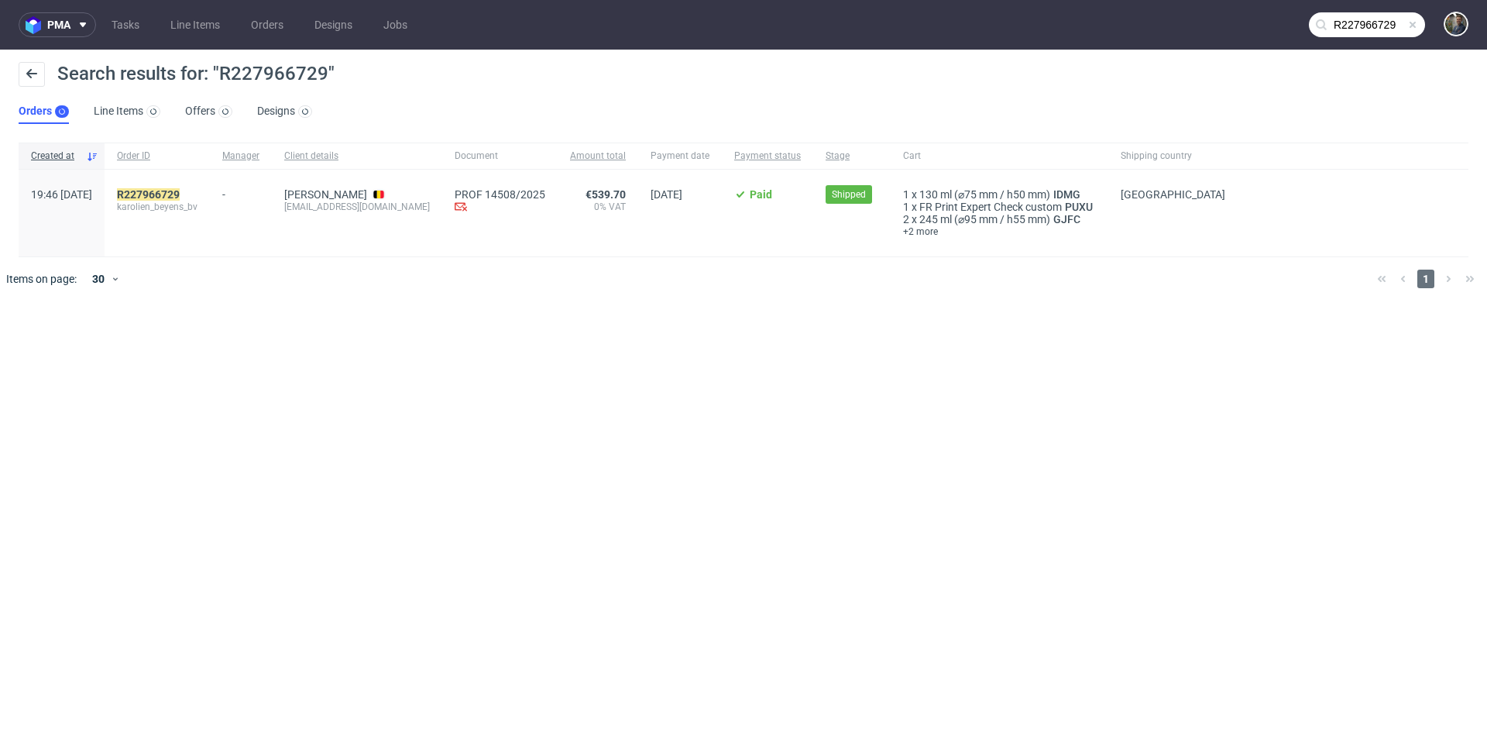
click at [191, 201] on span "karolien_beyens_bv" at bounding box center [157, 207] width 81 height 12
click at [180, 196] on mark "R227966729" at bounding box center [148, 194] width 63 height 12
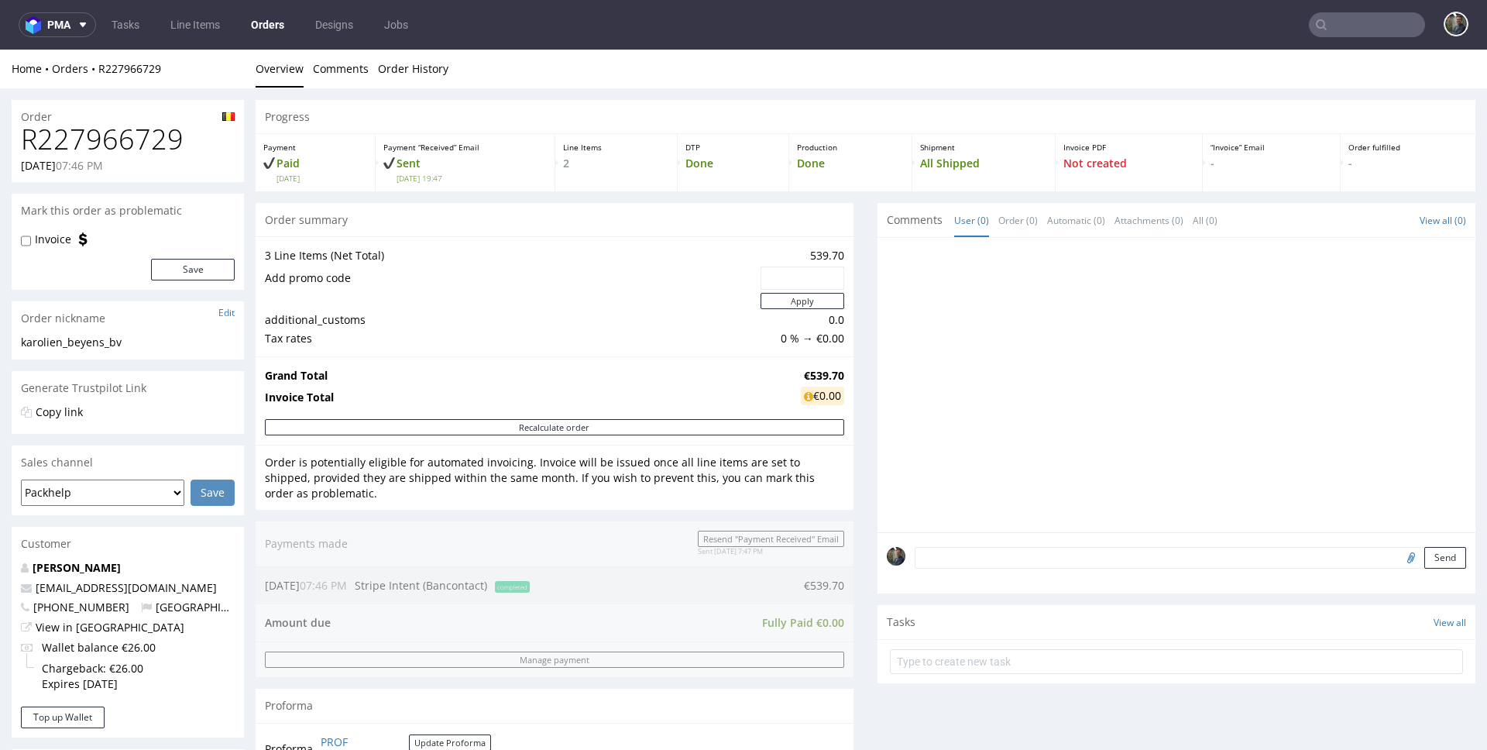
click at [91, 139] on h1 "R227966729" at bounding box center [128, 139] width 214 height 31
copy h1 "R227966729"
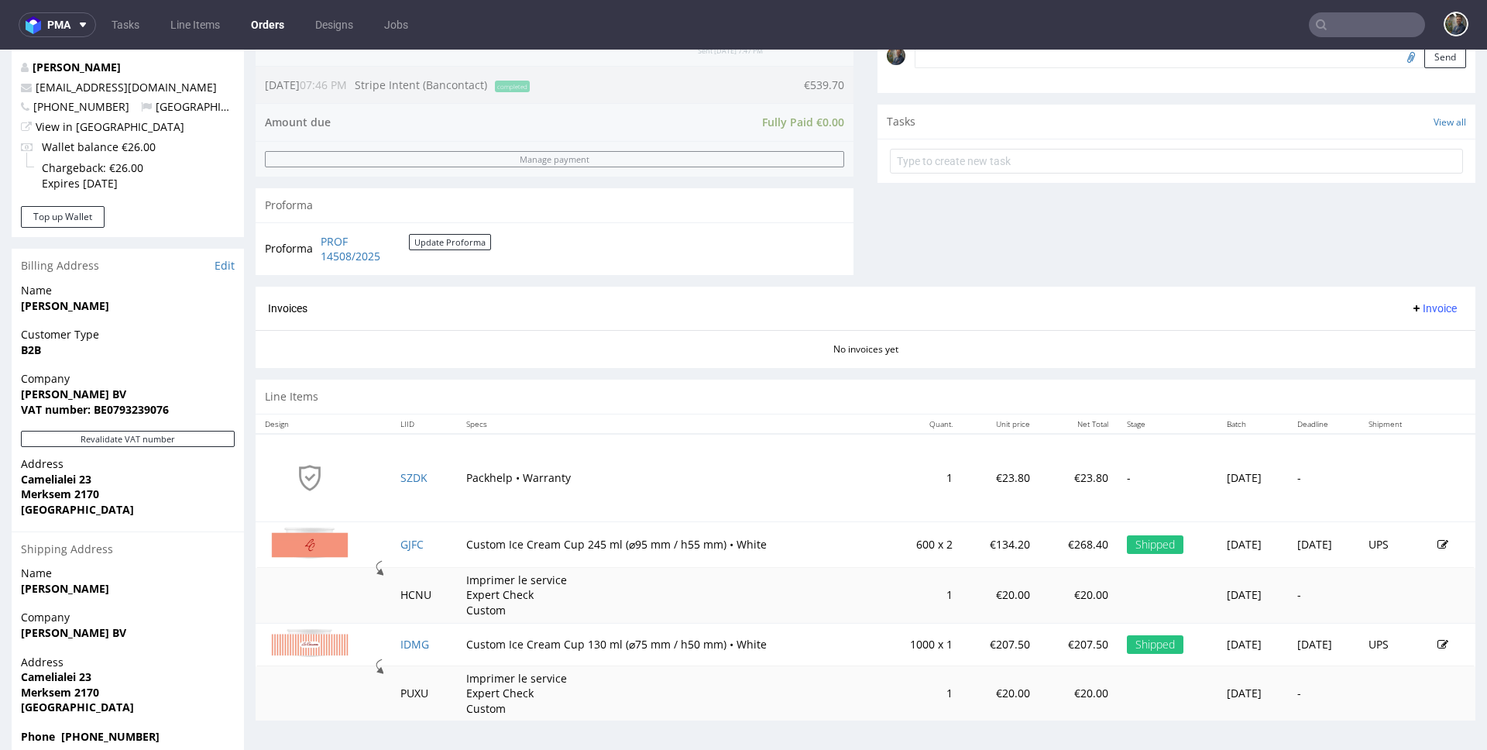
click at [539, 441] on td "Packhelp • Warranty" at bounding box center [669, 478] width 424 height 88
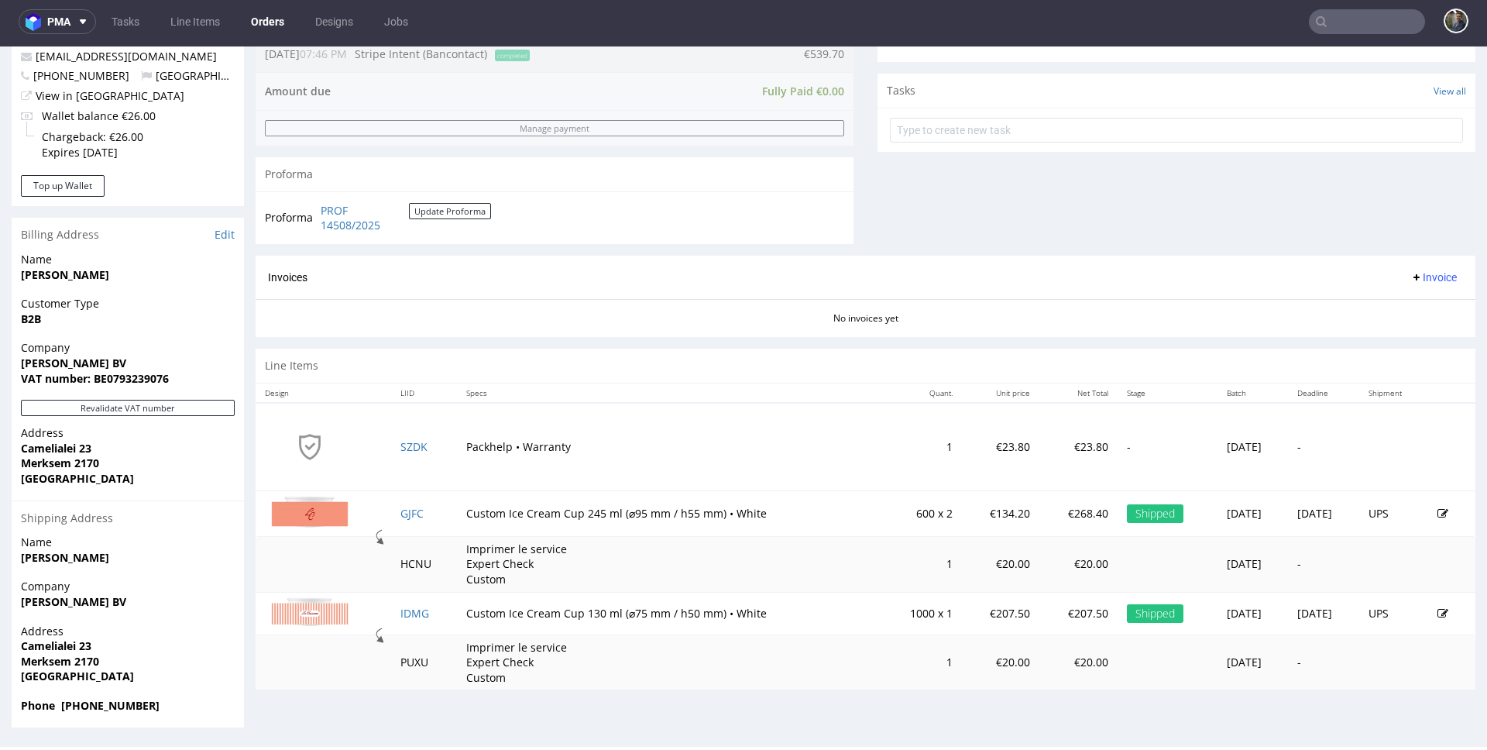
scroll to position [4, 0]
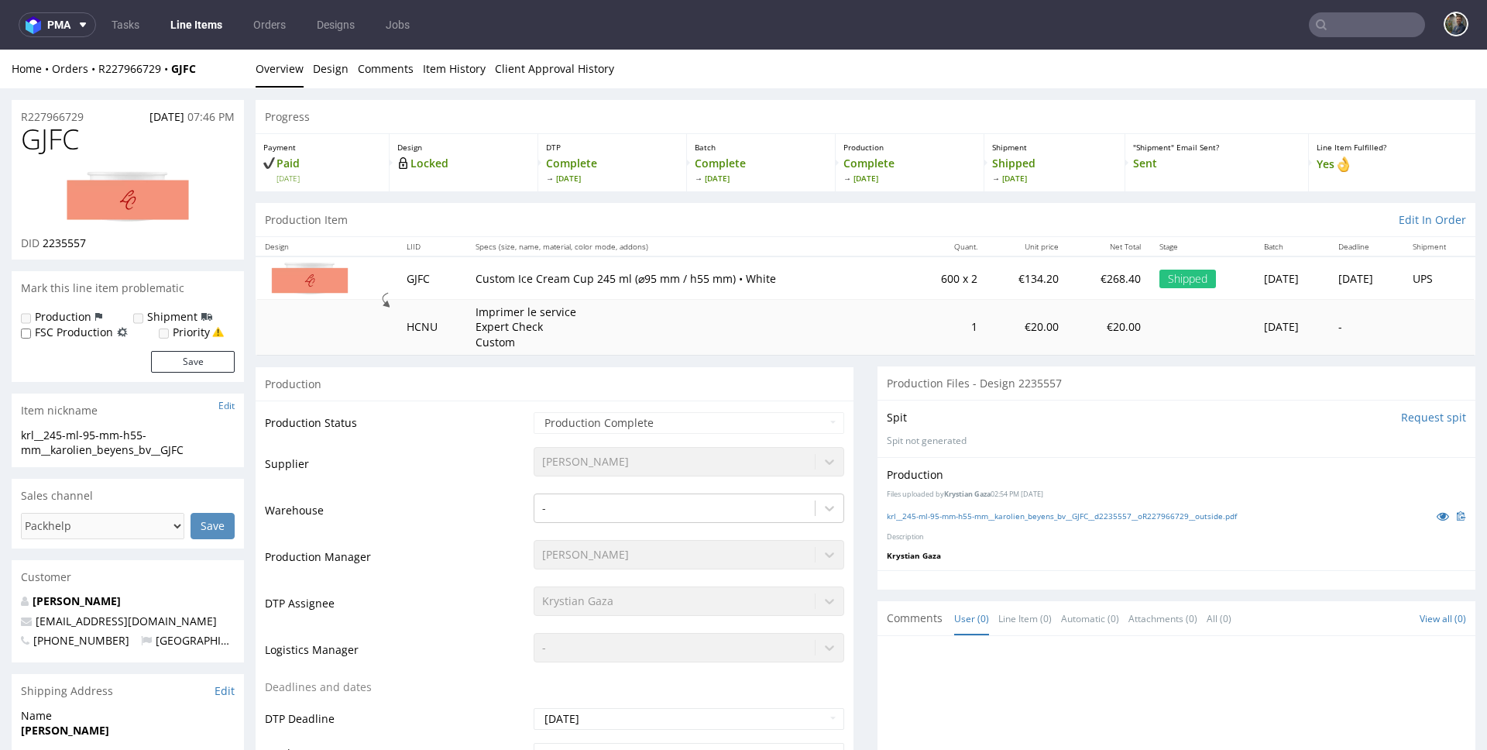
click at [64, 143] on span "GJFC" at bounding box center [50, 139] width 58 height 31
copy span "GJFC"
click at [32, 143] on span "GJFC" at bounding box center [50, 139] width 58 height 31
drag, startPoint x: 32, startPoint y: 143, endPoint x: 506, endPoint y: 79, distance: 478.5
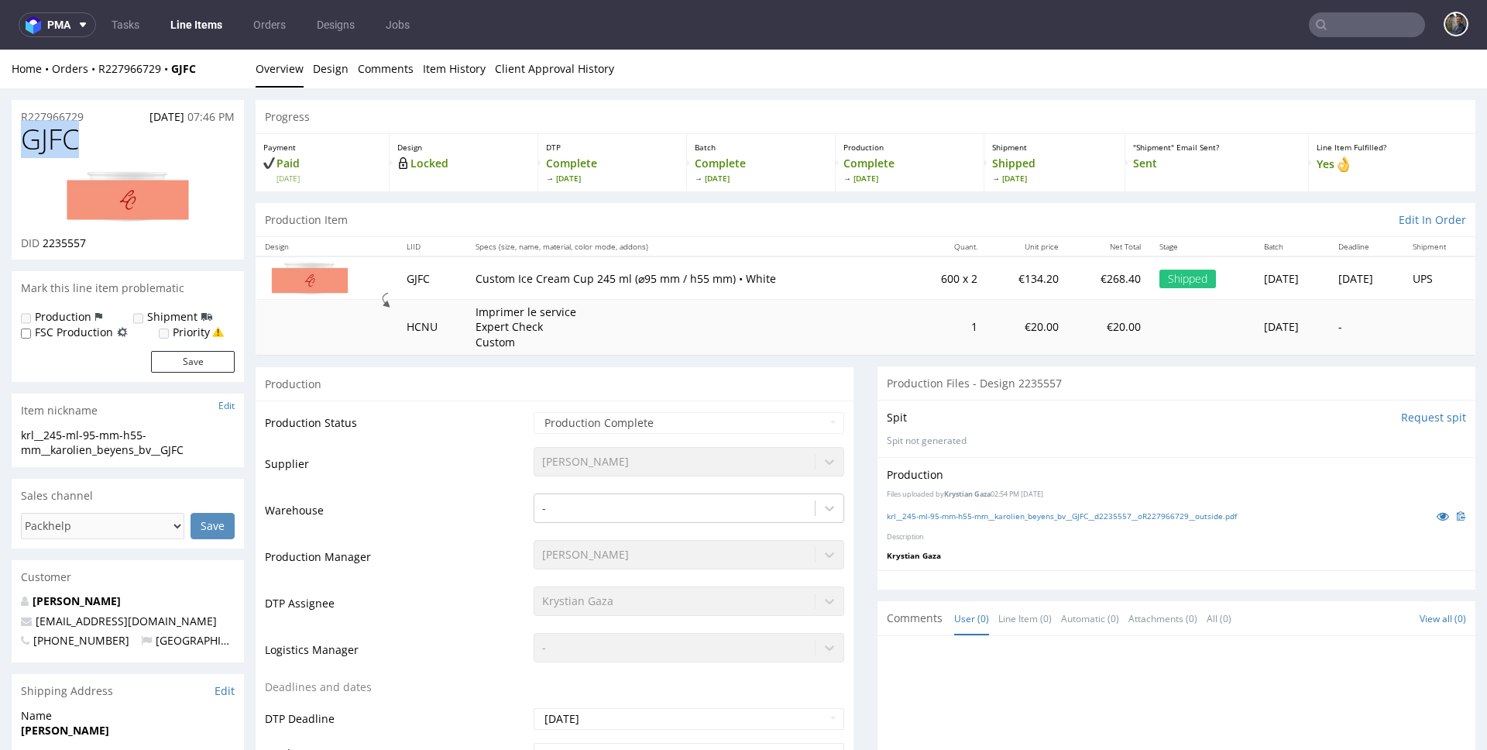
click at [32, 143] on span "GJFC" at bounding box center [50, 139] width 58 height 31
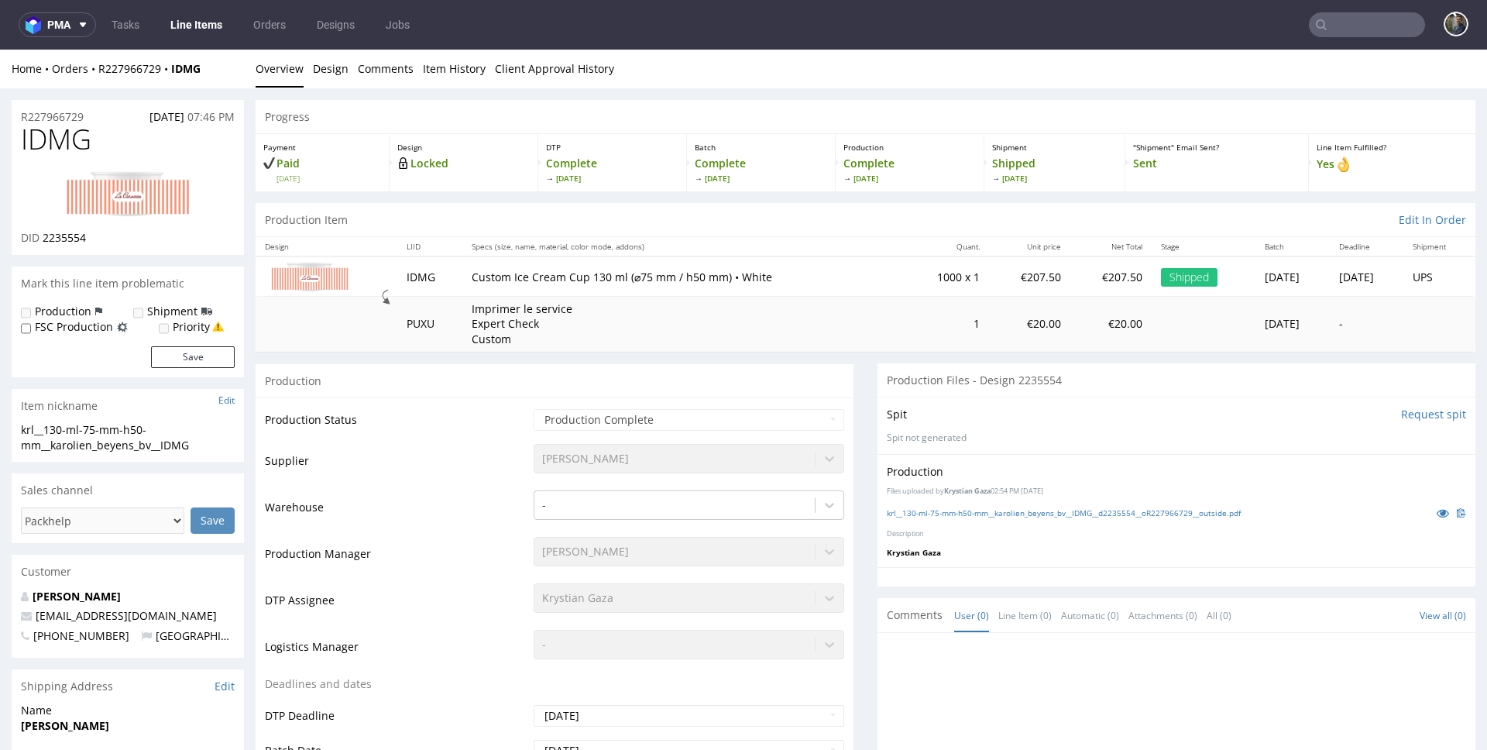
click at [65, 126] on span "IDMG" at bounding box center [56, 139] width 70 height 31
copy span "IDMG"
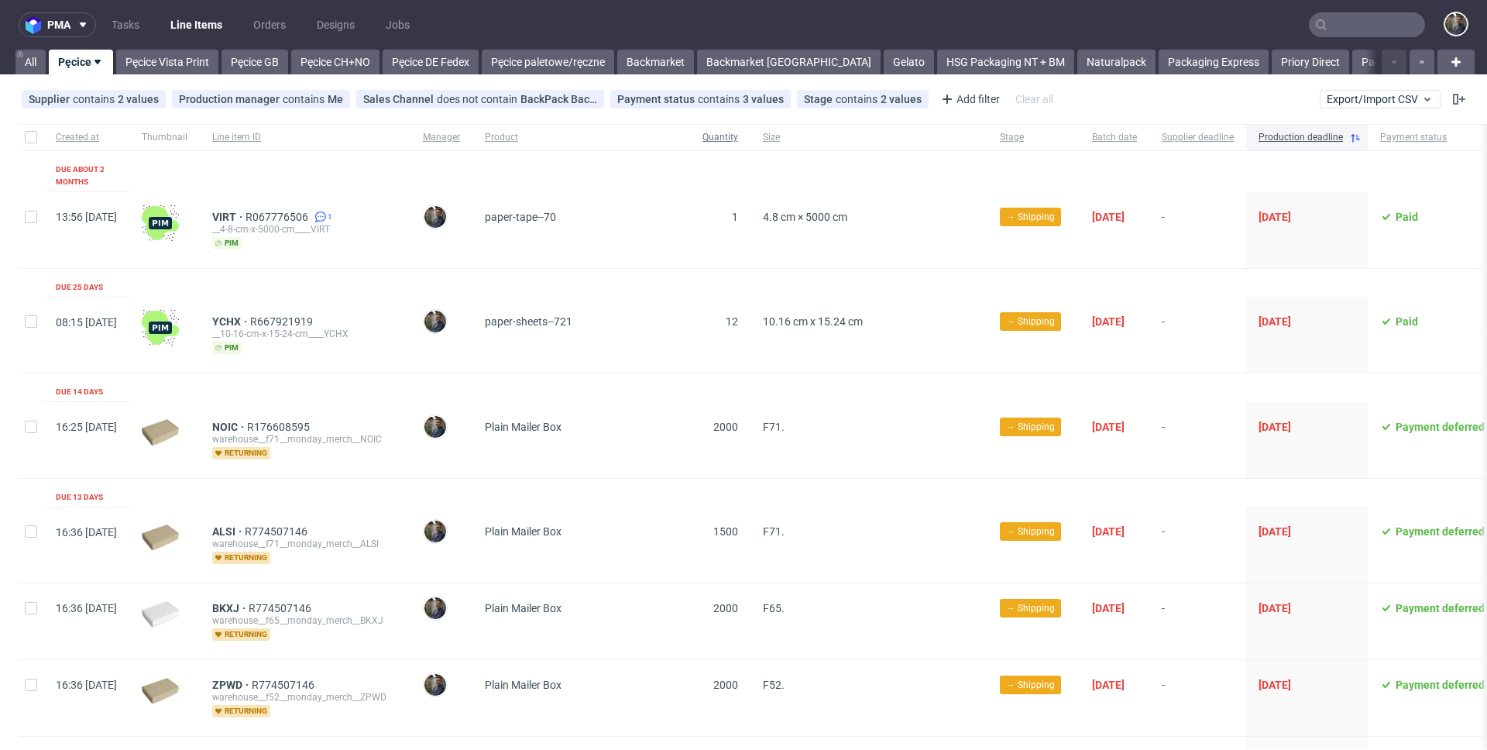
click at [738, 142] on span "Quantity" at bounding box center [721, 137] width 36 height 13
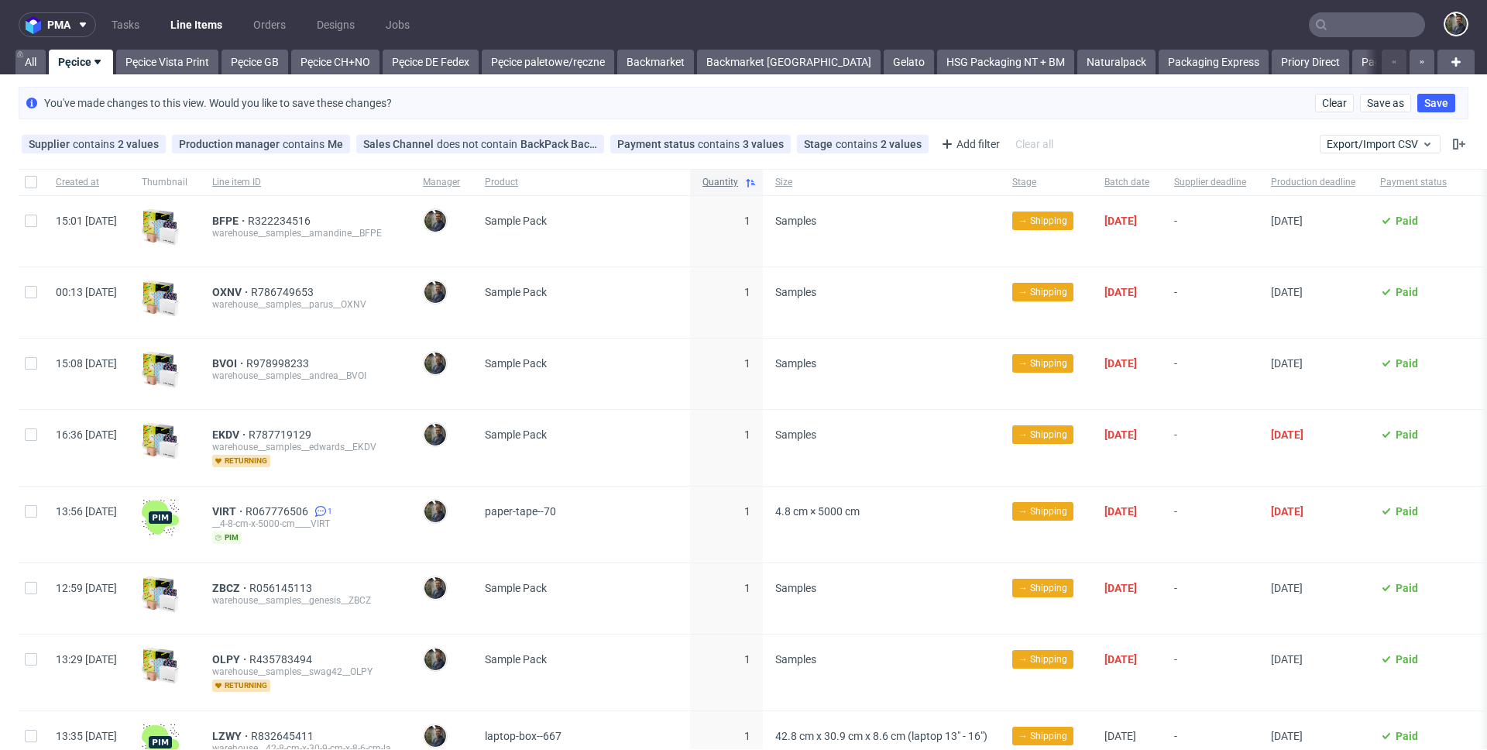
click at [728, 180] on span "Quantity" at bounding box center [721, 182] width 36 height 13
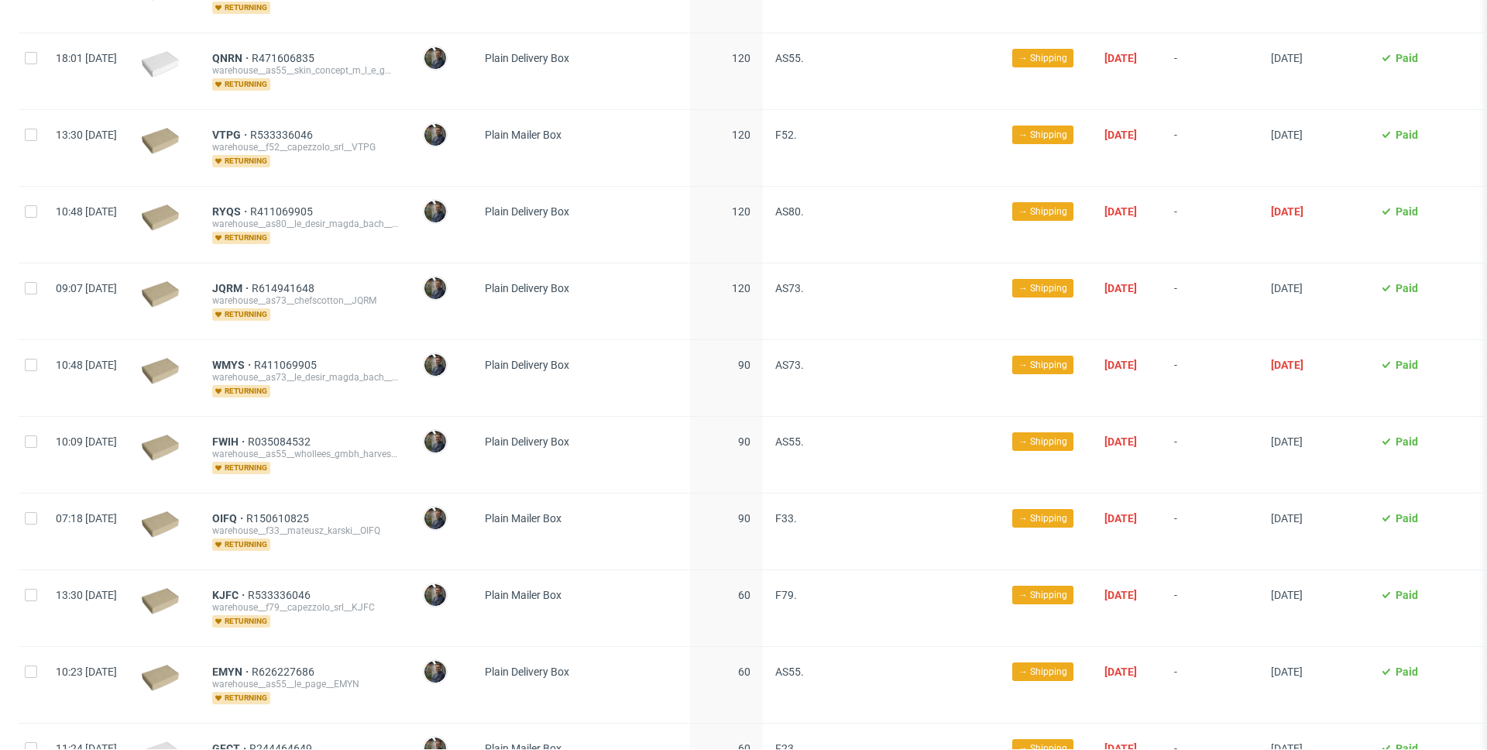
scroll to position [2603, 0]
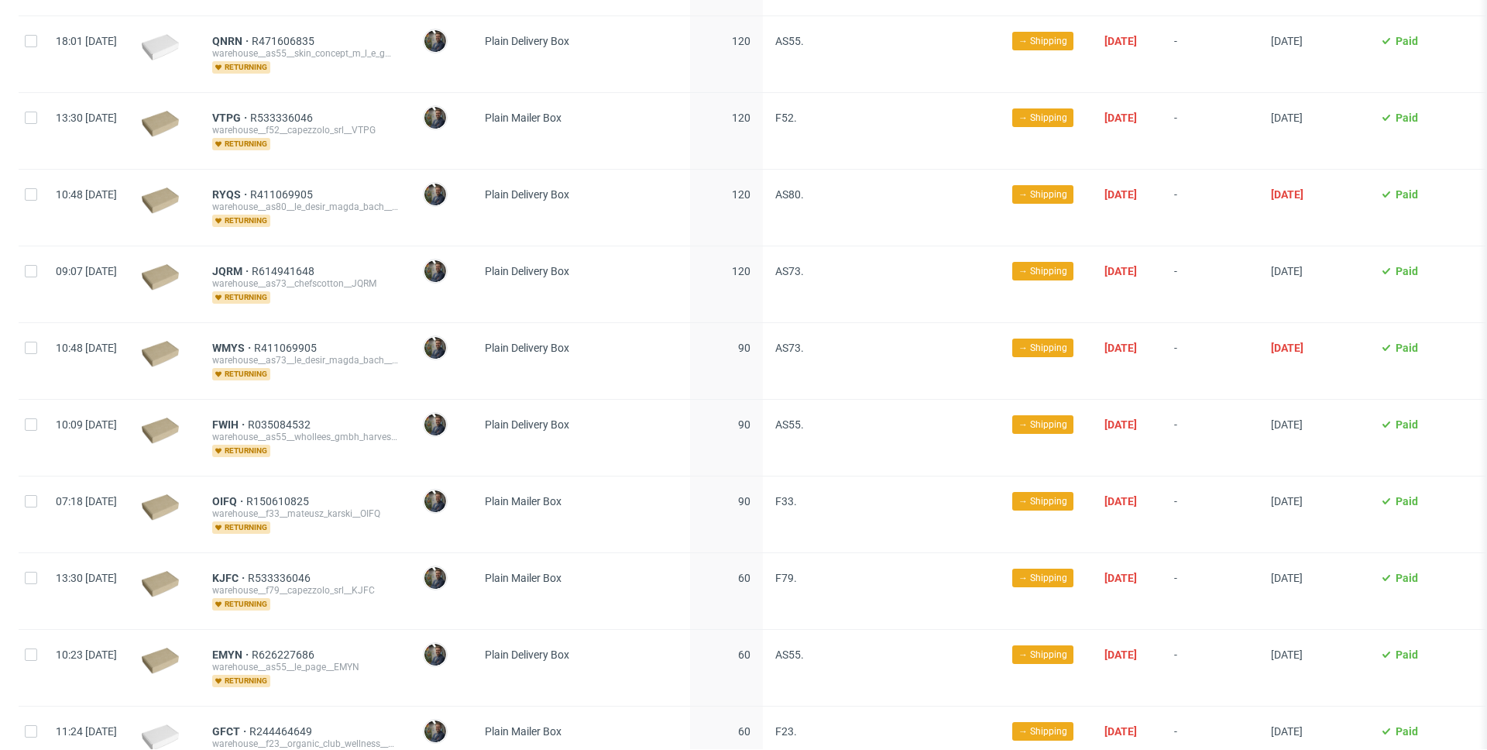
click at [678, 209] on span "Plain Delivery Box" at bounding box center [581, 207] width 193 height 39
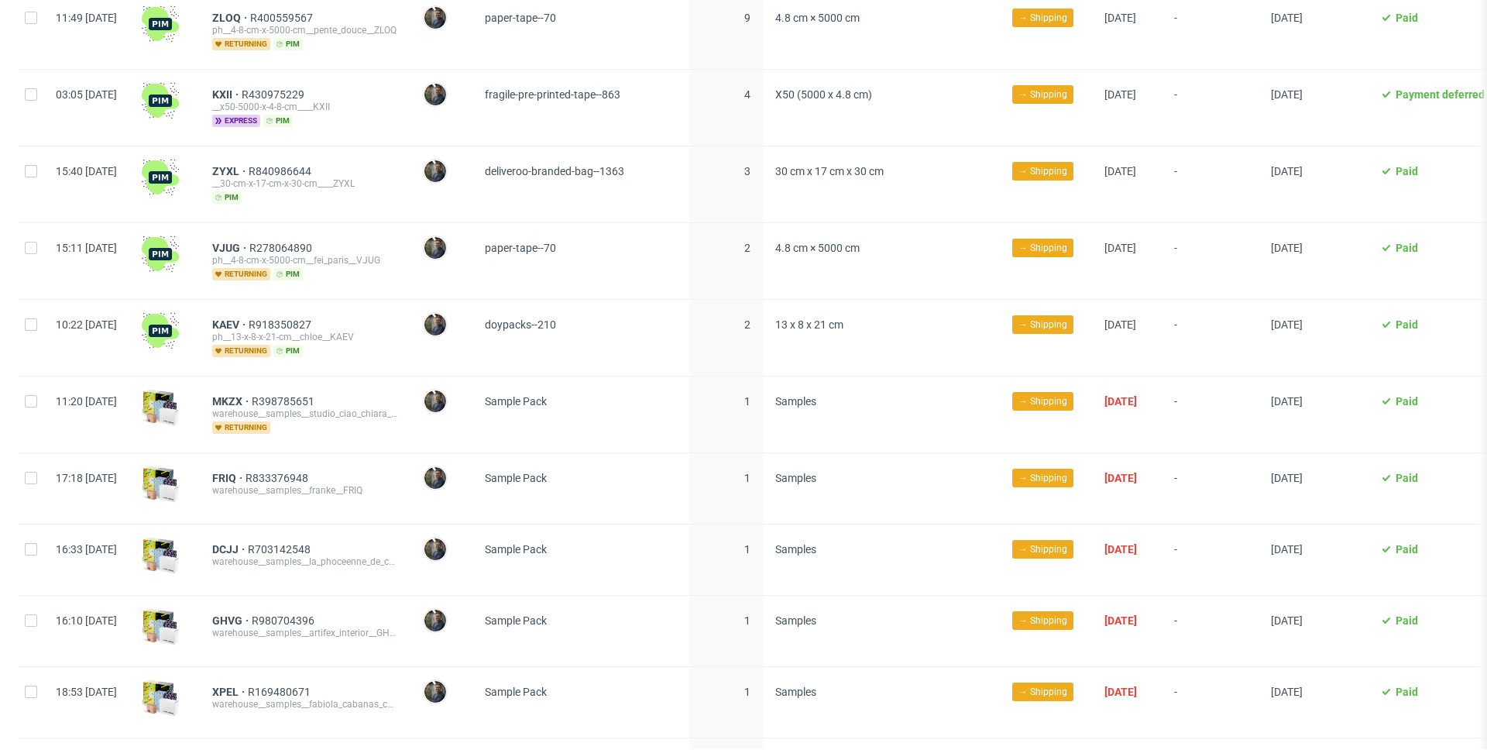
scroll to position [5010, 0]
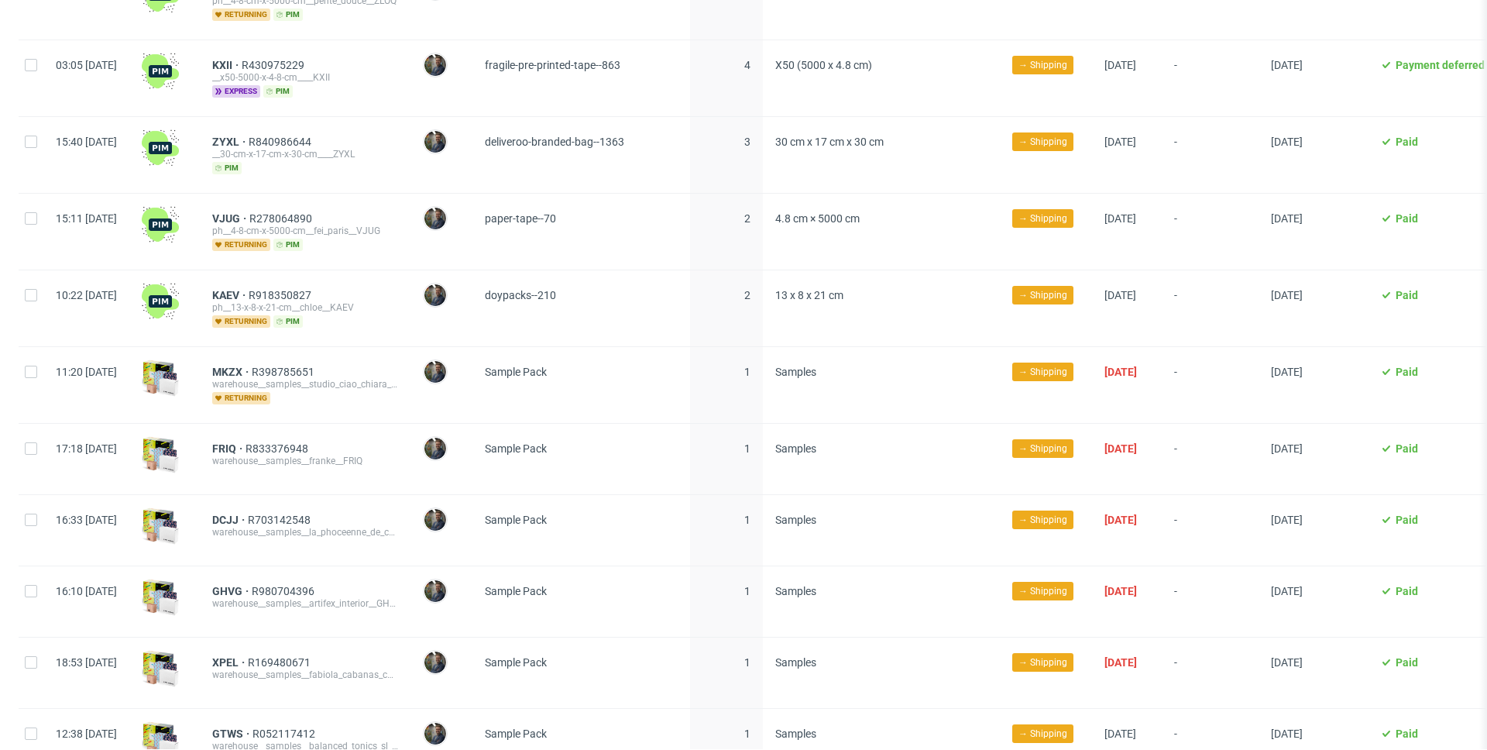
click at [678, 311] on span "doypacks--210" at bounding box center [581, 308] width 193 height 39
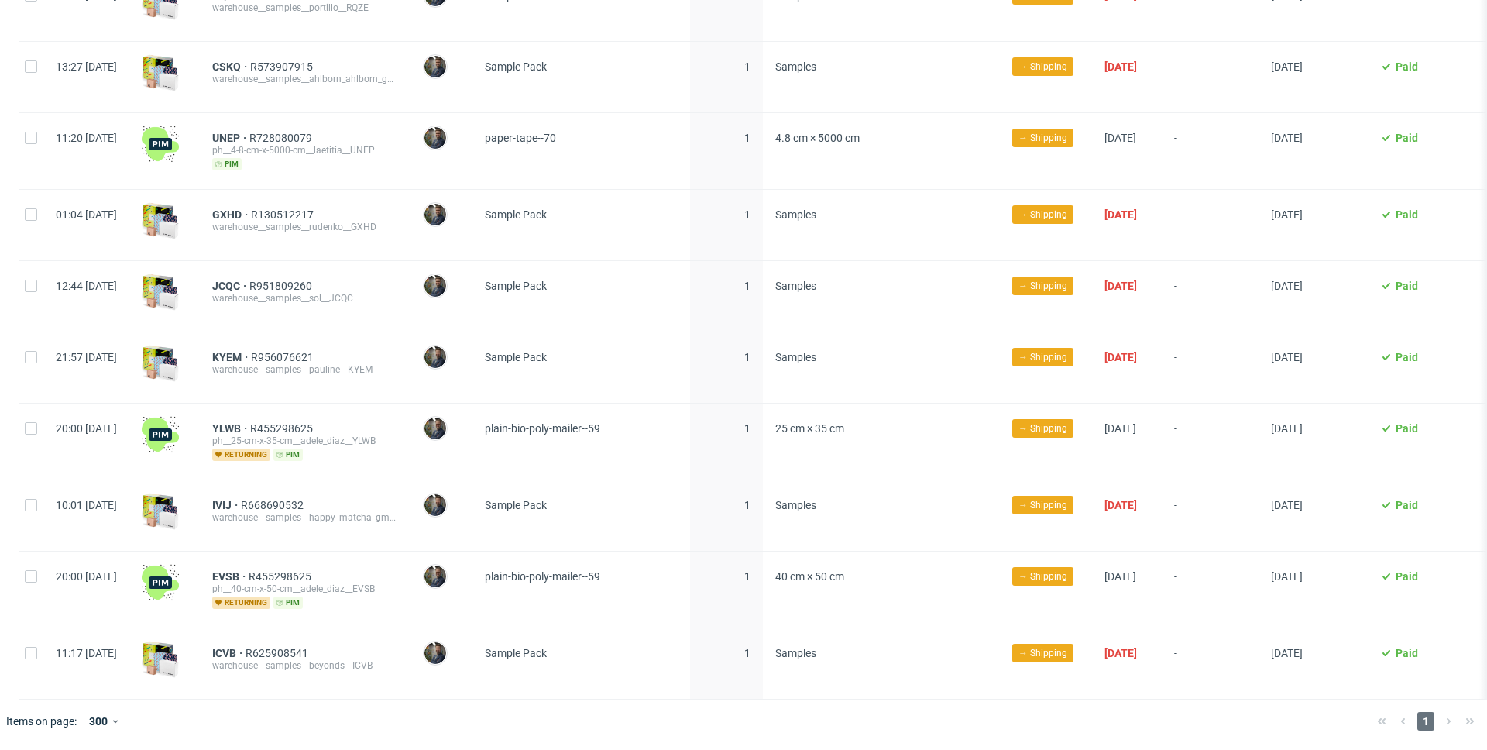
scroll to position [6938, 0]
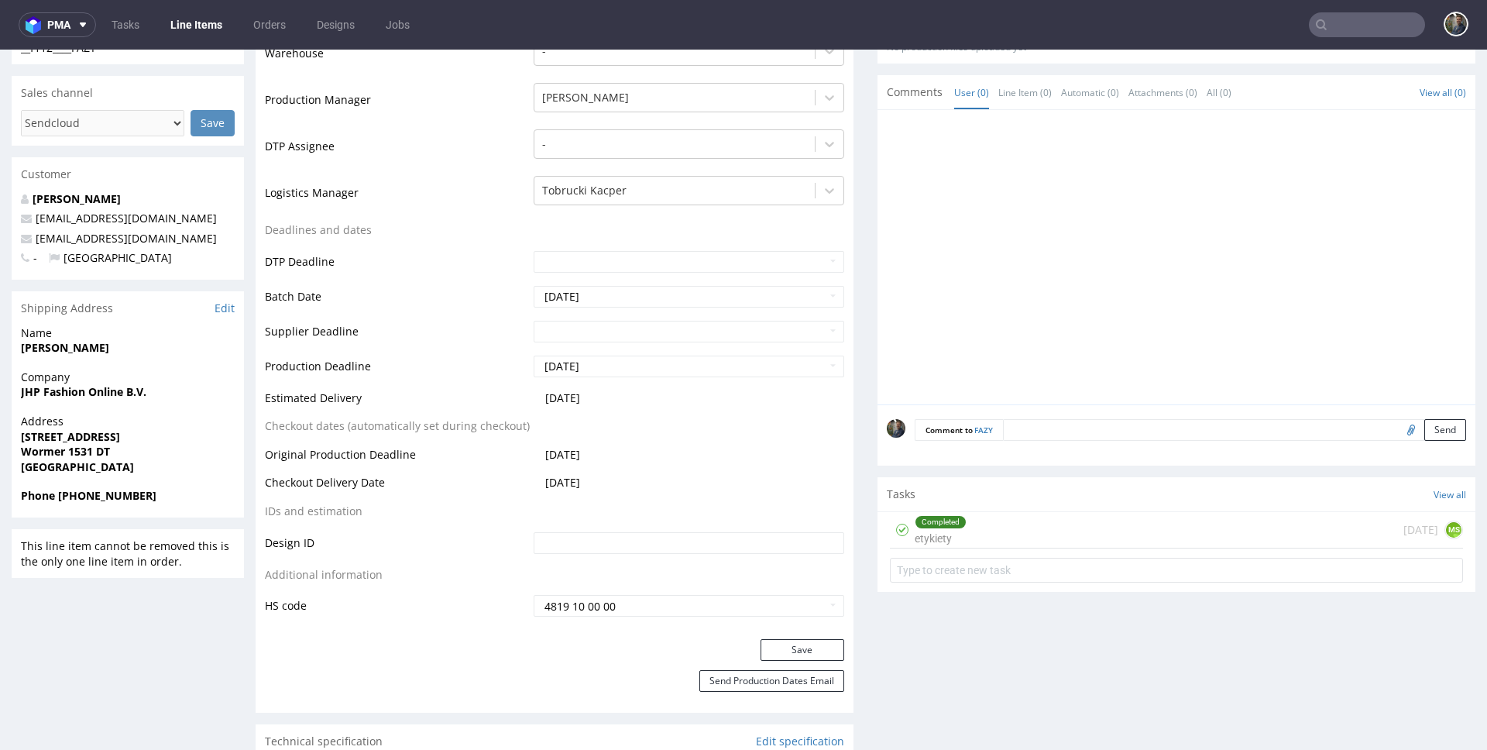
scroll to position [546, 0]
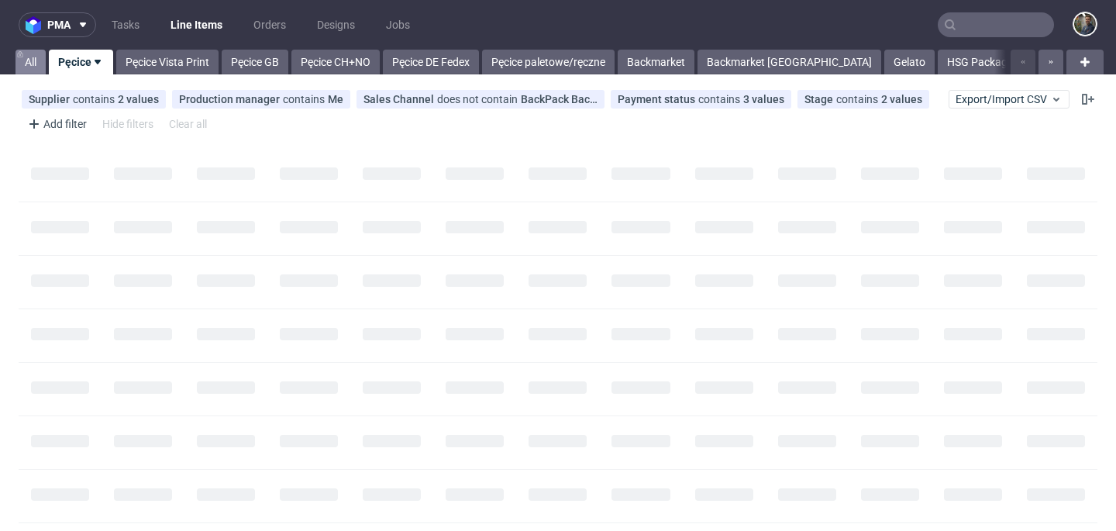
click at [40, 54] on link "All" at bounding box center [30, 62] width 30 height 25
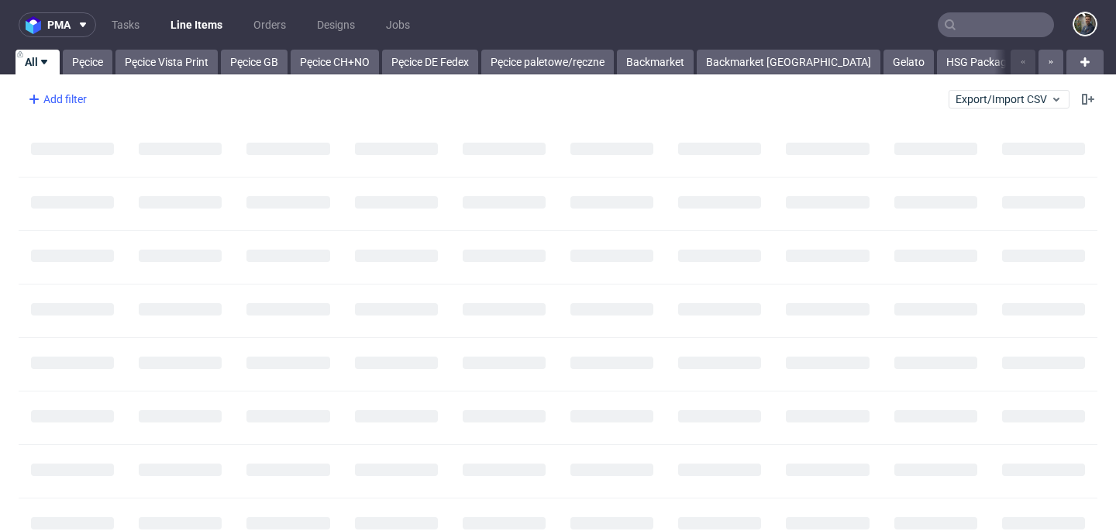
click at [57, 110] on div "Add filter" at bounding box center [56, 99] width 68 height 25
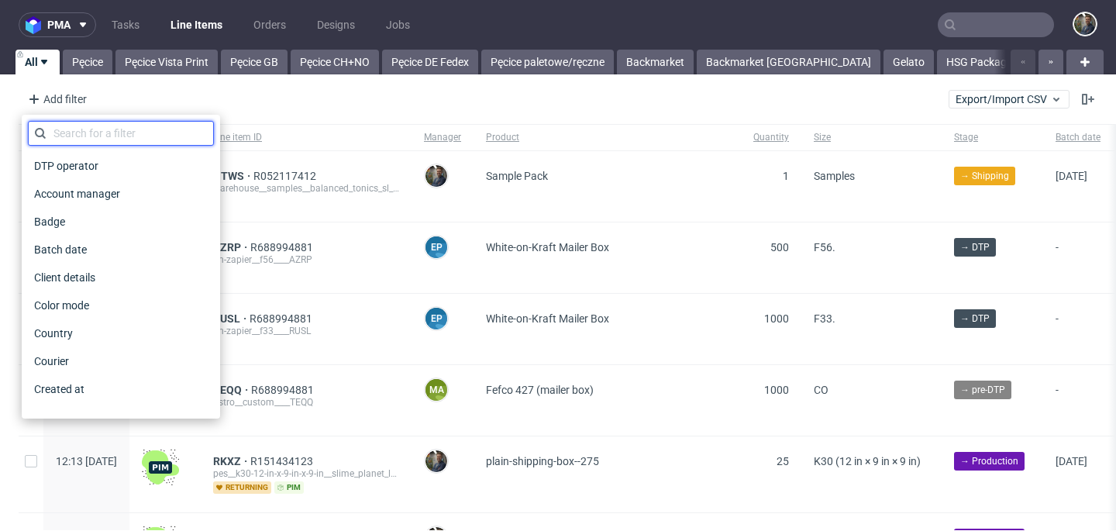
click at [63, 134] on input "text" at bounding box center [121, 133] width 186 height 25
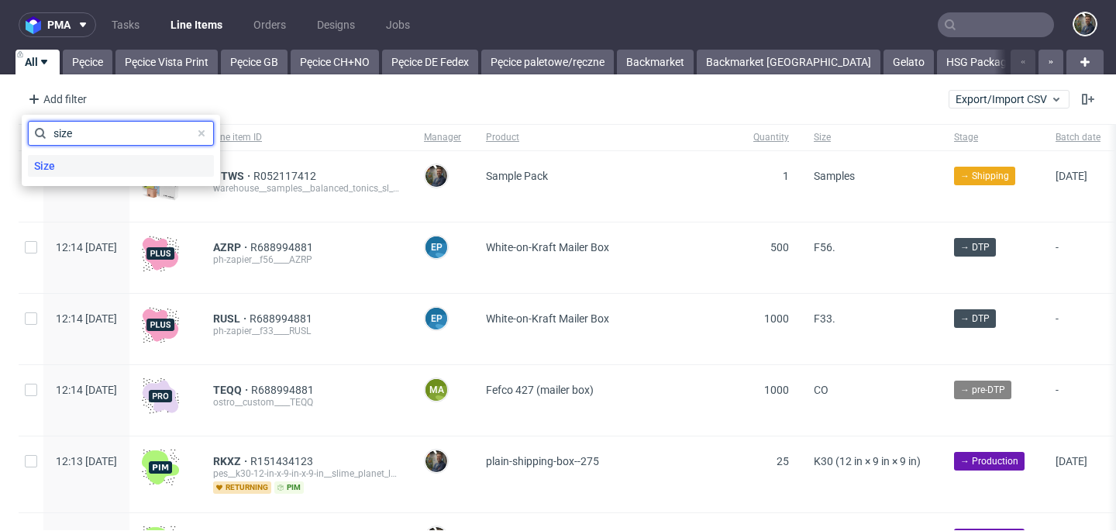
type input "size"
click at [61, 156] on div "Size" at bounding box center [121, 166] width 186 height 22
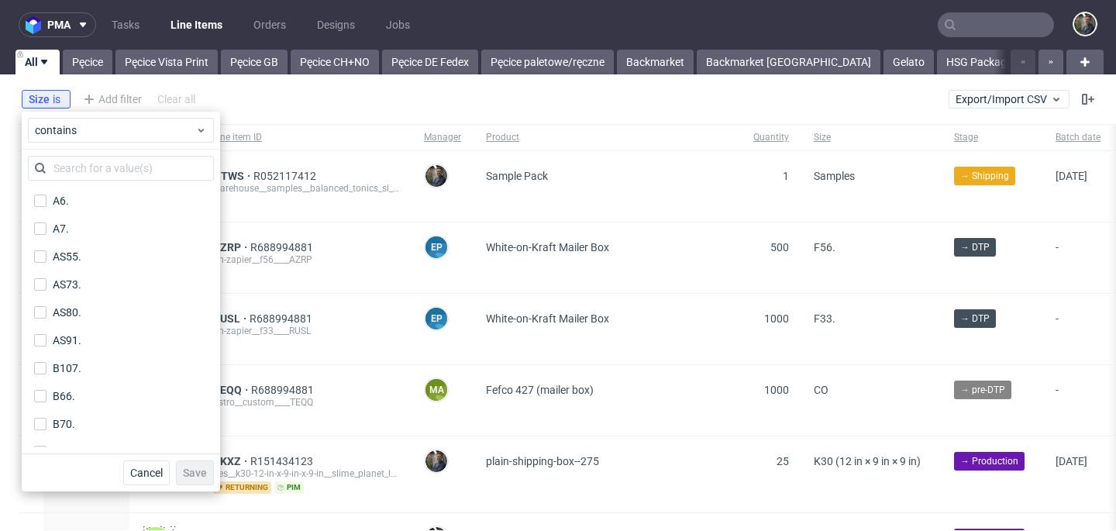
click at [71, 165] on input "text" at bounding box center [121, 168] width 186 height 25
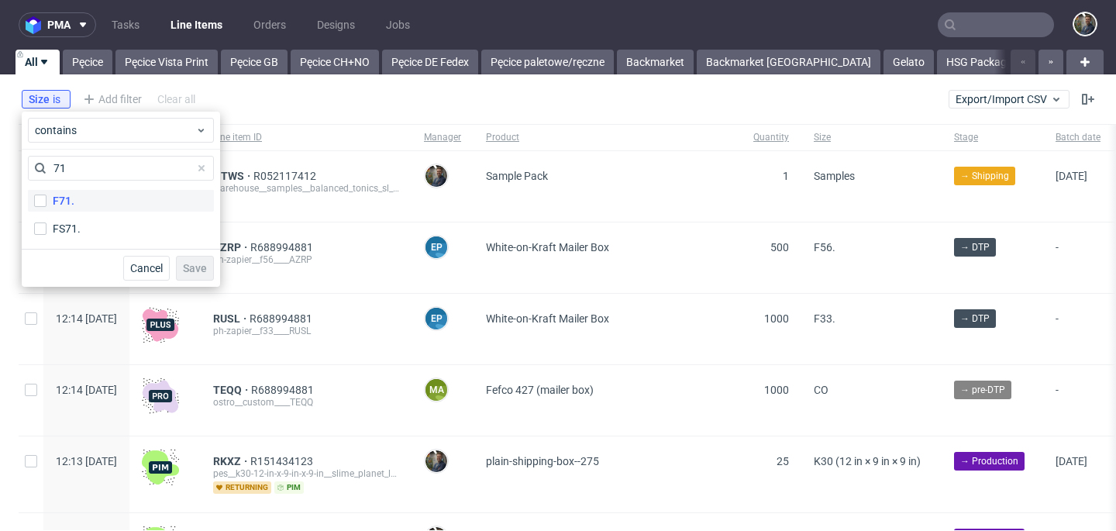
type input "71"
click at [62, 198] on div "F71." at bounding box center [64, 200] width 22 height 15
click at [46, 198] on input "F71." at bounding box center [40, 200] width 12 height 12
checkbox input "true"
click at [200, 271] on span "Save" at bounding box center [195, 268] width 24 height 11
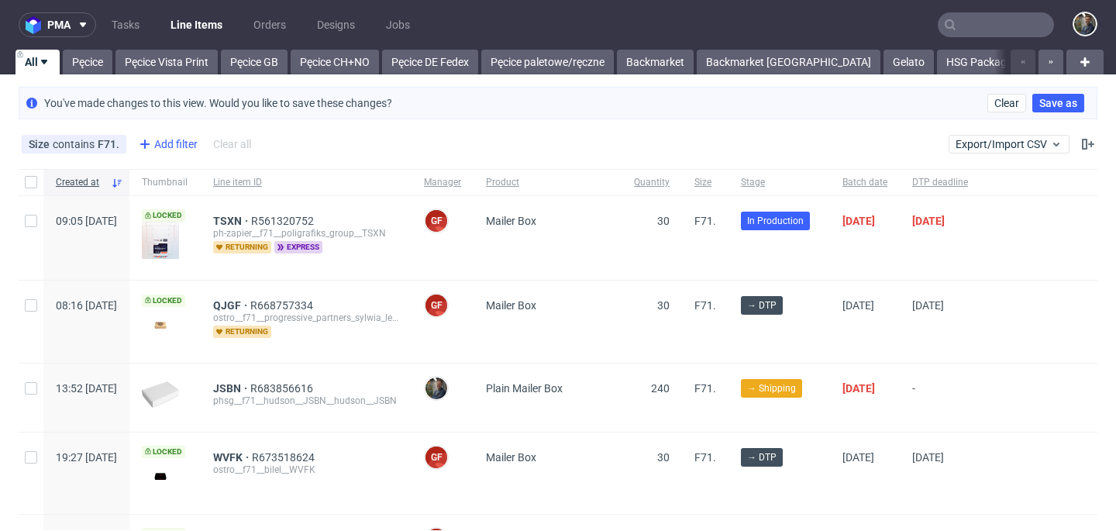
click at [189, 141] on div "Add filter" at bounding box center [166, 144] width 68 height 25
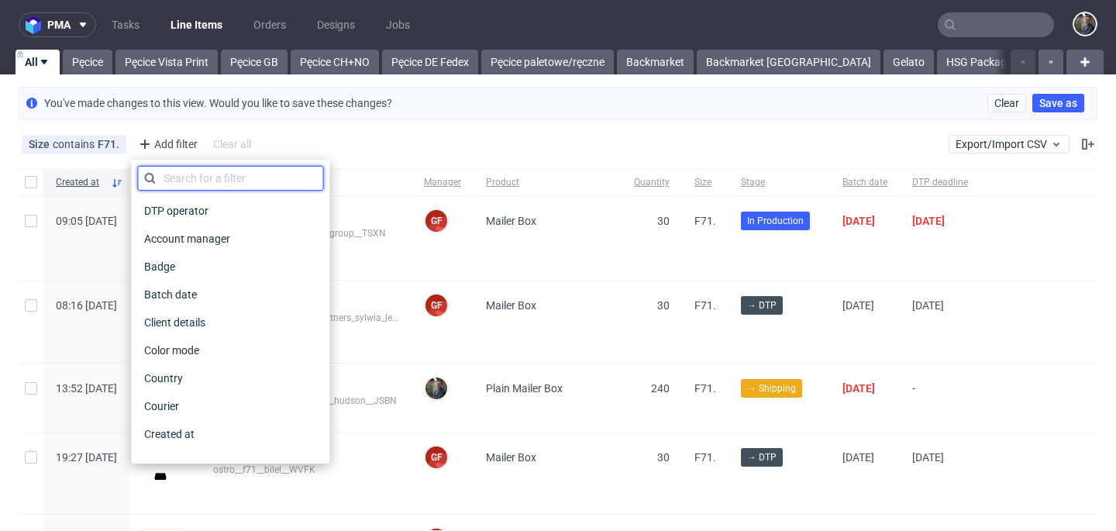
click at [210, 175] on input "text" at bounding box center [231, 178] width 186 height 25
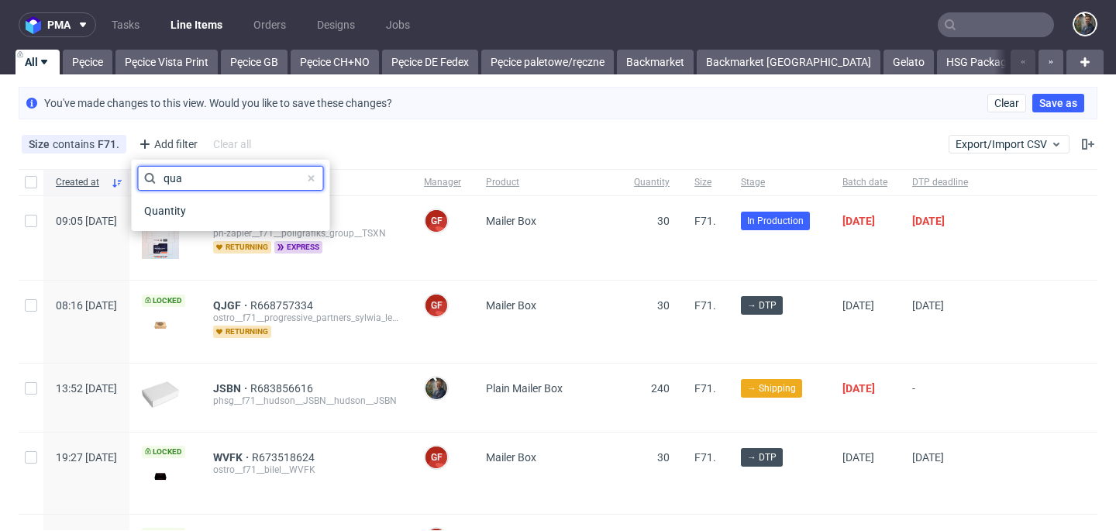
type input "qua"
click at [204, 198] on div "Quantity" at bounding box center [231, 211] width 186 height 28
click at [198, 205] on div "Quantity" at bounding box center [231, 211] width 186 height 22
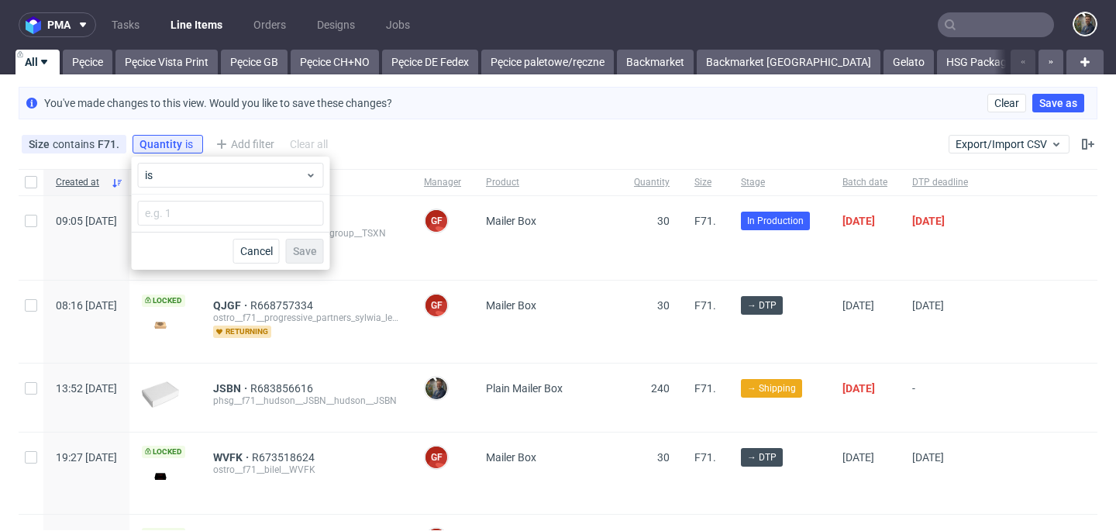
click at [195, 206] on input "number" at bounding box center [231, 213] width 186 height 25
type input "240"
click at [299, 258] on button "Save" at bounding box center [305, 251] width 38 height 25
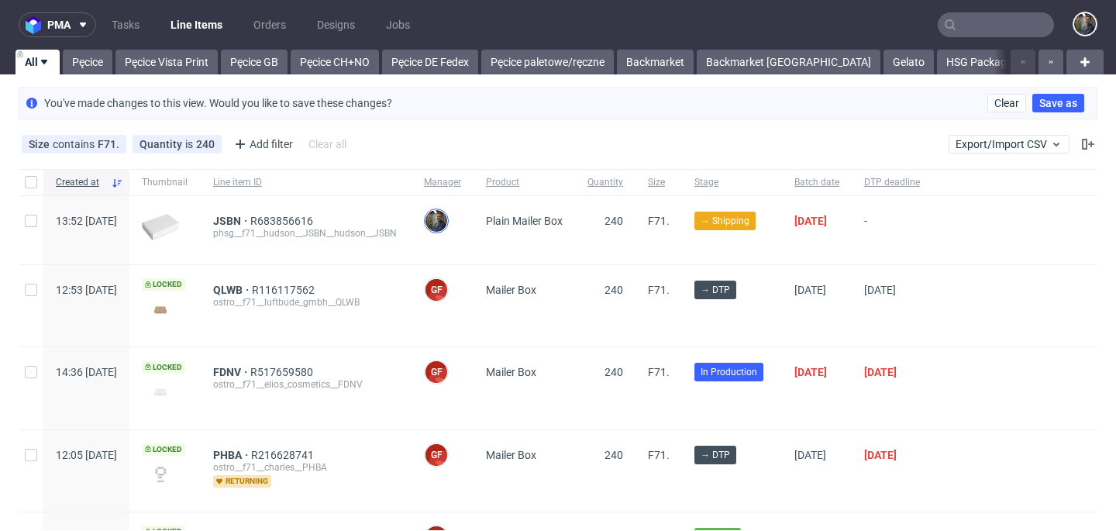
click at [447, 222] on img at bounding box center [436, 221] width 22 height 22
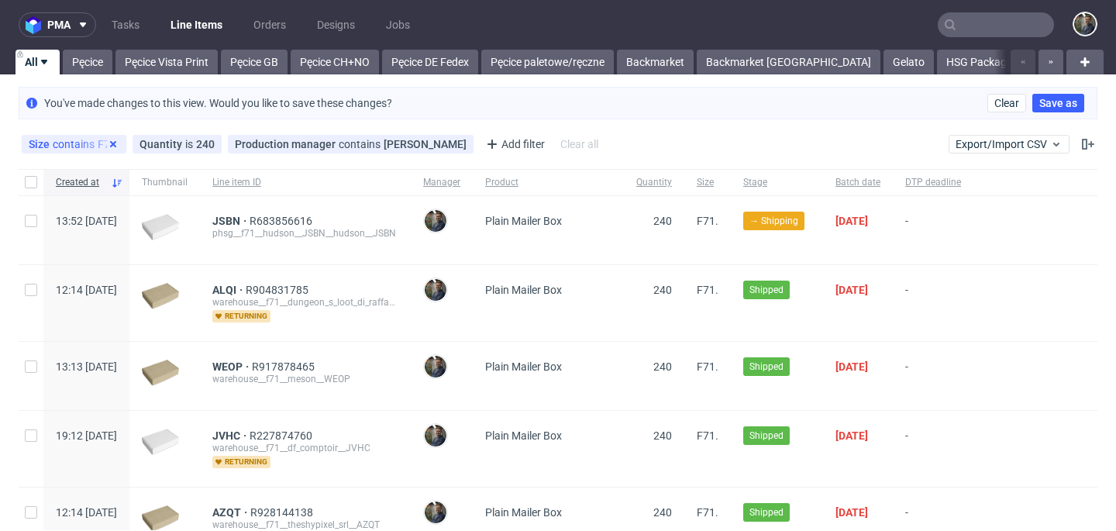
click at [115, 144] on icon at bounding box center [113, 144] width 12 height 12
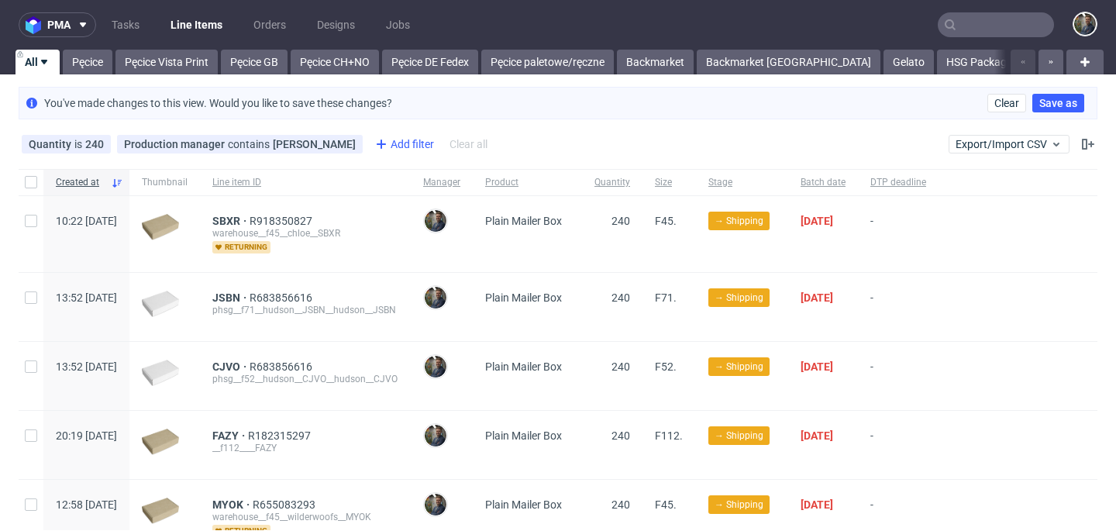
click at [373, 143] on div "Add filter" at bounding box center [403, 144] width 68 height 25
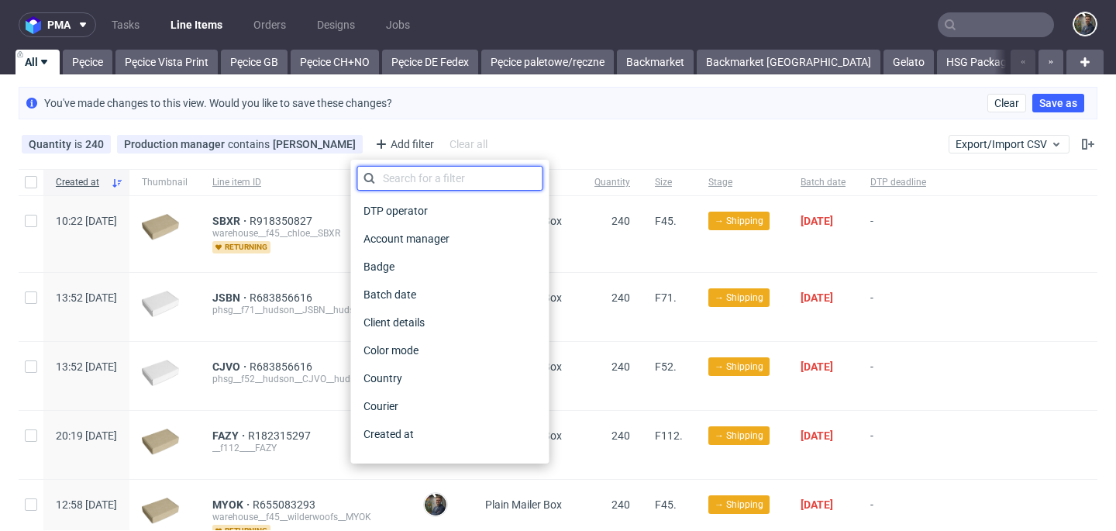
click at [389, 171] on input "text" at bounding box center [450, 178] width 186 height 25
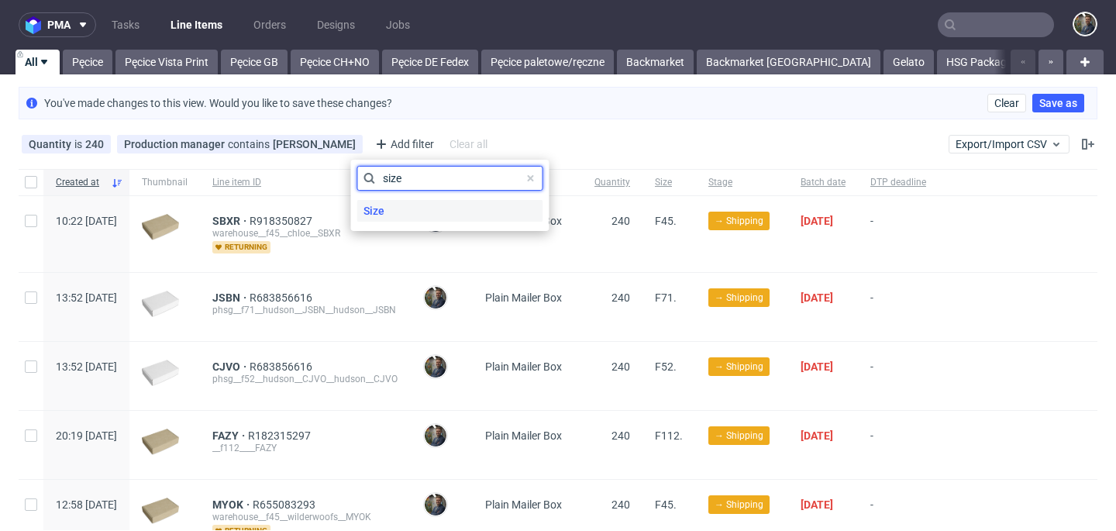
type input "size"
click at [402, 205] on div "Size" at bounding box center [450, 211] width 186 height 22
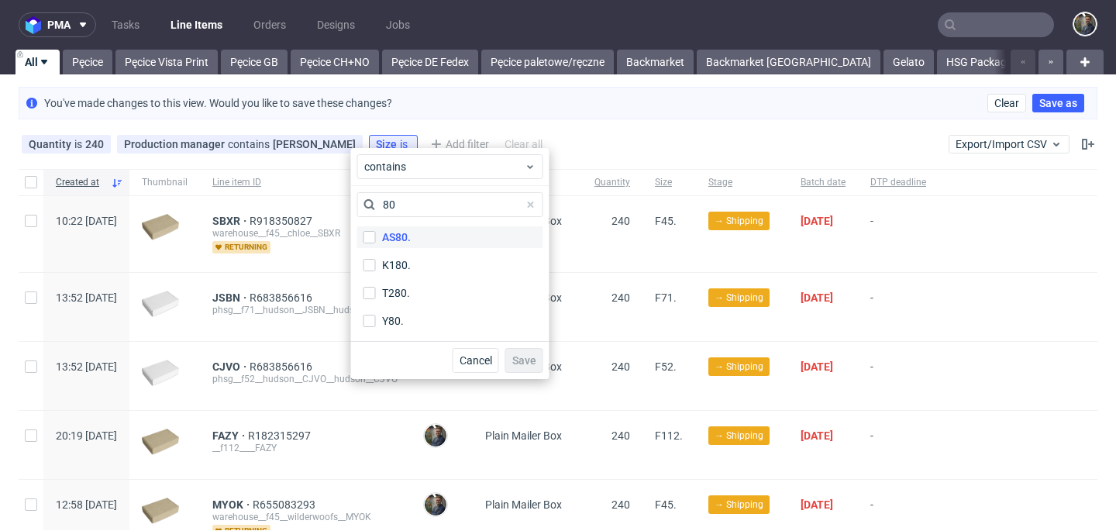
type input "80"
click at [407, 233] on div "AS80." at bounding box center [396, 236] width 29 height 15
click at [376, 233] on input "AS80." at bounding box center [369, 237] width 12 height 12
checkbox input "true"
click at [525, 347] on div "Cancel Save" at bounding box center [450, 360] width 198 height 38
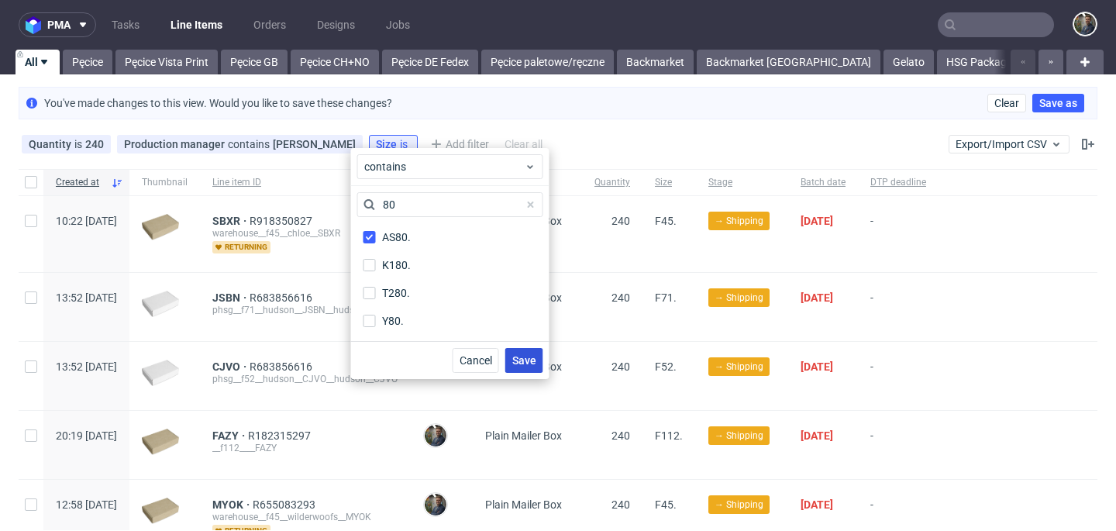
click at [524, 355] on span "Save" at bounding box center [524, 360] width 24 height 11
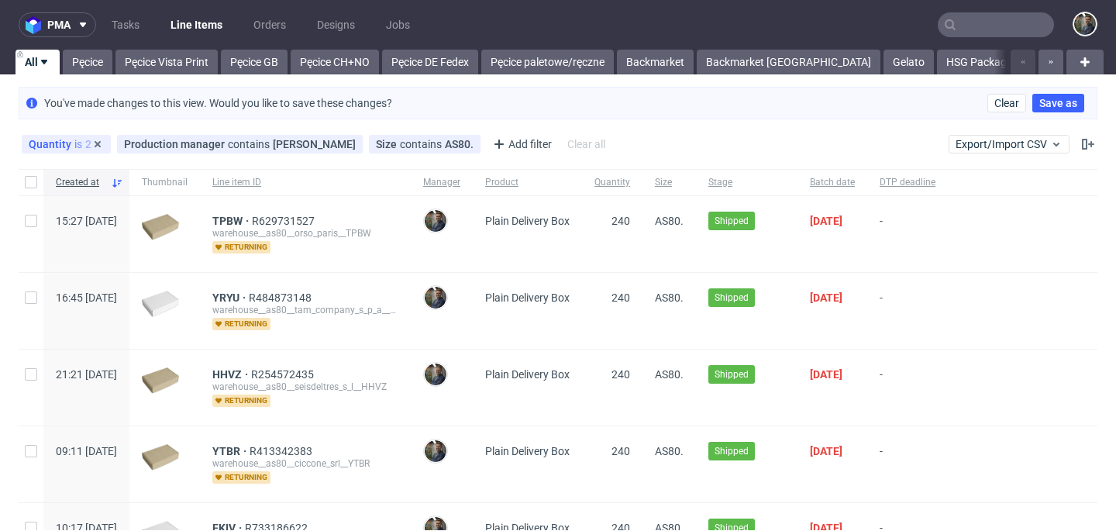
click at [73, 150] on div "Quantity is 240" at bounding box center [66, 144] width 75 height 12
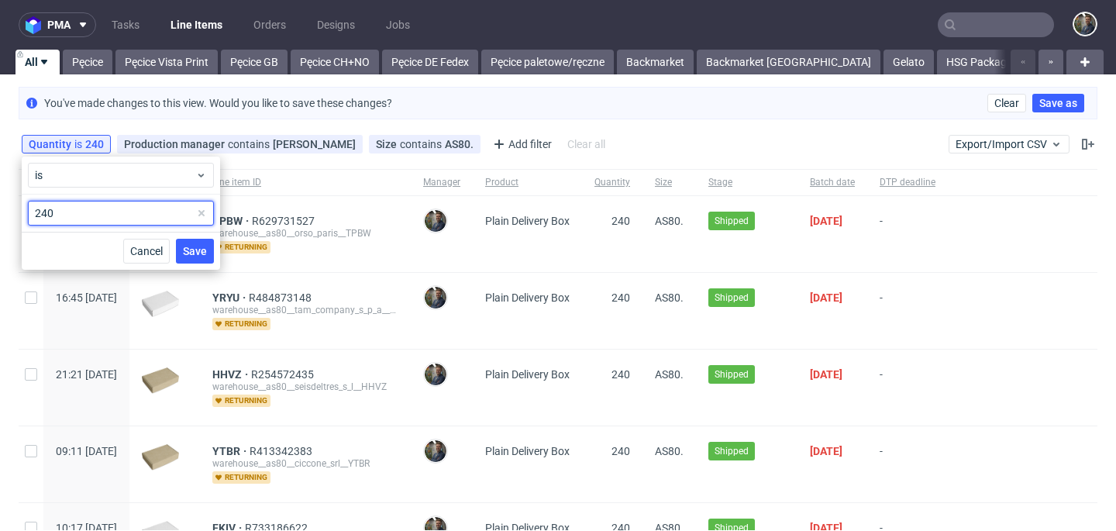
drag, startPoint x: 55, startPoint y: 210, endPoint x: 22, endPoint y: 211, distance: 33.3
click at [22, 211] on div "240" at bounding box center [121, 212] width 198 height 37
type input "120"
click at [189, 250] on span "Save" at bounding box center [195, 251] width 24 height 11
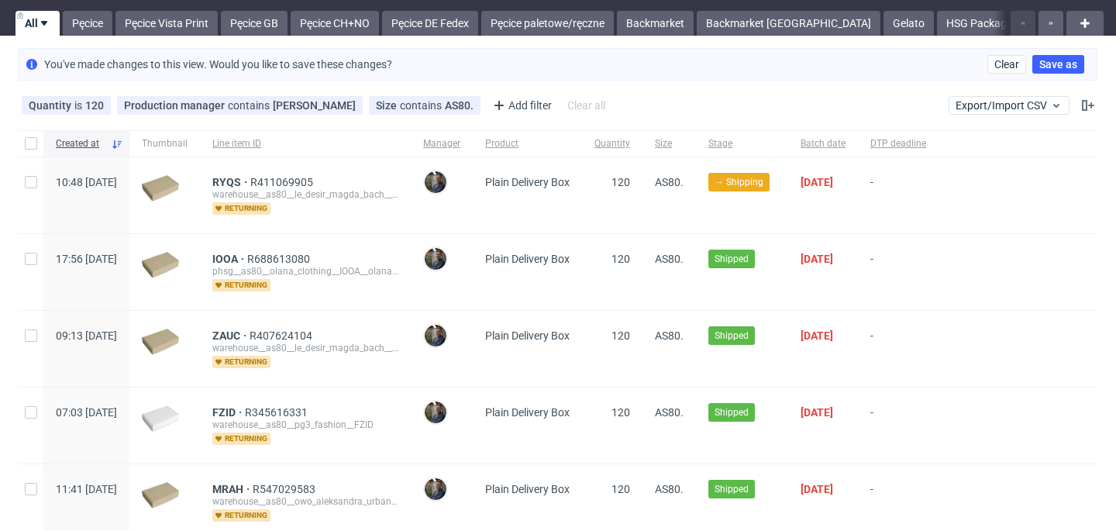
scroll to position [112, 0]
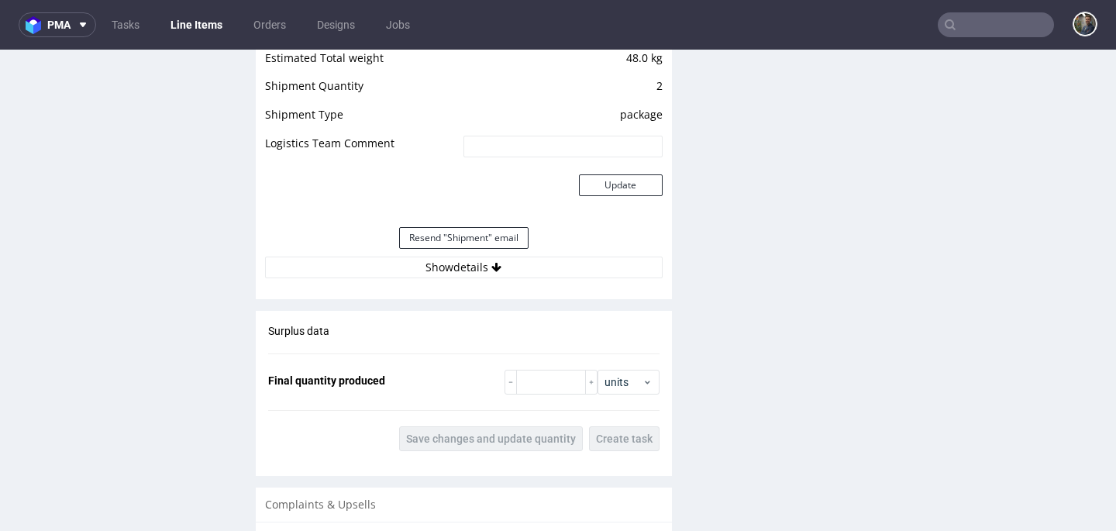
scroll to position [1637, 0]
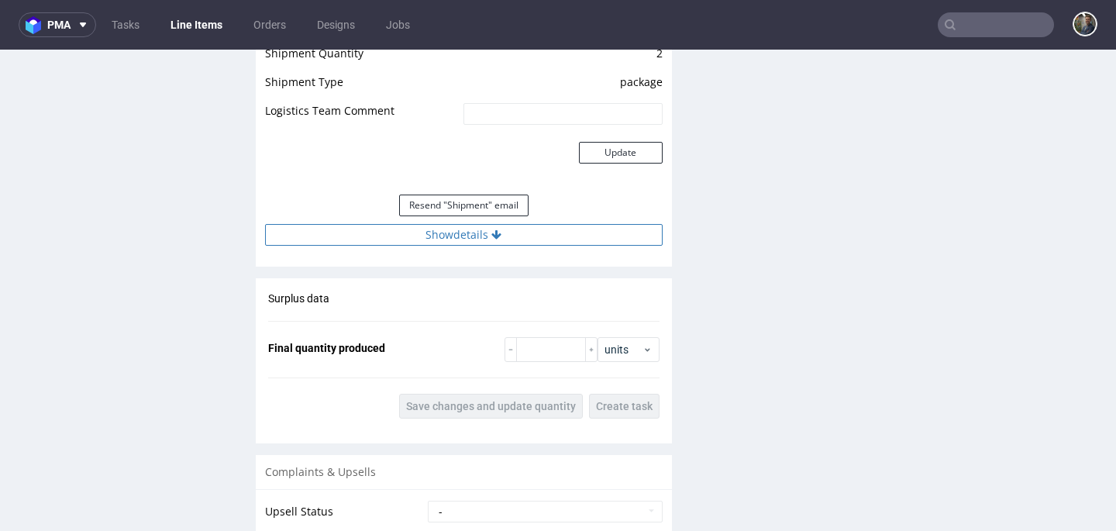
click at [469, 246] on button "Show details" at bounding box center [463, 235] width 397 height 22
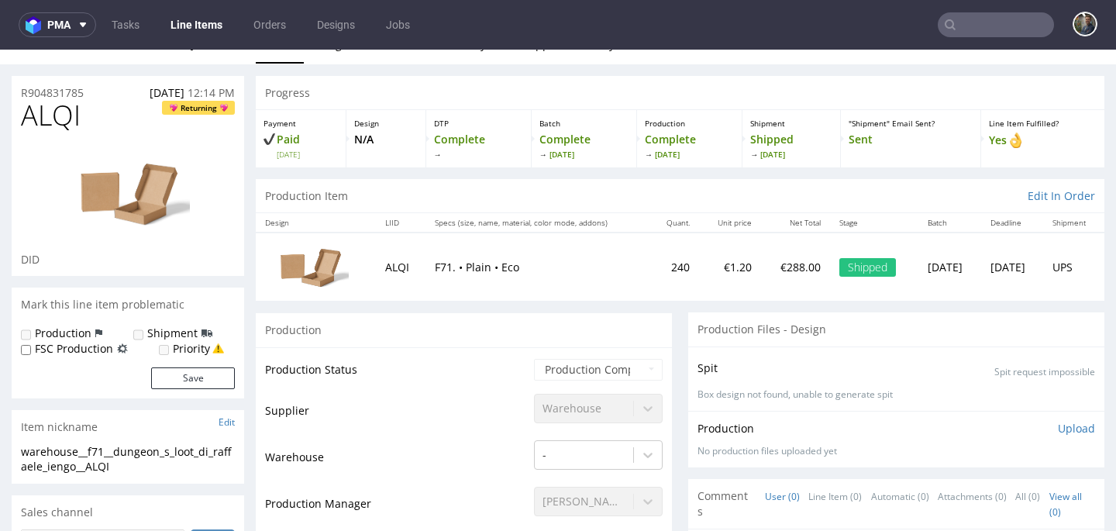
scroll to position [0, 0]
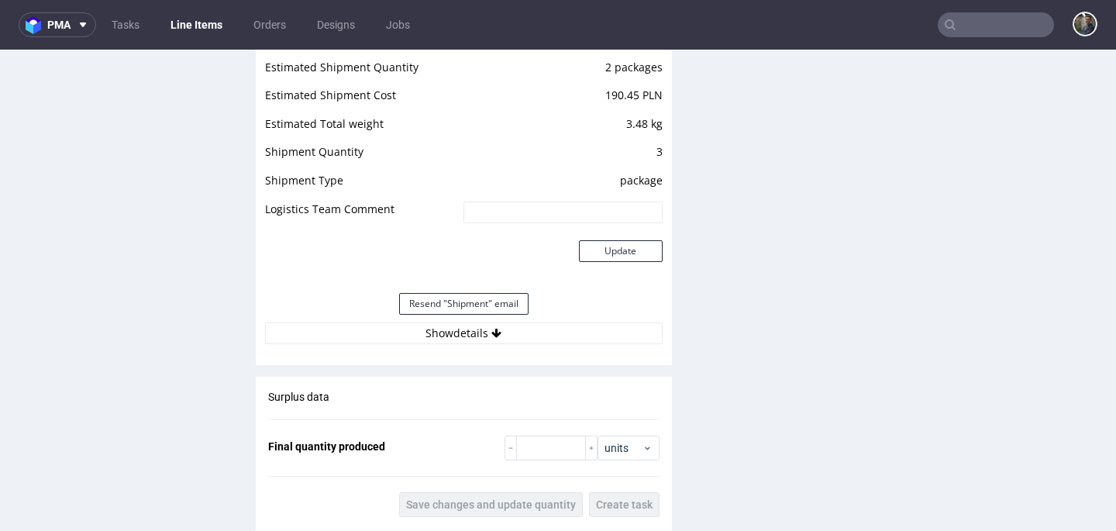
scroll to position [1788, 0]
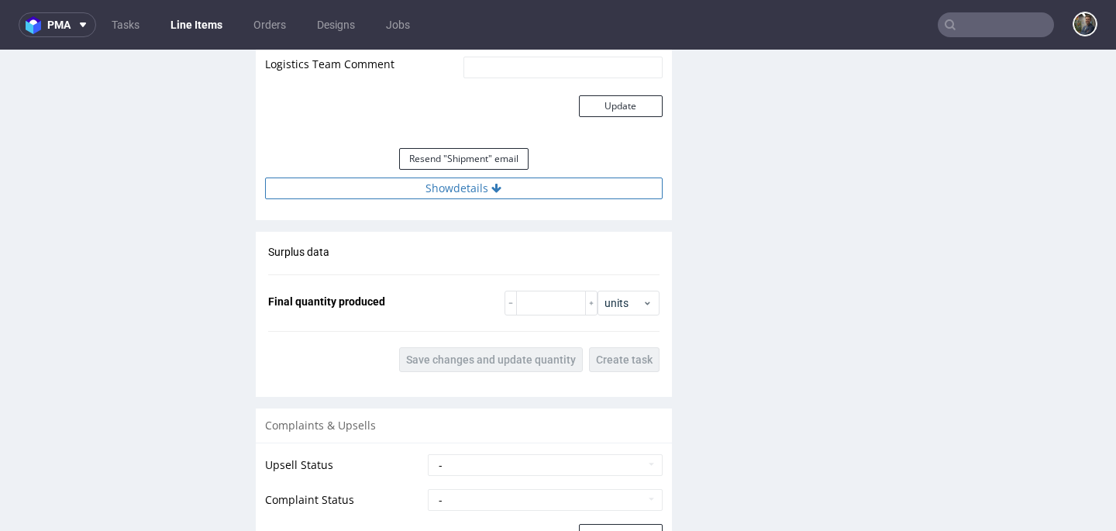
click at [455, 185] on button "Show details" at bounding box center [463, 188] width 397 height 22
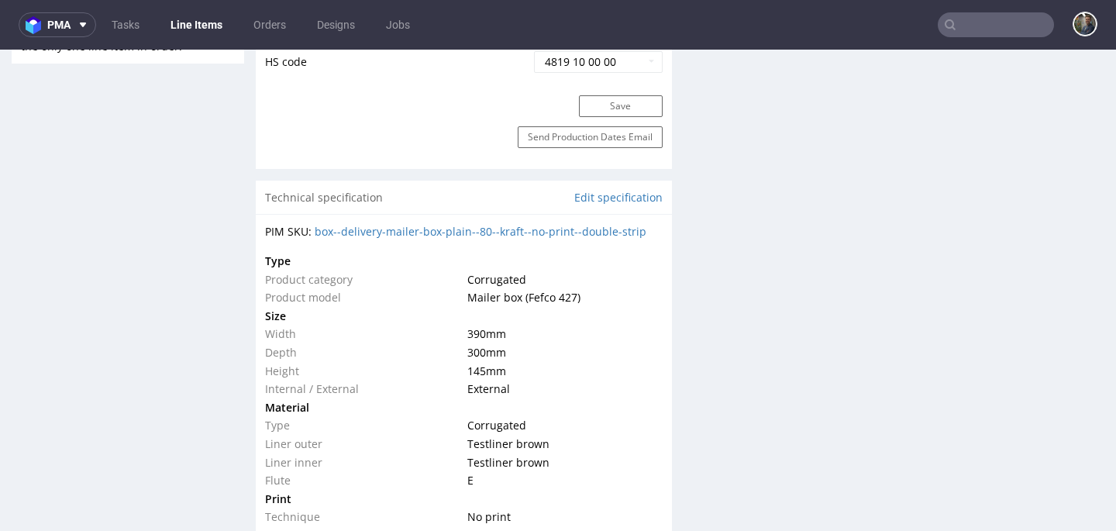
scroll to position [324, 0]
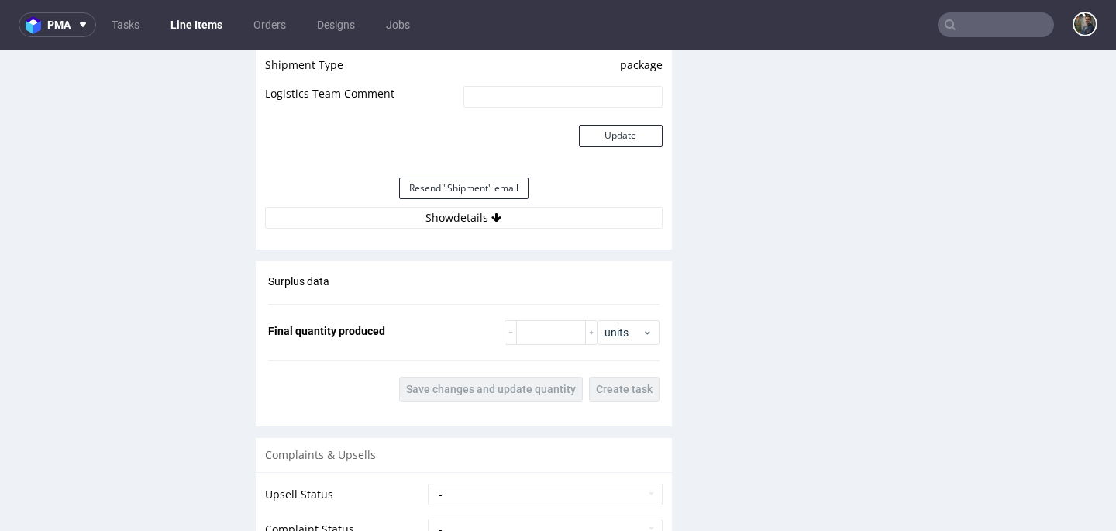
scroll to position [1789, 0]
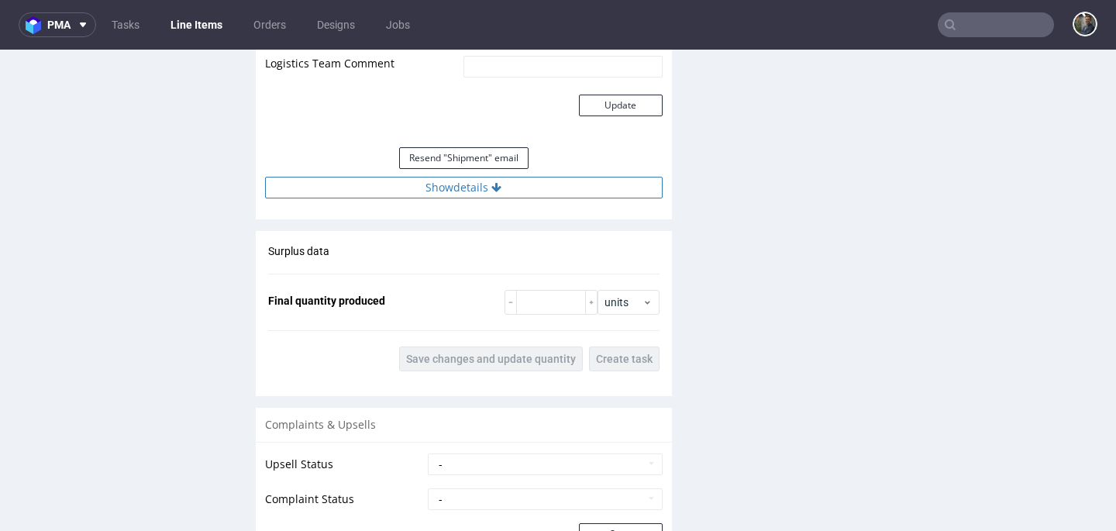
click at [463, 194] on button "Show details" at bounding box center [463, 188] width 397 height 22
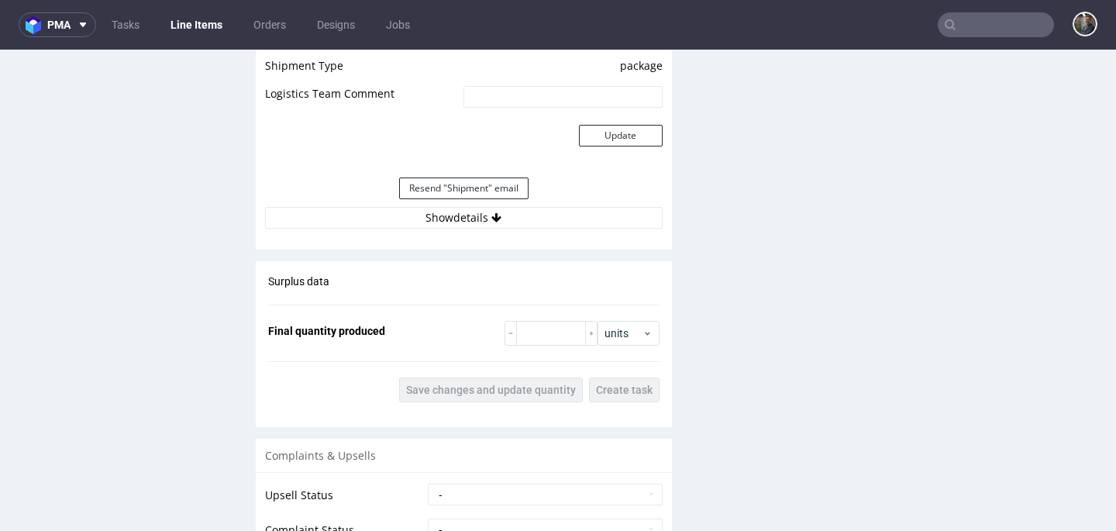
scroll to position [1862, 0]
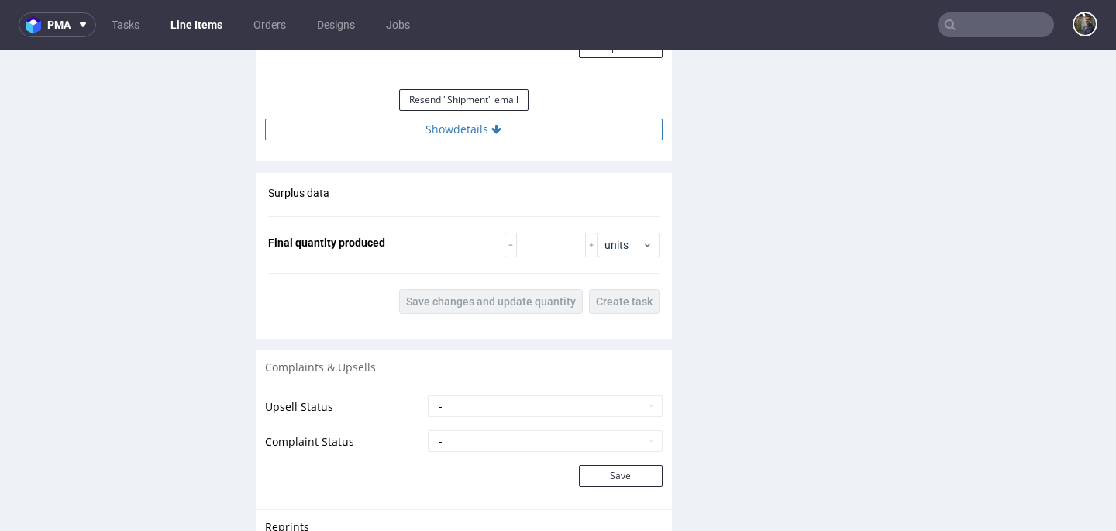
click at [480, 137] on button "Show details" at bounding box center [463, 130] width 397 height 22
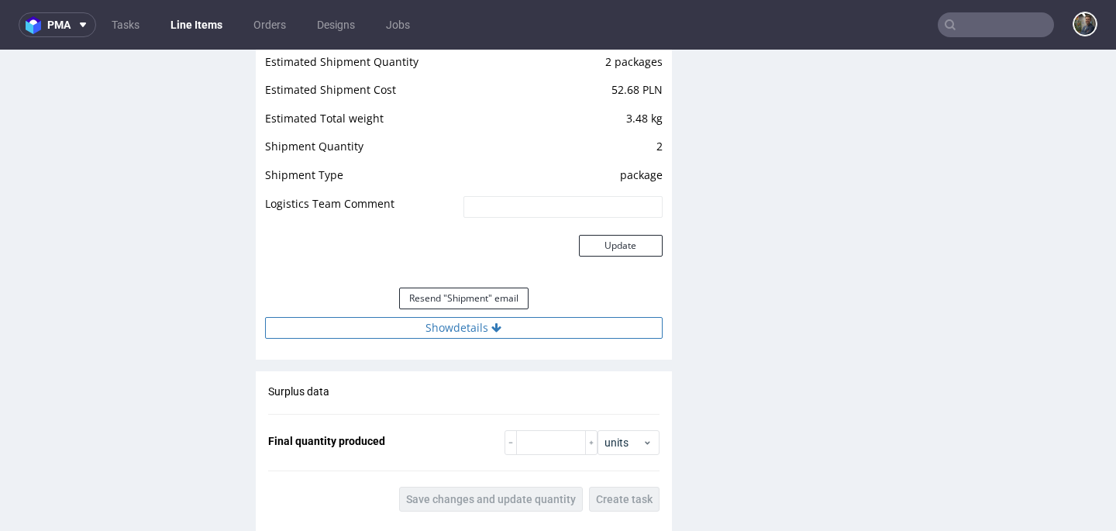
scroll to position [1757, 0]
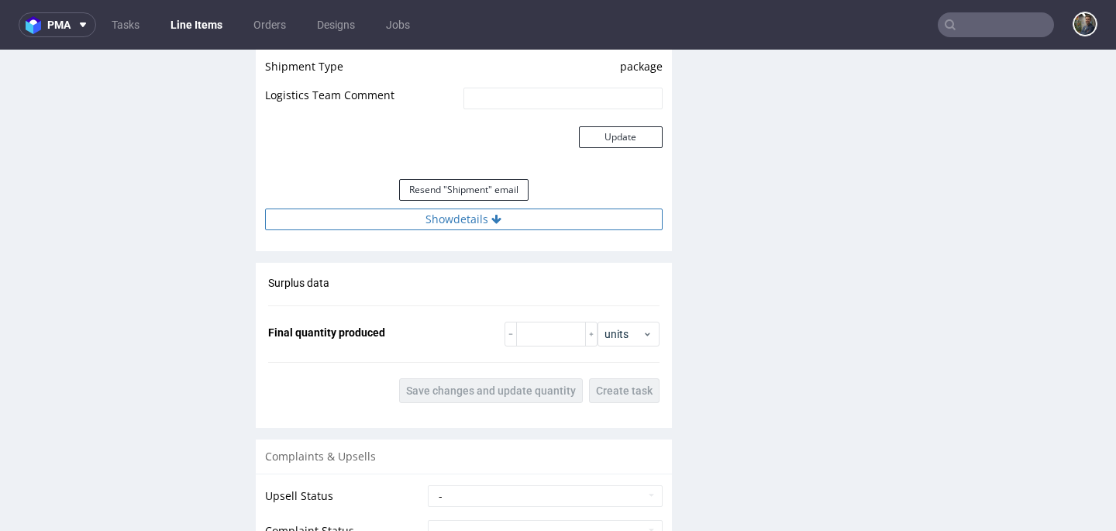
click at [456, 225] on button "Show details" at bounding box center [463, 219] width 397 height 22
